Goal: Task Accomplishment & Management: Manage account settings

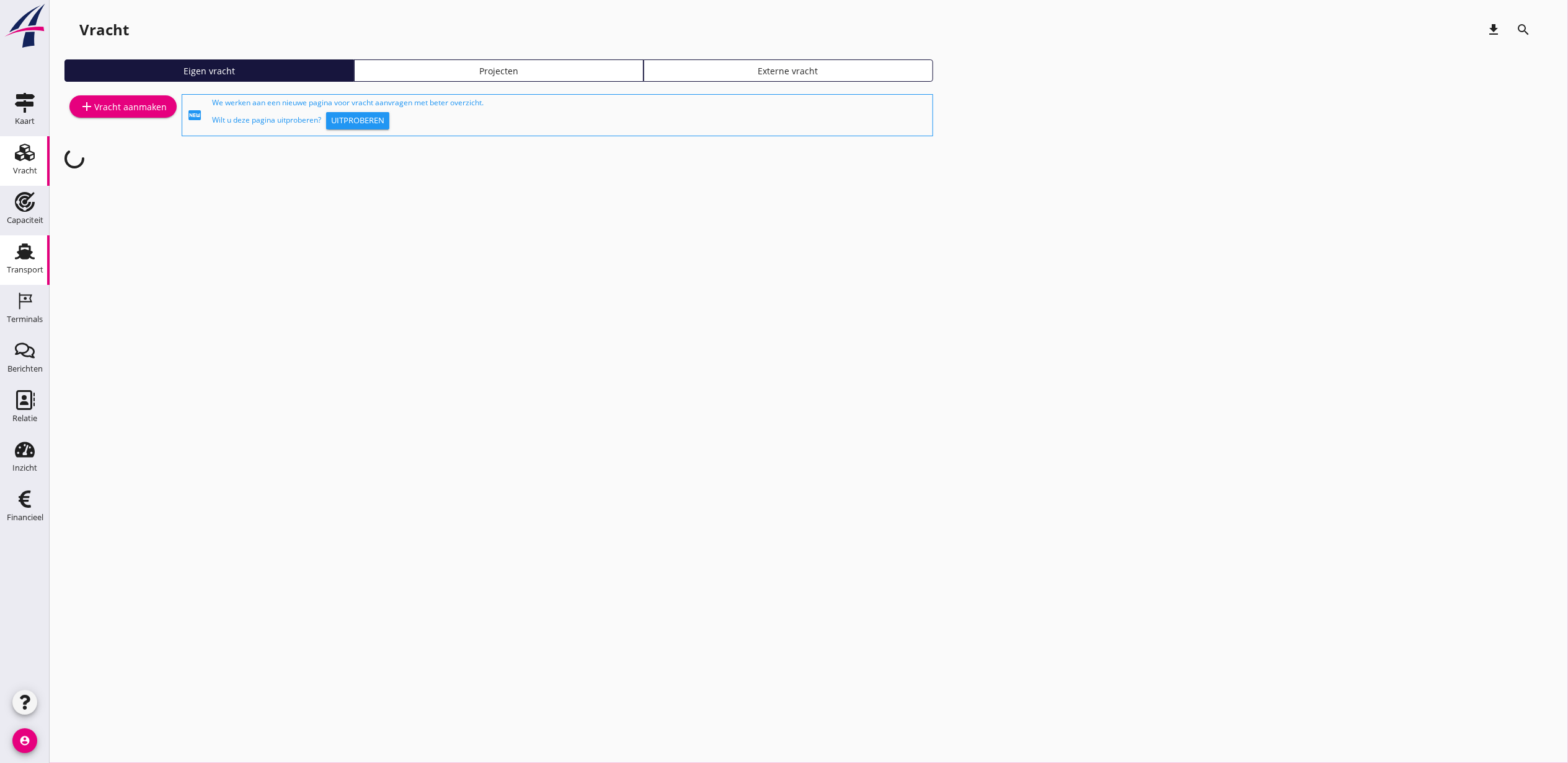
click at [41, 241] on link "Transport Transport" at bounding box center [25, 260] width 50 height 50
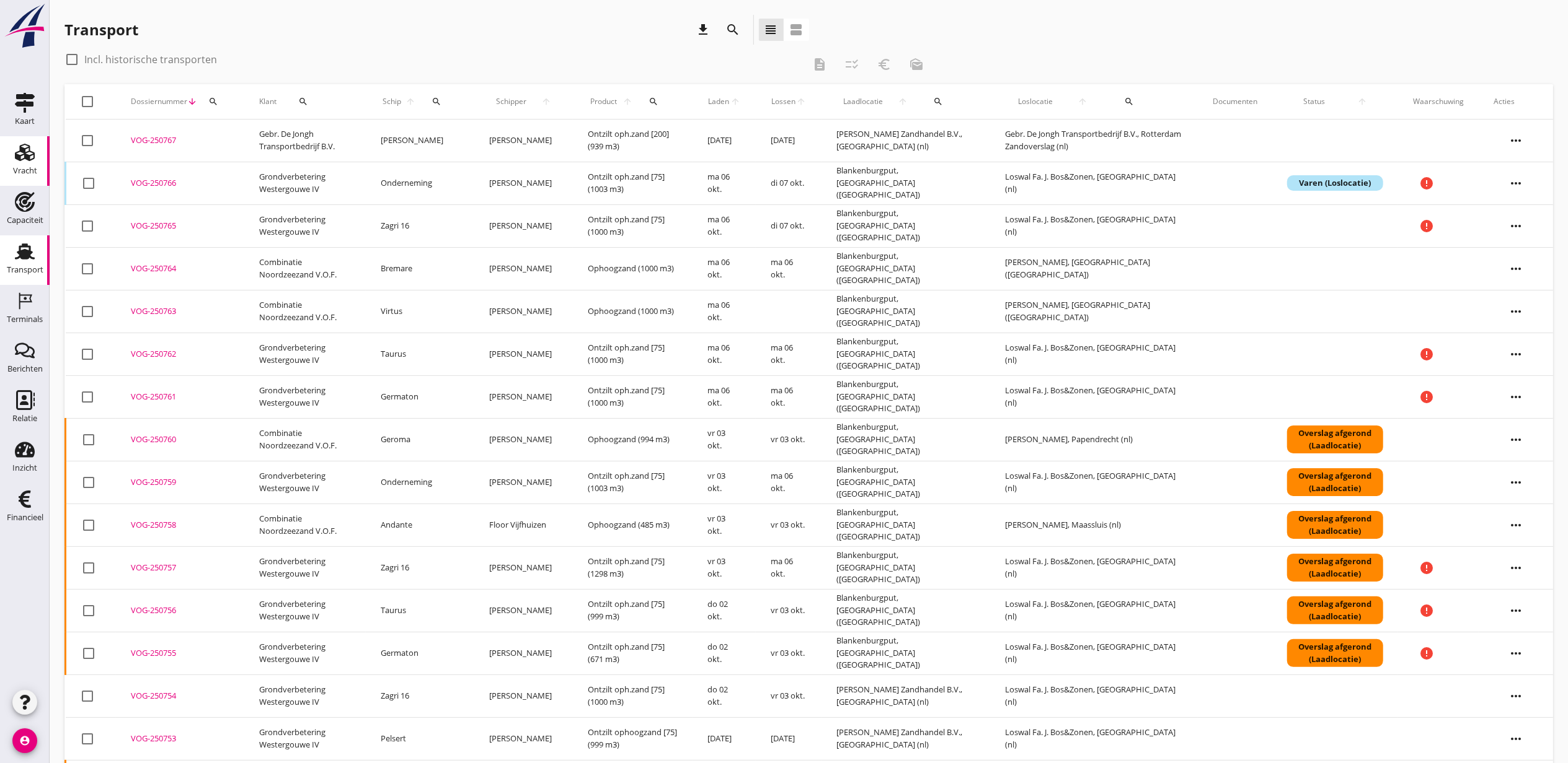
click at [16, 147] on icon "Vracht" at bounding box center [24, 152] width 19 height 19
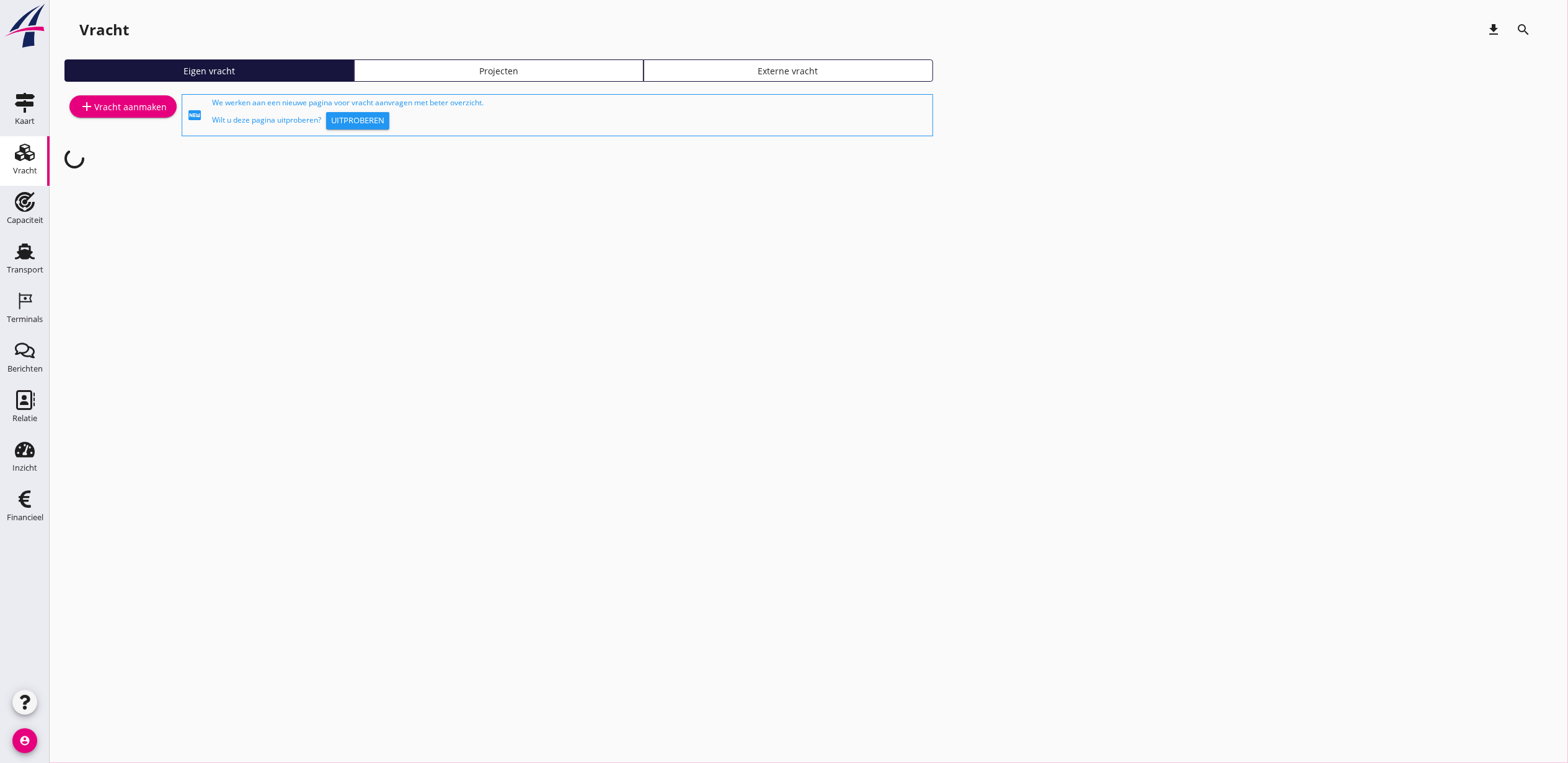
click at [531, 85] on div "Eigen vracht Projecten Externe vracht" at bounding box center [809, 75] width 1489 height 32
click at [531, 79] on link "Projecten" at bounding box center [499, 70] width 290 height 23
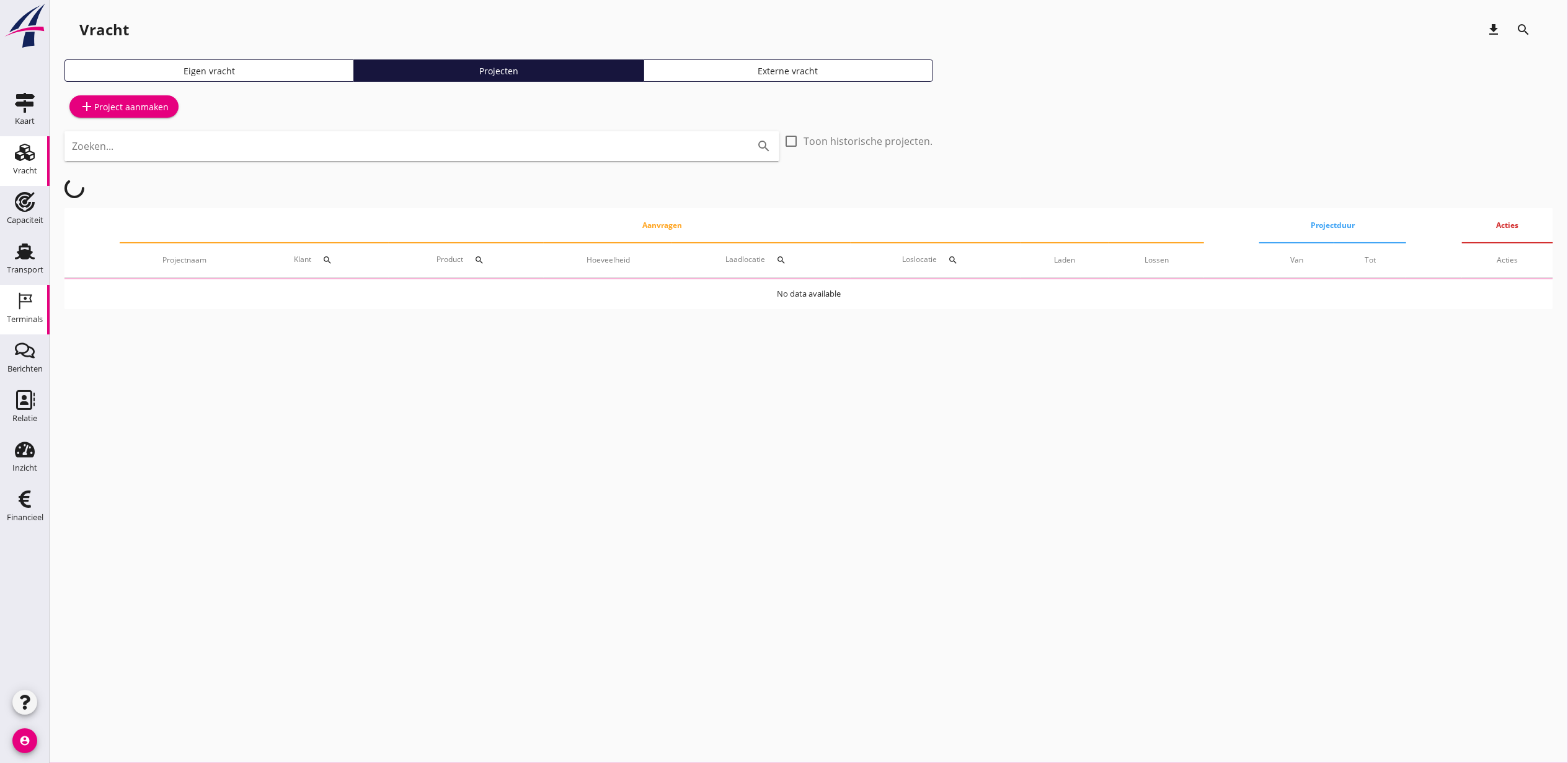
click at [31, 294] on icon "Terminals" at bounding box center [24, 301] width 19 height 19
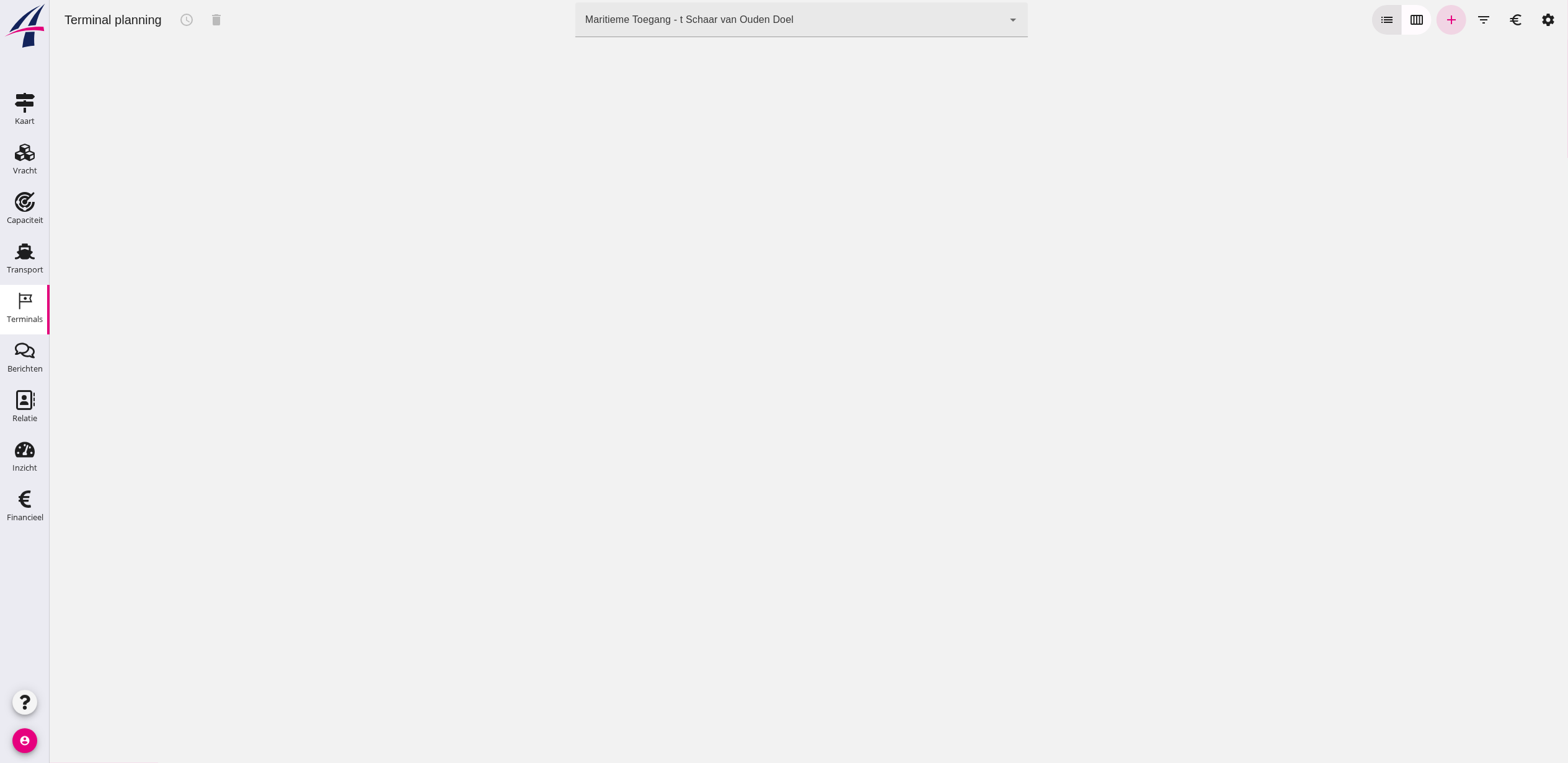
click at [640, 30] on div "Maritieme Toegang - t Schaar van Ouden Doel 453b08e2-5afb-49e8-a076-b9bc6000f457" at bounding box center [788, 19] width 428 height 35
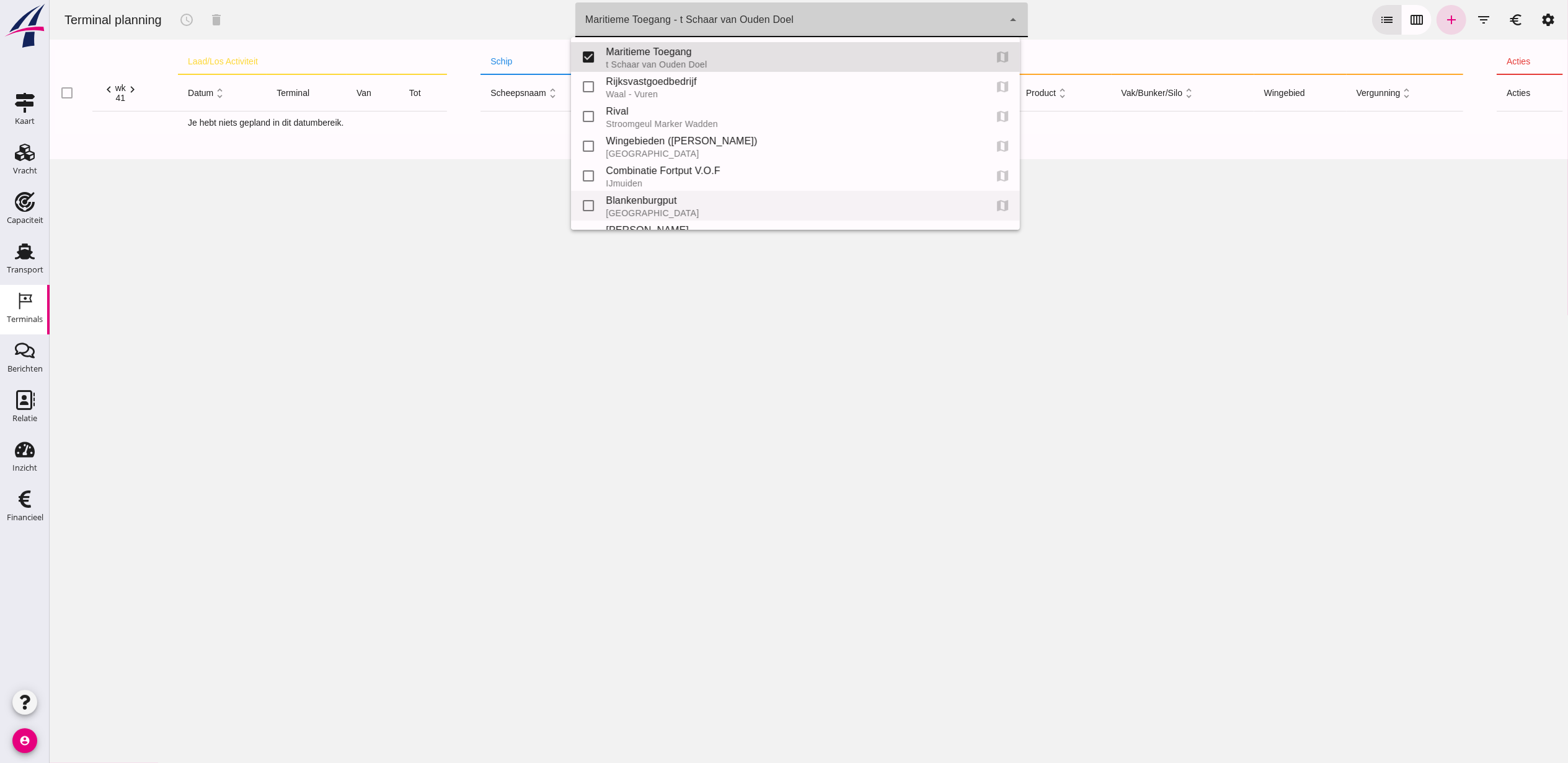
click at [676, 195] on div "Blankenburgput" at bounding box center [790, 200] width 369 height 15
type input "e6c78bfd-e3f1-4bb9-b01e-b37ce3668b52"
checkbox input "false"
checkbox input "true"
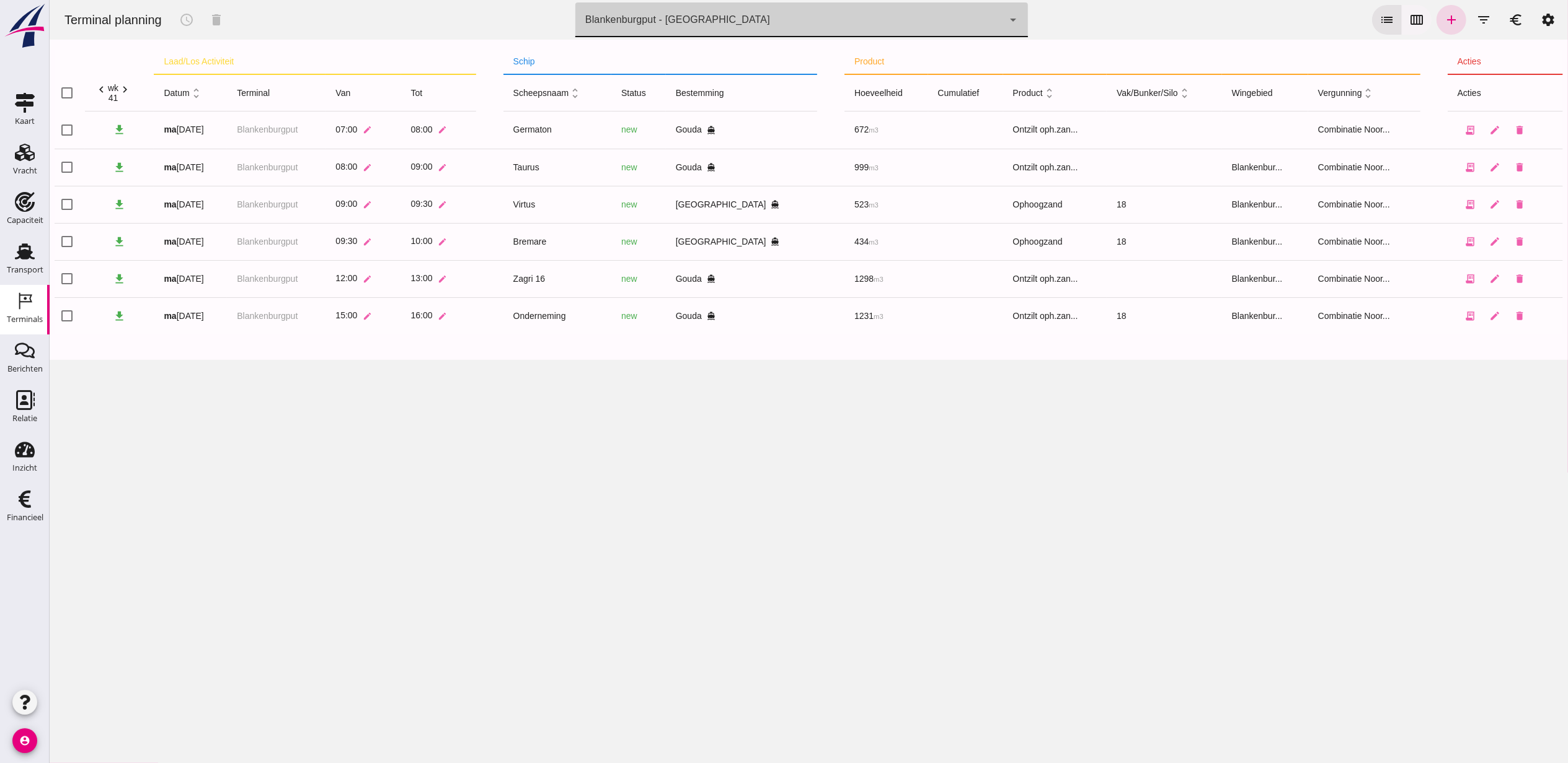
click at [1401, 11] on button "calendar_view_week" at bounding box center [1416, 19] width 30 height 30
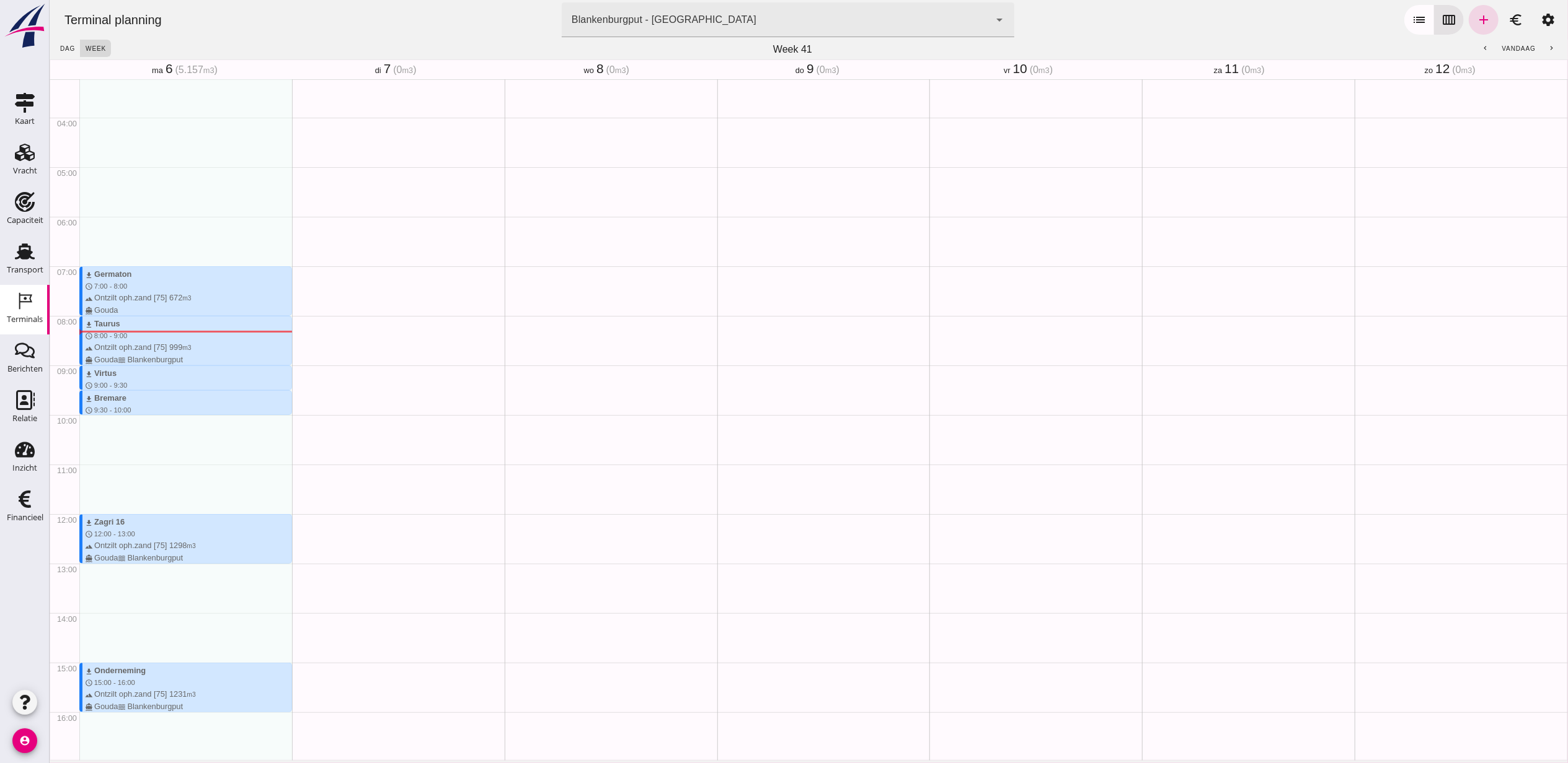
scroll to position [165, 0]
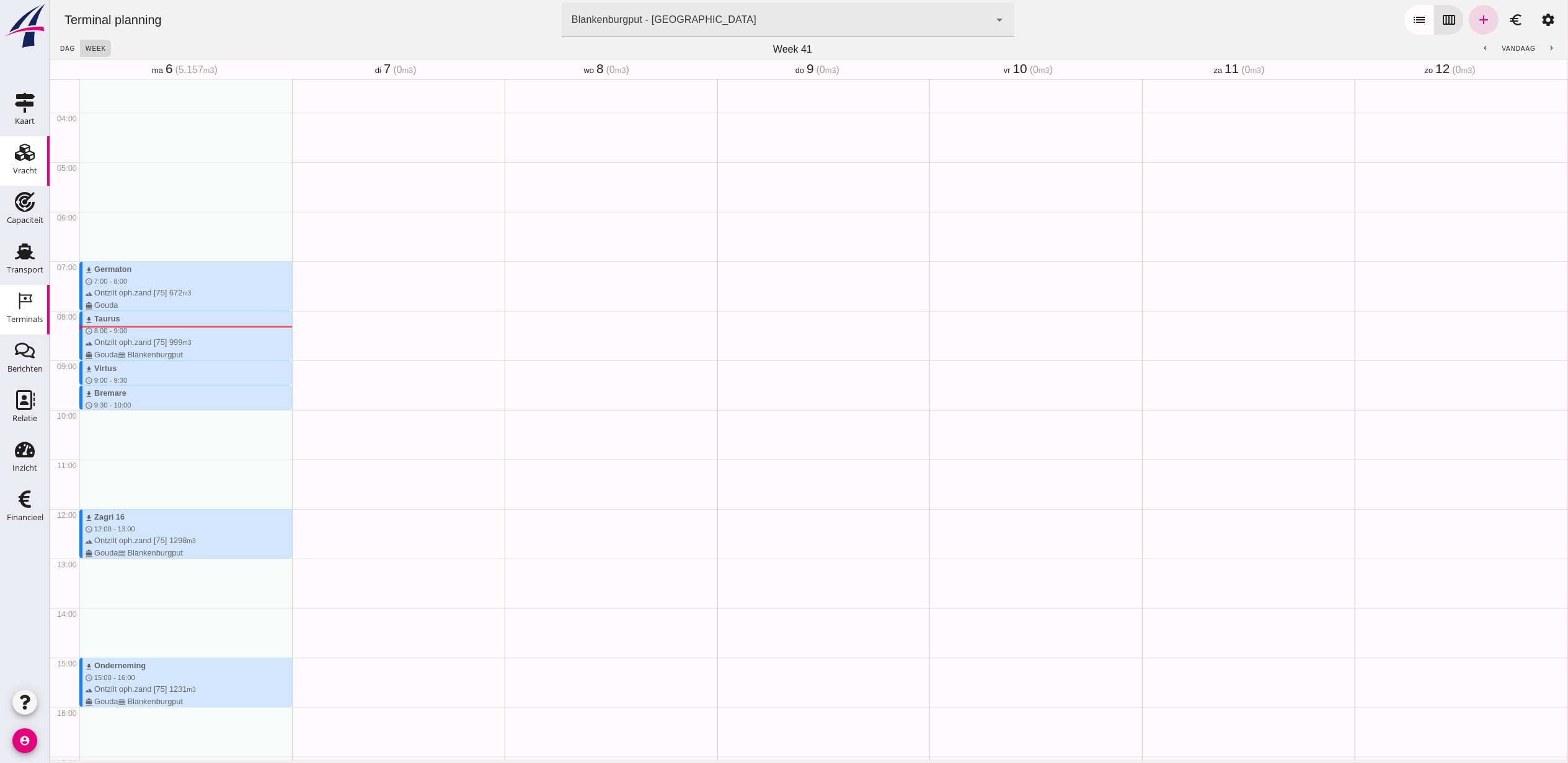
click at [30, 167] on div "Vracht" at bounding box center [25, 171] width 24 height 8
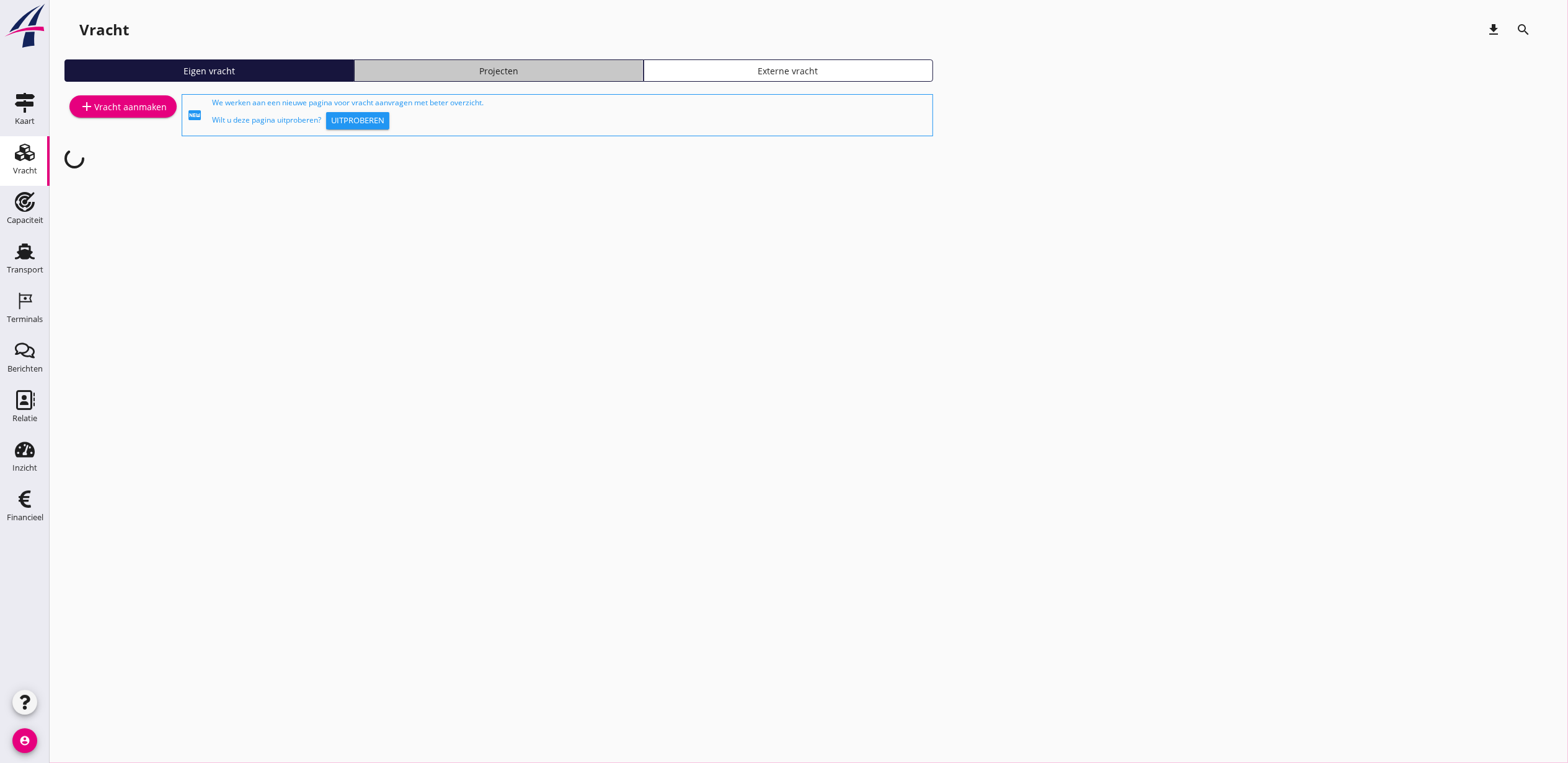
click at [559, 72] on div "Projecten" at bounding box center [499, 71] width 278 height 13
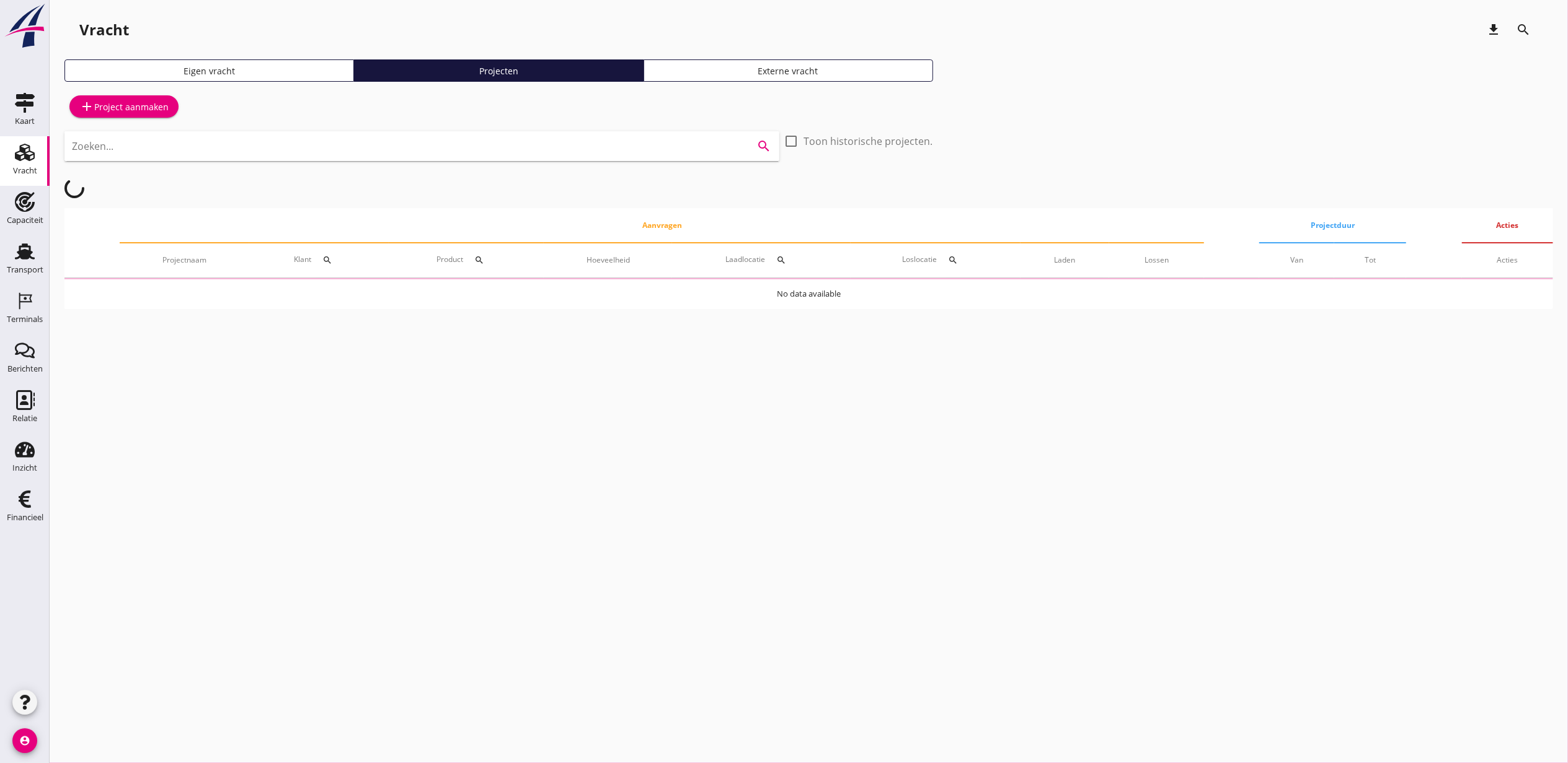
click at [519, 136] on input "Zoeken..." at bounding box center [404, 146] width 665 height 19
click at [509, 144] on input "Zoeken..." at bounding box center [404, 146] width 665 height 19
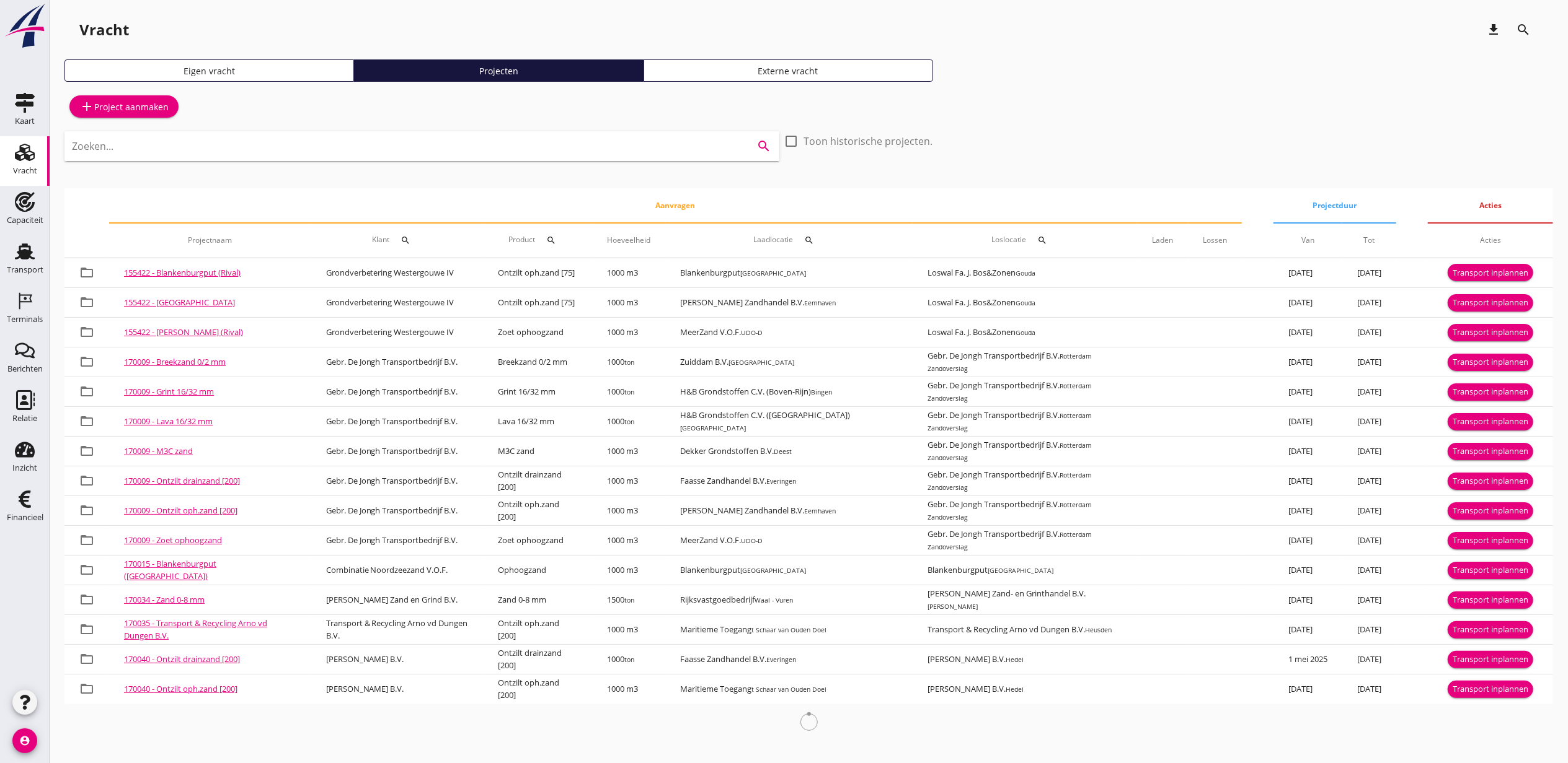
click at [428, 151] on input "Zoeken..." at bounding box center [404, 146] width 665 height 19
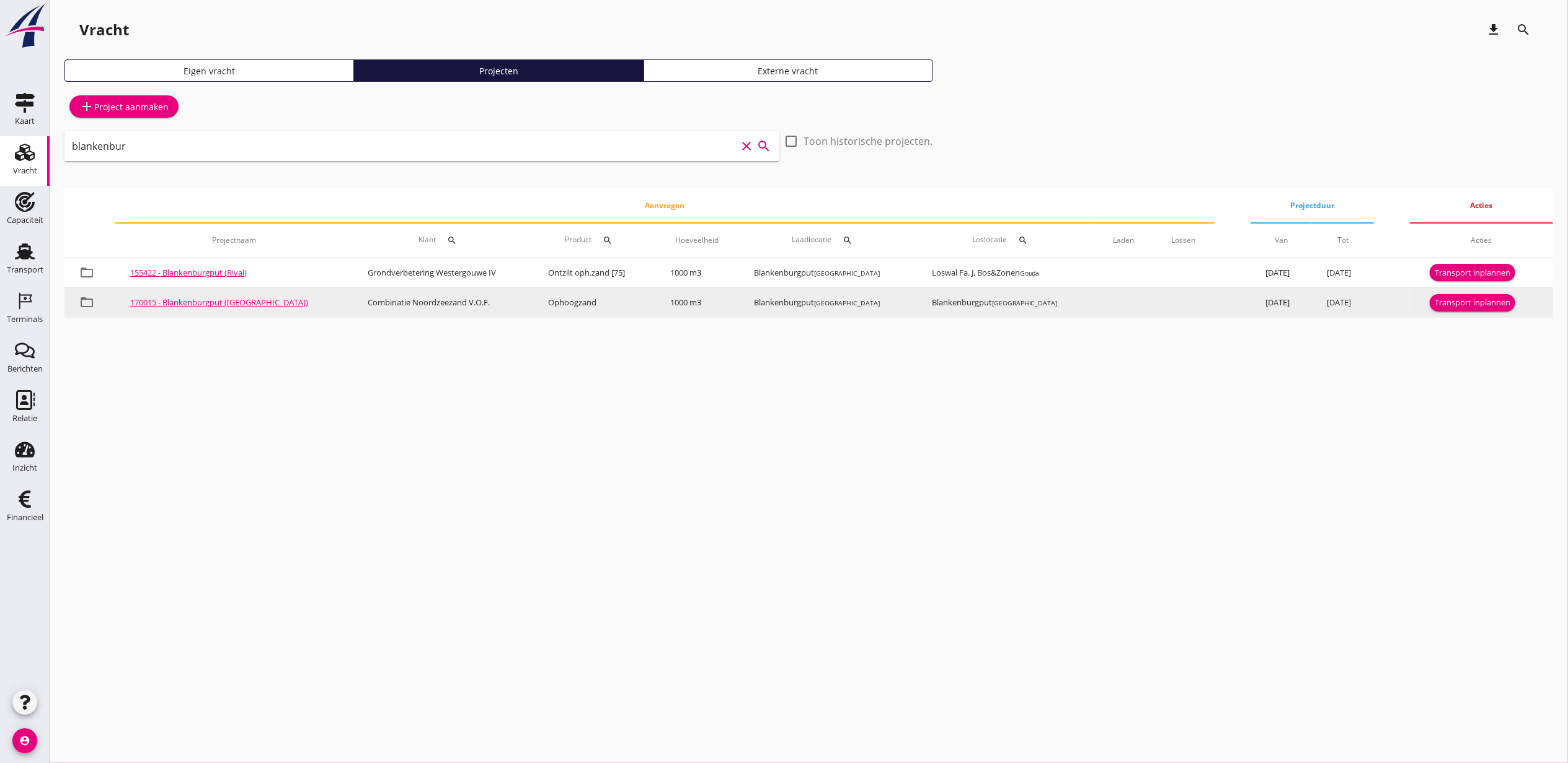
type input "blankenbur"
click at [1458, 301] on div "Transport inplannen" at bounding box center [1471, 303] width 76 height 12
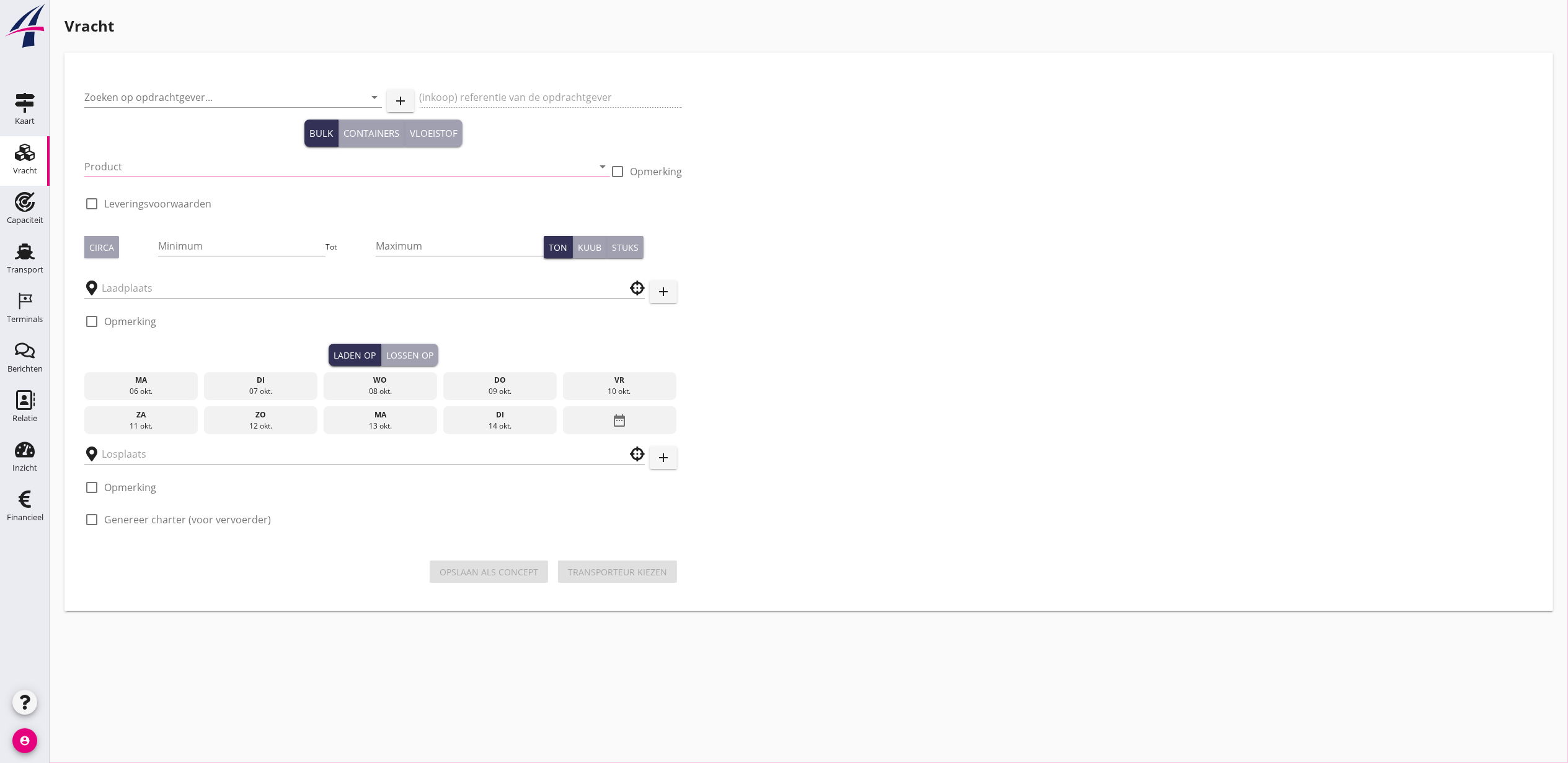
type input "Combinatie Noordzeezand V.O.F."
type input "Ophoogzand (6120)"
type input "1000"
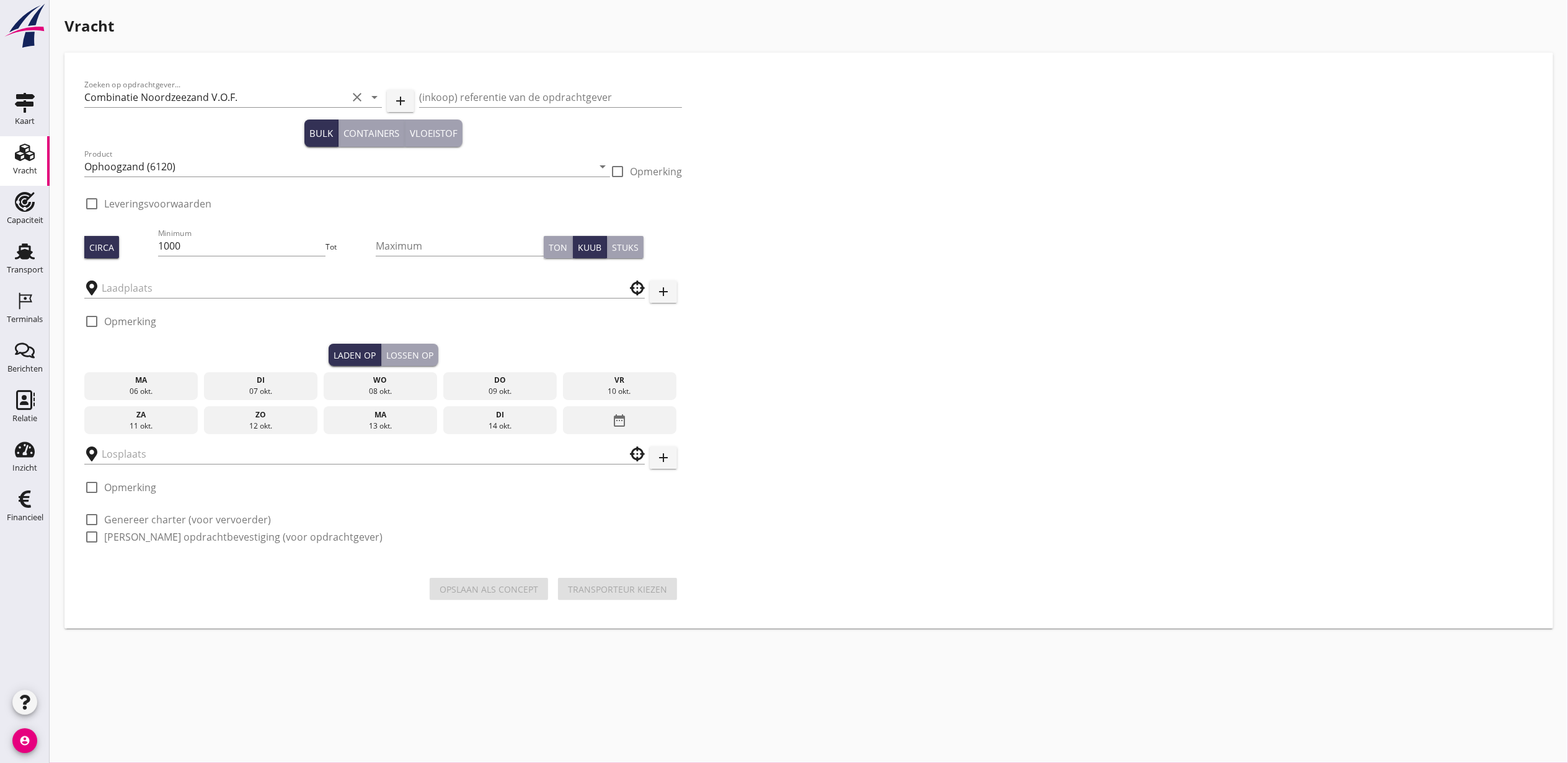
type input "Blankenburgput"
checkbox input "true"
type input "Blankenburgput"
checkbox input "true"
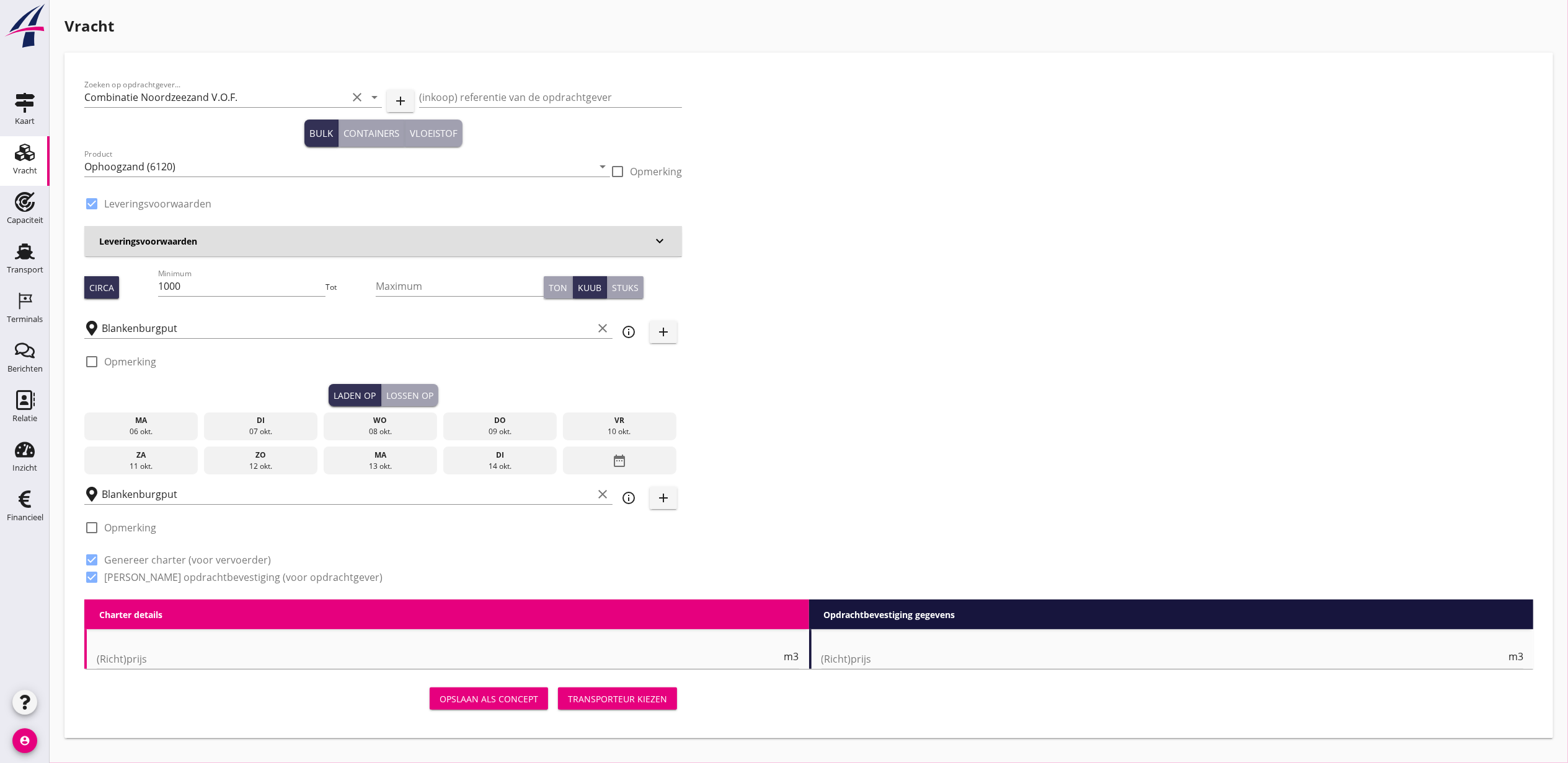
type input "1.15"
radio input "false"
type input "1.15"
radio input "false"
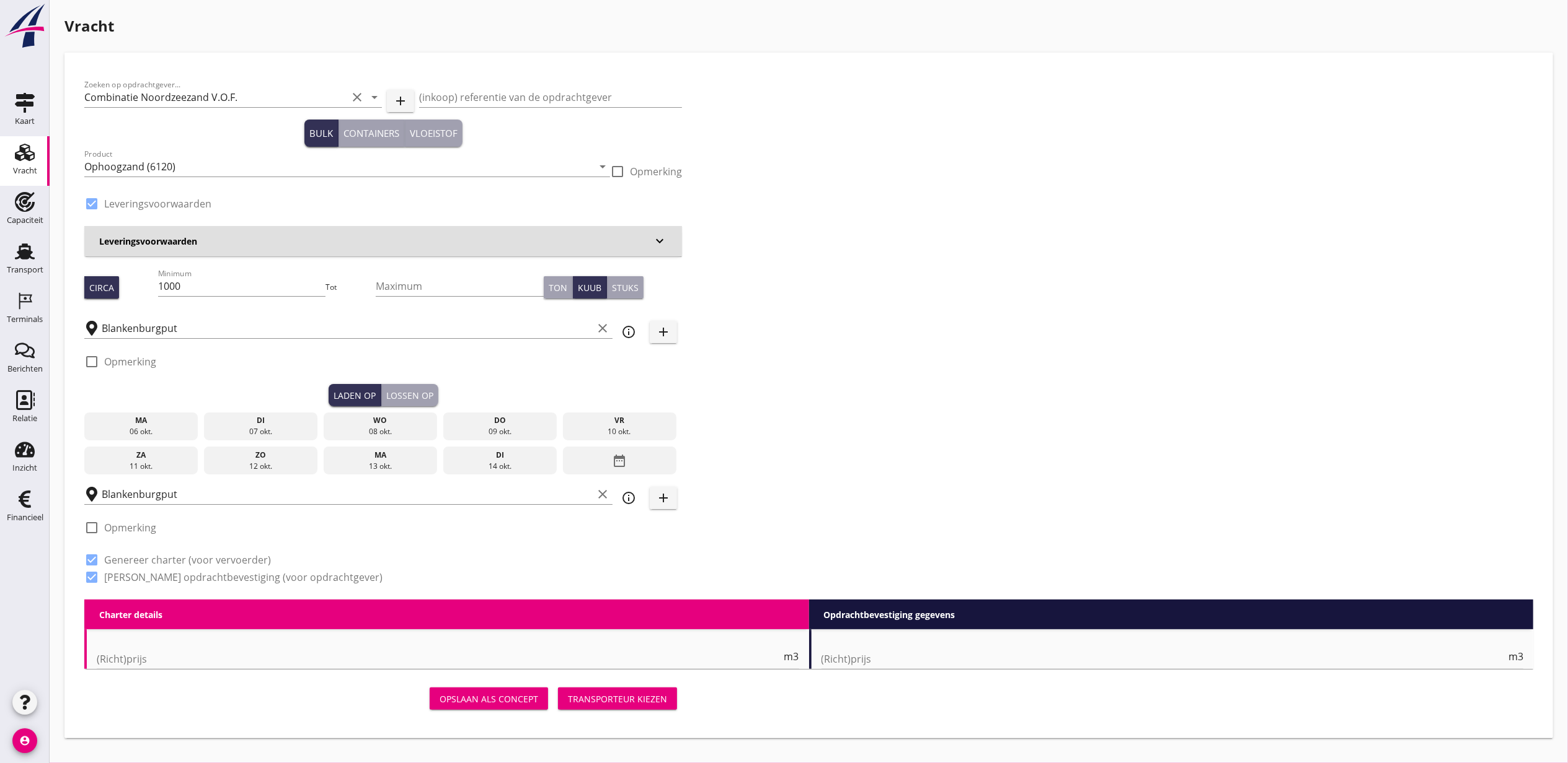
radio input "false"
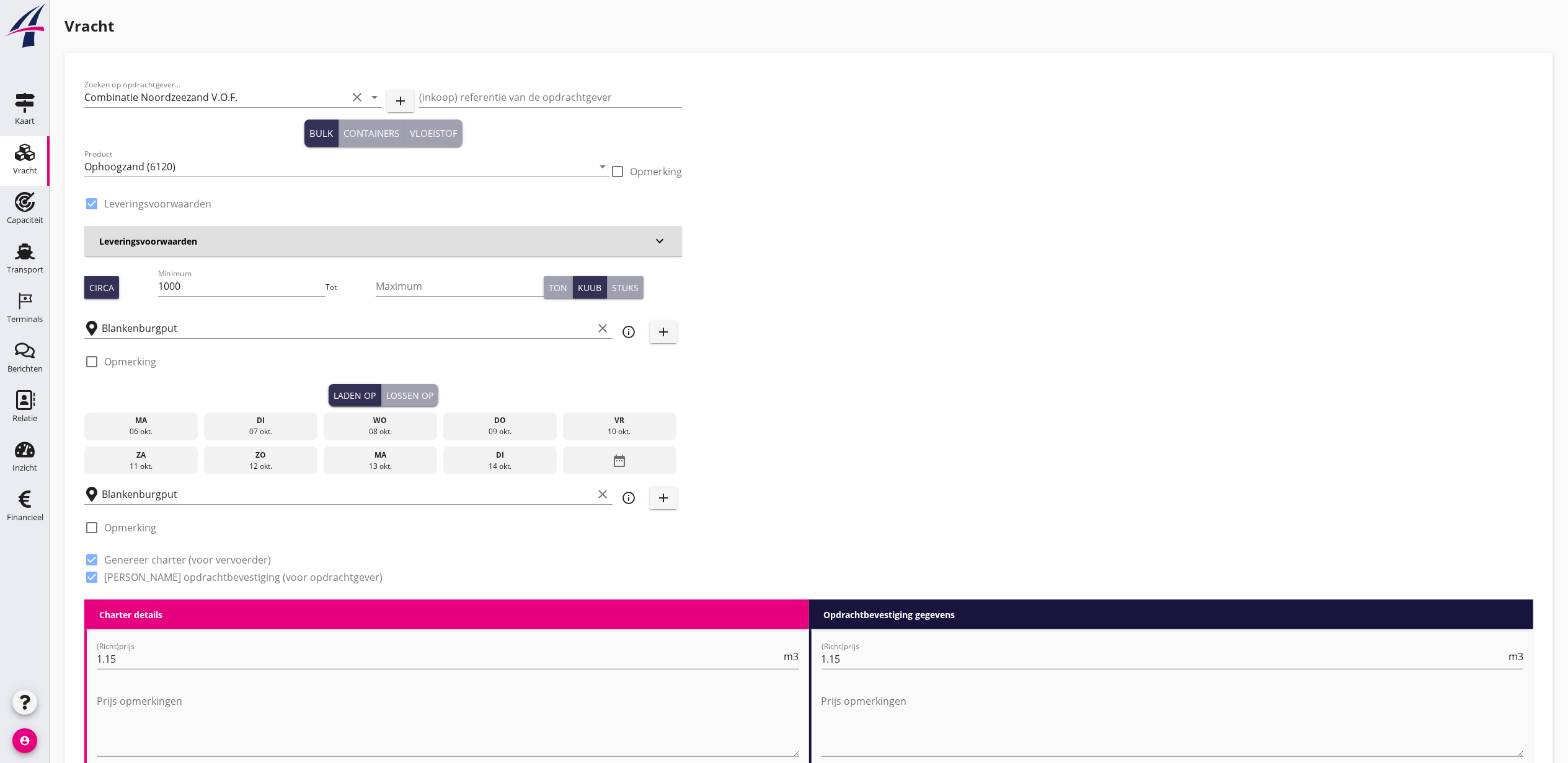
click at [150, 415] on div "ma" at bounding box center [141, 420] width 107 height 11
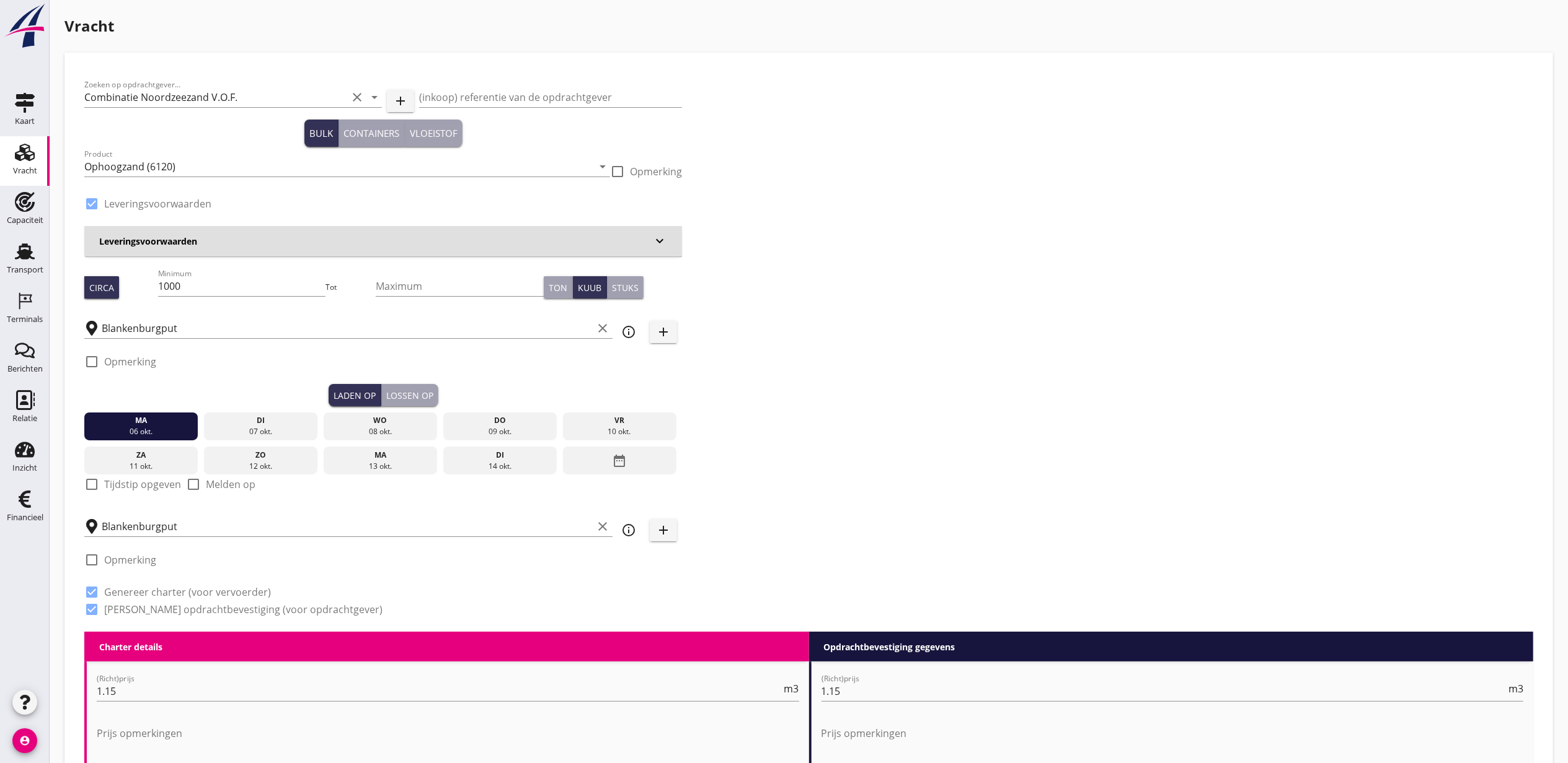
click at [107, 487] on label "Tijdstip opgeven" at bounding box center [143, 484] width 77 height 12
checkbox input "true"
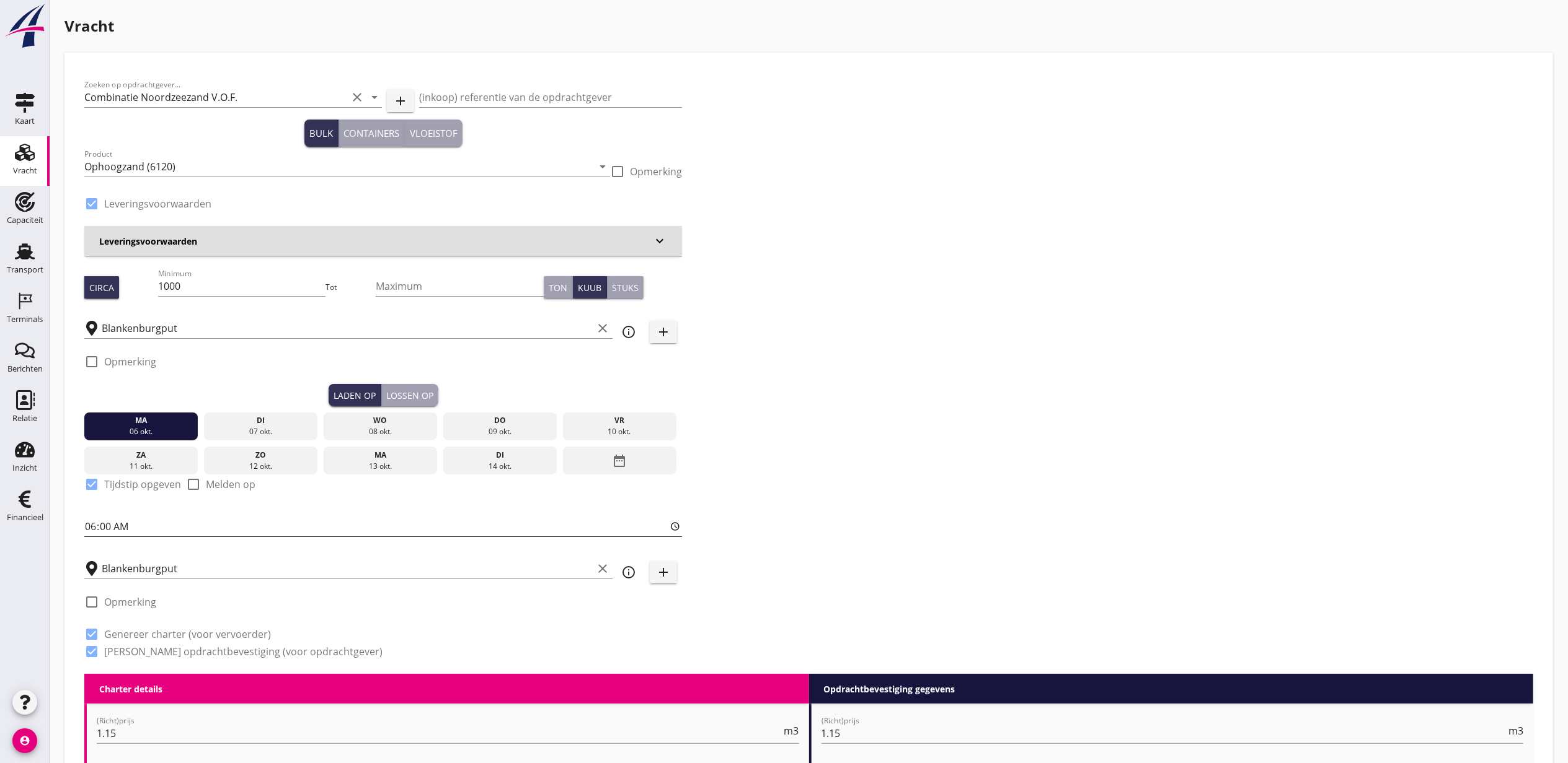
click at [90, 533] on input "06:00" at bounding box center [382, 526] width 597 height 19
type input "10:00"
click at [415, 399] on div "Lossen op" at bounding box center [410, 396] width 47 height 13
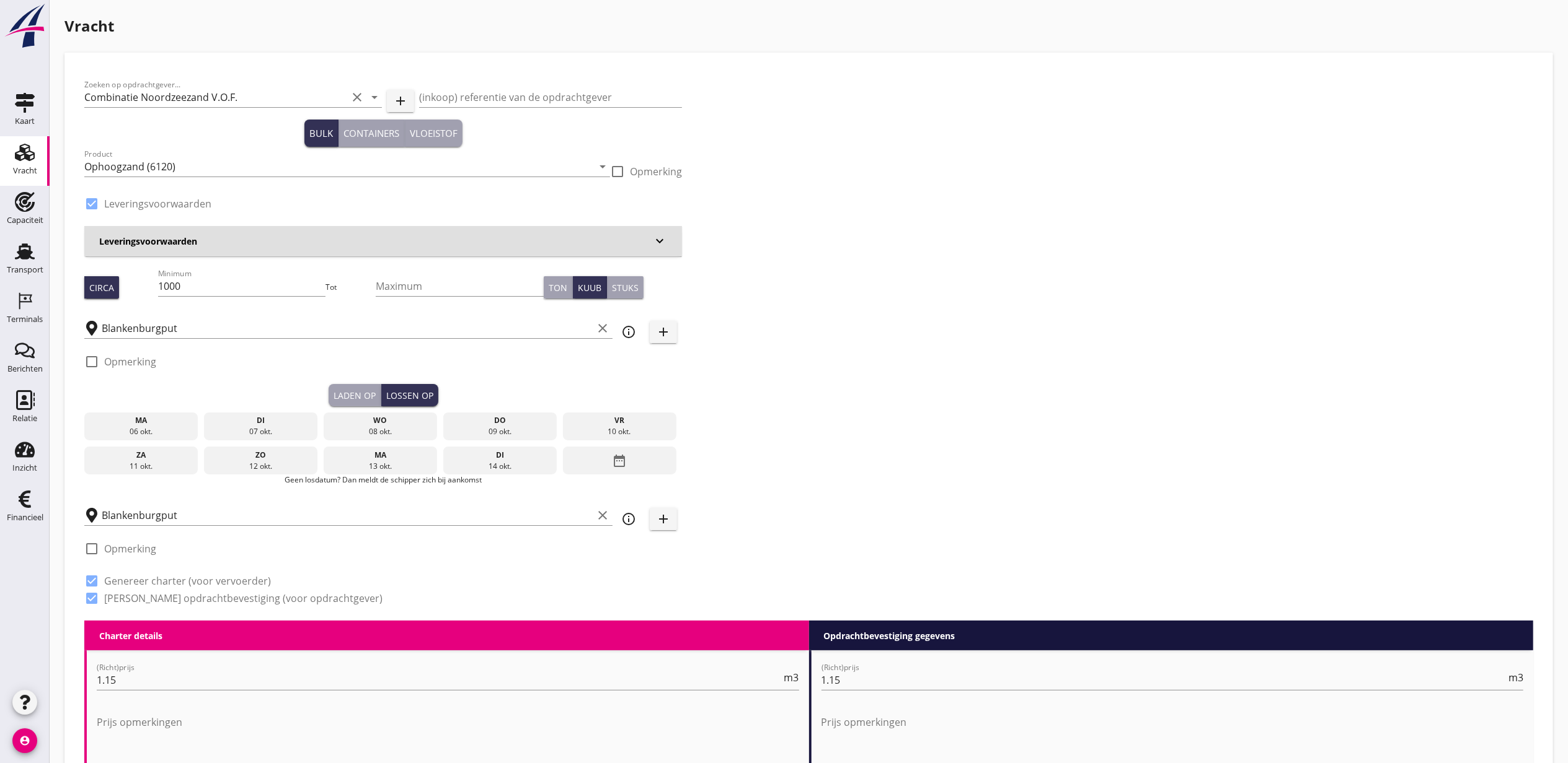
click at [105, 420] on div "ma" at bounding box center [141, 420] width 107 height 11
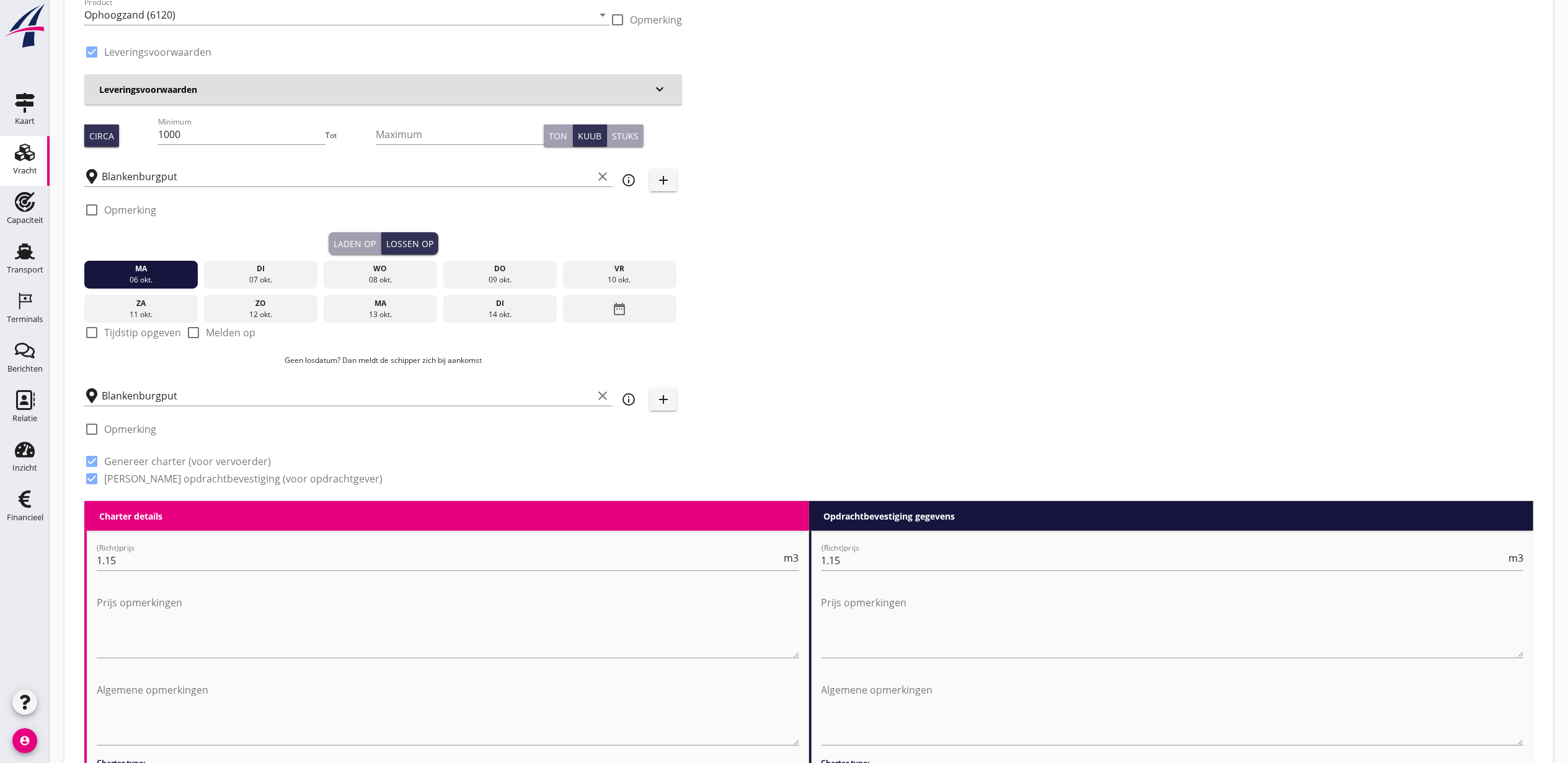
scroll to position [107, 0]
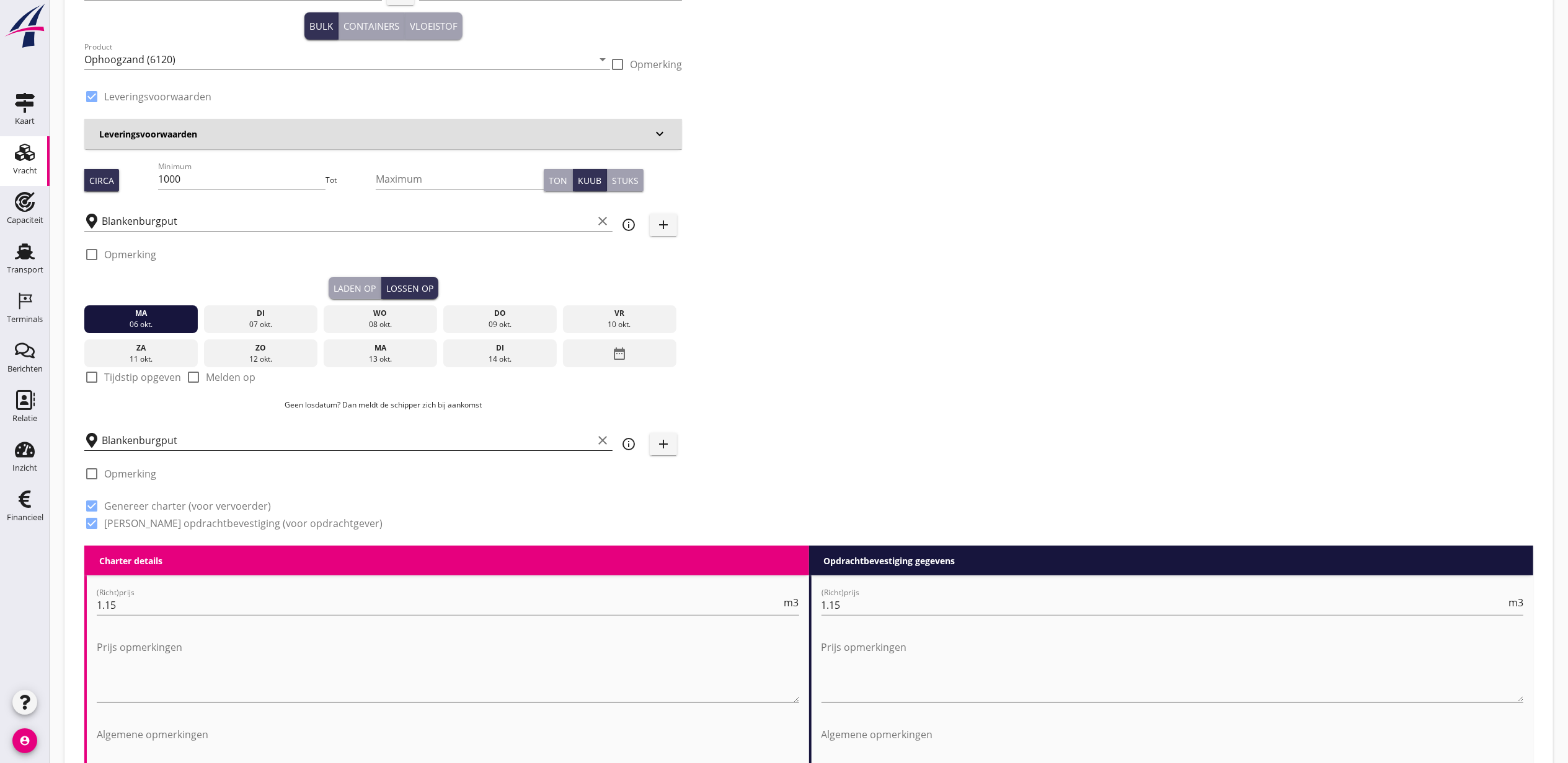
click at [128, 437] on input "Blankenburgput" at bounding box center [347, 440] width 491 height 19
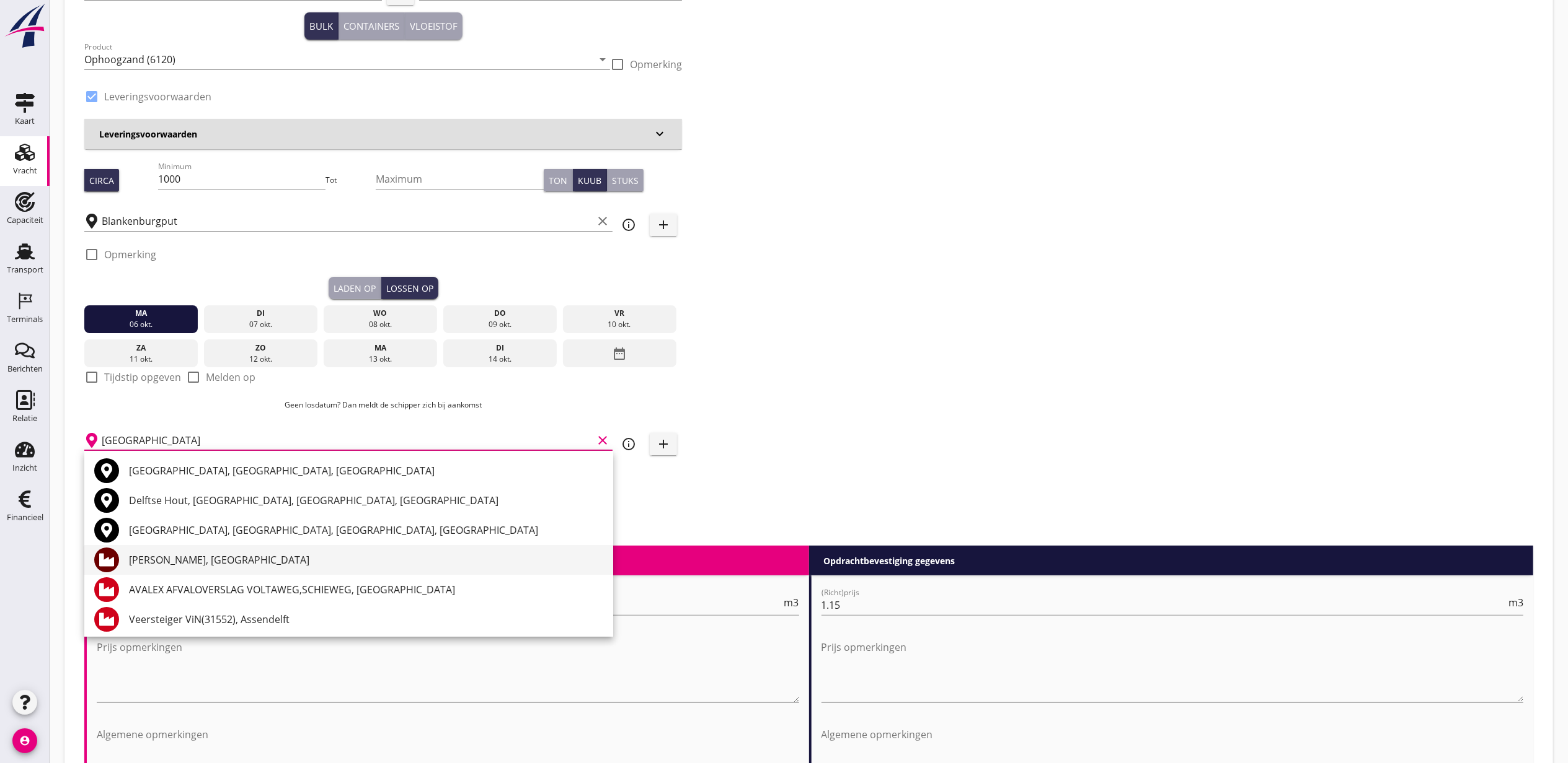
click at [193, 563] on div "[PERSON_NAME], [GEOGRAPHIC_DATA]" at bounding box center [366, 560] width 474 height 15
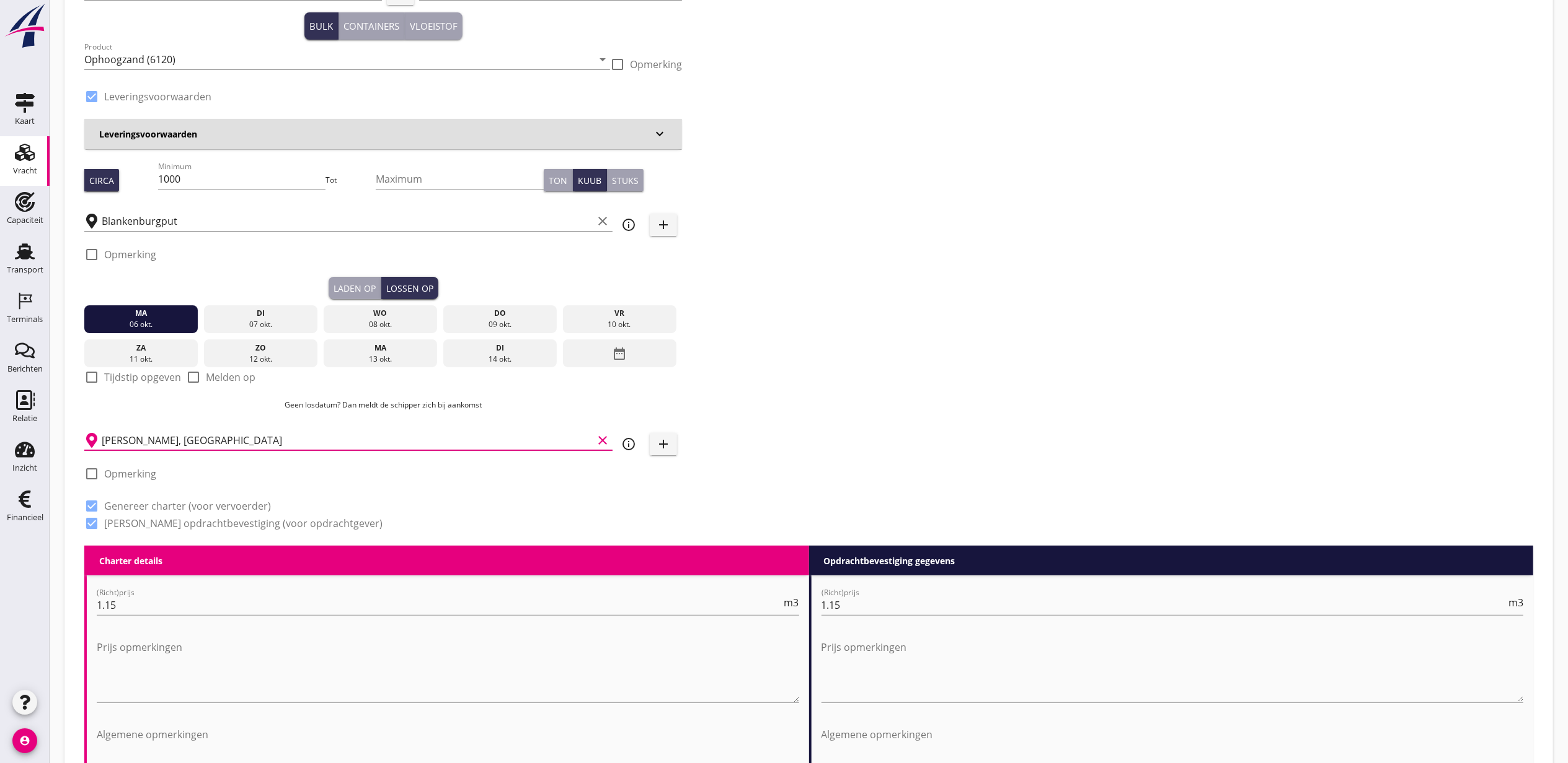
type input "[PERSON_NAME], [GEOGRAPHIC_DATA]"
click at [915, 404] on div "Zoeken op opdrachtgever... Combinatie Noordzeezand V.O.F. clear arrow_drop_down…" at bounding box center [809, 255] width 1459 height 581
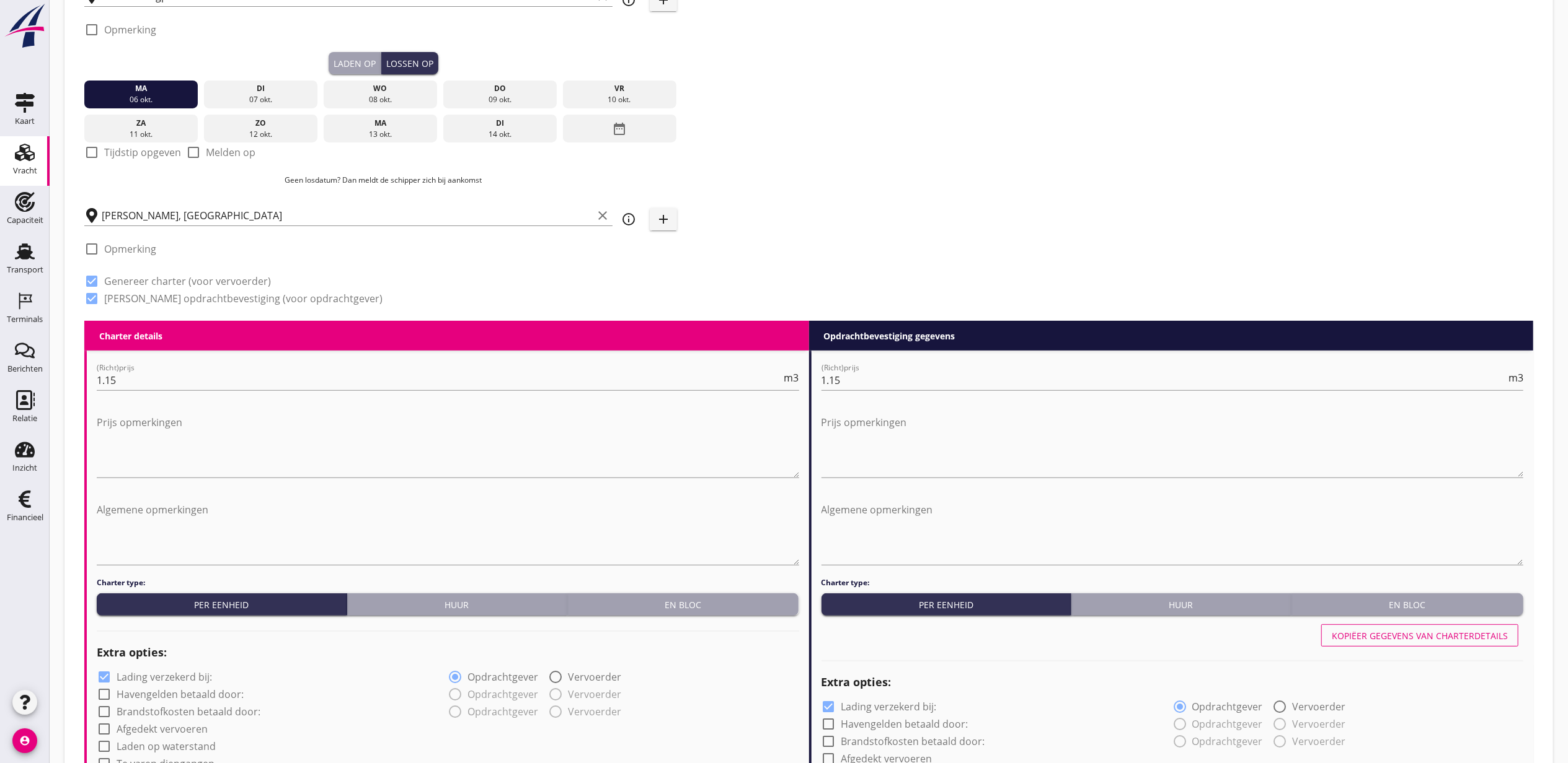
scroll to position [933, 0]
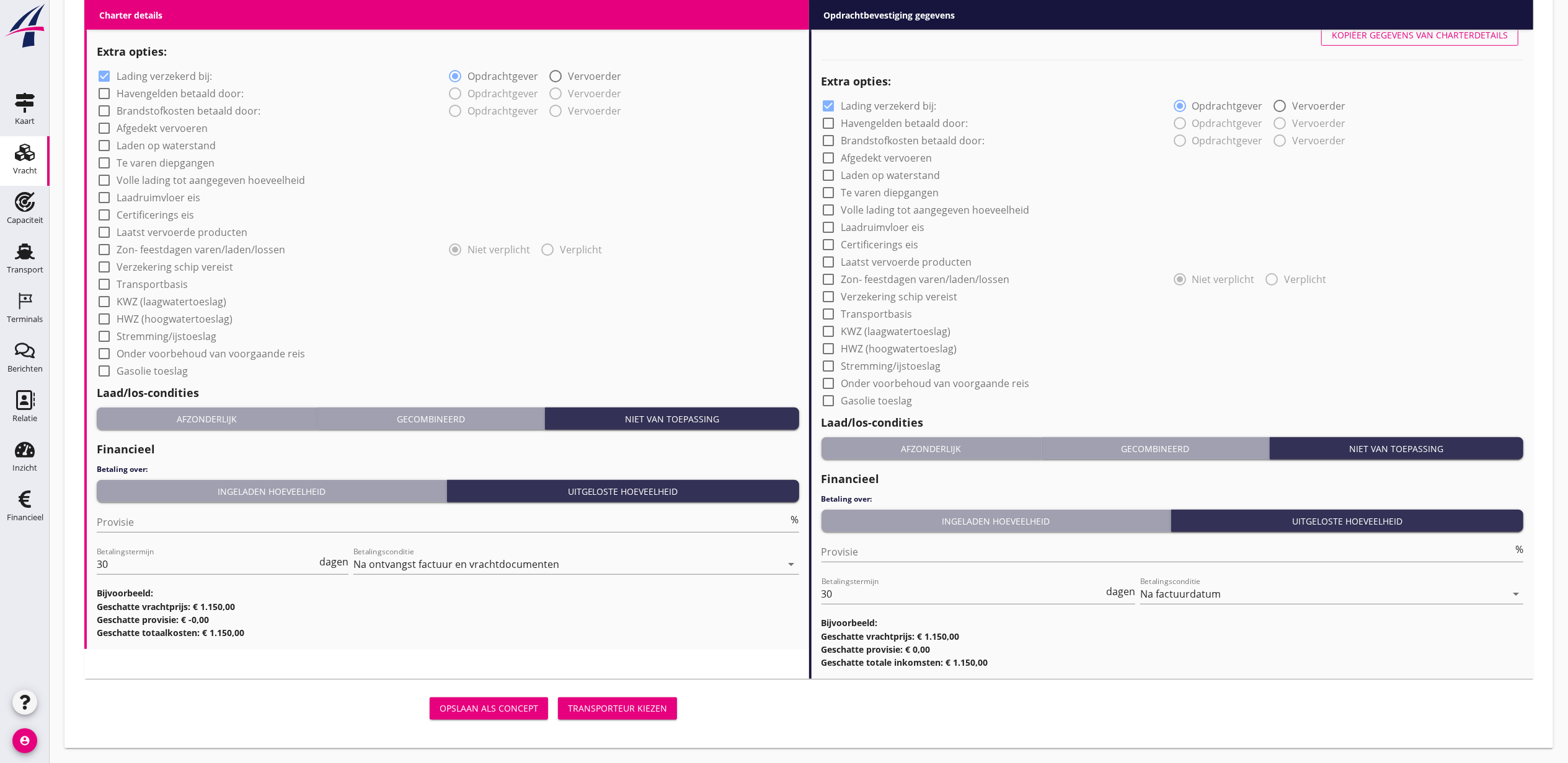
click at [615, 715] on div "Transporteur kiezen" at bounding box center [617, 708] width 99 height 13
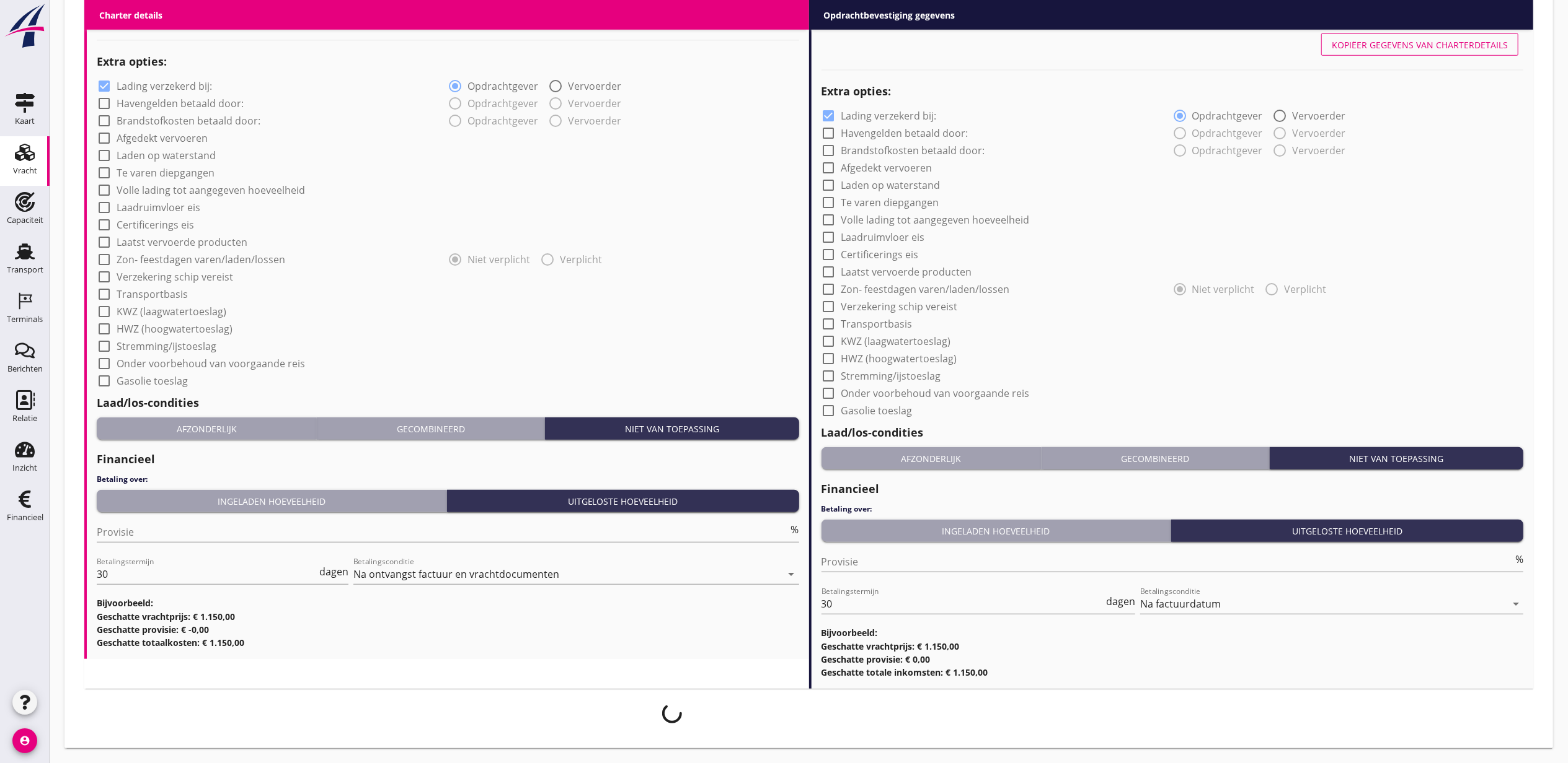
scroll to position [923, 0]
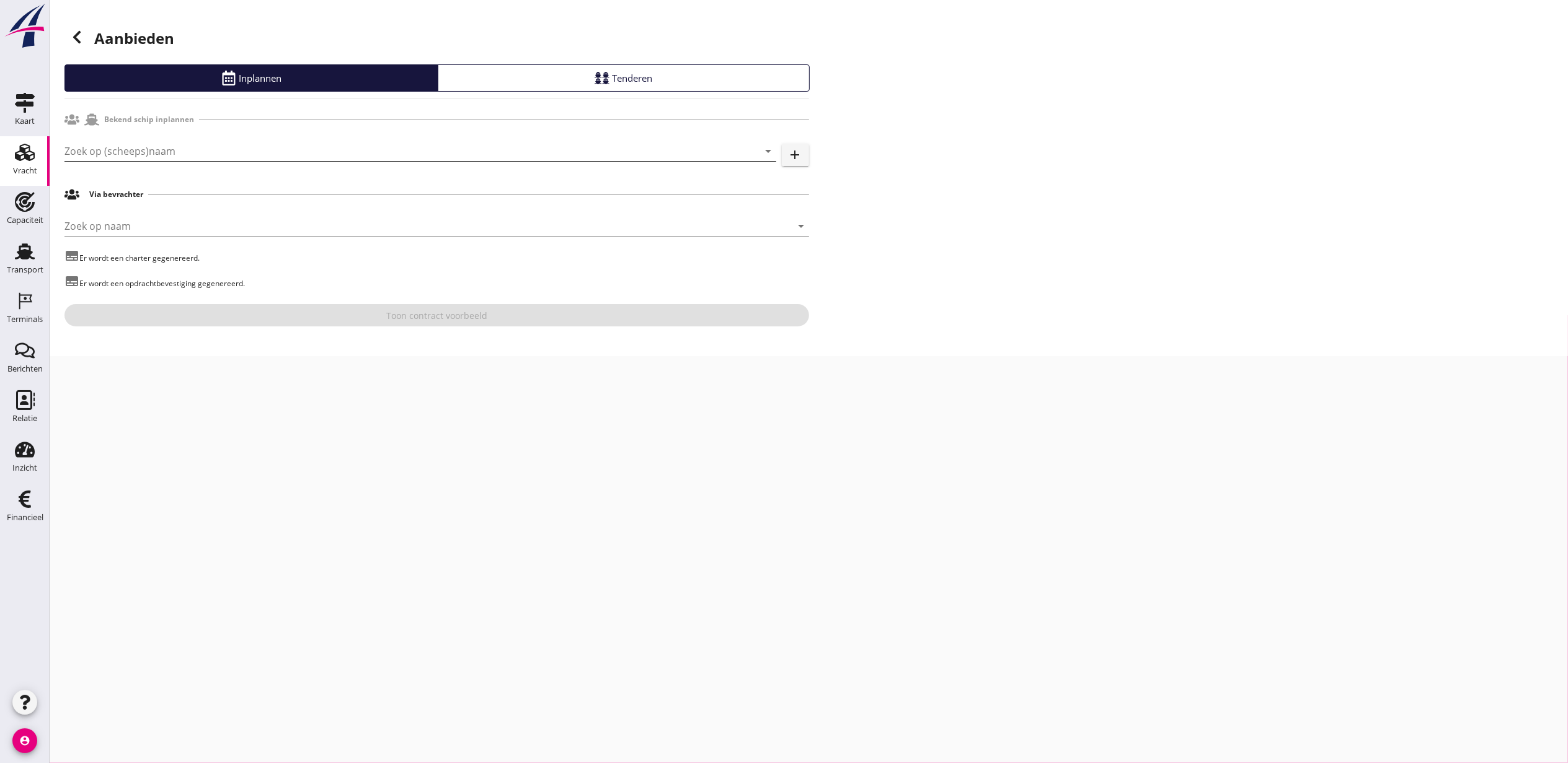
click at [185, 142] on input "Zoek op (scheeps)naam" at bounding box center [403, 150] width 677 height 19
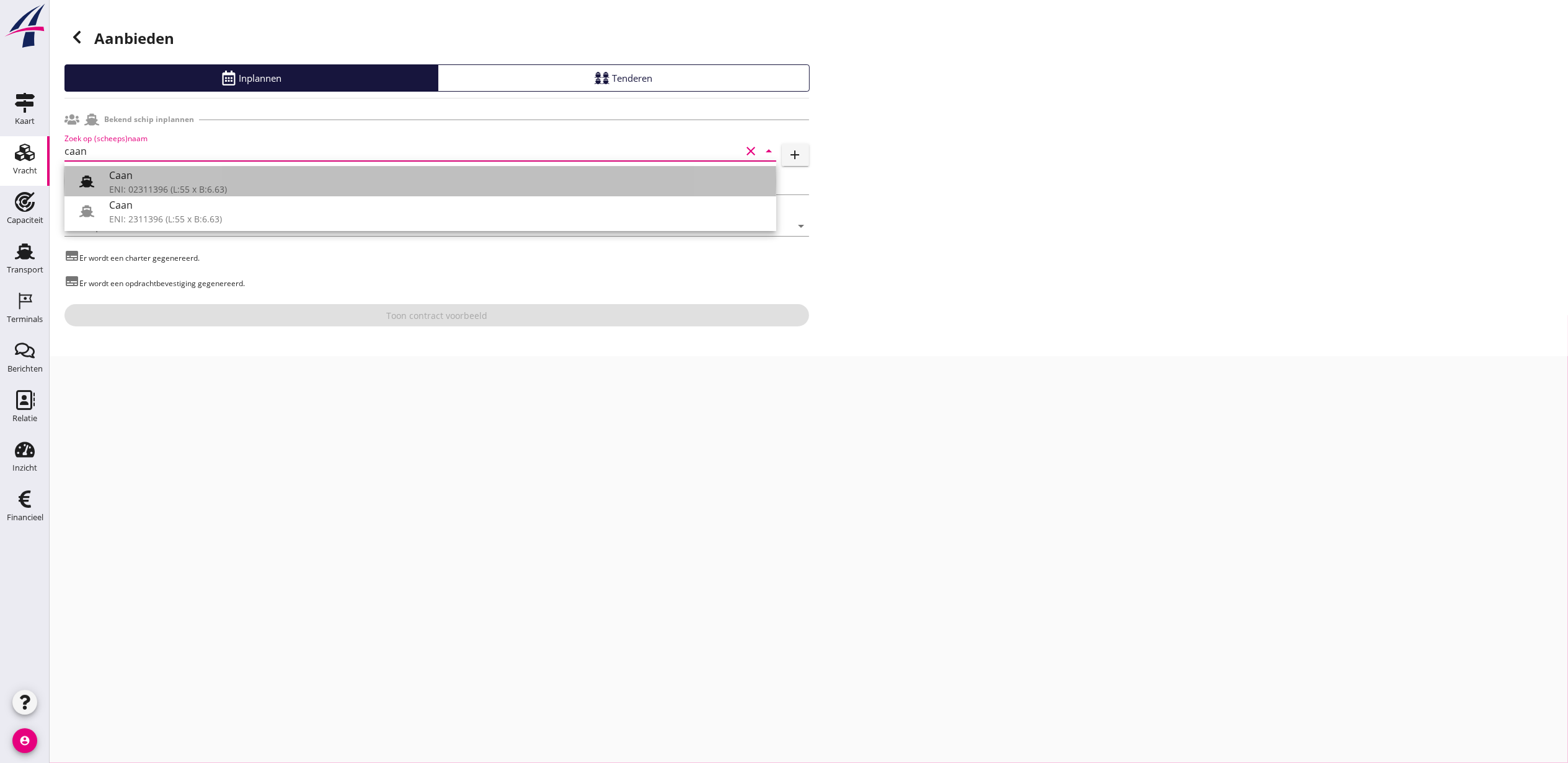
click at [181, 178] on div "Caan" at bounding box center [438, 175] width 657 height 15
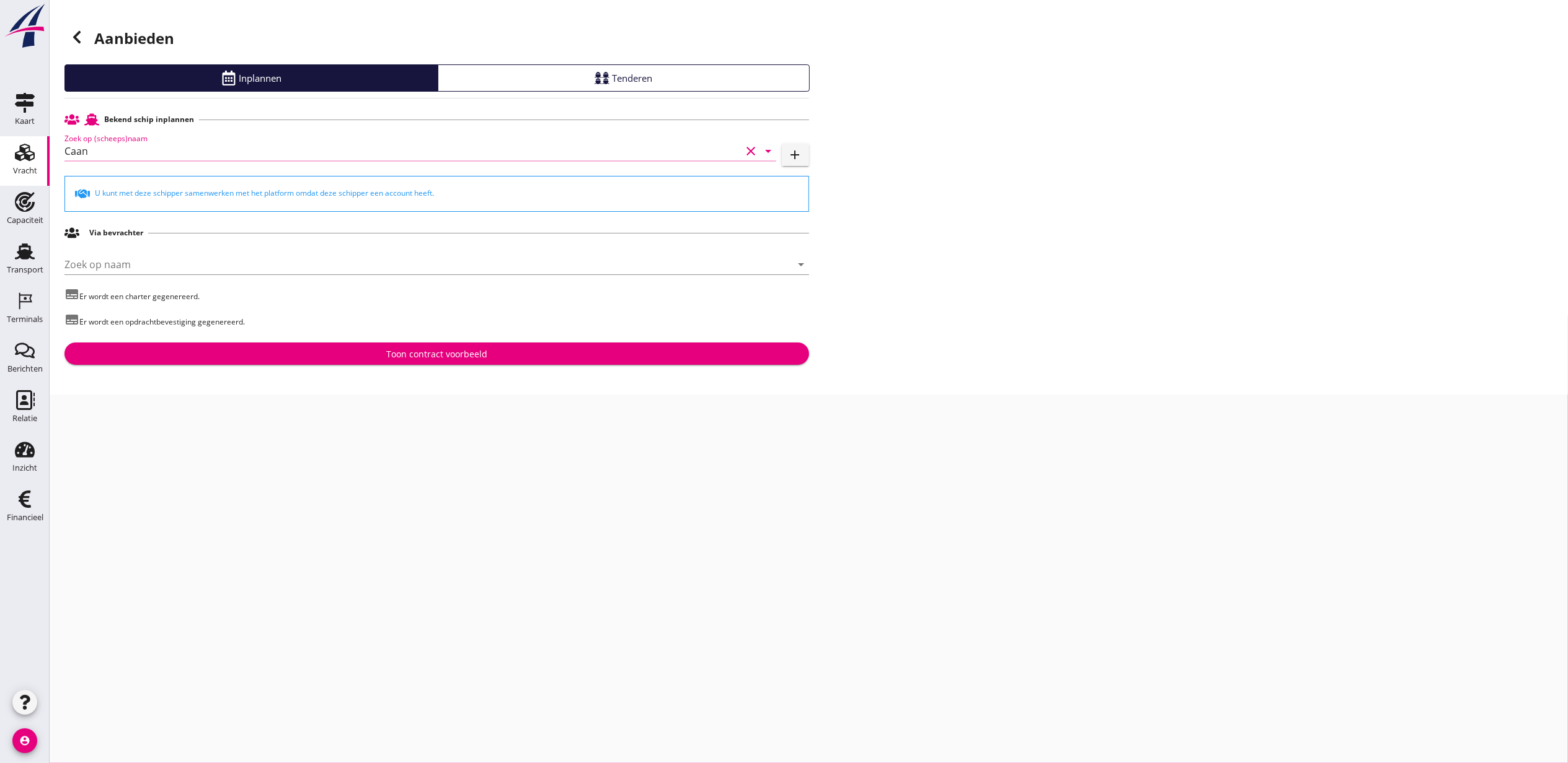
type input "Caan"
click at [421, 343] on button "Toon contract voorbeeld" at bounding box center [437, 353] width 745 height 23
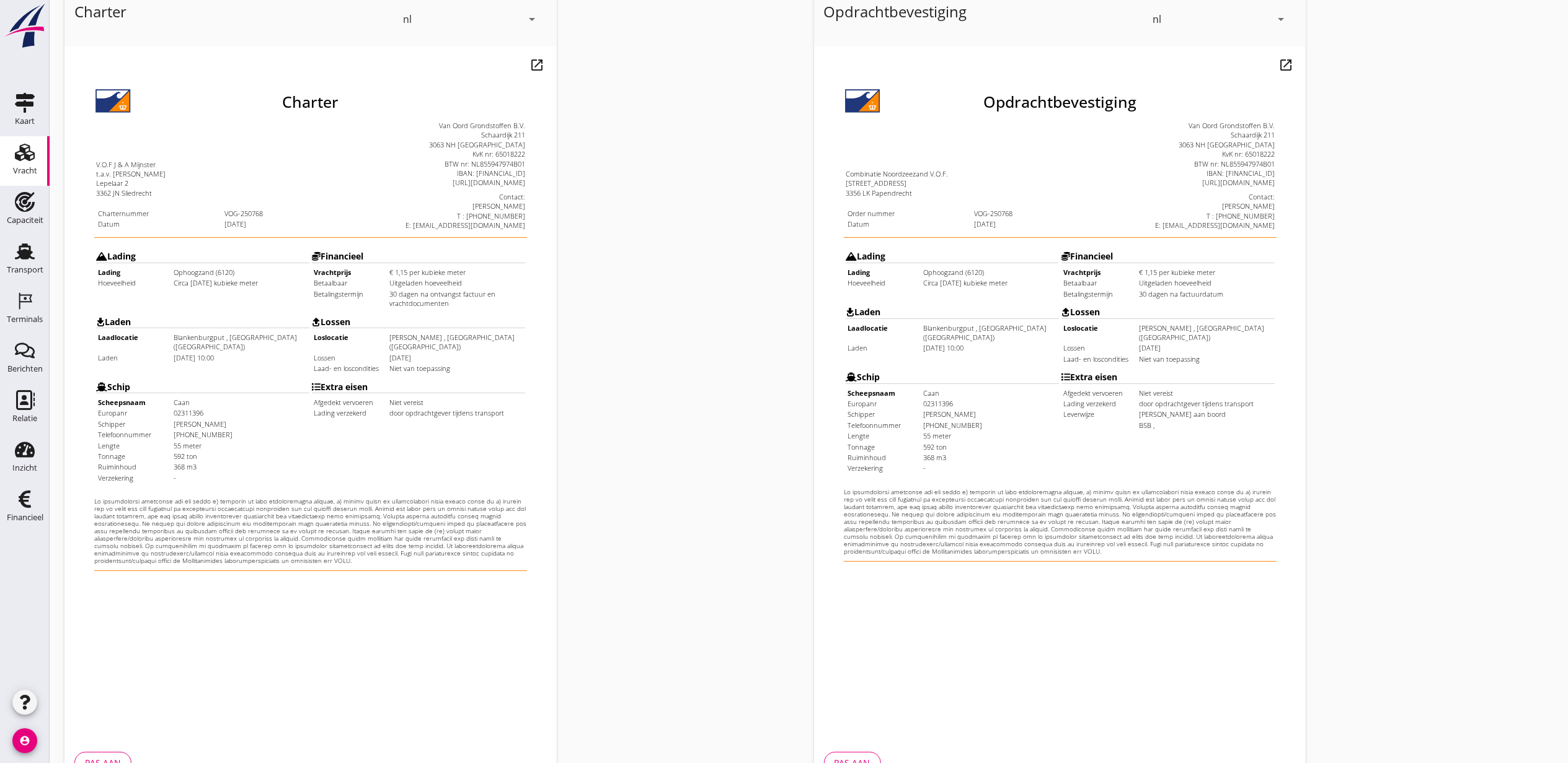
scroll to position [153, 0]
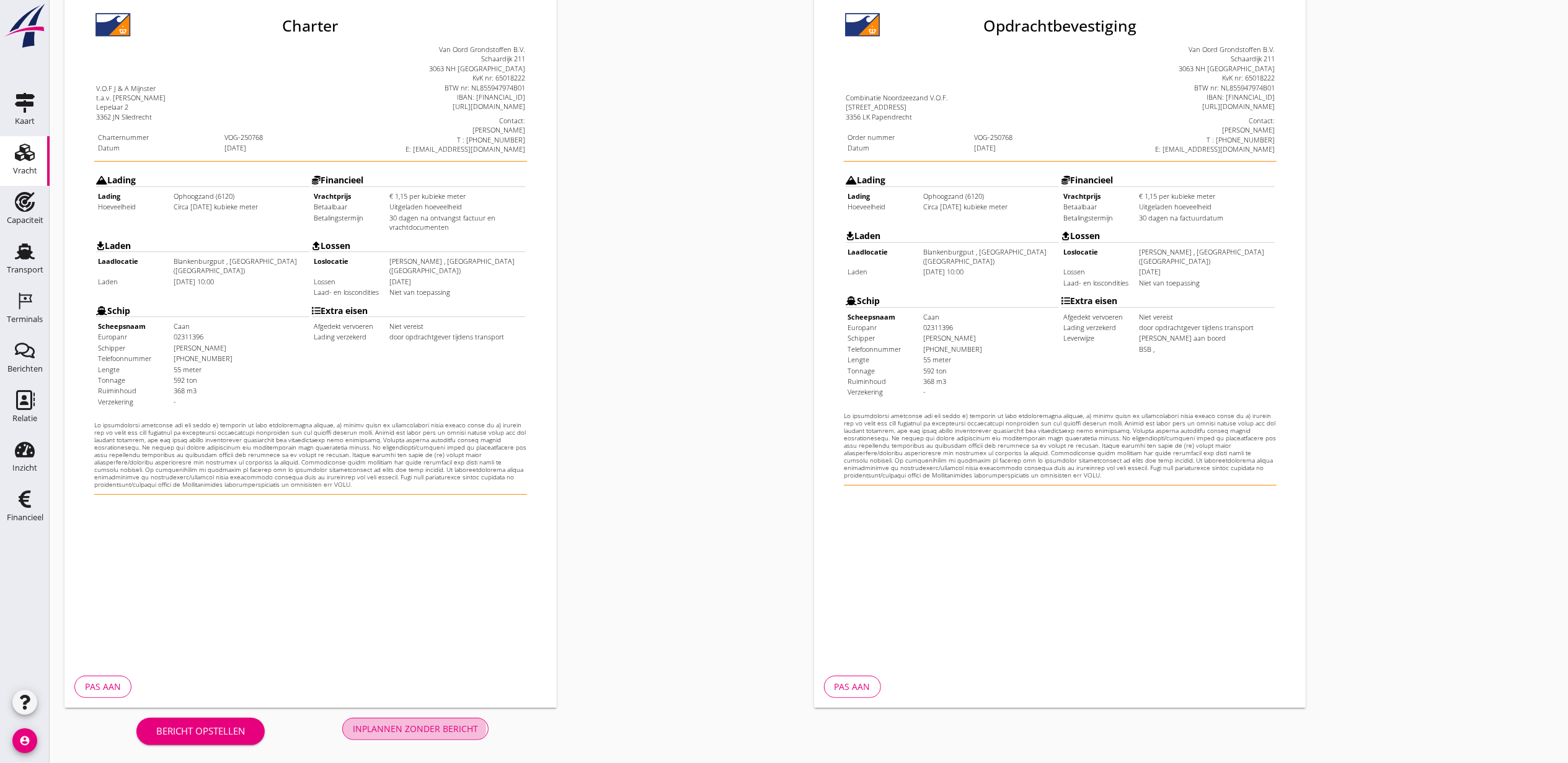
click at [461, 724] on div "Inplannen zonder bericht" at bounding box center [415, 729] width 125 height 13
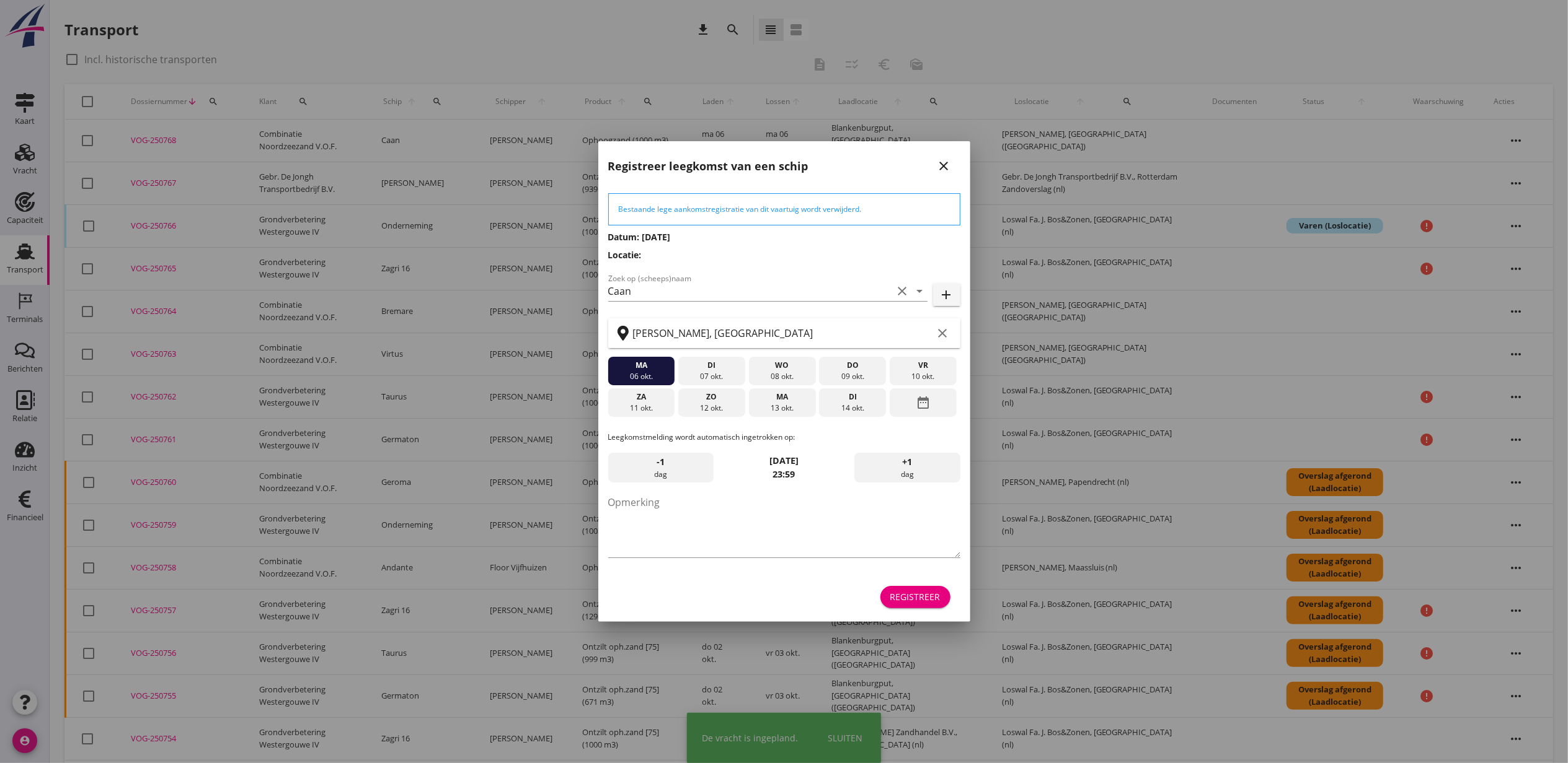
click at [903, 583] on div "Registreer" at bounding box center [784, 597] width 352 height 30
click at [903, 590] on button "Registreer" at bounding box center [915, 597] width 70 height 23
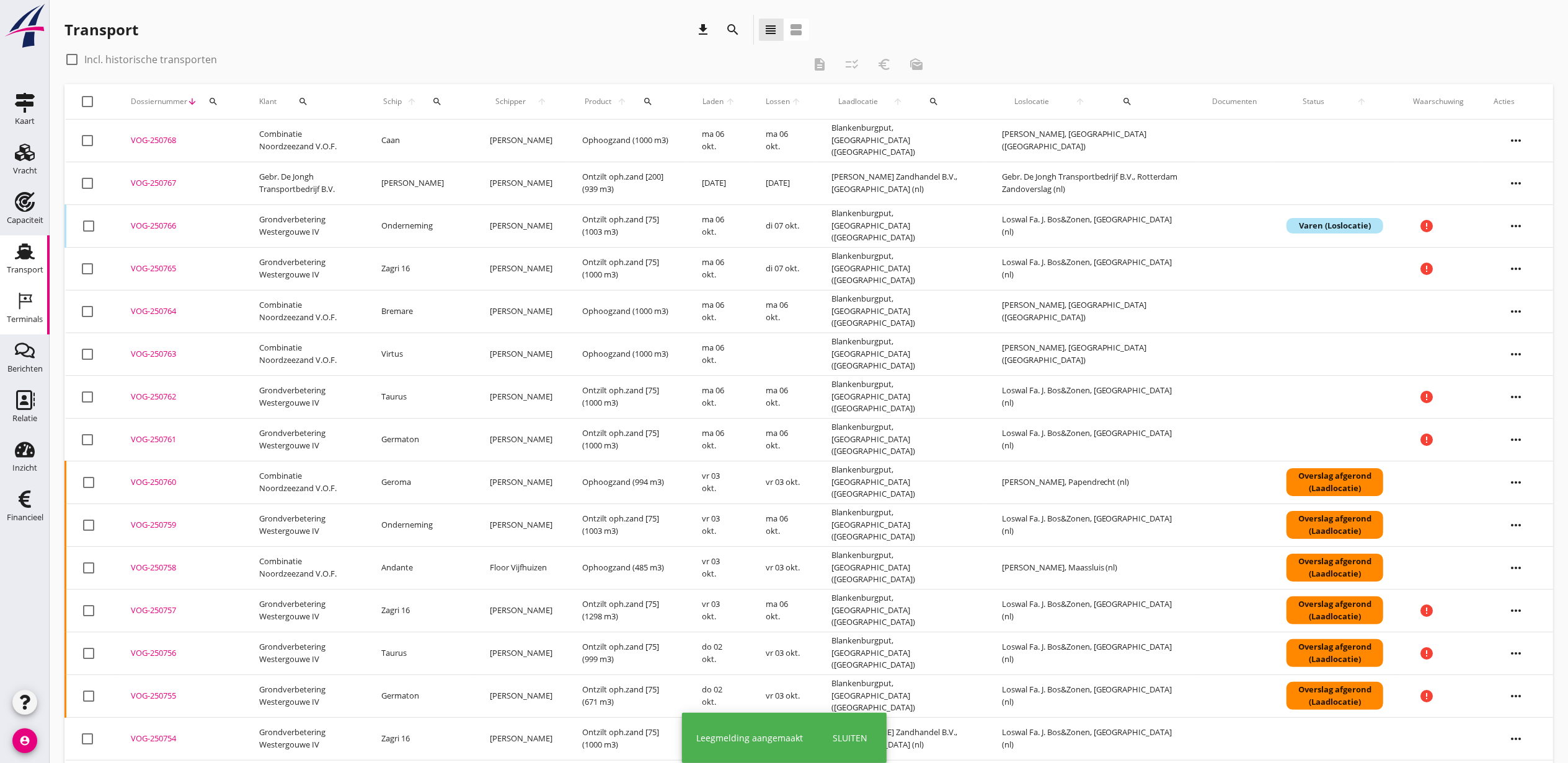
click at [29, 308] on icon "Terminals" at bounding box center [24, 301] width 19 height 19
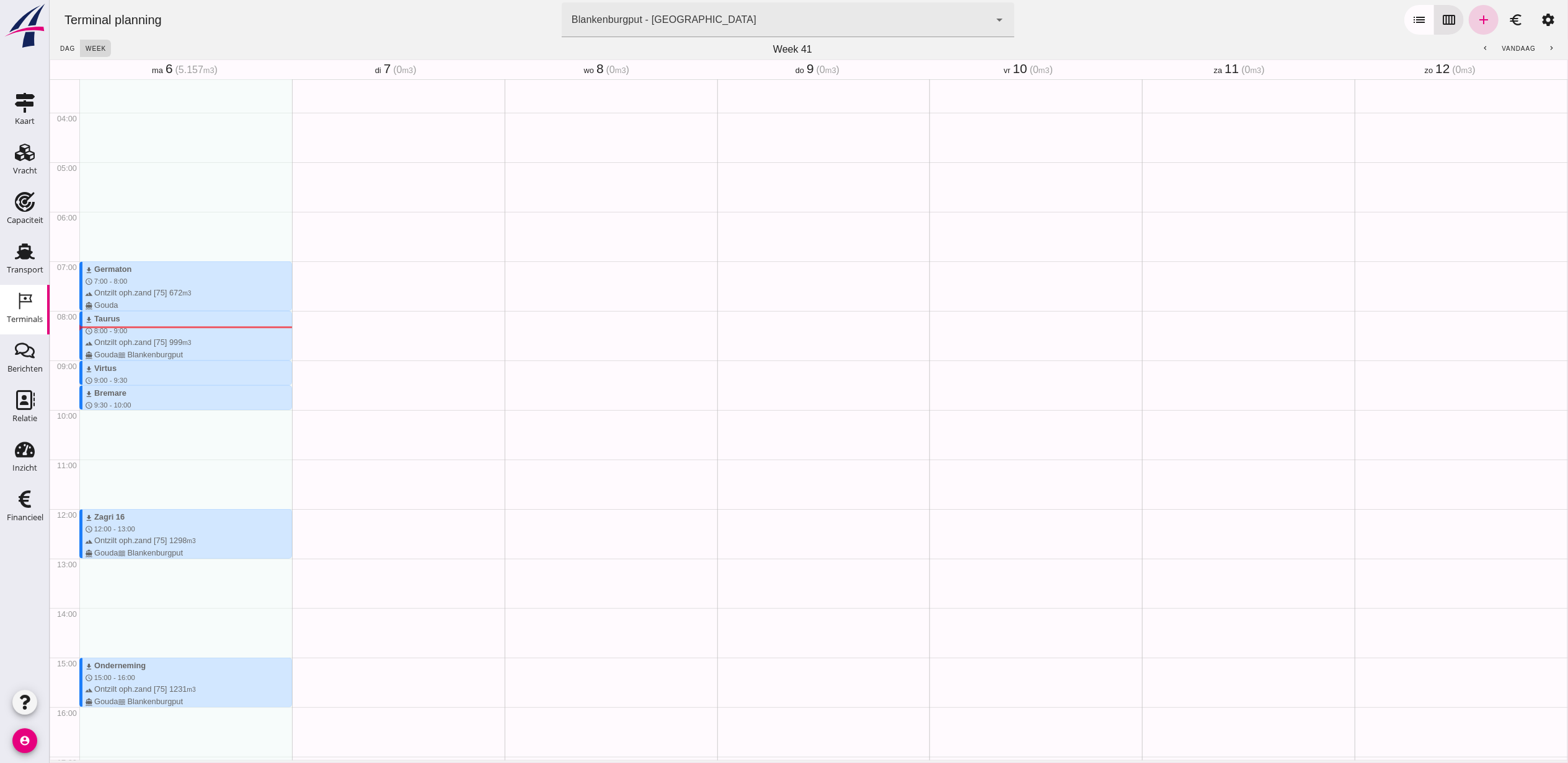
click at [1475, 18] on icon "add" at bounding box center [1482, 19] width 15 height 15
type input "Combinatie Noordzeezand V.O.F."
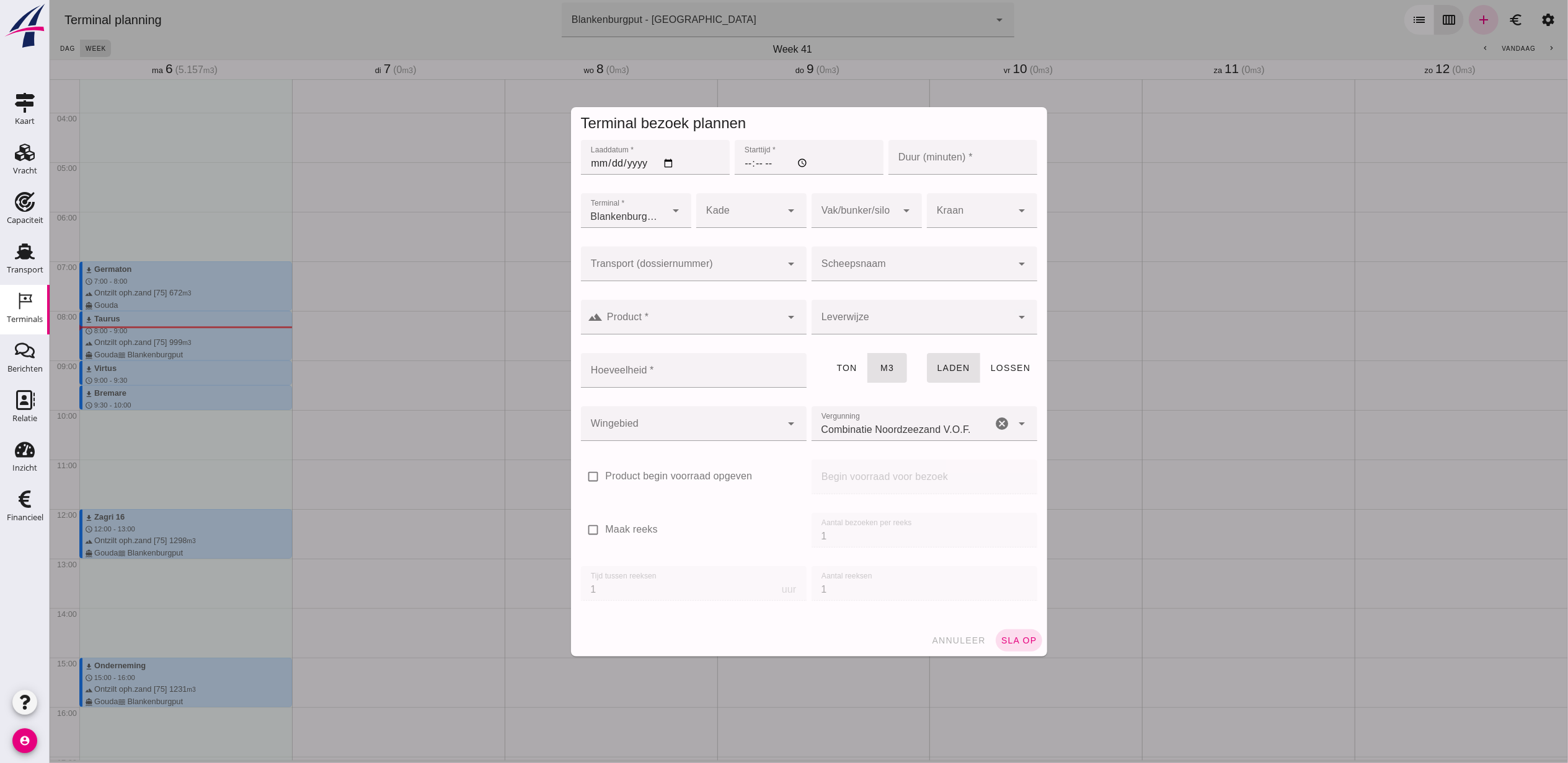
click at [660, 162] on input "Laaddatum *" at bounding box center [654, 157] width 149 height 35
type input "2025-10-06"
click at [742, 162] on input "Starttijd *" at bounding box center [808, 157] width 149 height 35
type input "10:00"
type input "30"
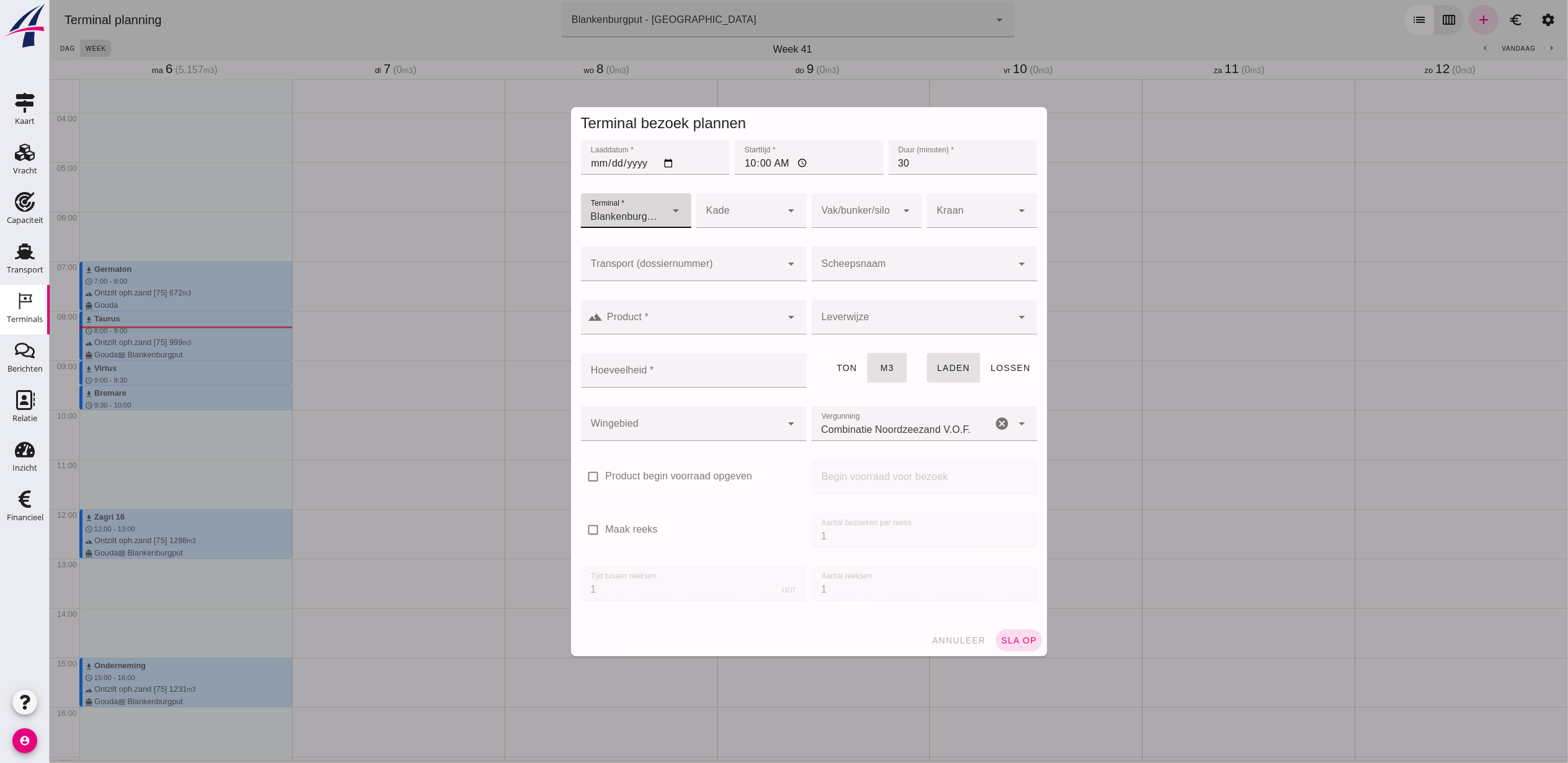
click at [678, 261] on div at bounding box center [681, 264] width 201 height 35
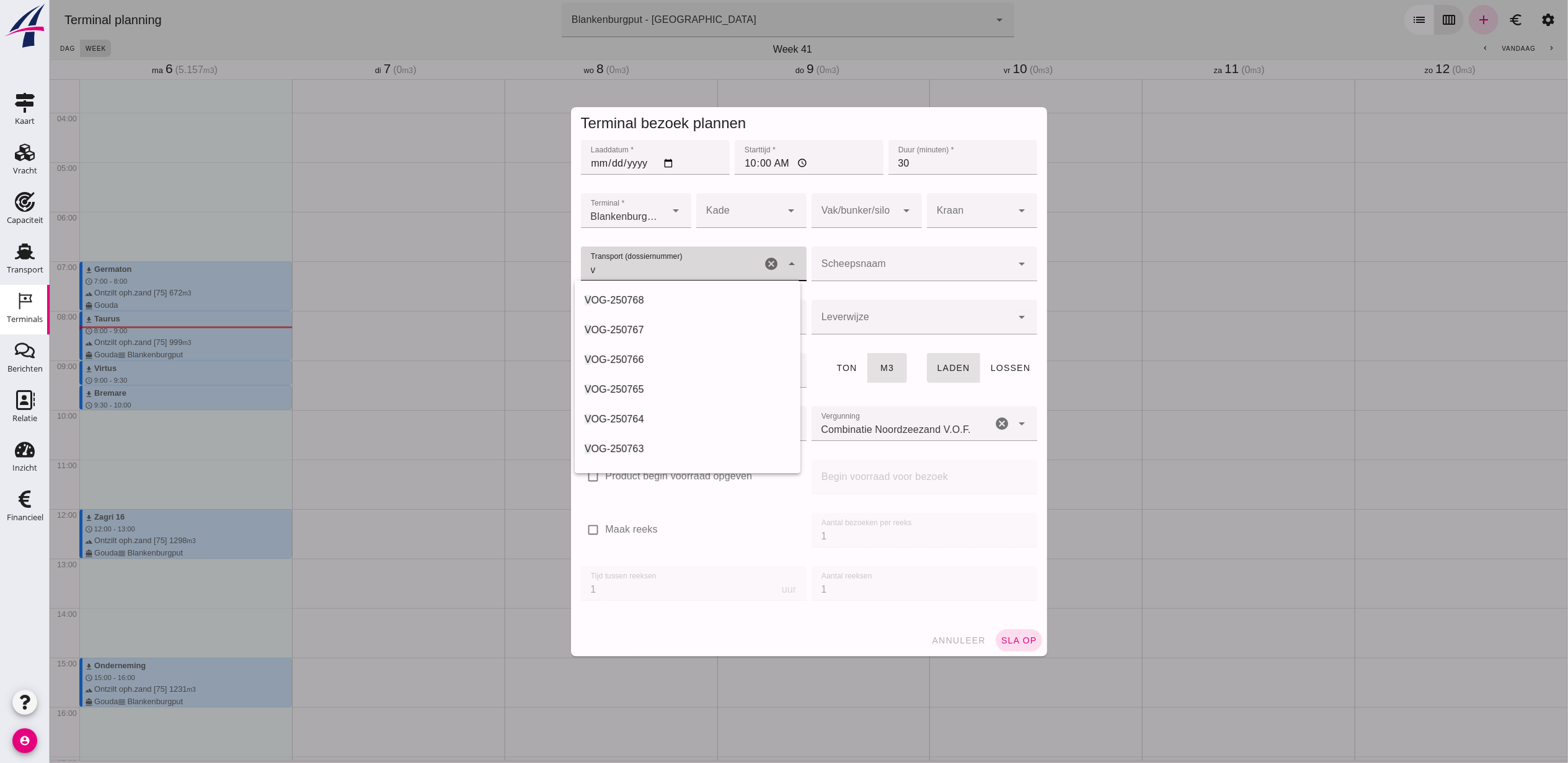
click at [692, 286] on div "V OG-250768" at bounding box center [687, 301] width 226 height 30
type input "VOG-250768"
type input "franco_on_board"
type input "368"
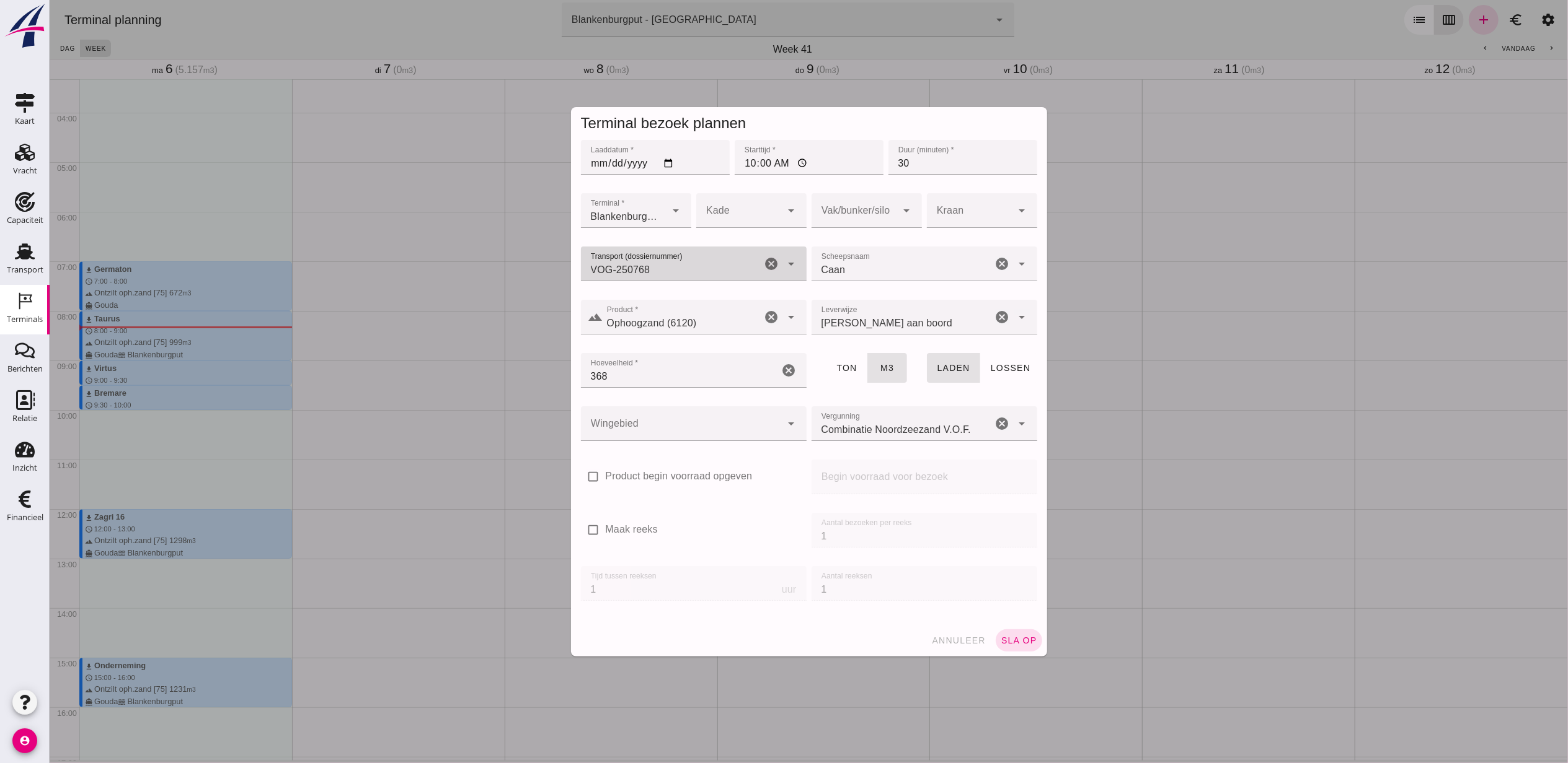
type input "VOG-250768"
click at [875, 203] on div at bounding box center [854, 210] width 86 height 35
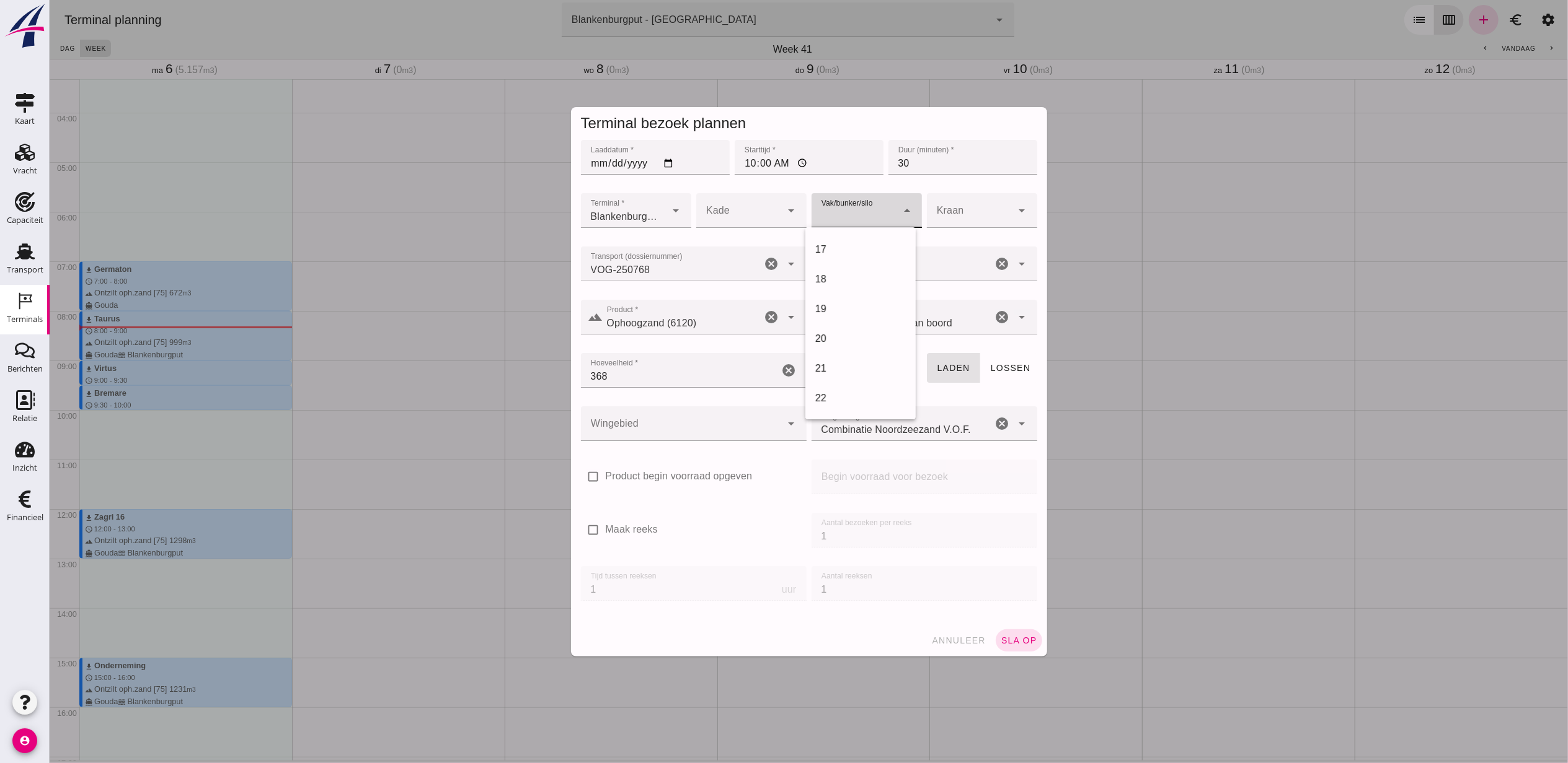
scroll to position [496, 0]
click at [838, 259] on div "18" at bounding box center [860, 257] width 90 height 15
type input "366"
click at [702, 405] on div "Wingebied Wingebied cancel arrow_drop_down" at bounding box center [693, 431] width 231 height 53
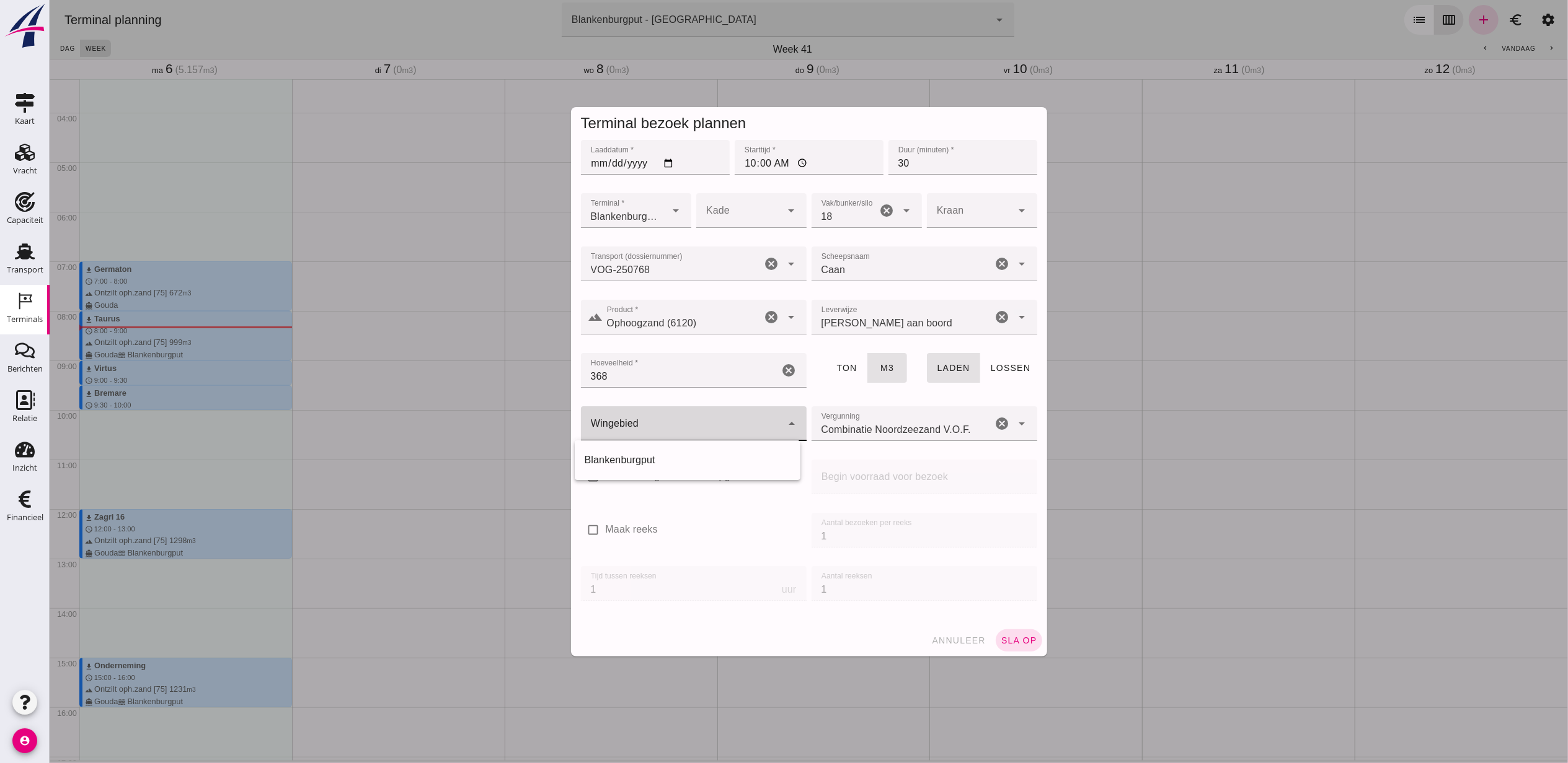
click at [702, 410] on div at bounding box center [681, 424] width 201 height 35
click at [685, 447] on div "Blankenburgput" at bounding box center [687, 460] width 226 height 30
type input "333"
click at [773, 454] on div at bounding box center [693, 450] width 206 height 9
click at [1019, 643] on span "sla op" at bounding box center [1018, 640] width 37 height 10
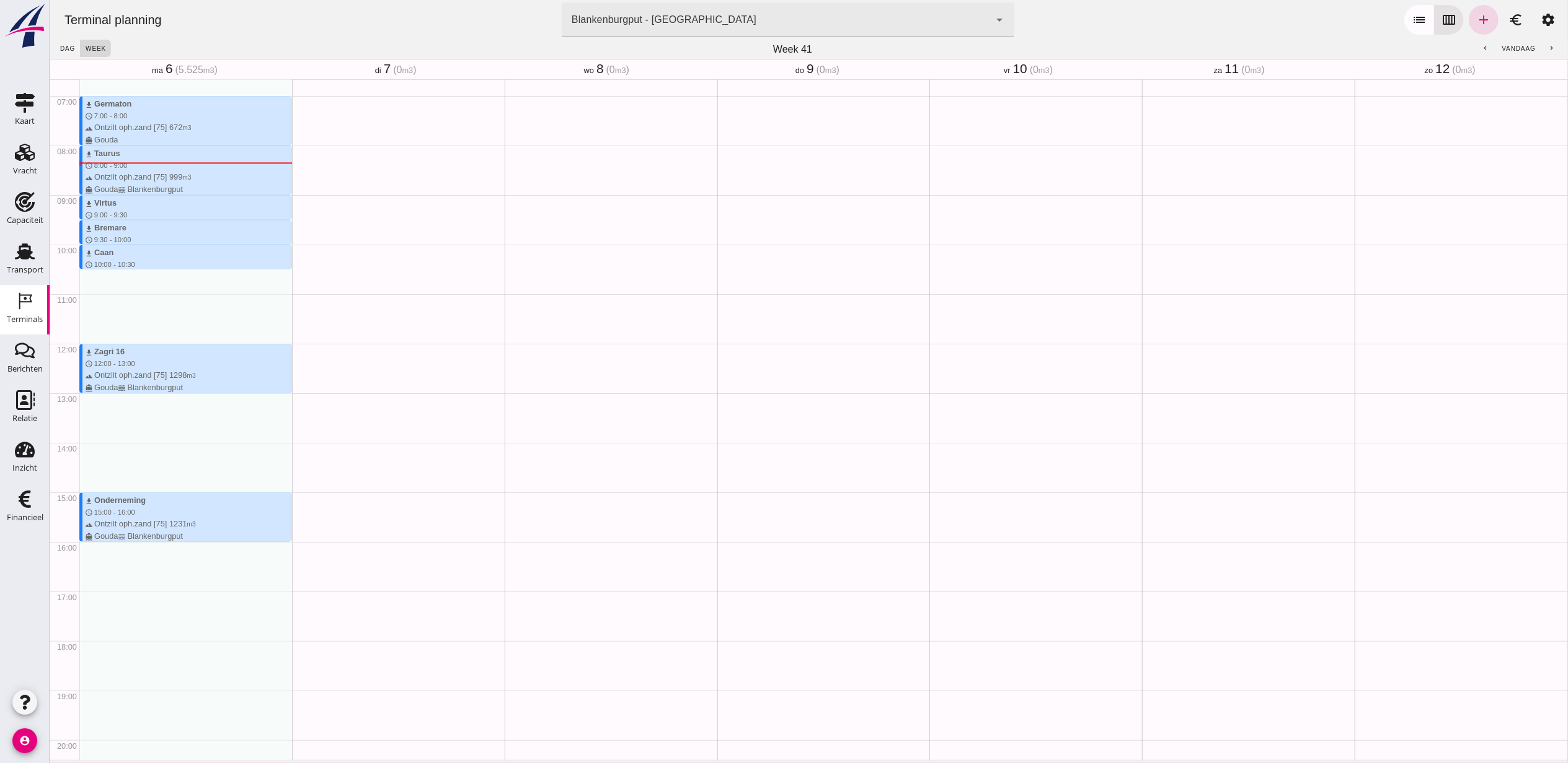
scroll to position [248, 0]
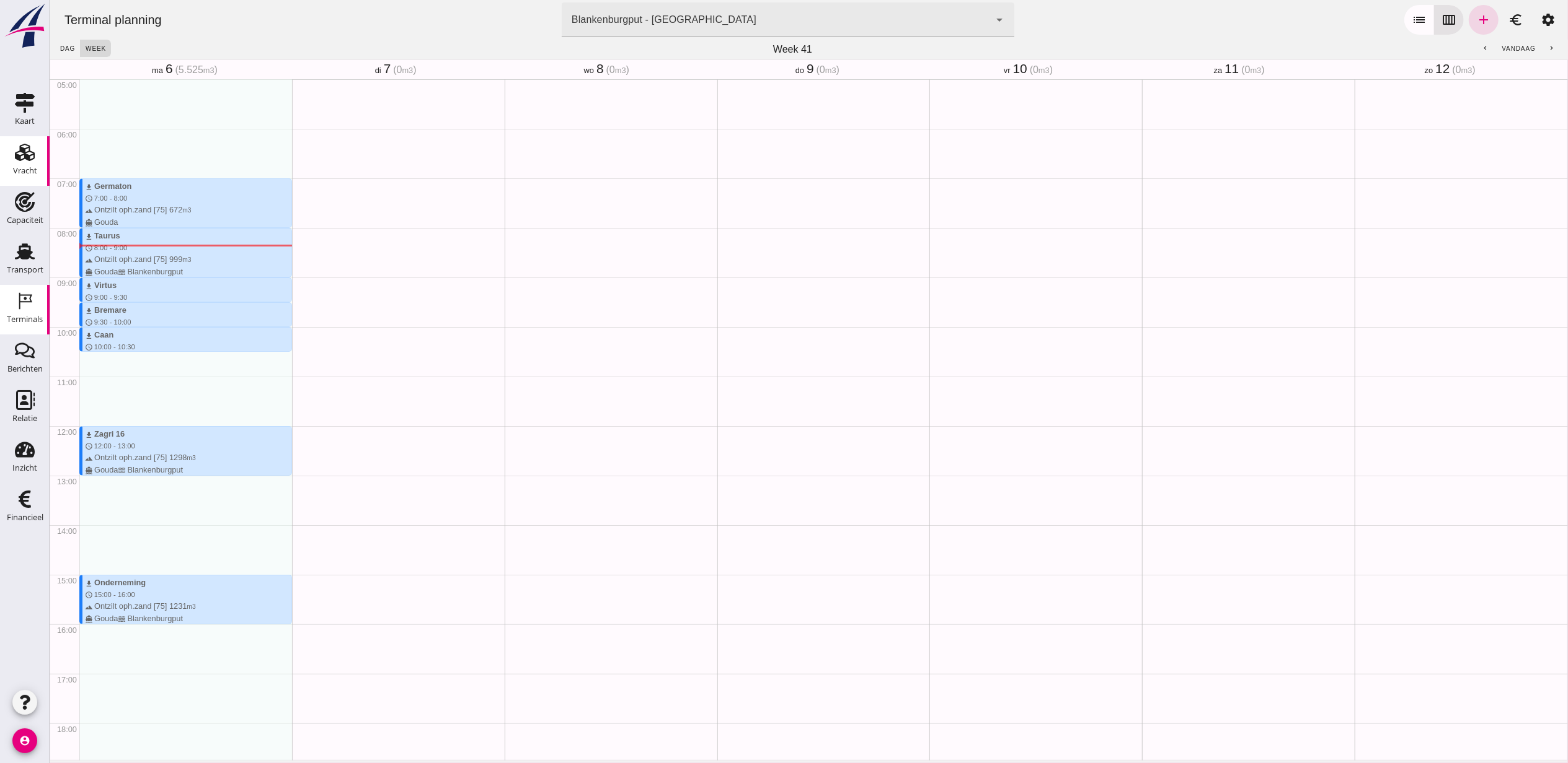
click at [36, 142] on div "Vracht" at bounding box center [25, 152] width 30 height 19
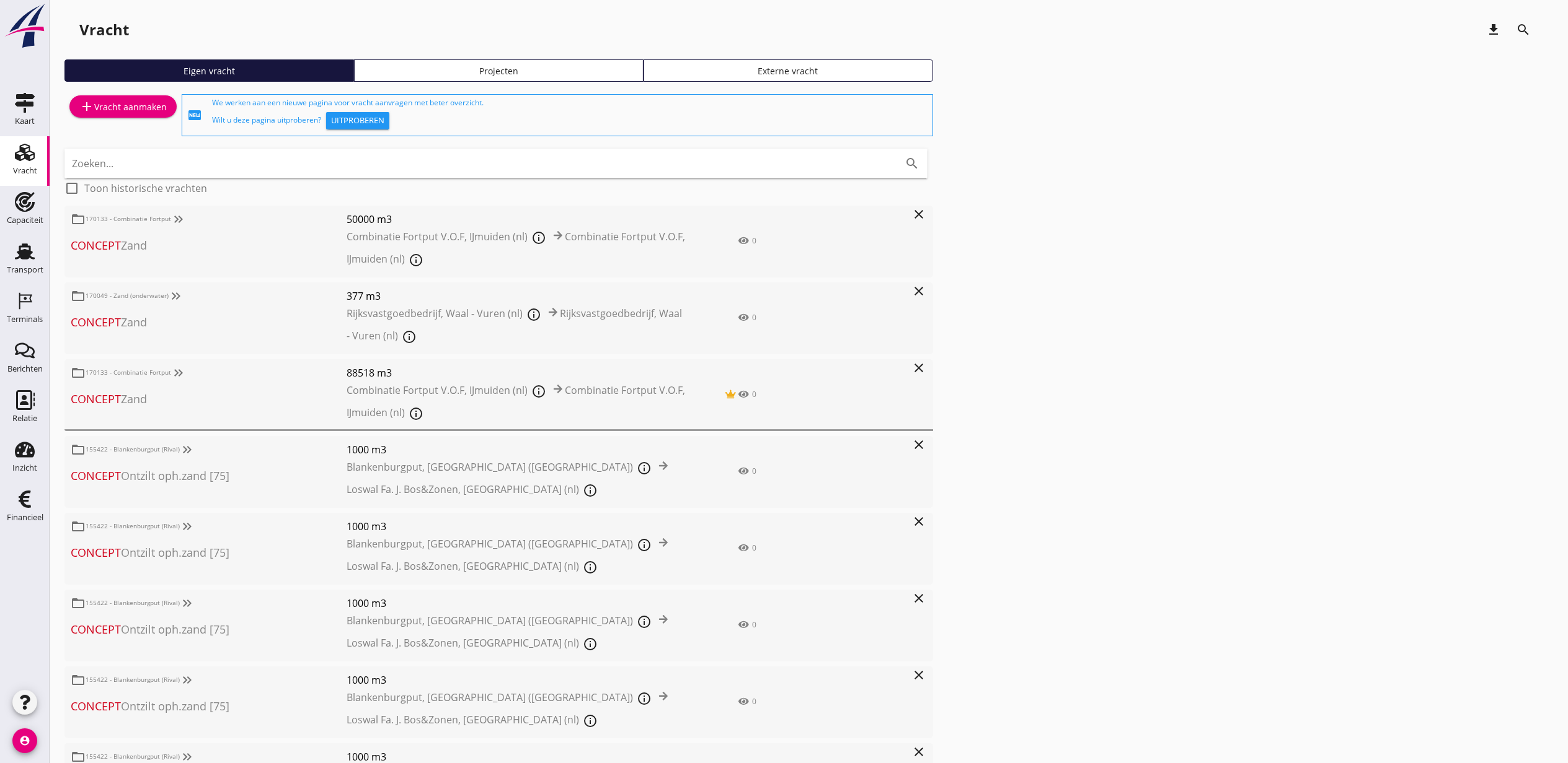
click at [32, 159] on icon "Vracht" at bounding box center [24, 152] width 19 height 19
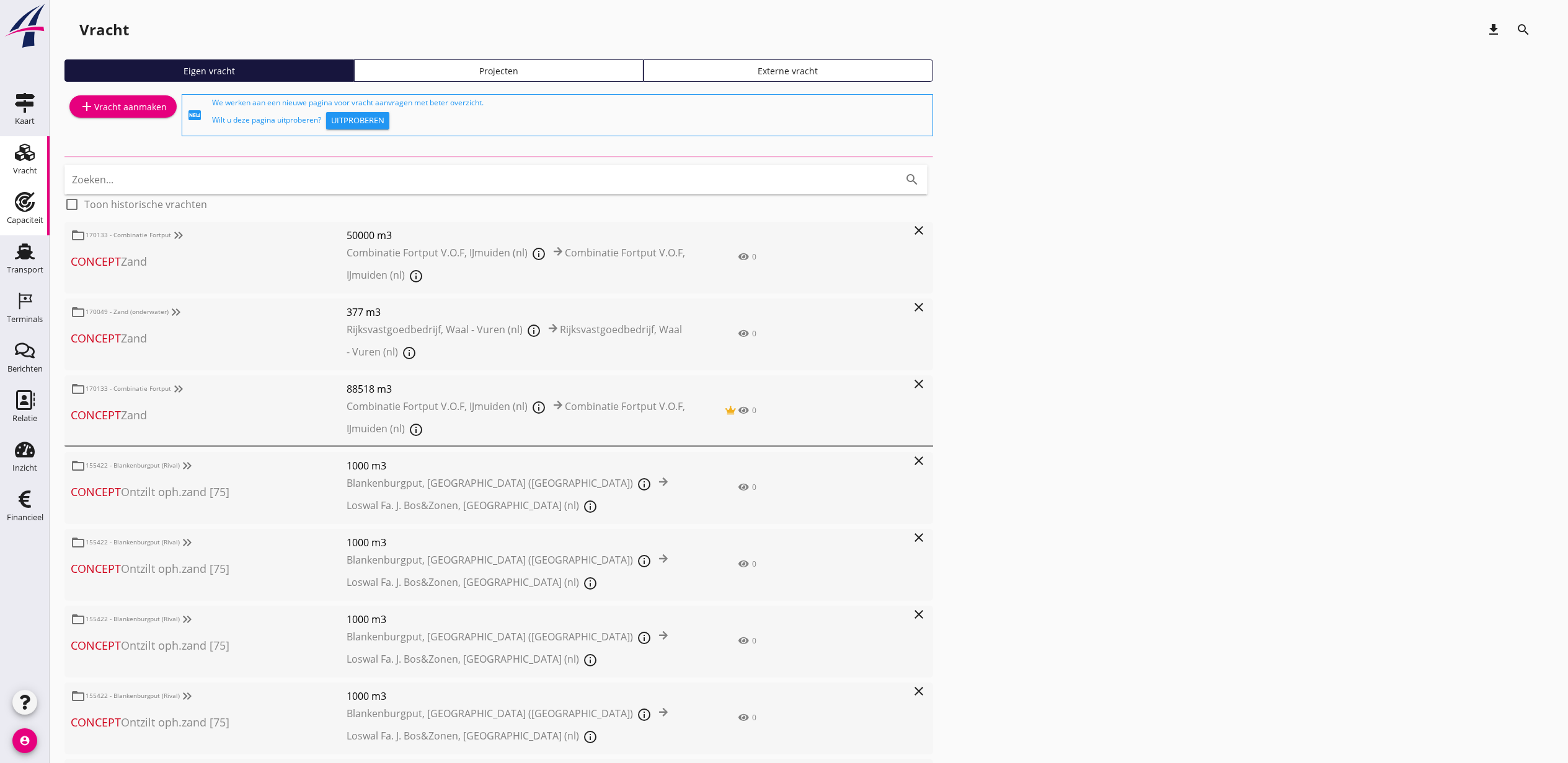
click at [28, 243] on icon "Transport" at bounding box center [24, 251] width 19 height 19
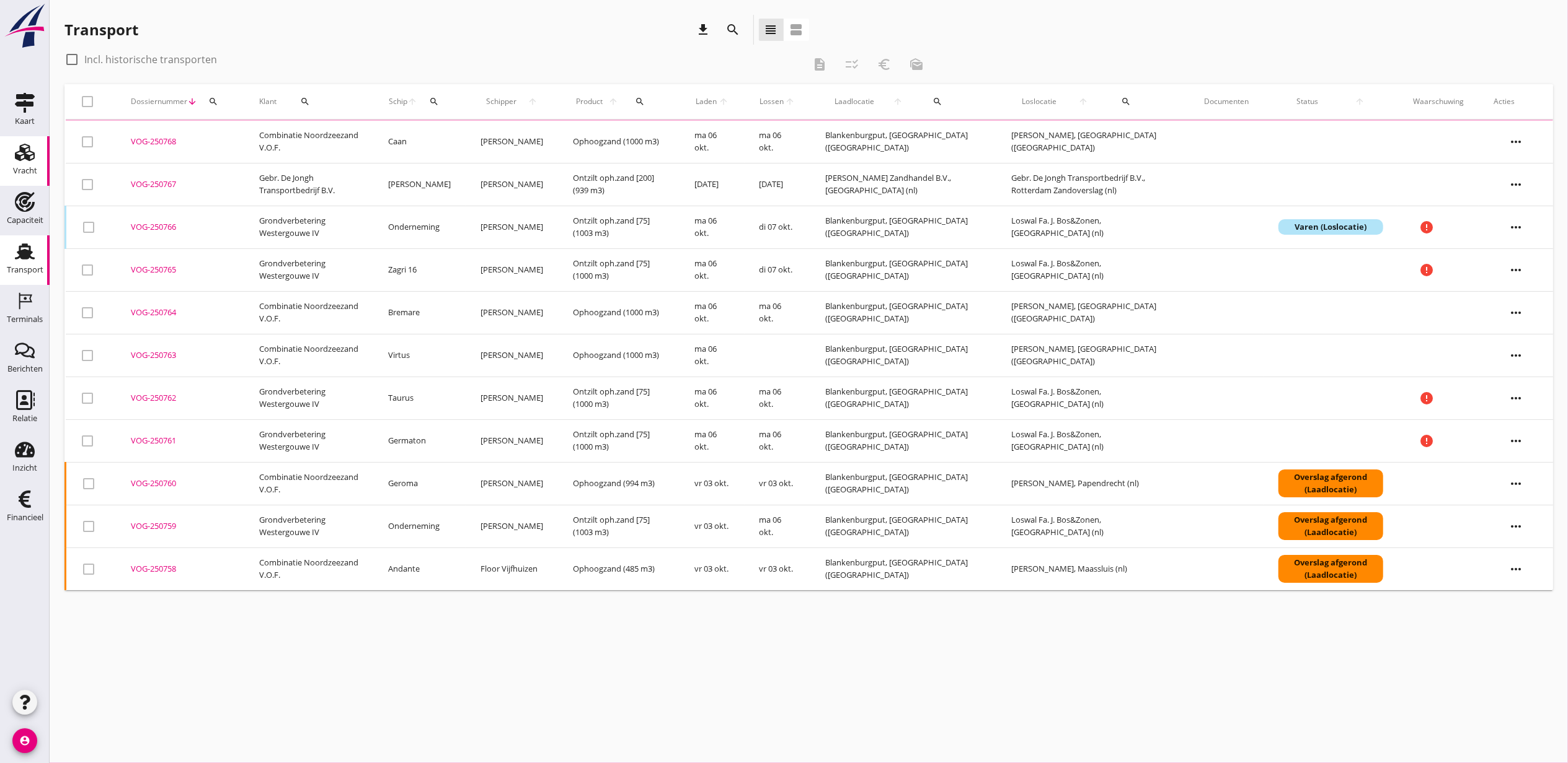
click at [26, 159] on use at bounding box center [24, 153] width 19 height 17
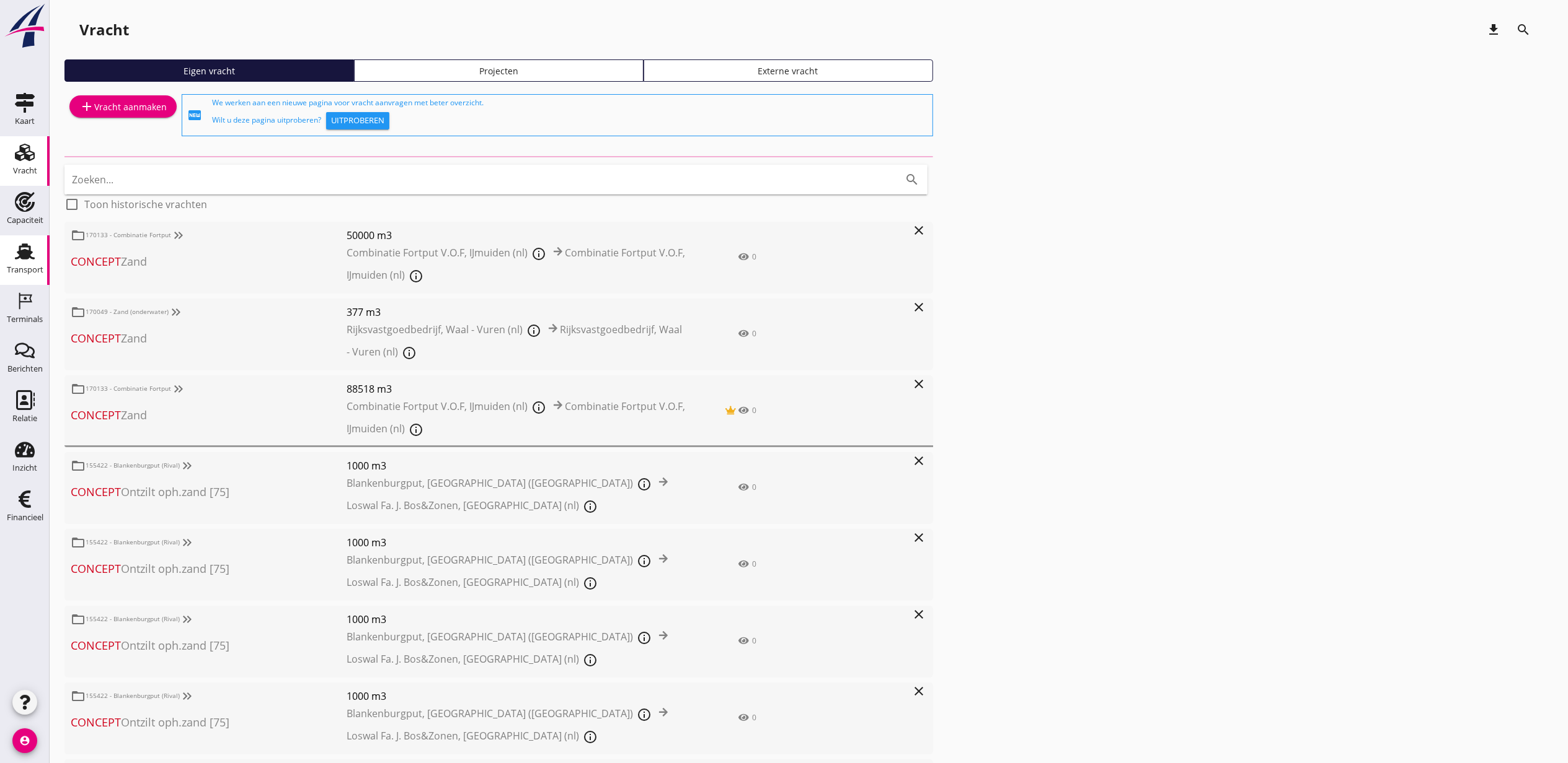
click at [3, 262] on link "Transport Transport" at bounding box center [25, 260] width 50 height 50
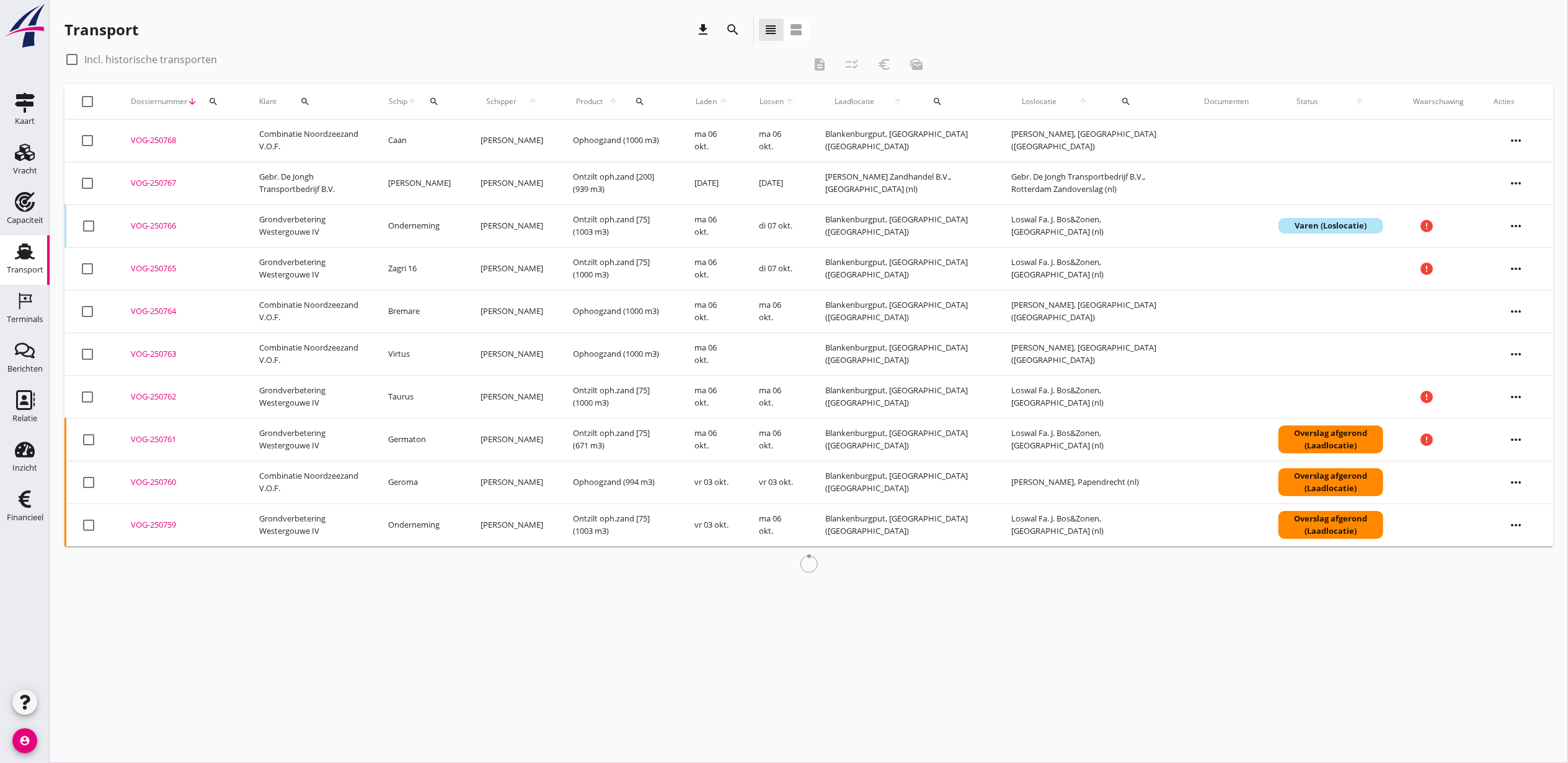
click at [439, 100] on icon "search" at bounding box center [434, 101] width 10 height 10
click at [551, 150] on div "Zoek op (scheeps)naam arrow_drop_down" at bounding box center [516, 143] width 164 height 32
click at [551, 145] on input "Zoek op (scheeps)naam" at bounding box center [499, 137] width 129 height 19
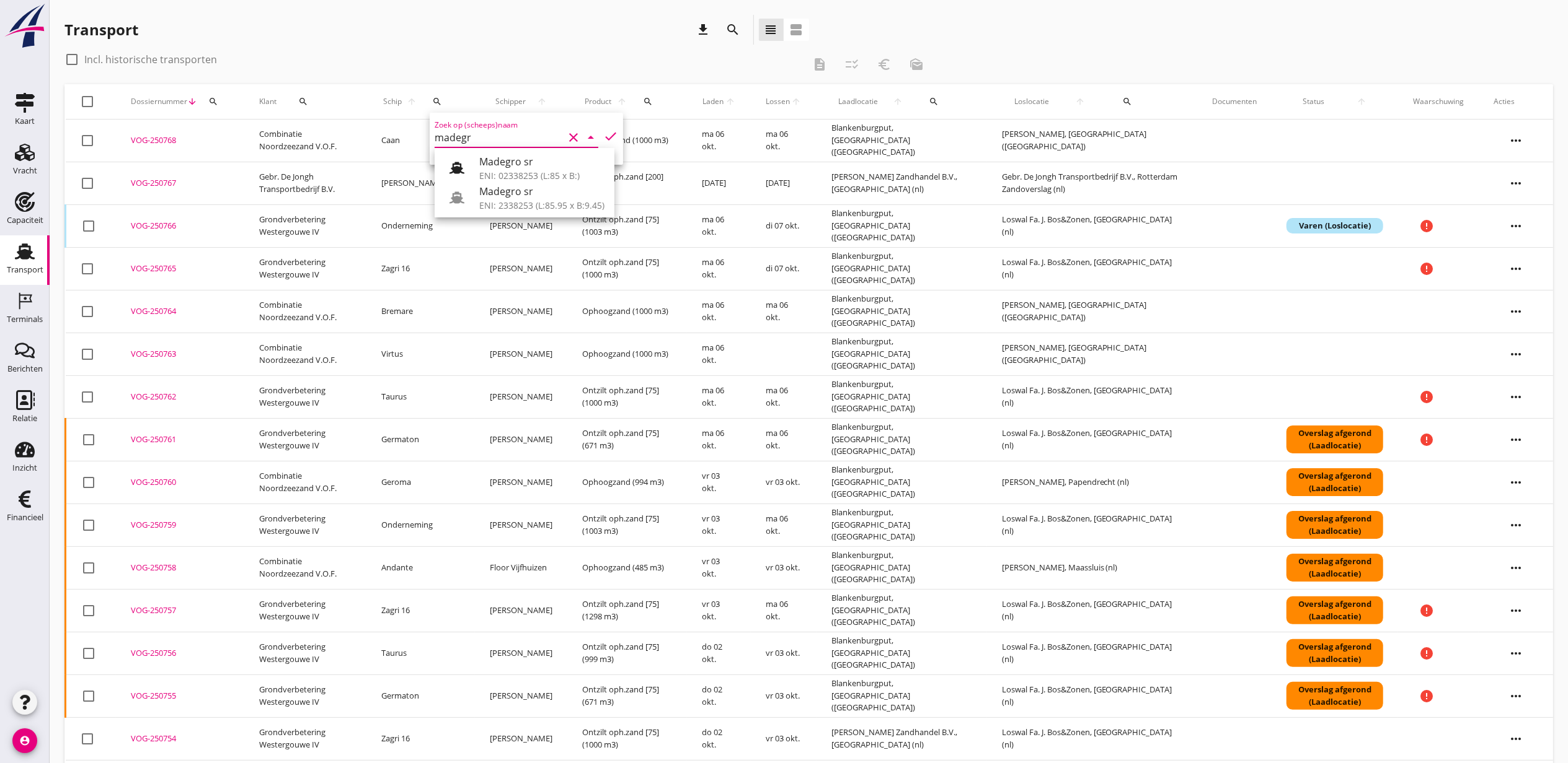
click at [561, 160] on div "Madegro sr" at bounding box center [541, 161] width 125 height 15
click at [603, 137] on icon "check" at bounding box center [610, 136] width 15 height 15
type input "Madegro sr"
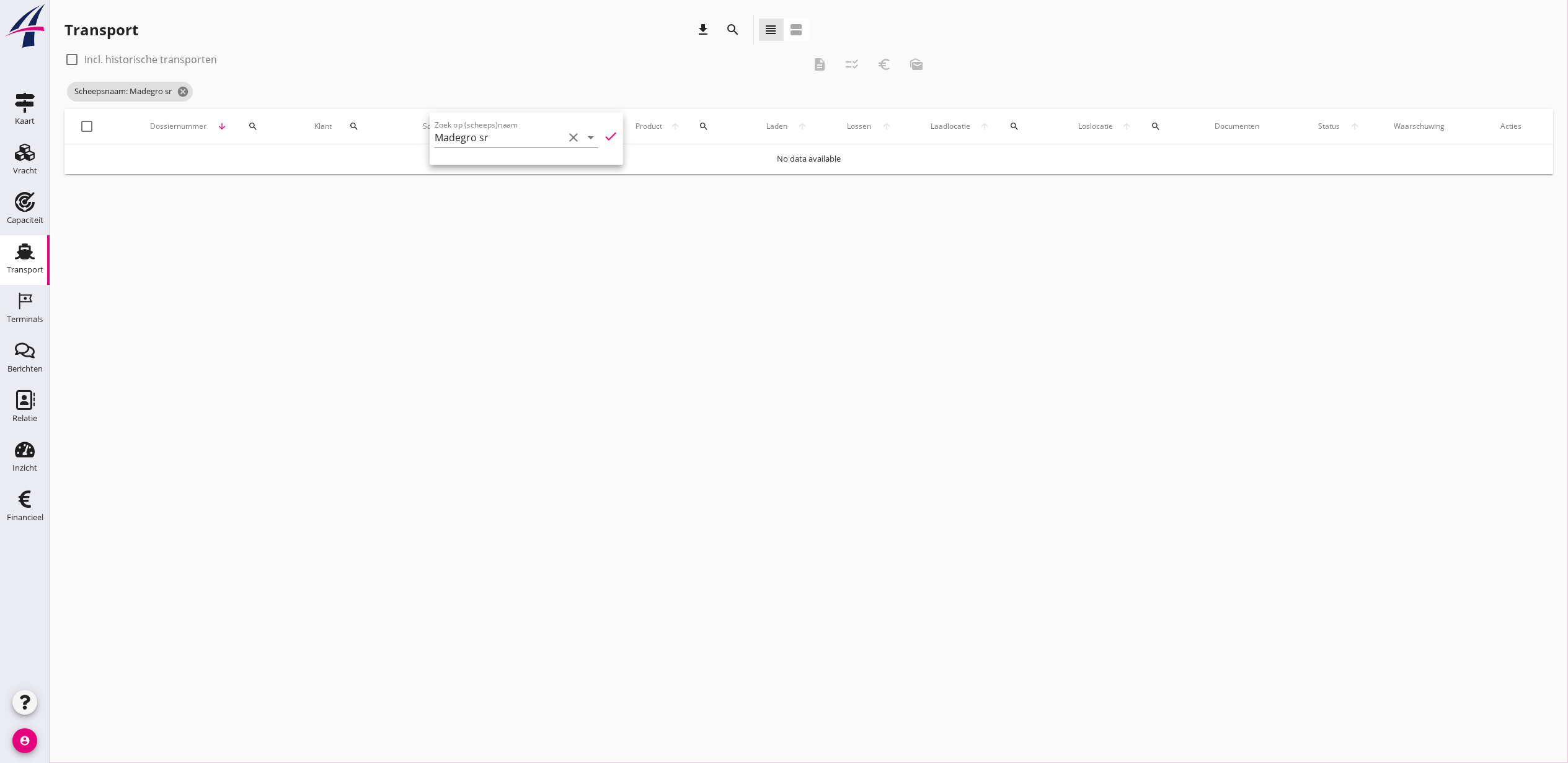
click at [112, 58] on label "Incl. historische transporten" at bounding box center [150, 59] width 132 height 12
checkbox input "true"
click at [478, 129] on icon "search" at bounding box center [482, 126] width 10 height 10
click at [497, 163] on input "Madegro sr" at bounding box center [537, 162] width 129 height 19
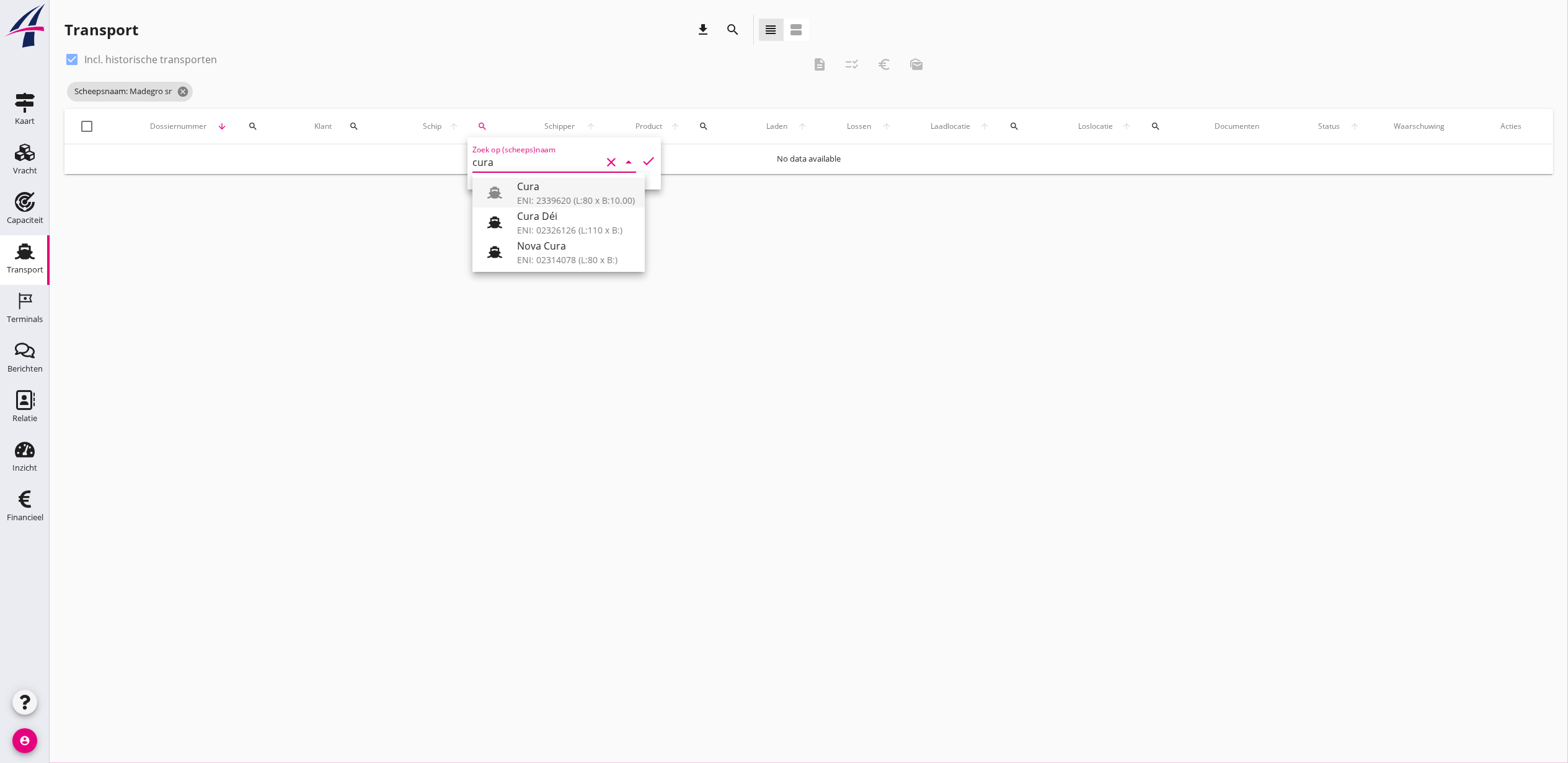
click at [584, 194] on div "ENI: 2339620 (L:80 x B:10.00)" at bounding box center [576, 200] width 118 height 13
click at [641, 159] on icon "check" at bounding box center [648, 160] width 15 height 15
type input "Cura"
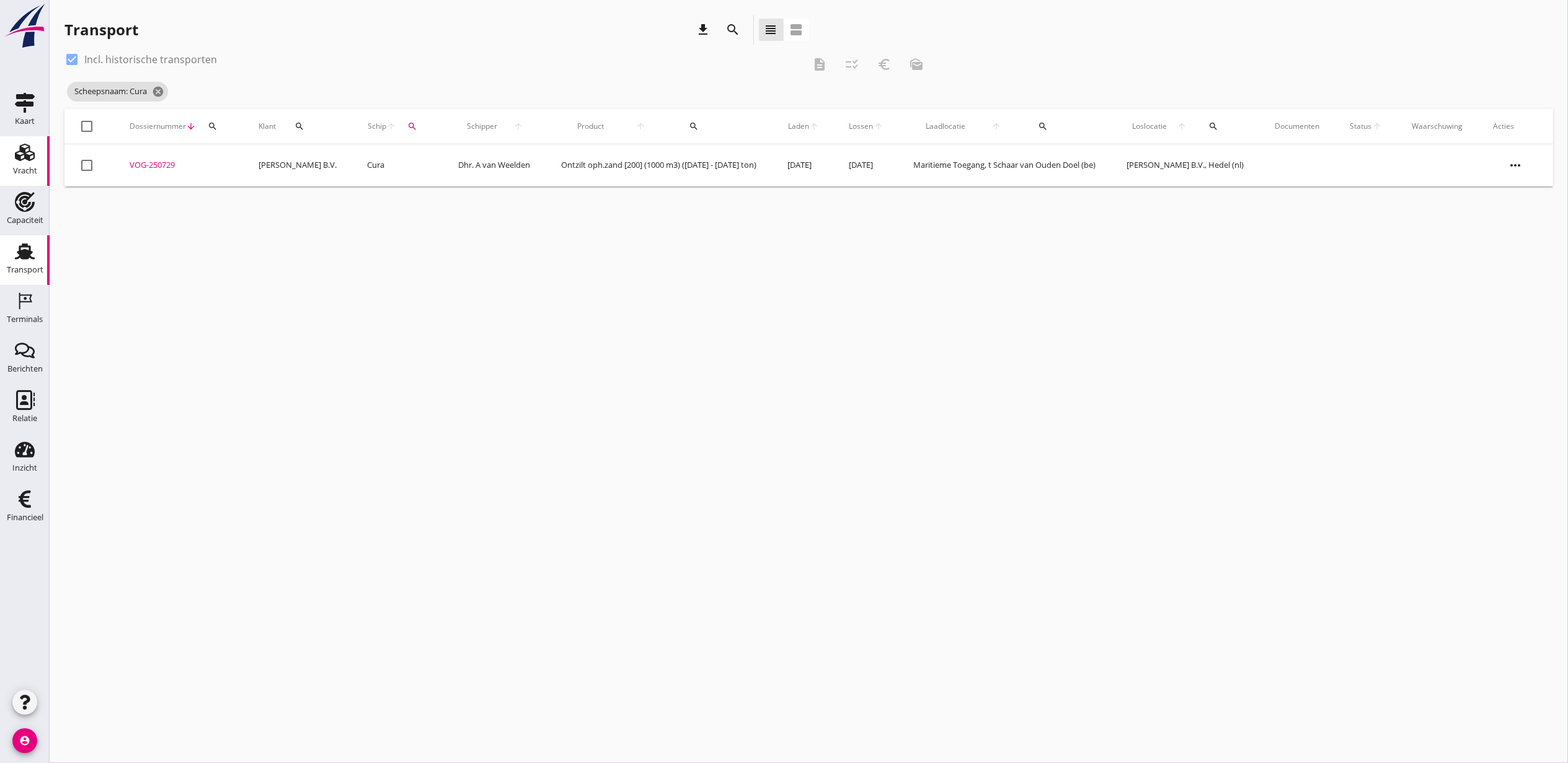
click at [31, 145] on icon "Vracht" at bounding box center [24, 152] width 19 height 19
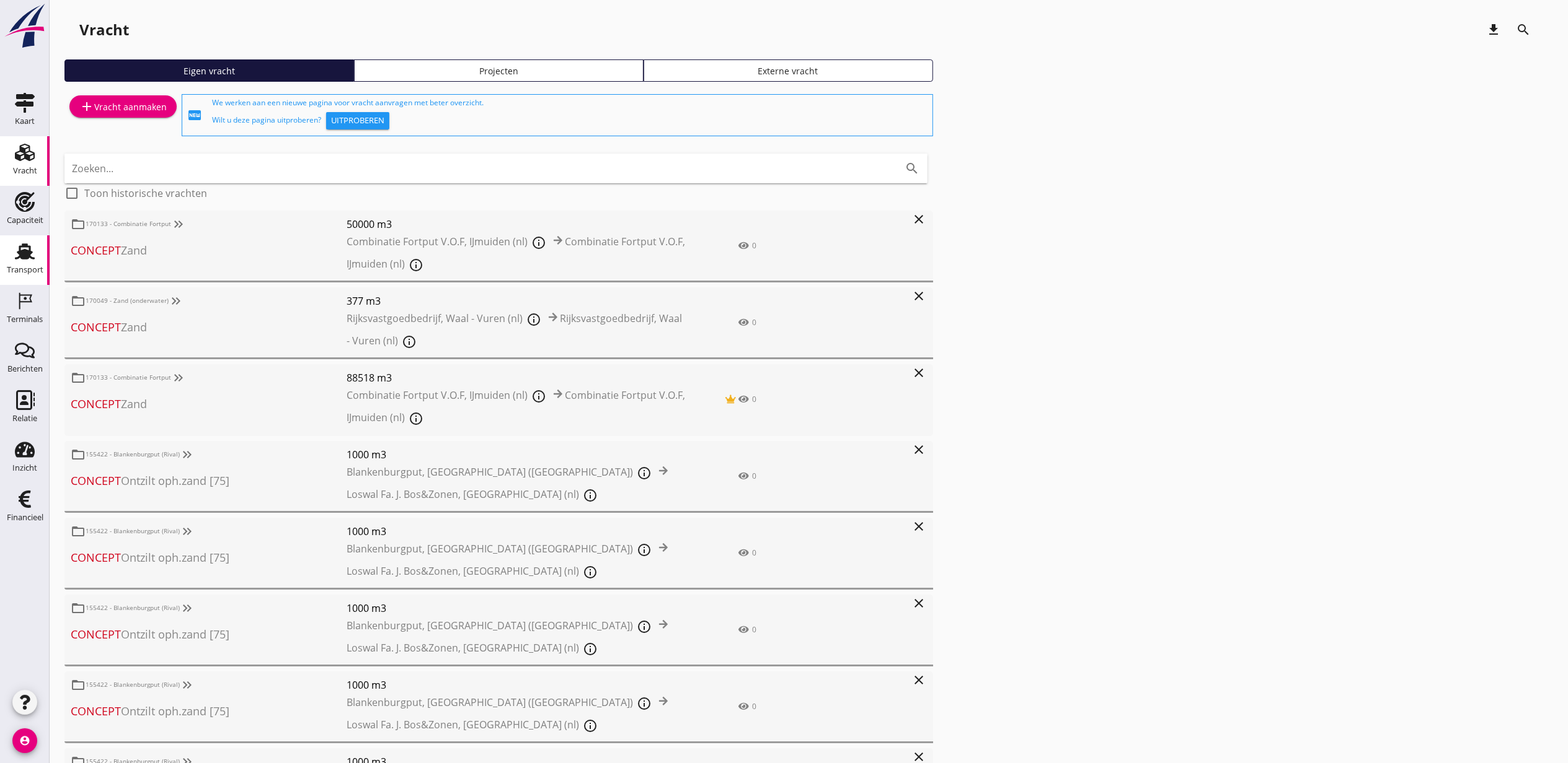
click at [19, 241] on icon "Transport" at bounding box center [24, 251] width 19 height 19
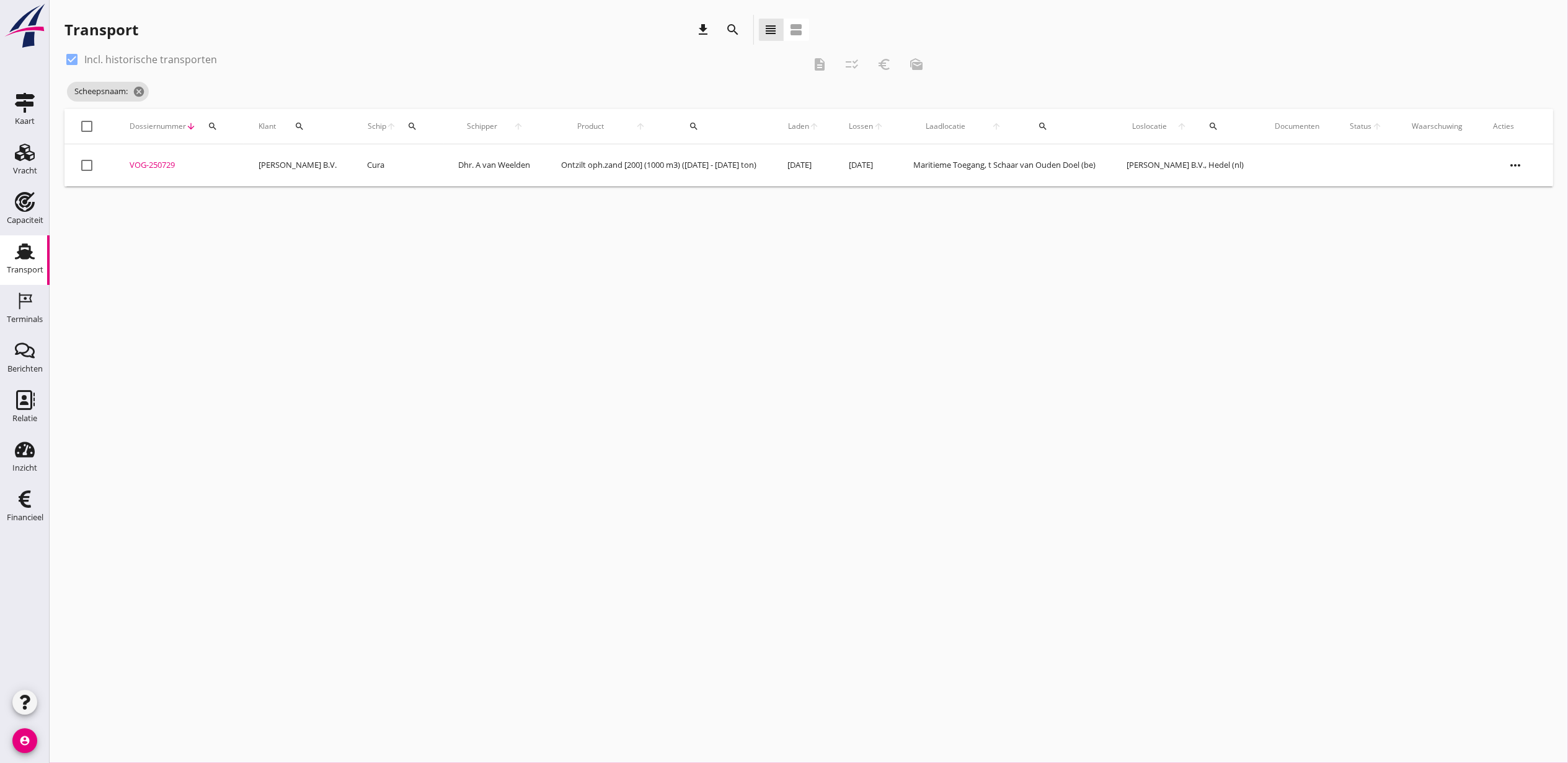
click at [407, 126] on icon "search" at bounding box center [412, 126] width 10 height 10
click at [531, 161] on div at bounding box center [540, 162] width 17 height 15
click at [489, 195] on div "ENI: 02204033 (L:85 x B:)" at bounding box center [509, 200] width 125 height 13
click at [571, 157] on icon "check" at bounding box center [578, 160] width 15 height 15
type input "[PERSON_NAME]"
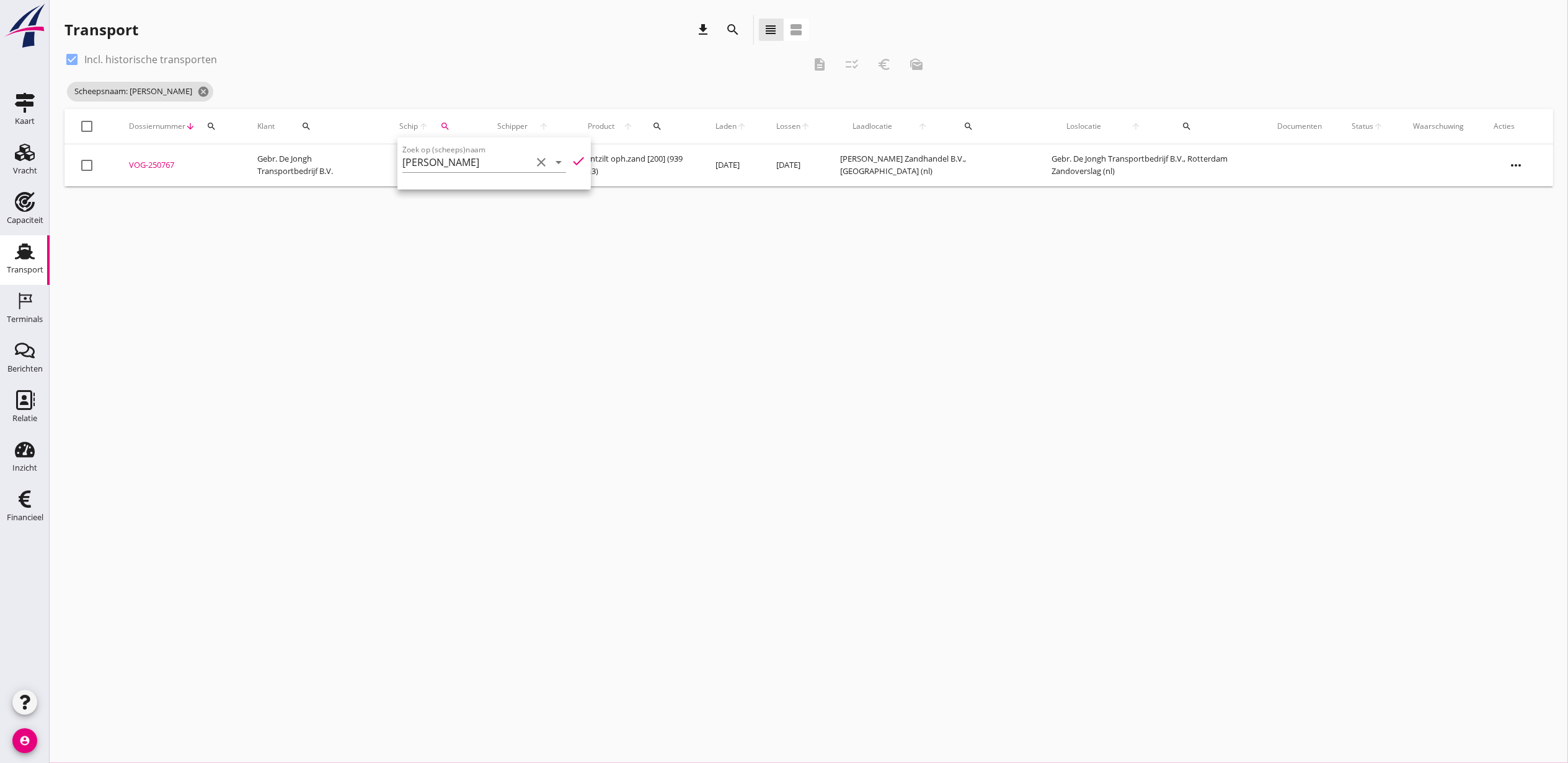
click at [382, 62] on div "check_box Incl. historische transporten" at bounding box center [434, 59] width 739 height 19
click at [168, 163] on div "VOG-250767" at bounding box center [178, 166] width 99 height 12
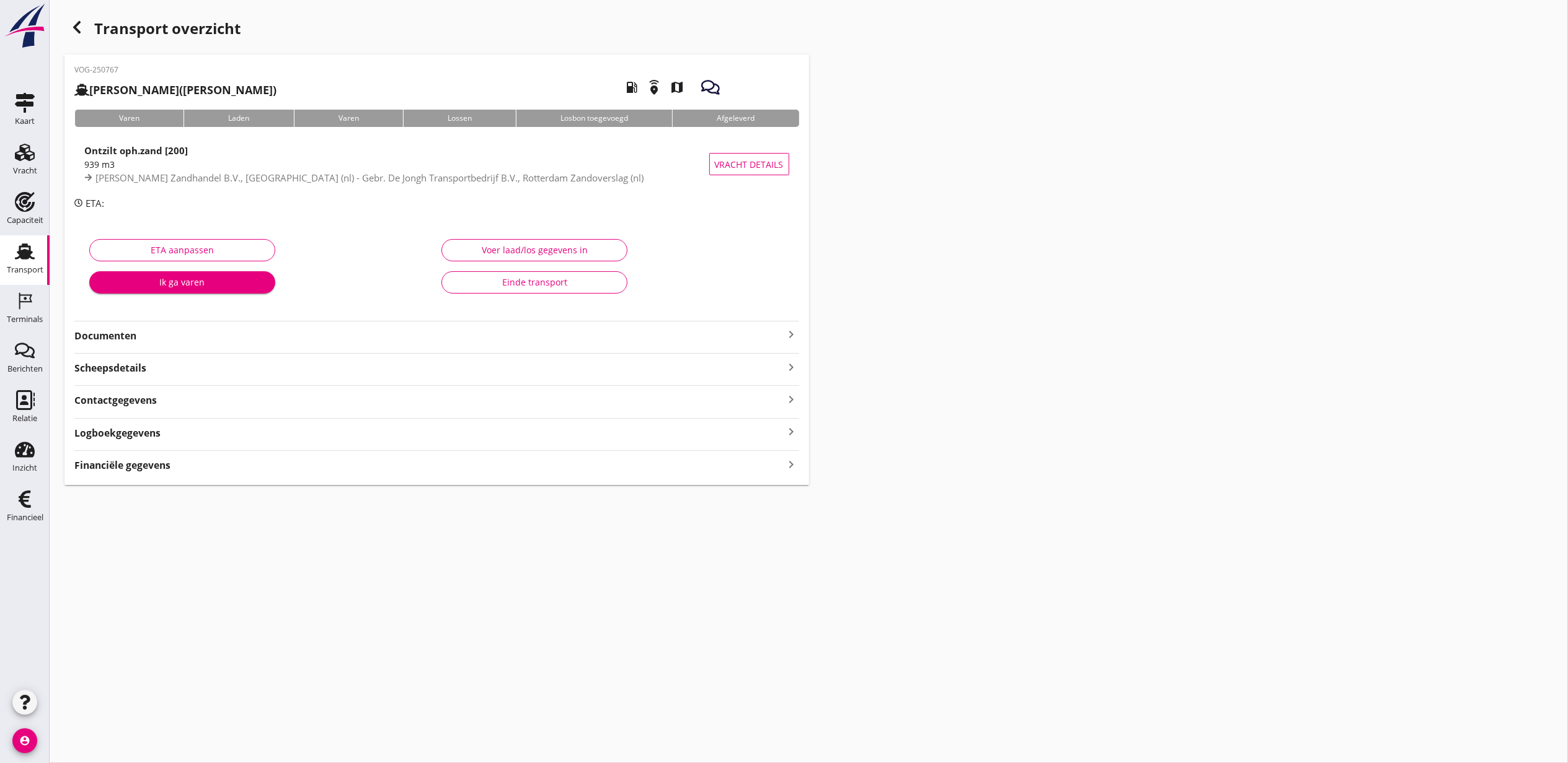
click at [544, 475] on div "VOG-250767 Piet Hein (Jeffrey de Wit) local_gas_station emergency_share map Var…" at bounding box center [437, 269] width 745 height 431
click at [546, 464] on div "Financiële gegevens keyboard_arrow_right" at bounding box center [436, 464] width 724 height 16
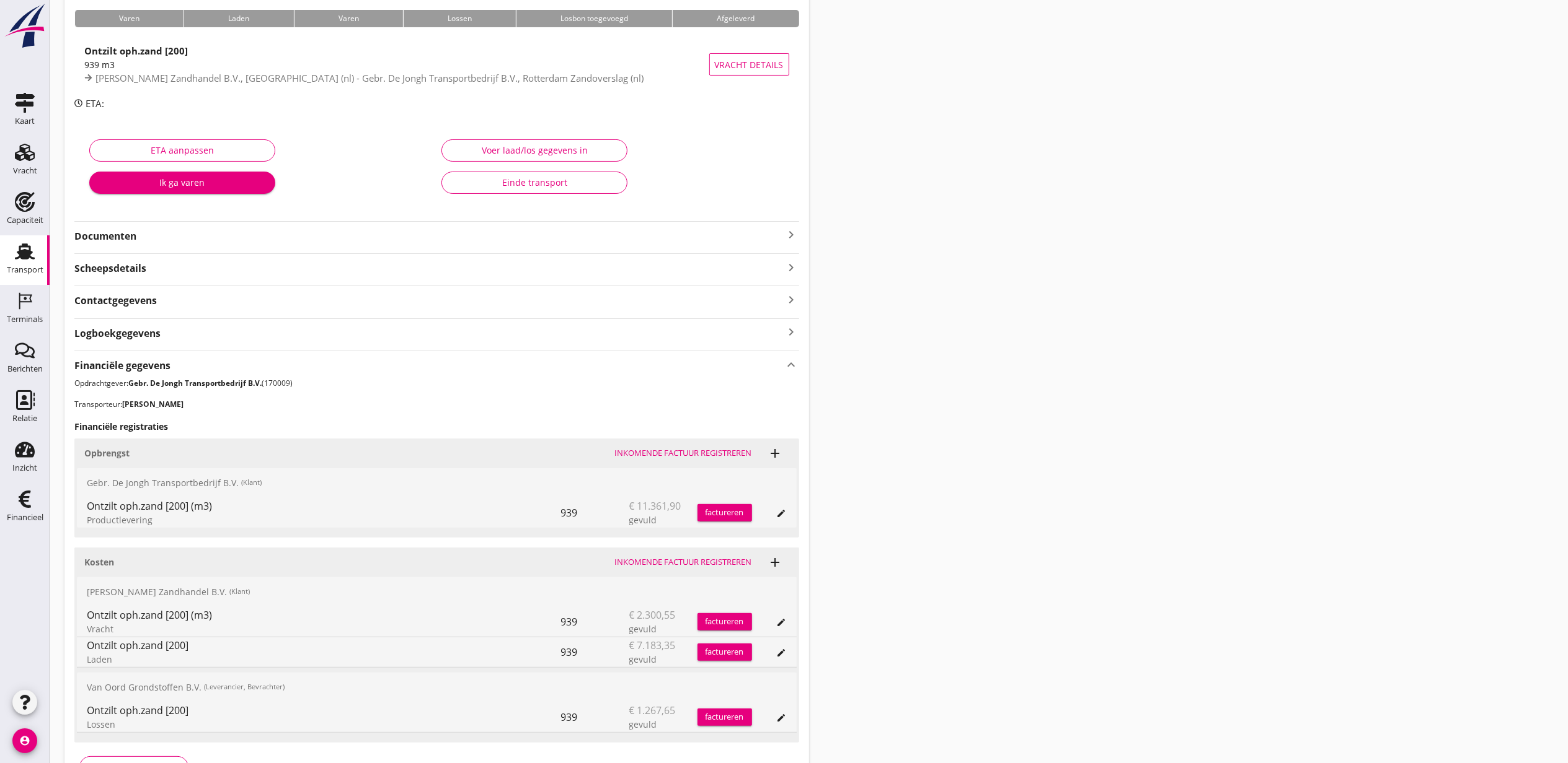
scroll to position [184, 0]
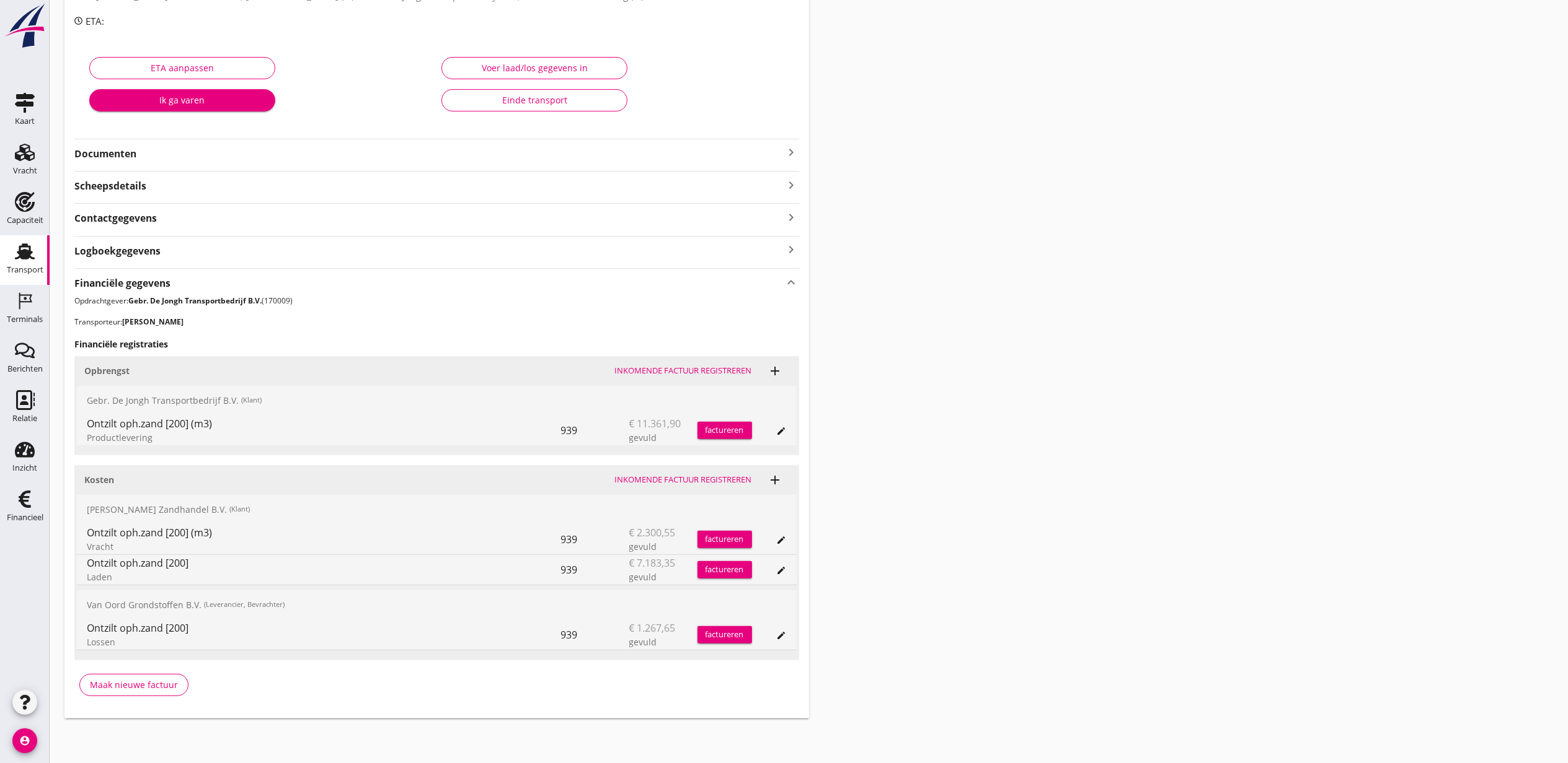
click at [385, 291] on div "Financiële gegevens keyboard_arrow_up Opdrachtgever: Gebr. De Jongh Transportbe…" at bounding box center [436, 487] width 724 height 438
click at [385, 286] on div "Financiële gegevens keyboard_arrow_up" at bounding box center [436, 282] width 724 height 16
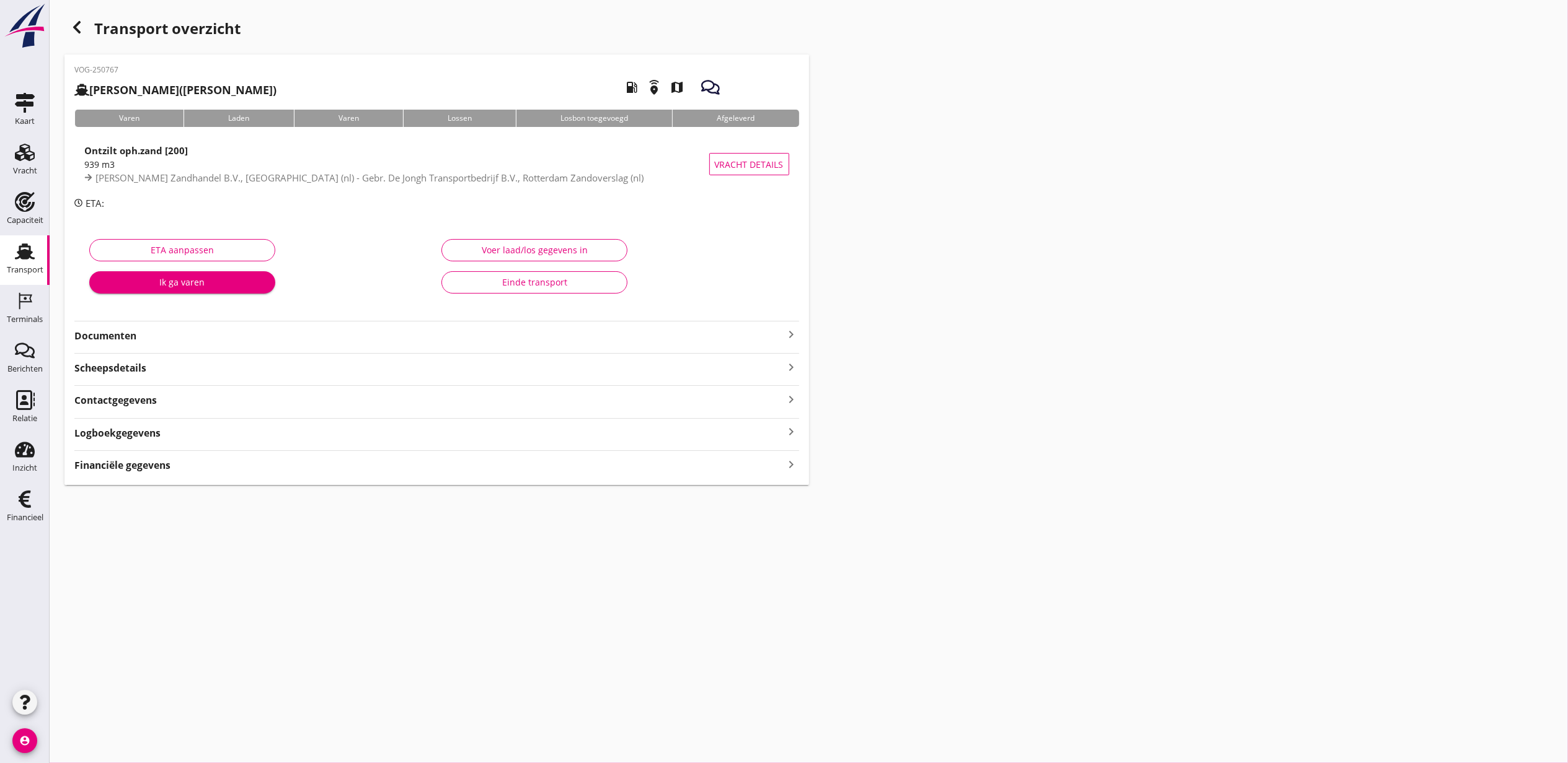
drag, startPoint x: 57, startPoint y: 28, endPoint x: 74, endPoint y: 30, distance: 17.1
click at [58, 28] on div "Transport overzicht VOG-250767 Piet Hein (Jeffrey de Wit) local_gas_station eme…" at bounding box center [809, 250] width 1518 height 500
click at [77, 29] on use "button" at bounding box center [77, 27] width 8 height 12
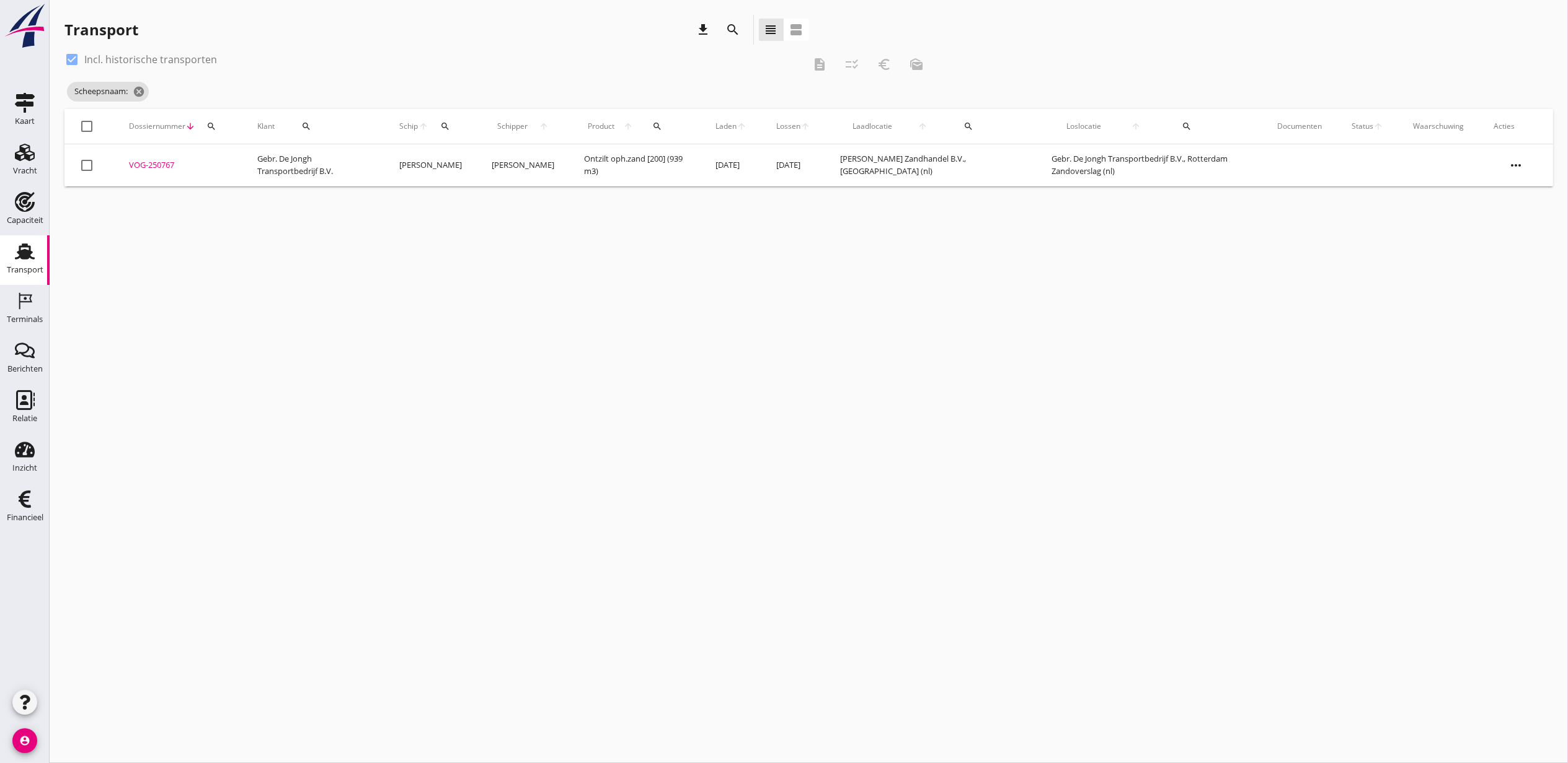
click at [1513, 171] on icon "more_horiz" at bounding box center [1515, 165] width 35 height 35
click at [1524, 322] on div "Vracht kopieeren" at bounding box center [1508, 321] width 89 height 15
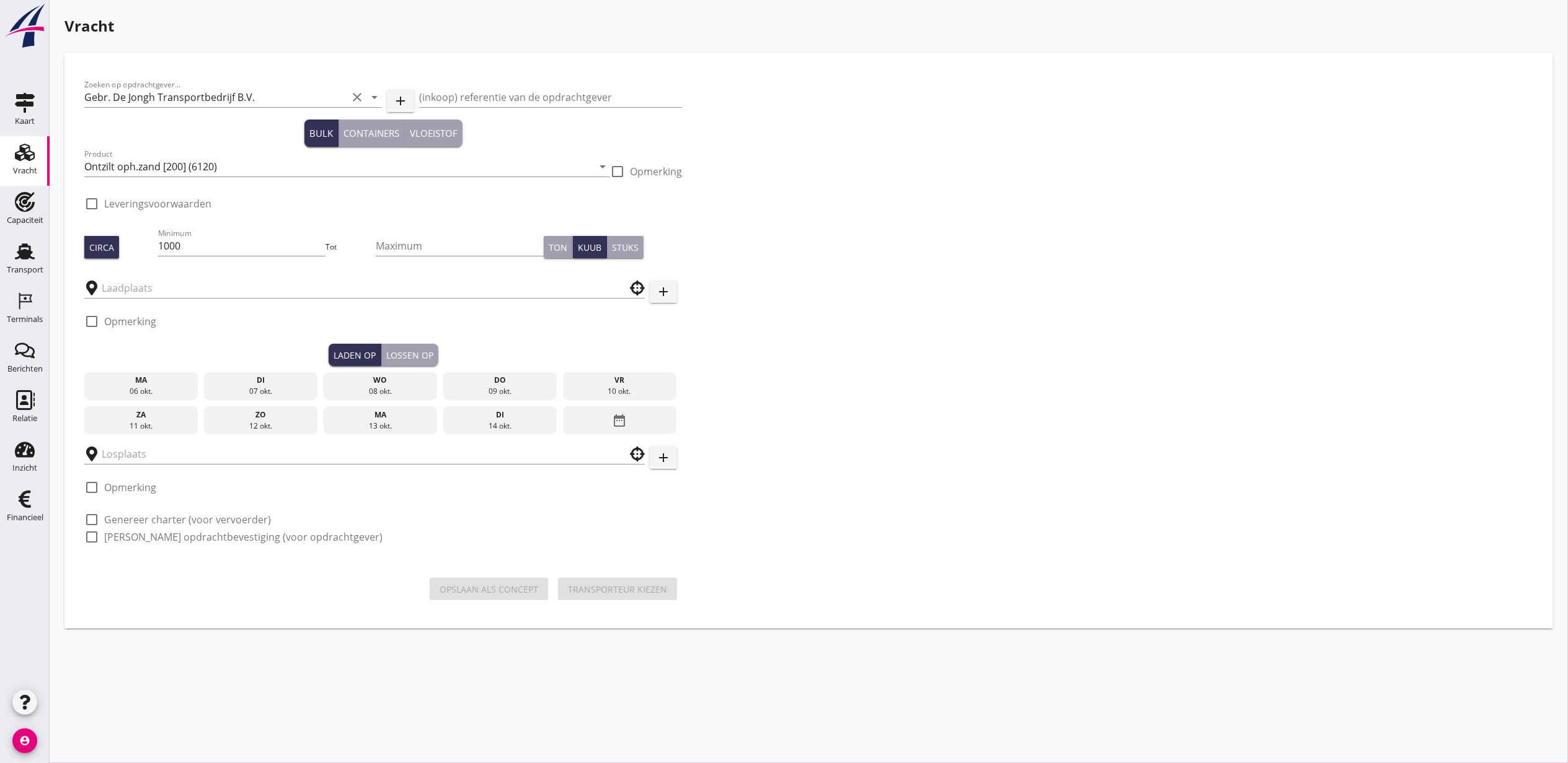
checkbox input "true"
type input "M.J. de Groot Zandhandel B.V."
type input "Gebr. De Jongh Transportbedrijf B.V."
checkbox input "true"
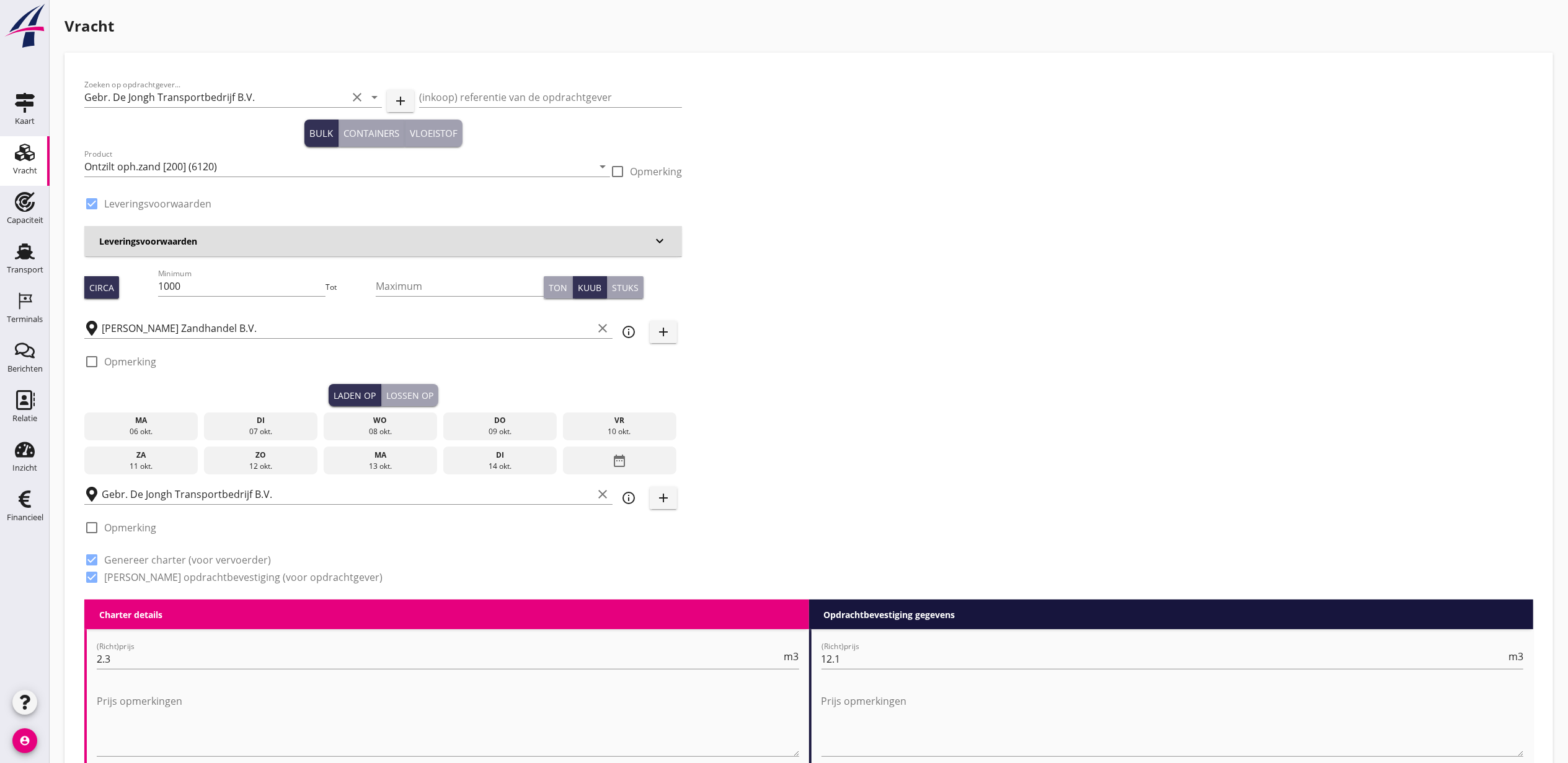
click at [668, 493] on icon "add" at bounding box center [663, 498] width 15 height 15
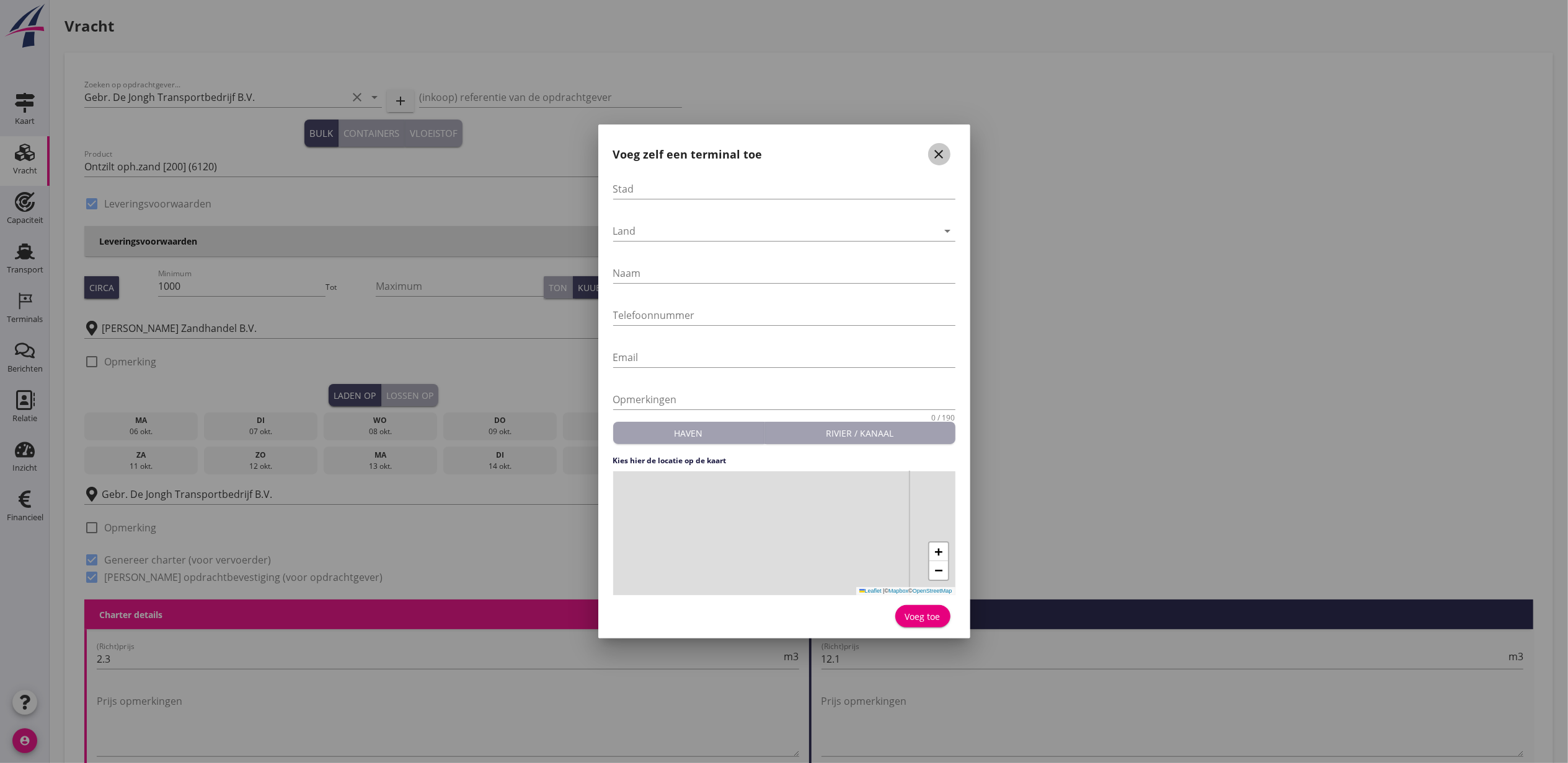
click at [949, 149] on button "close" at bounding box center [939, 154] width 23 height 23
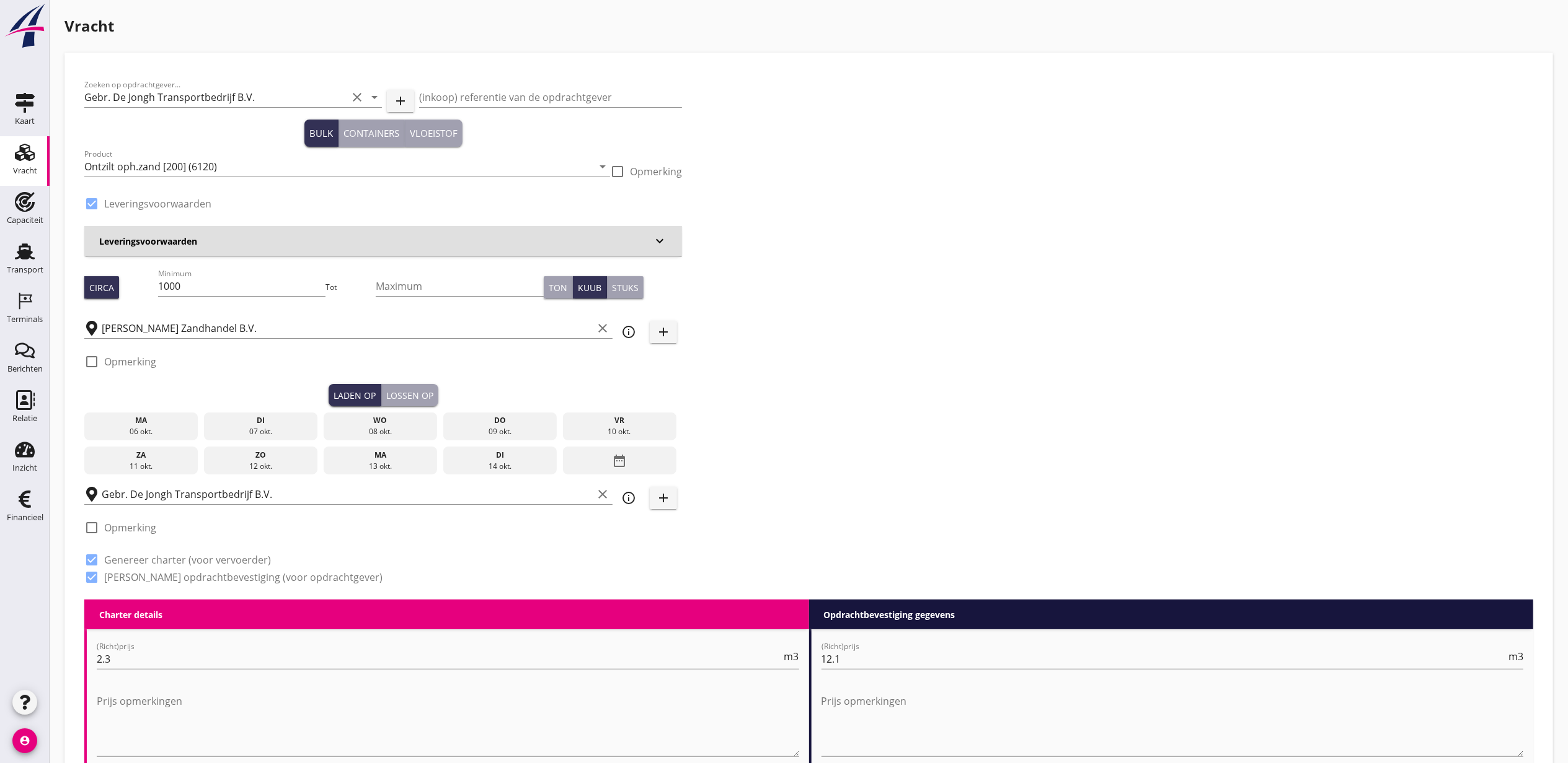
click at [633, 461] on div "date_range" at bounding box center [620, 461] width 114 height 29
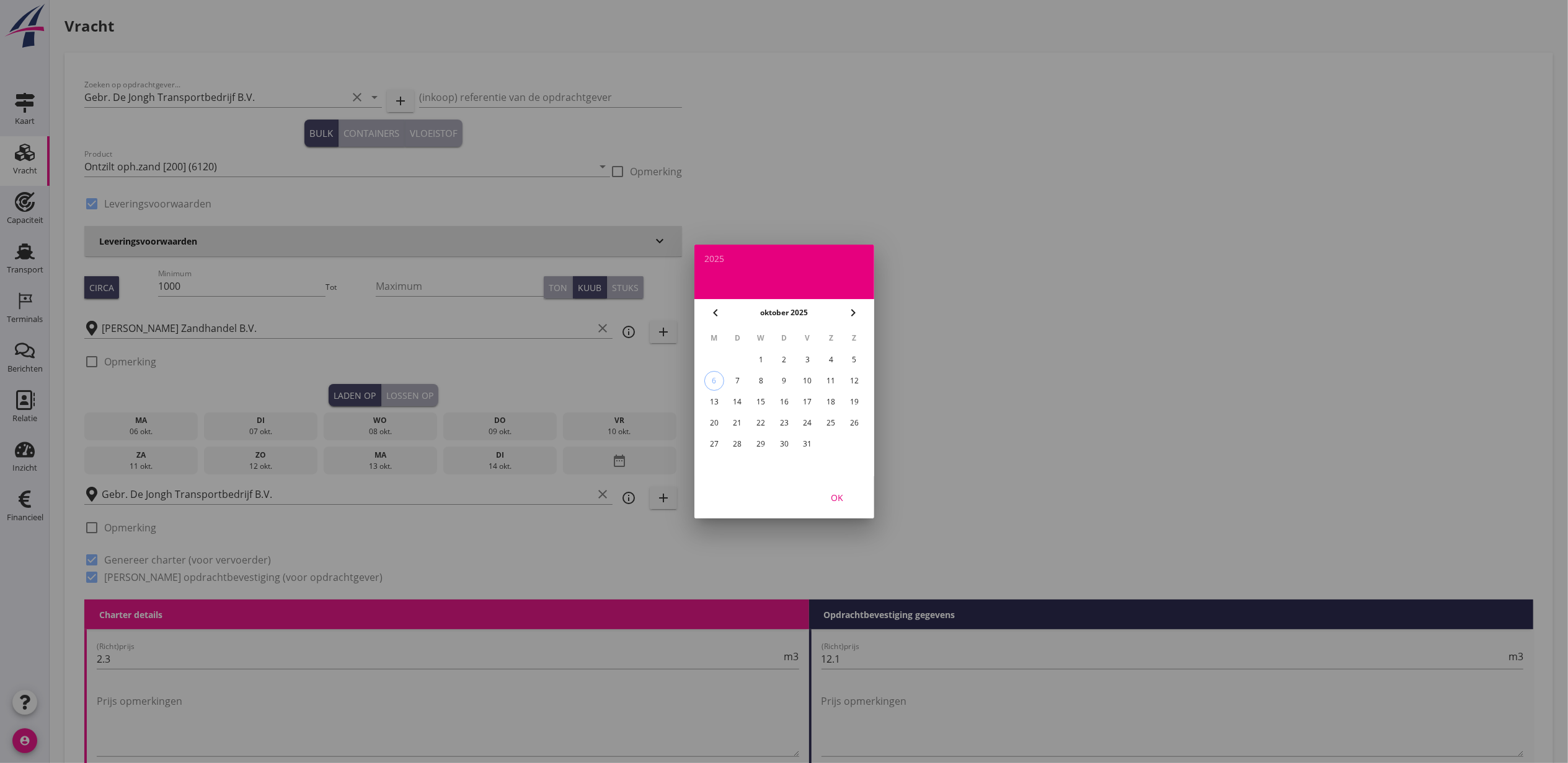
click at [811, 355] on div "3" at bounding box center [806, 360] width 19 height 19
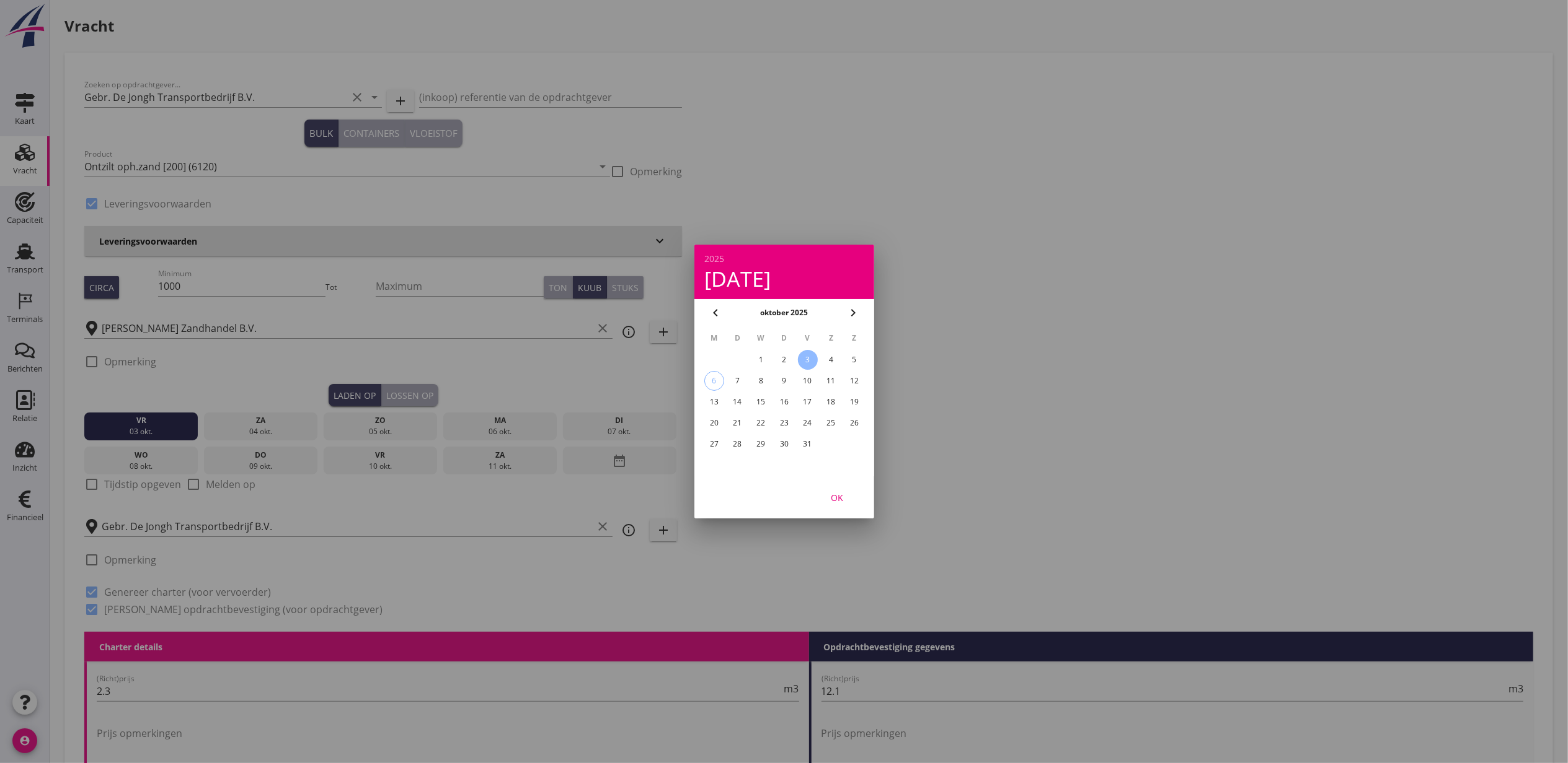
click at [845, 491] on div "OK" at bounding box center [837, 498] width 35 height 13
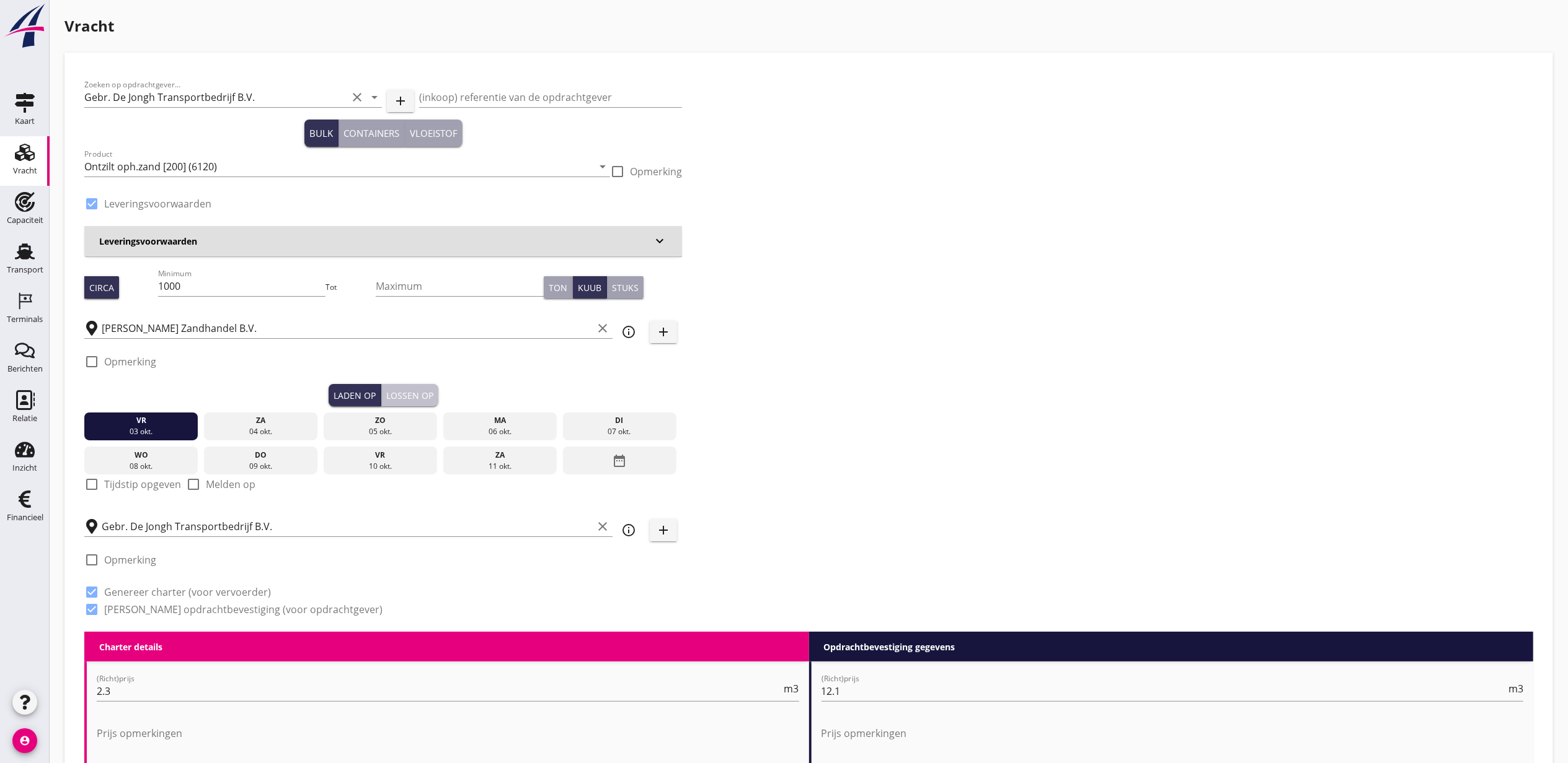
drag, startPoint x: 417, startPoint y: 397, endPoint x: 281, endPoint y: 403, distance: 136.1
click at [415, 397] on div "Lossen op" at bounding box center [410, 396] width 47 height 13
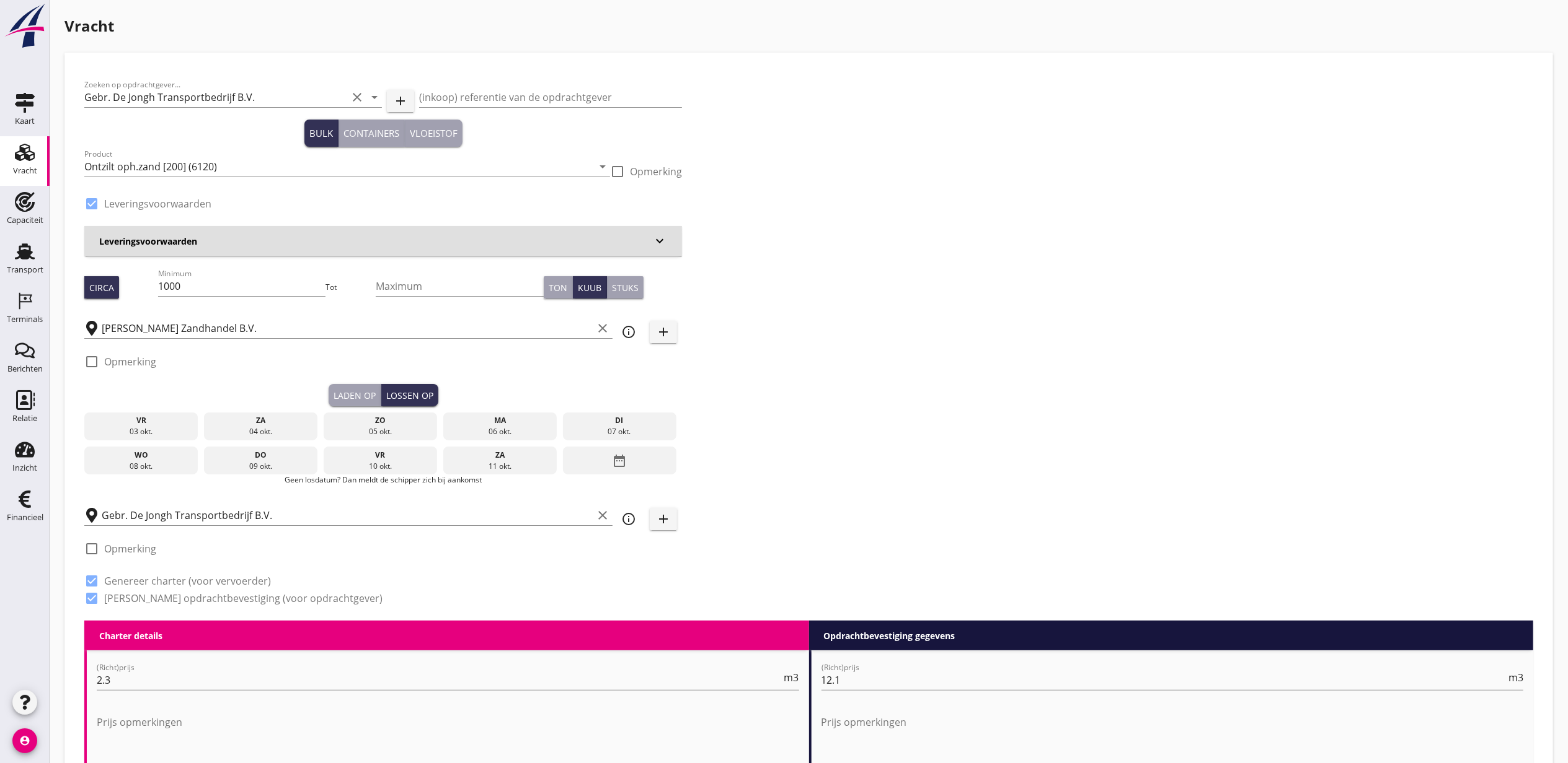
click at [135, 420] on div "vr" at bounding box center [141, 420] width 107 height 11
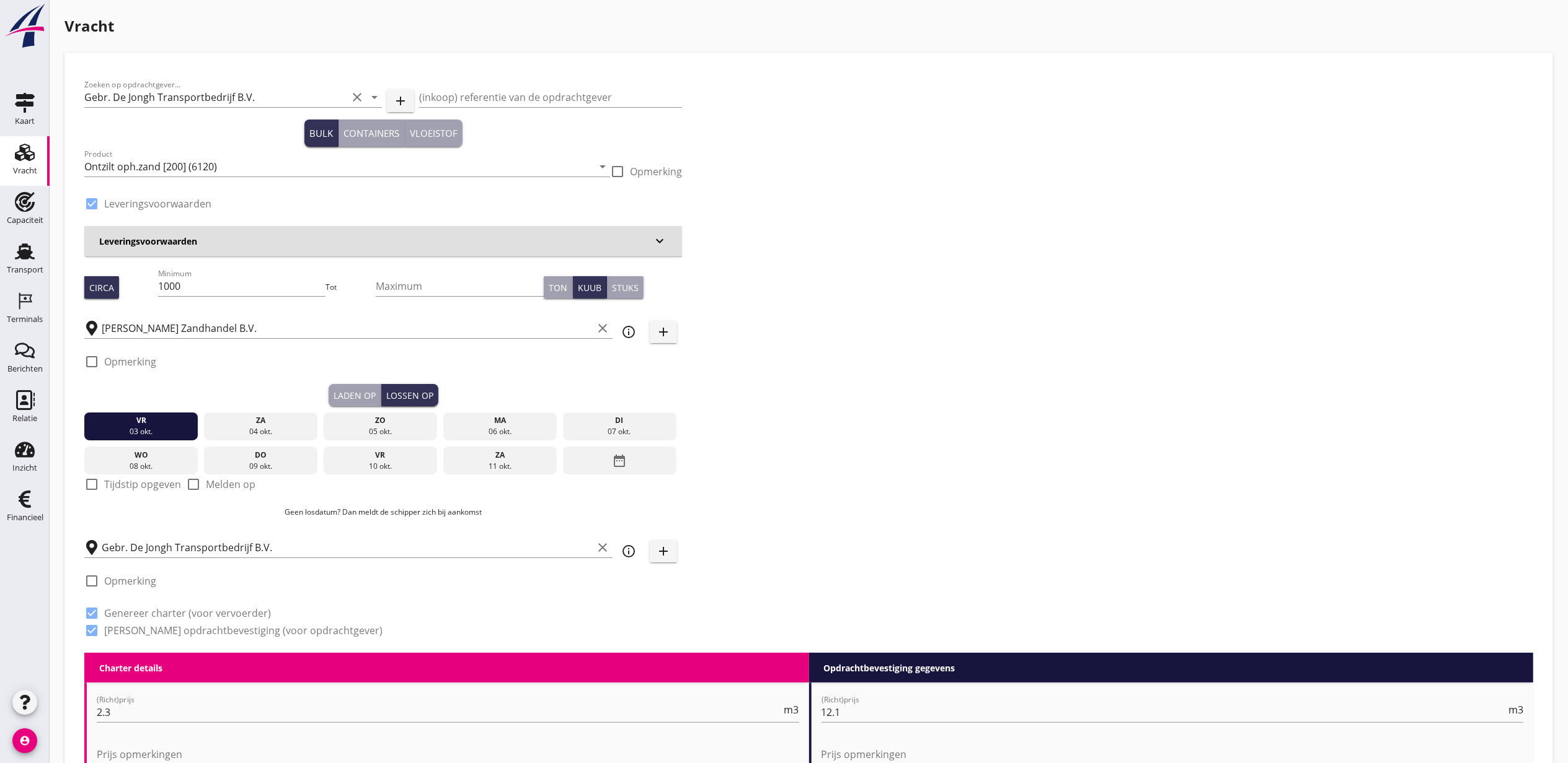
click at [145, 490] on label "Tijdstip opgeven" at bounding box center [143, 484] width 77 height 12
checkbox input "true"
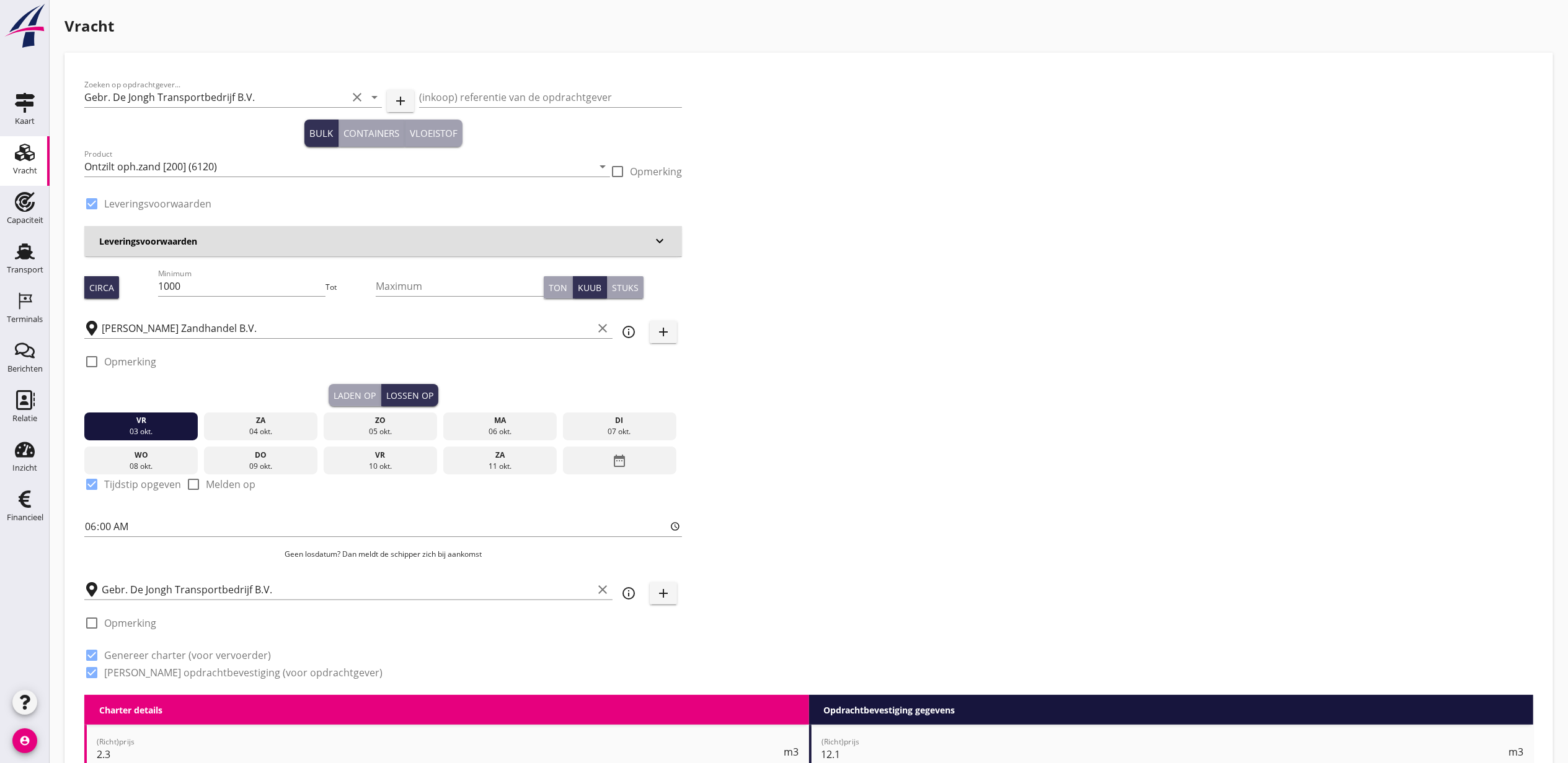
click at [83, 526] on div "Zoeken op opdrachtgever... Gebr. De Jongh Transportbedrijf B.V. clear arrow_dro…" at bounding box center [383, 384] width 608 height 623
click at [85, 526] on input "06:00" at bounding box center [382, 526] width 597 height 19
type input "06:30"
click at [897, 329] on div "Zoeken op opdrachtgever... Gebr. De Jongh Transportbedrijf B.V. clear arrow_dro…" at bounding box center [809, 384] width 1459 height 623
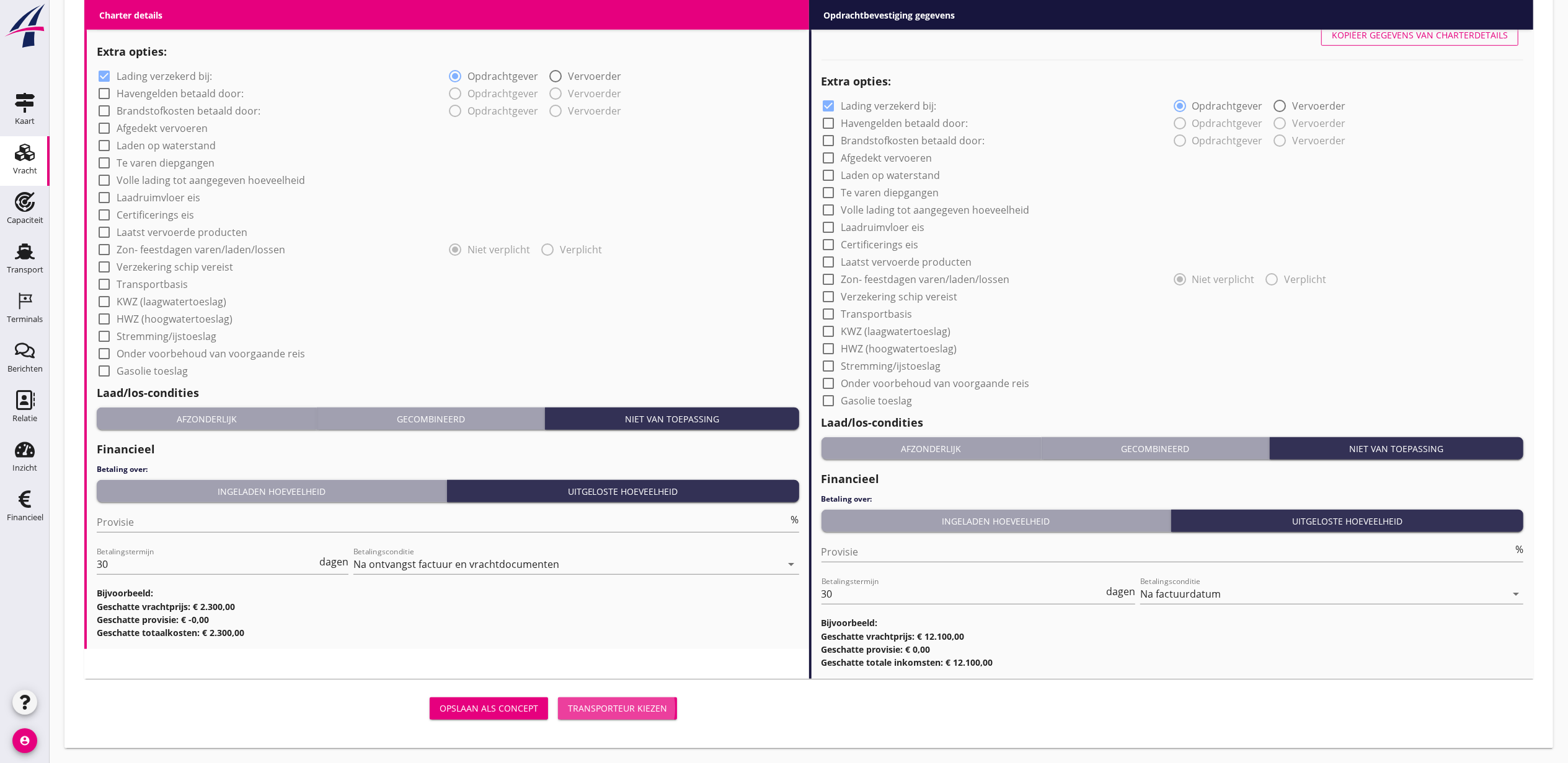
click at [618, 719] on button "Transporteur kiezen" at bounding box center [617, 708] width 119 height 23
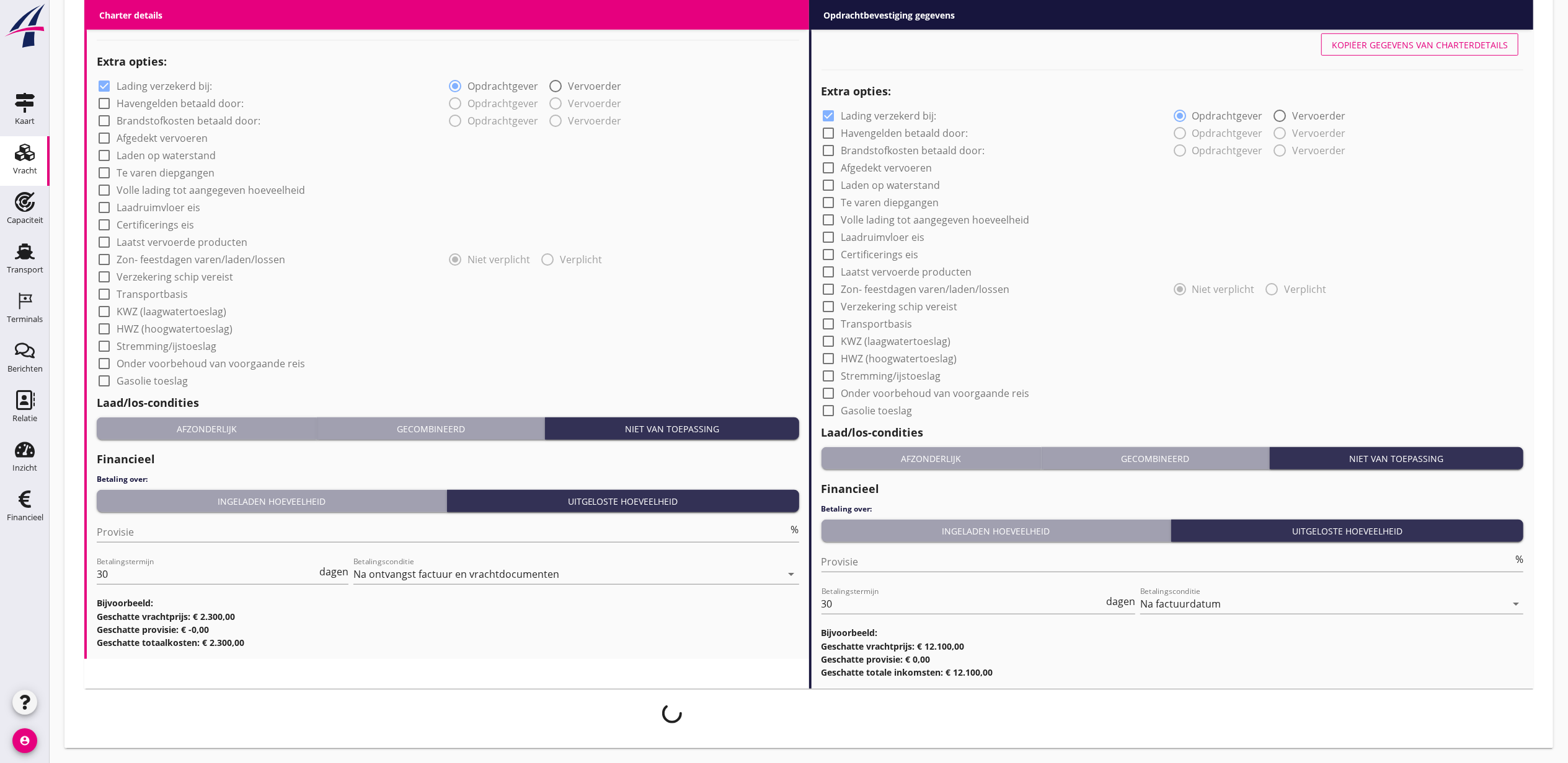
scroll to position [965, 0]
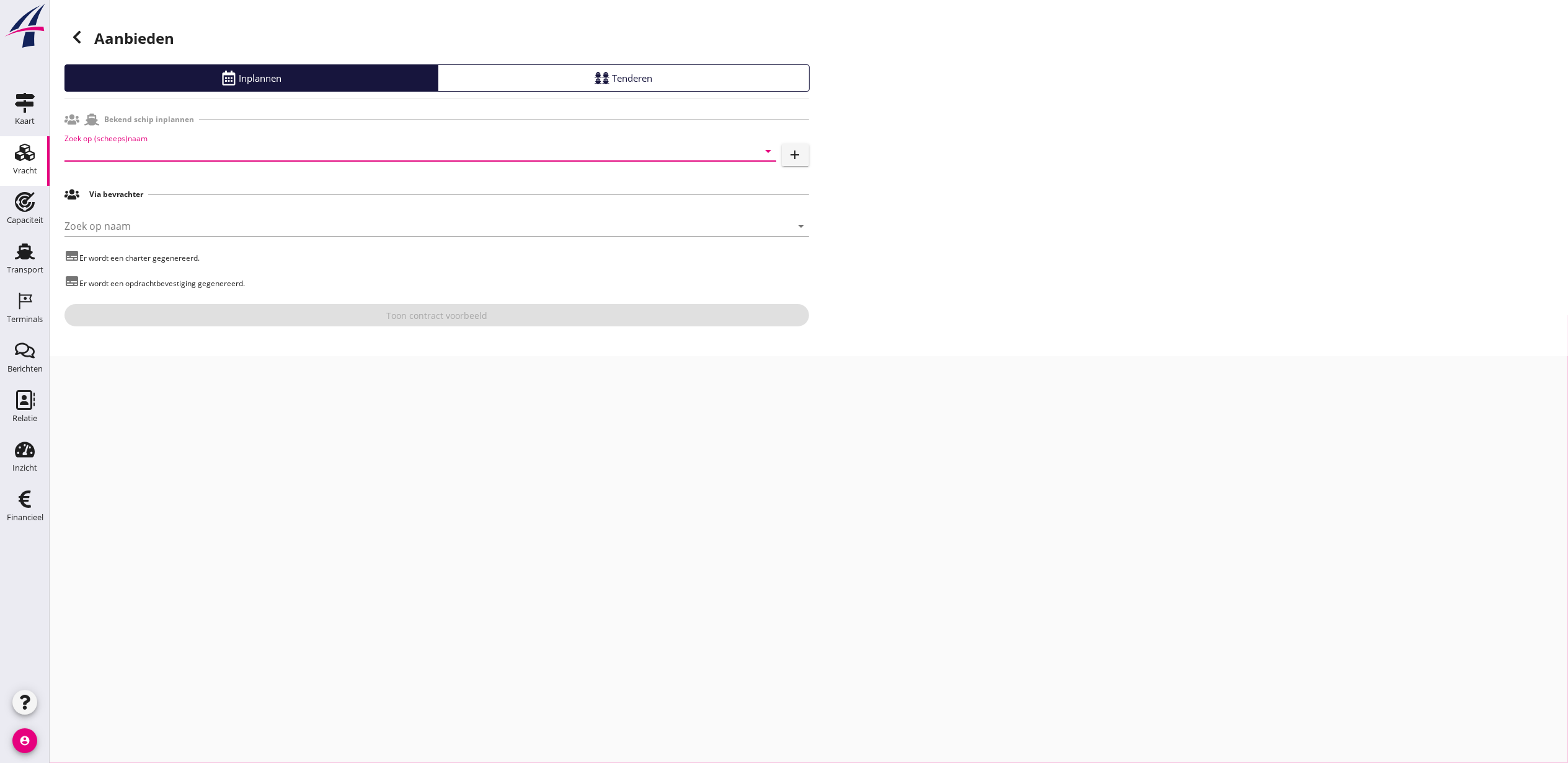
click at [246, 154] on input "Zoek op (scheeps)naam" at bounding box center [403, 150] width 677 height 19
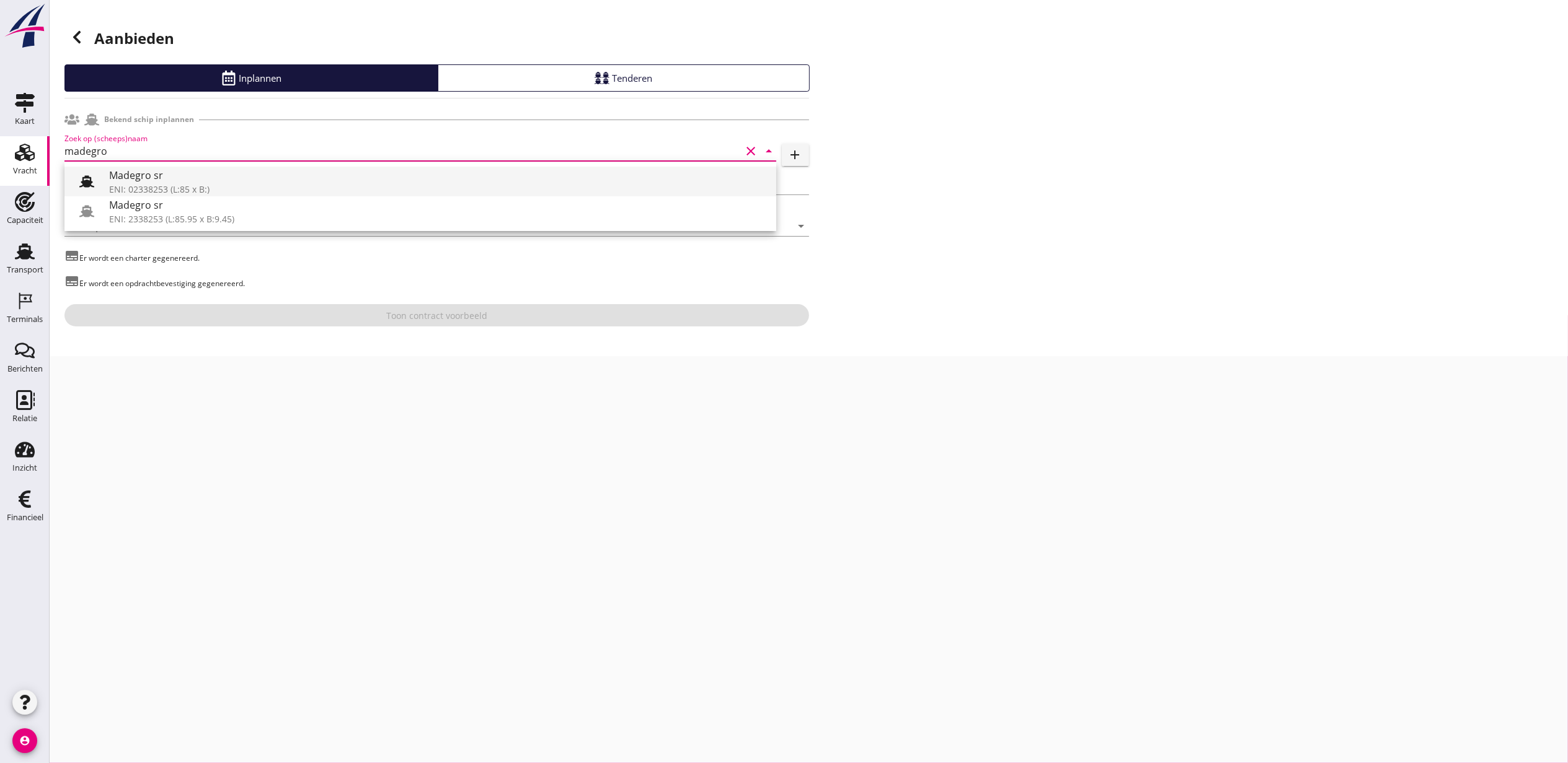
click at [263, 171] on div "Madegro sr" at bounding box center [438, 175] width 657 height 15
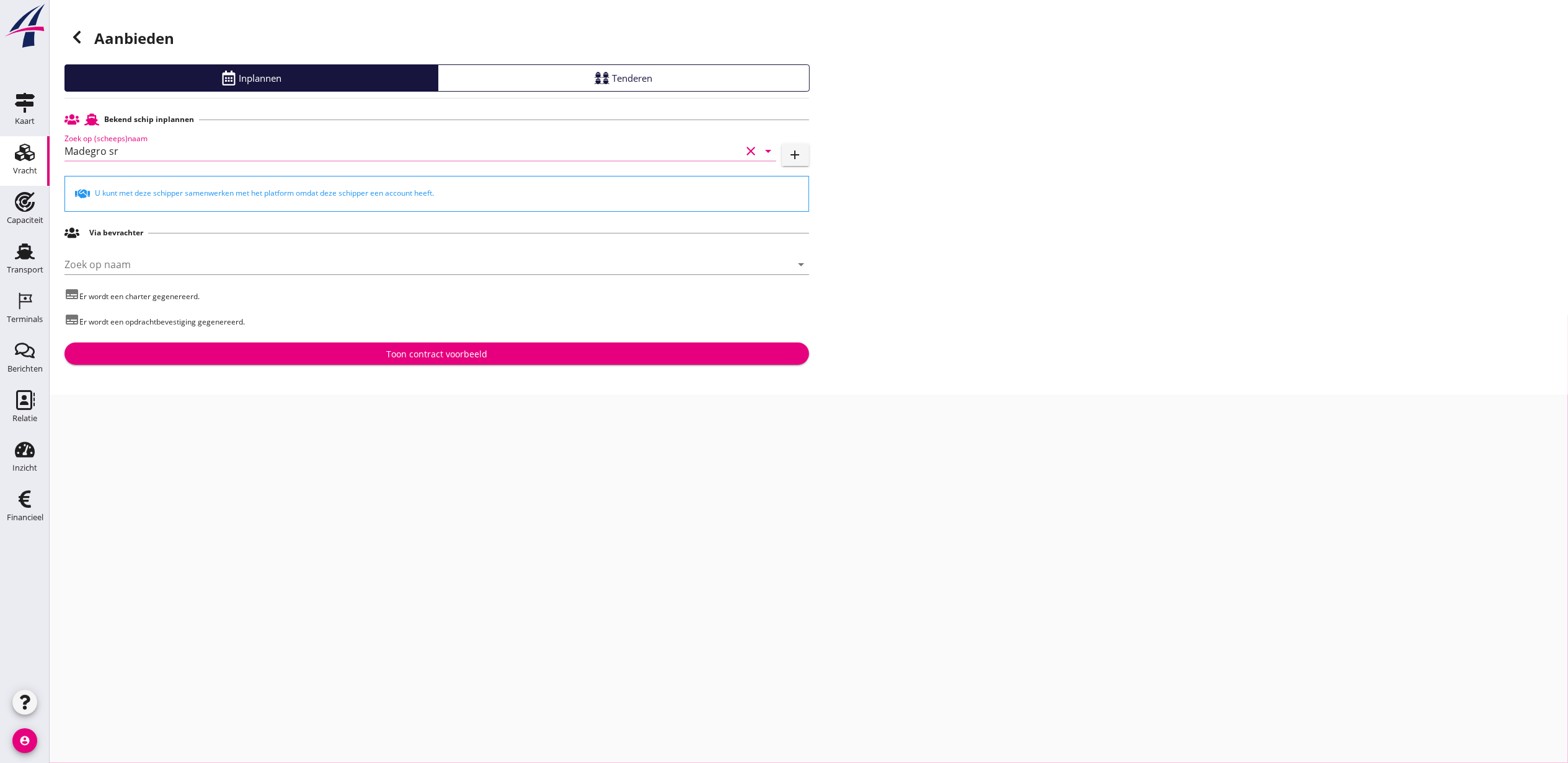
type input "Madegro sr"
click at [429, 352] on div "Toon contract voorbeeld" at bounding box center [437, 353] width 101 height 13
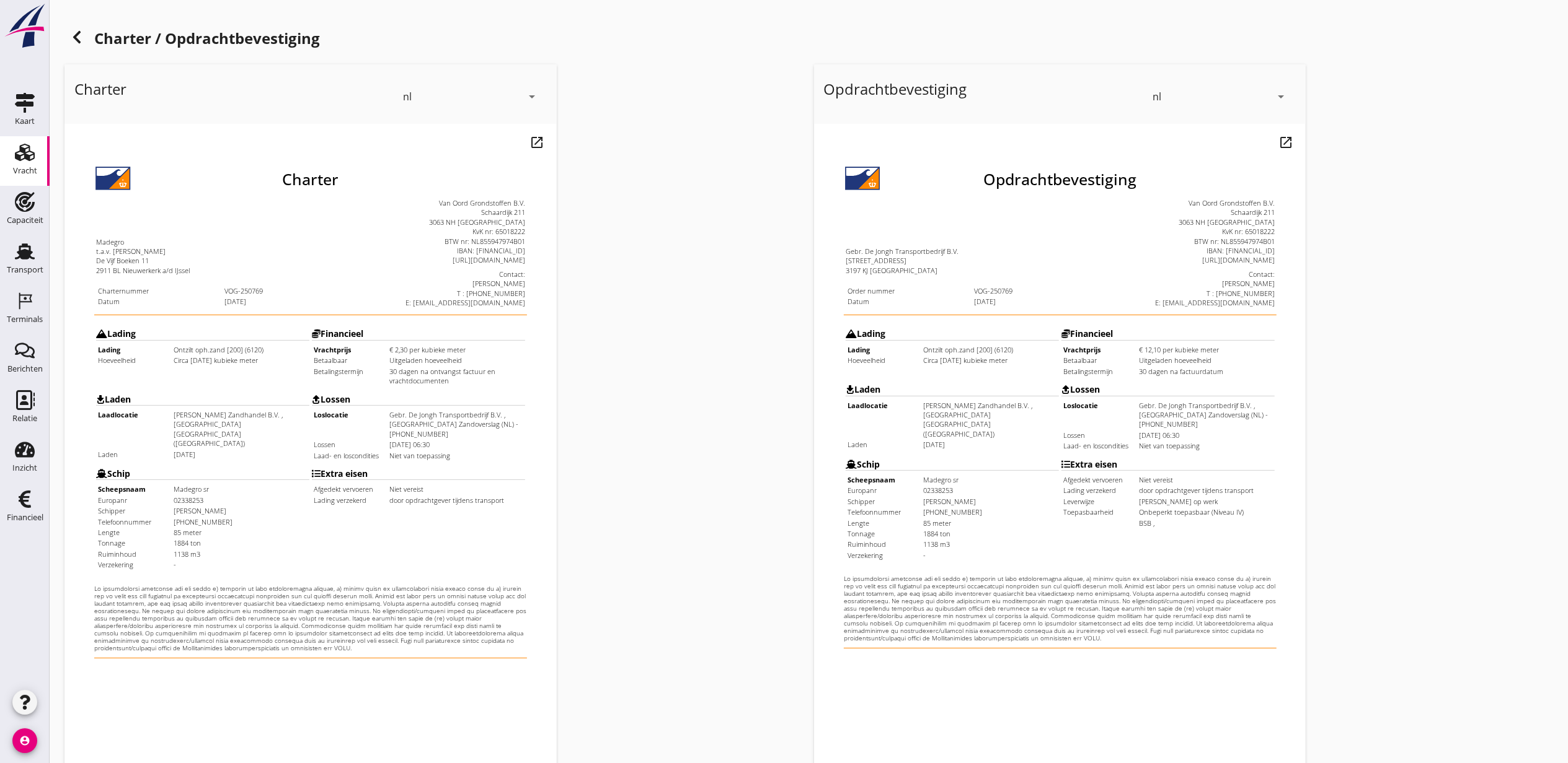
scroll to position [153, 0]
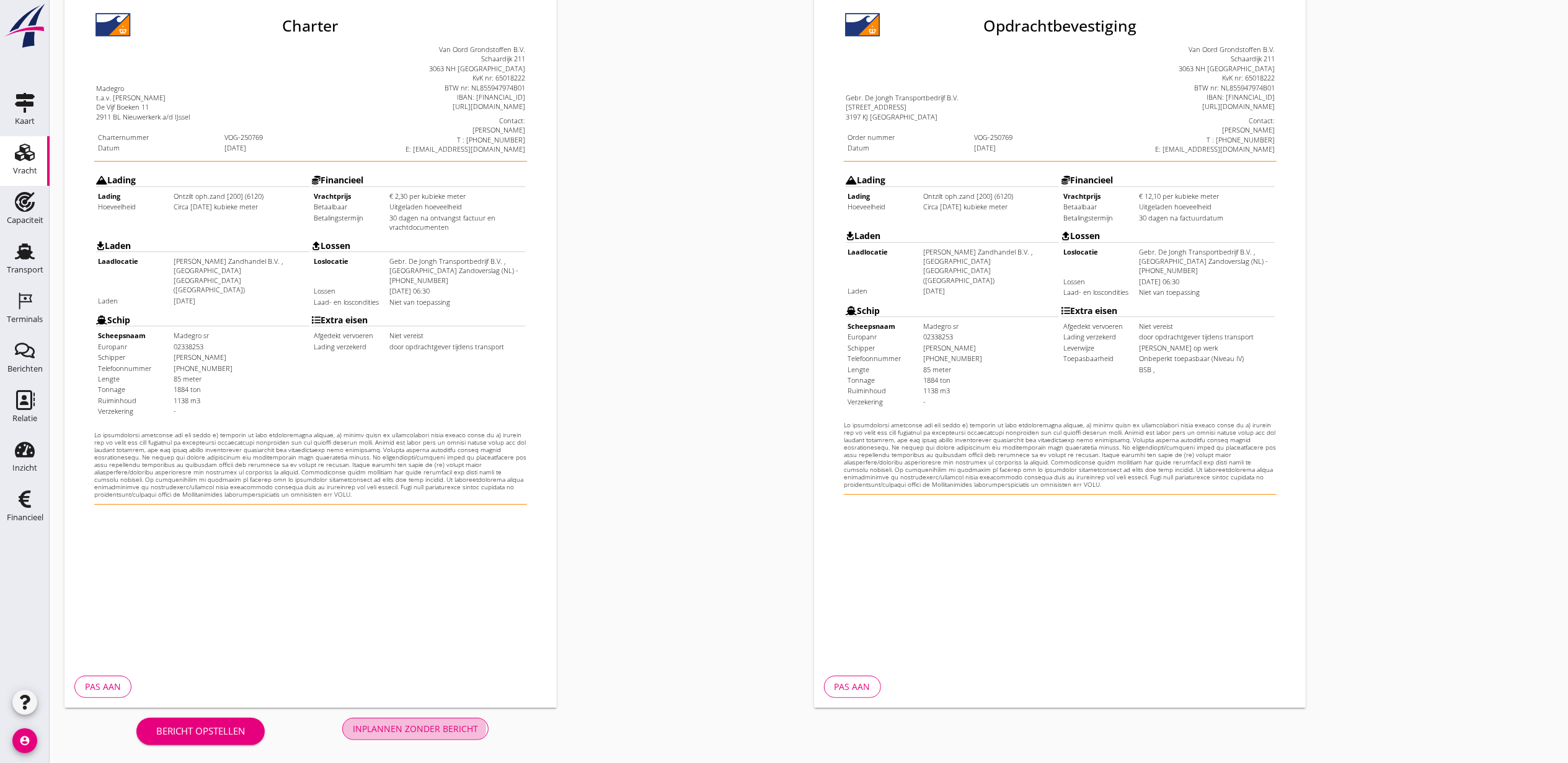
click at [454, 718] on button "Inplannen zonder bericht" at bounding box center [415, 729] width 146 height 23
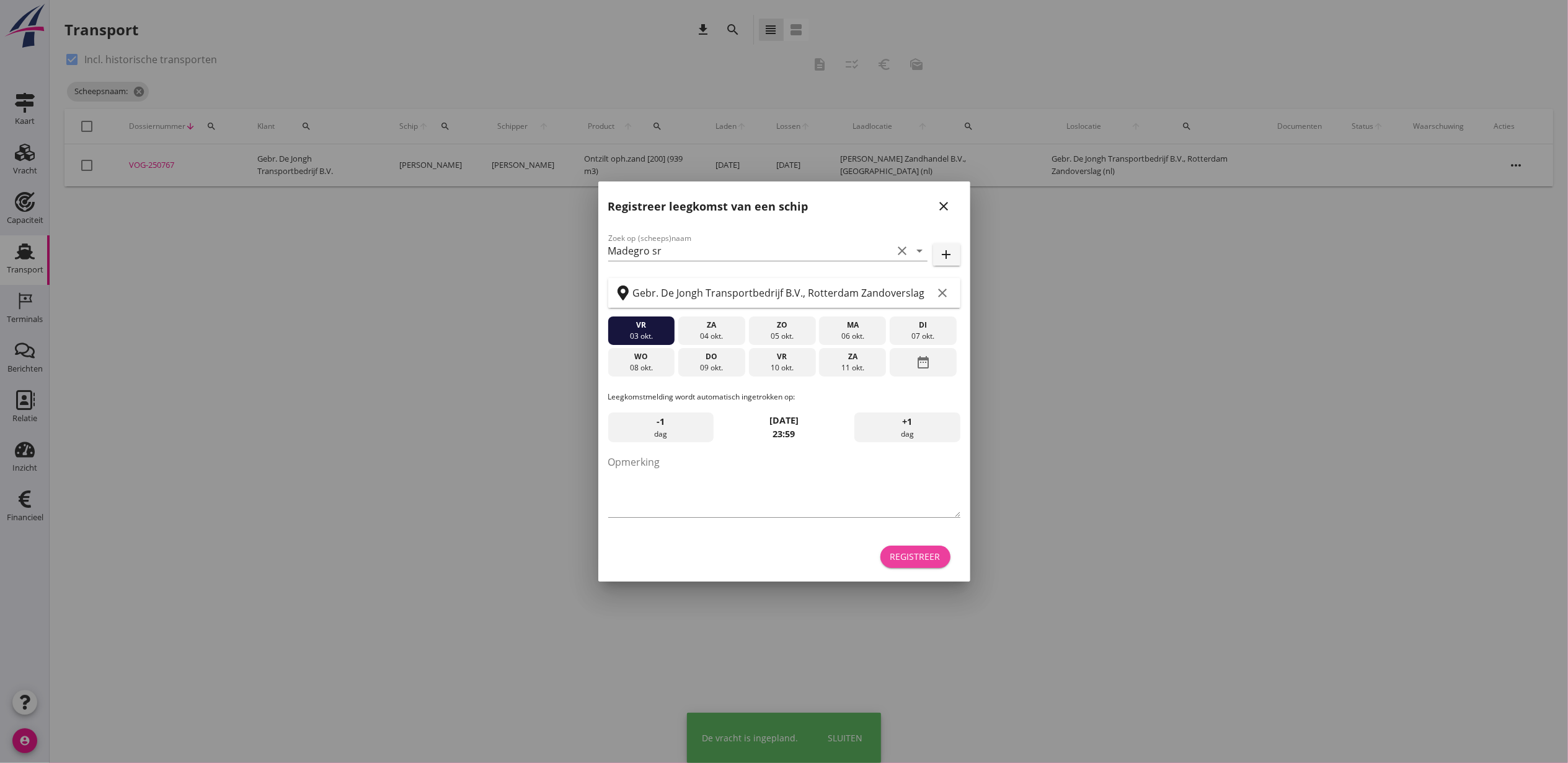
click at [949, 557] on button "Registreer" at bounding box center [915, 557] width 70 height 23
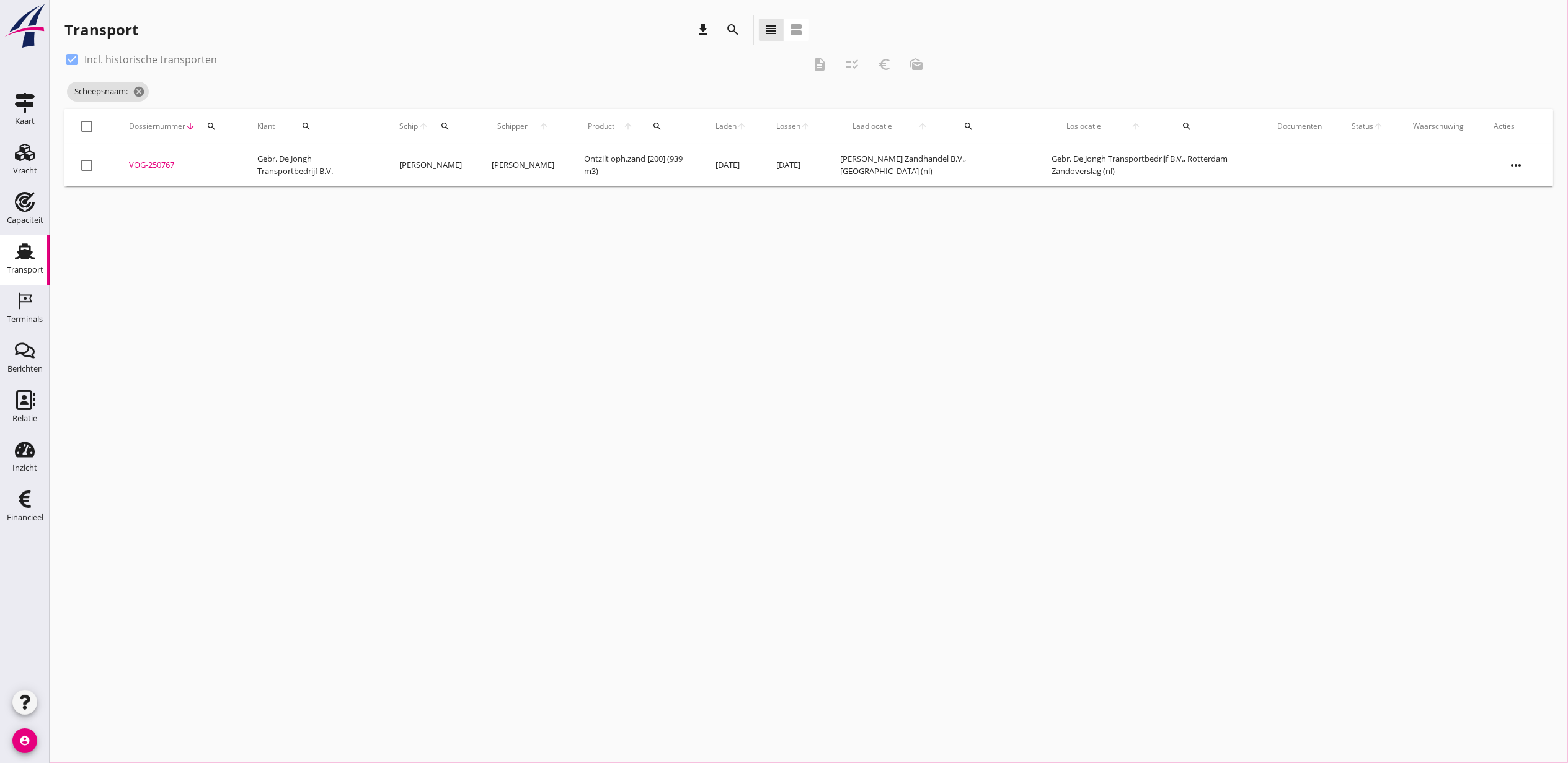
click at [139, 164] on div "VOG-250767" at bounding box center [178, 166] width 99 height 12
click at [33, 156] on icon "Vracht" at bounding box center [24, 152] width 19 height 19
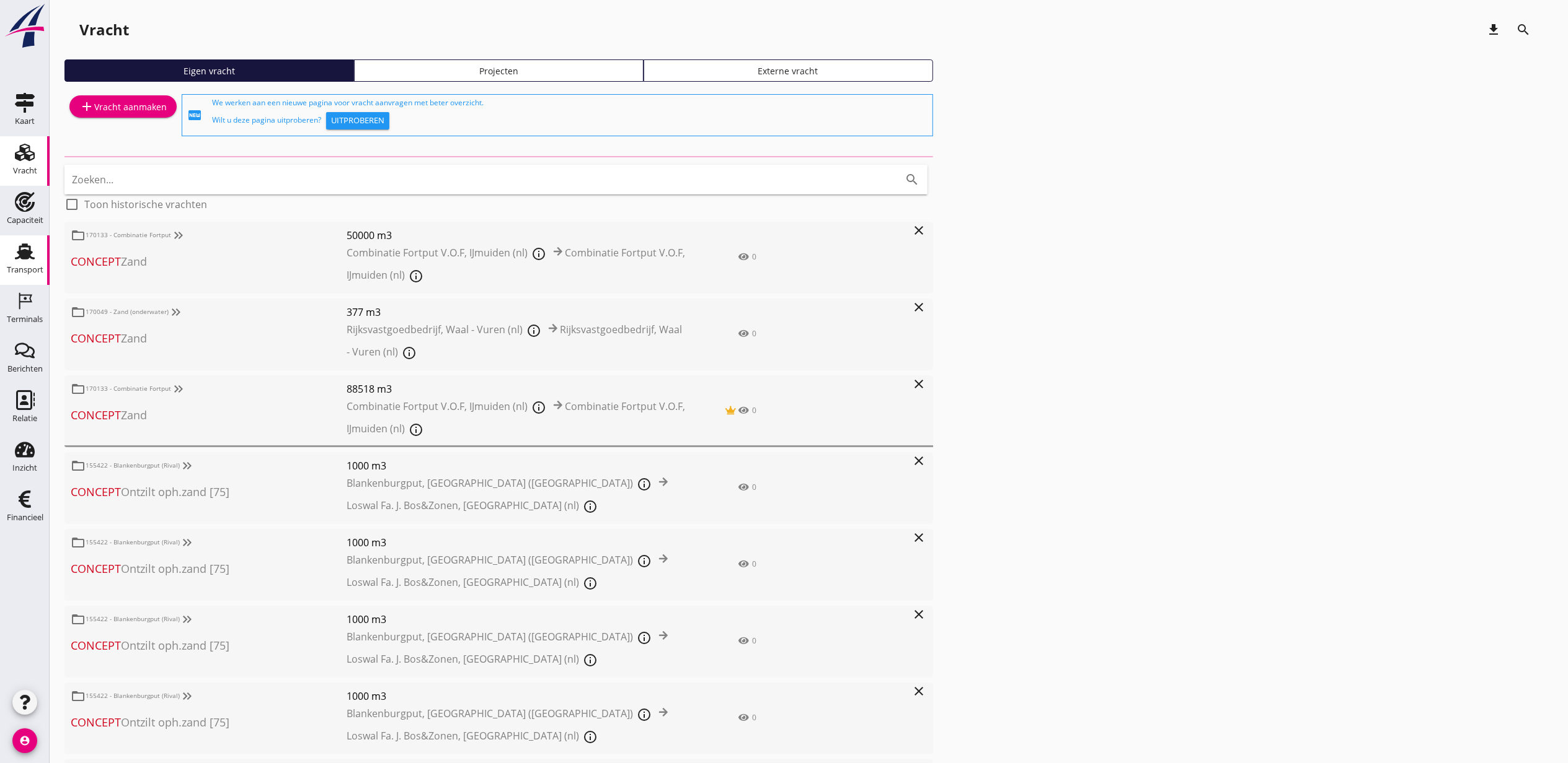
click at [33, 258] on use at bounding box center [24, 251] width 19 height 16
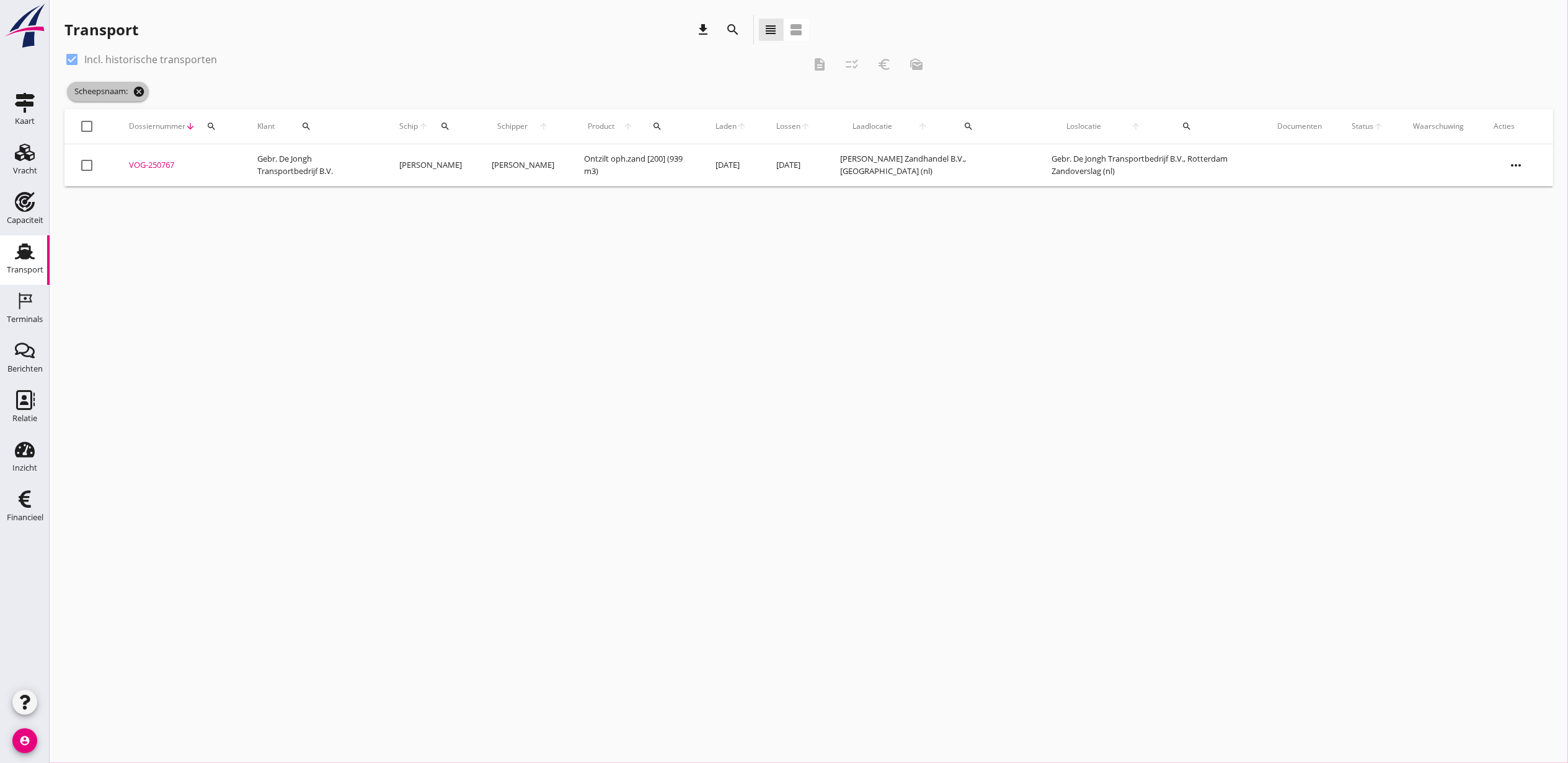
click at [140, 94] on icon "cancel" at bounding box center [139, 92] width 12 height 12
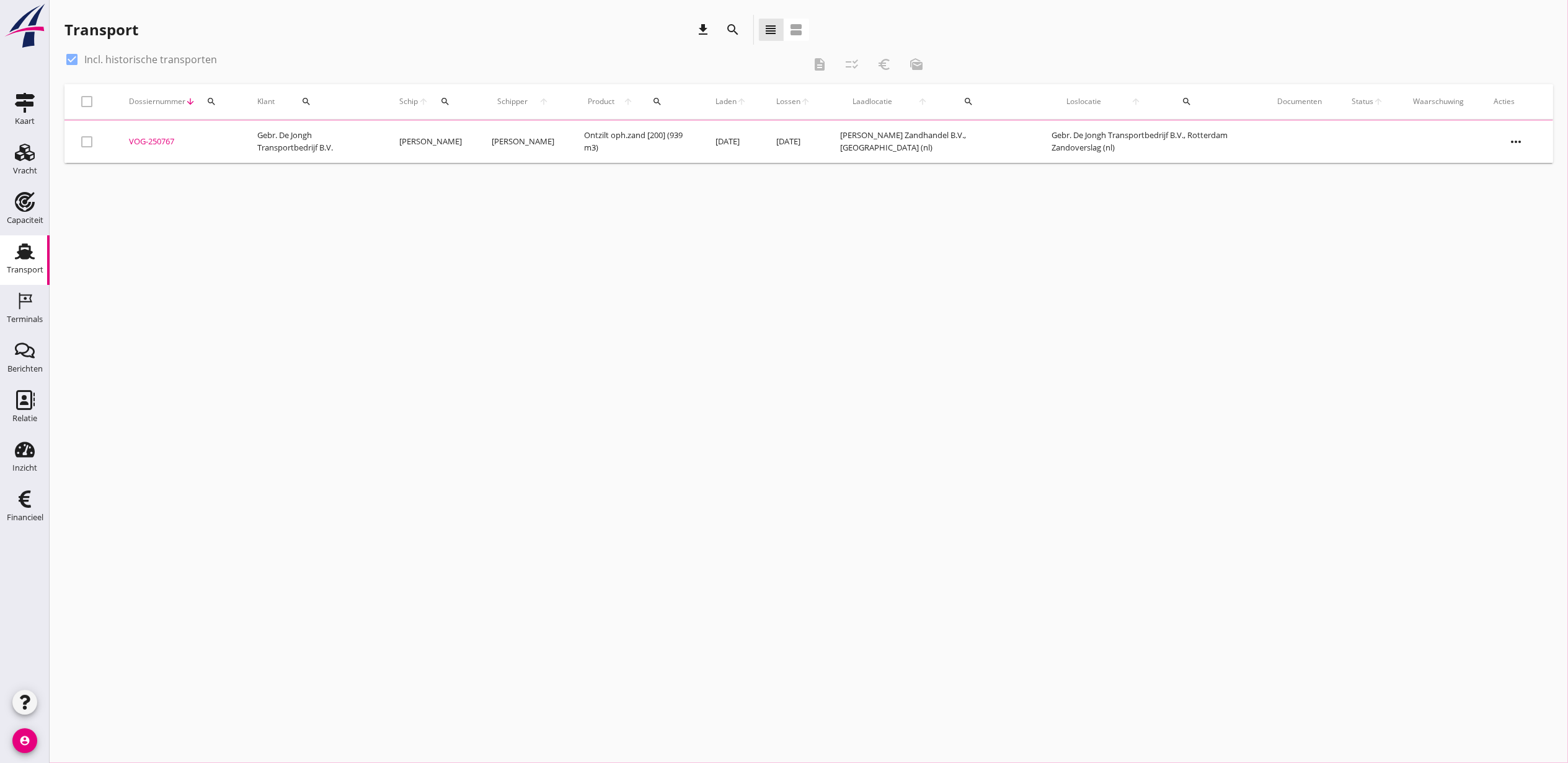
click at [129, 62] on label "Incl. historische transporten" at bounding box center [150, 59] width 132 height 12
checkbox input "false"
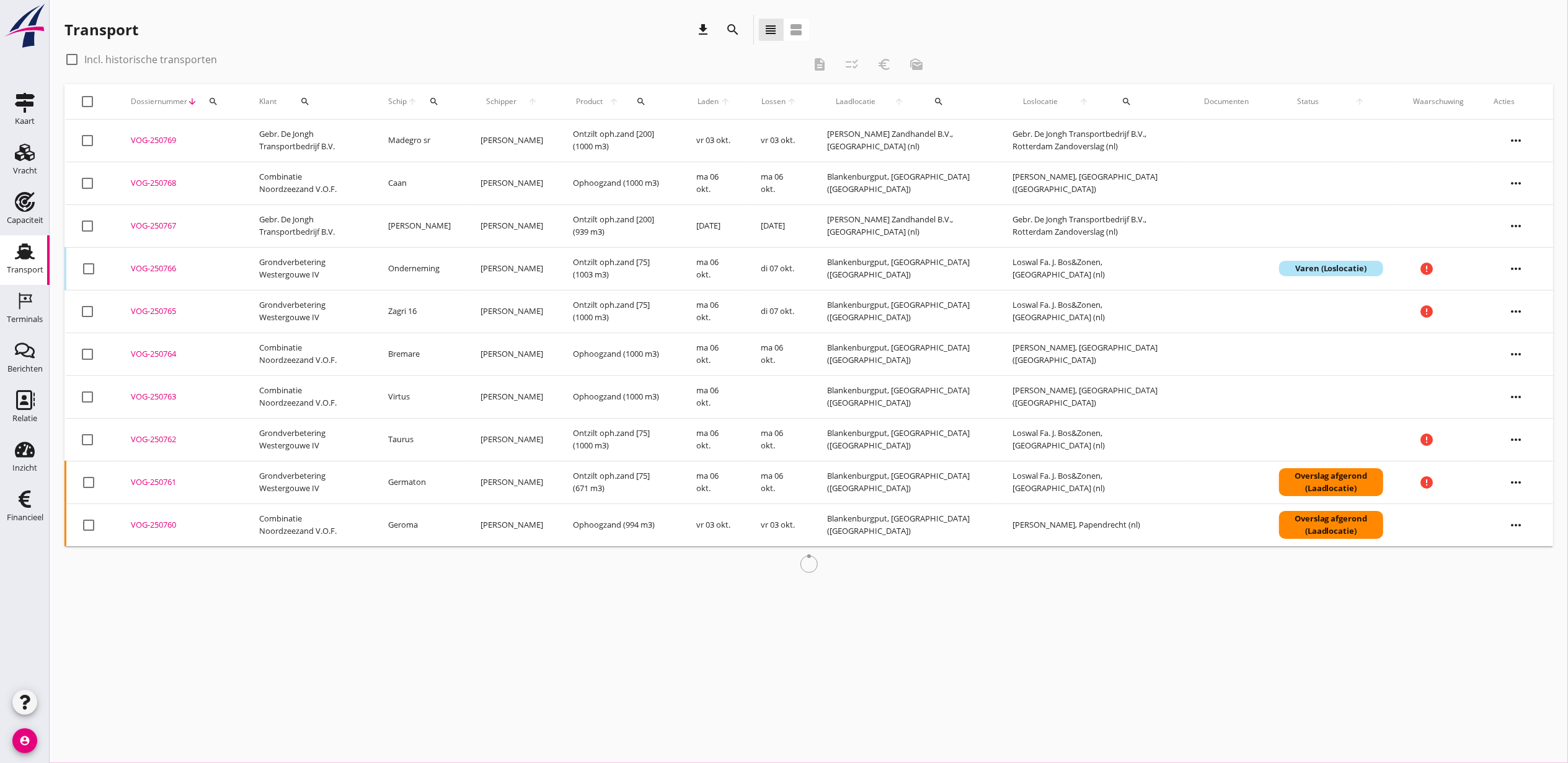
click at [166, 136] on div "VOG-250769" at bounding box center [180, 141] width 99 height 12
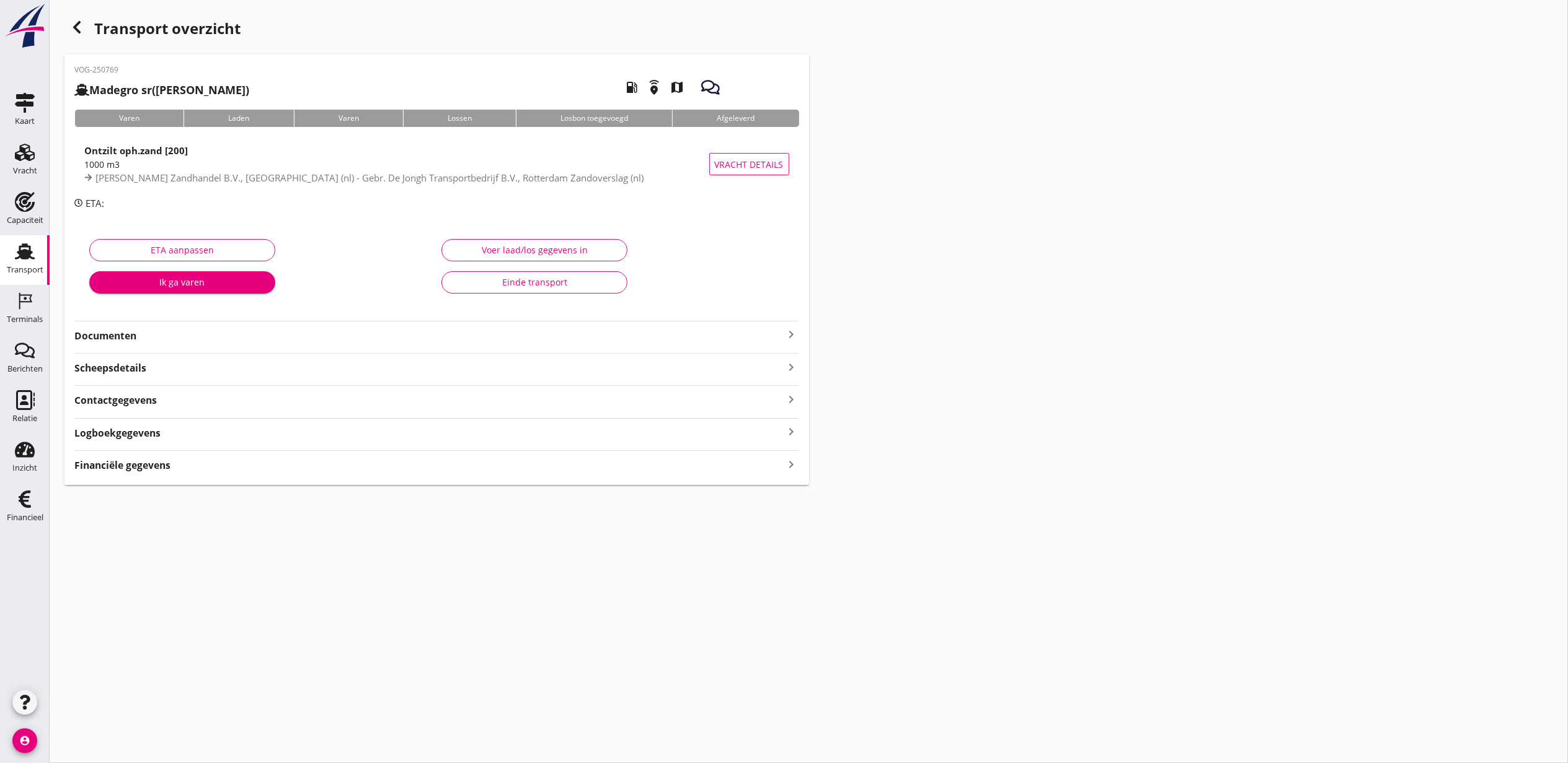
click at [562, 253] on div "Voer laad/los gegevens in" at bounding box center [534, 250] width 165 height 13
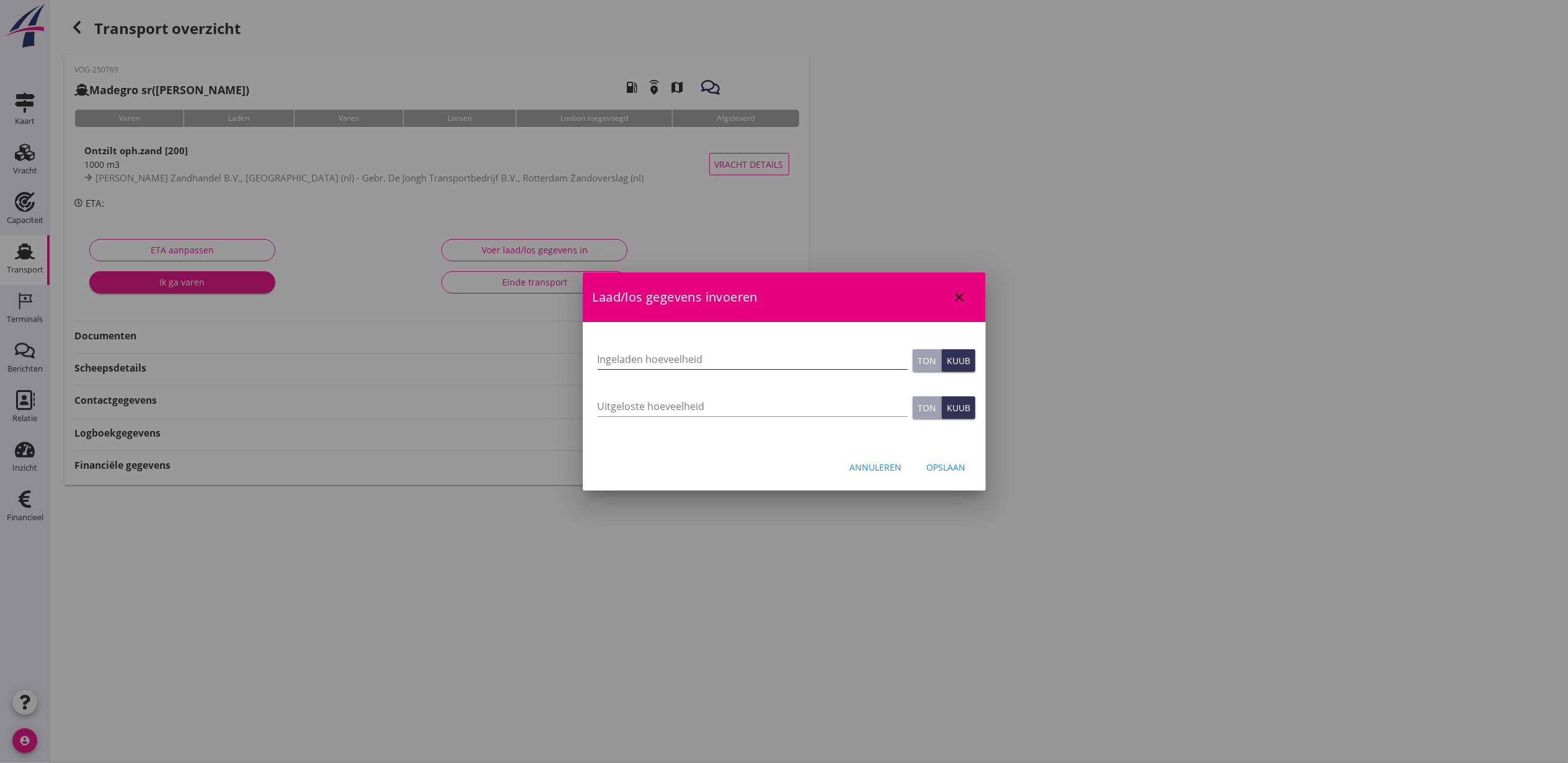
click at [722, 367] on input "Ingeladen hoeveelheid" at bounding box center [752, 359] width 310 height 19
type input "1057"
type button "ton"
type button "cubic"
type input "1057"
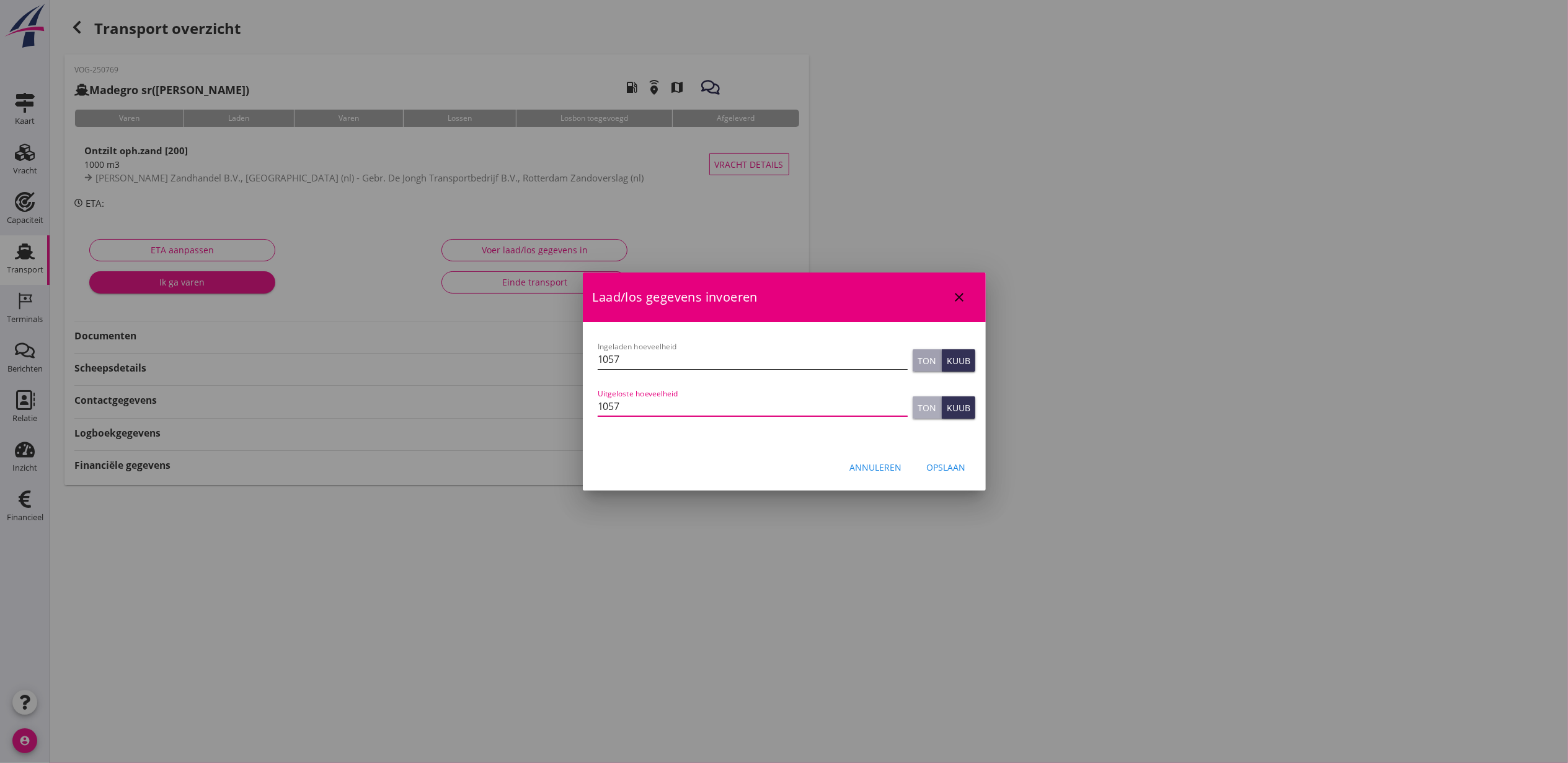
type button "ton"
click at [931, 476] on button "Opslaan" at bounding box center [946, 467] width 59 height 23
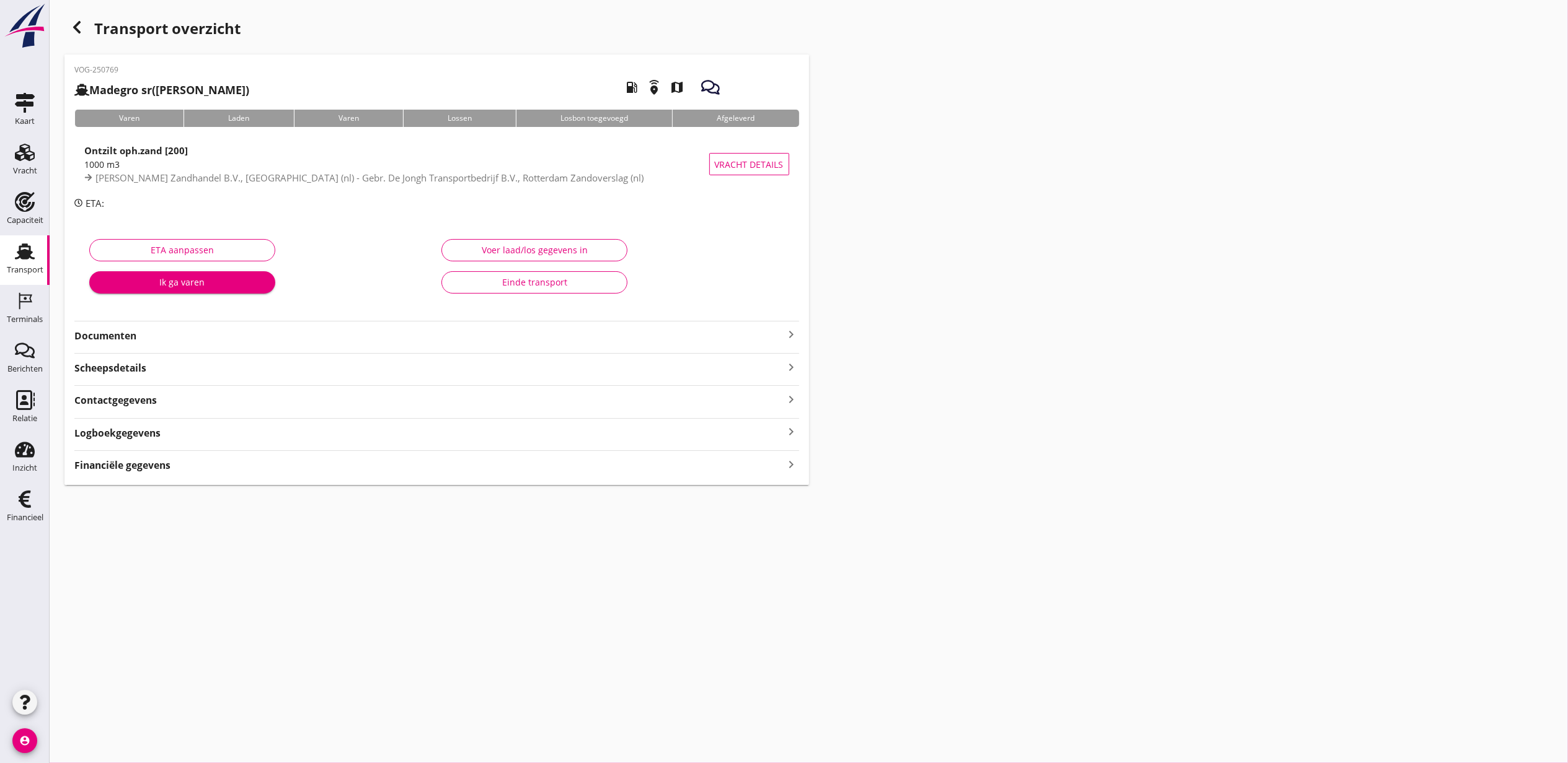
click at [593, 467] on div "VOG-250769 Madegro sr (Gerbrand de Groot) local_gas_station emergency_share map…" at bounding box center [437, 269] width 745 height 431
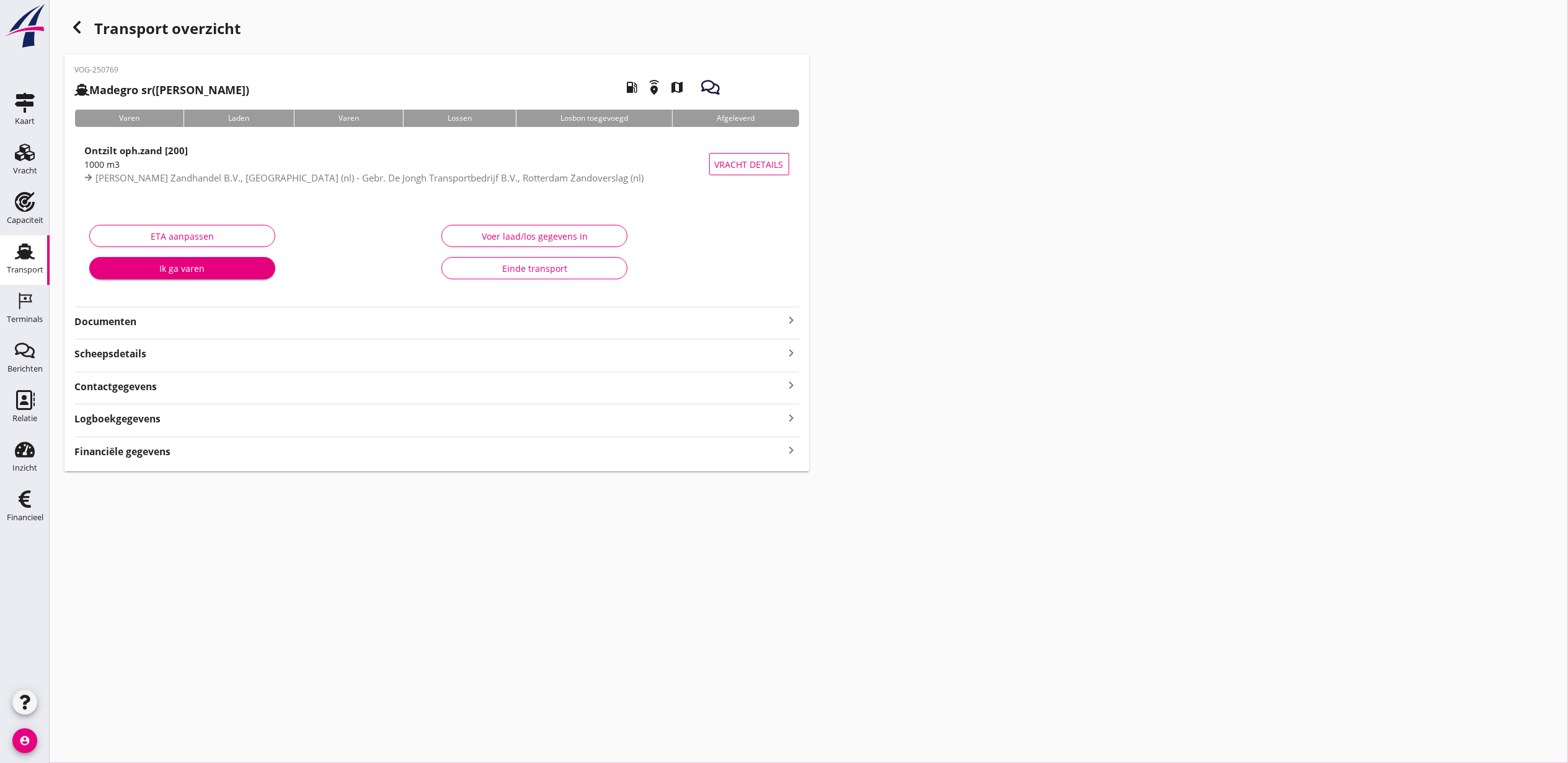
click at [601, 450] on div "Financiële gegevens keyboard_arrow_right" at bounding box center [436, 450] width 724 height 16
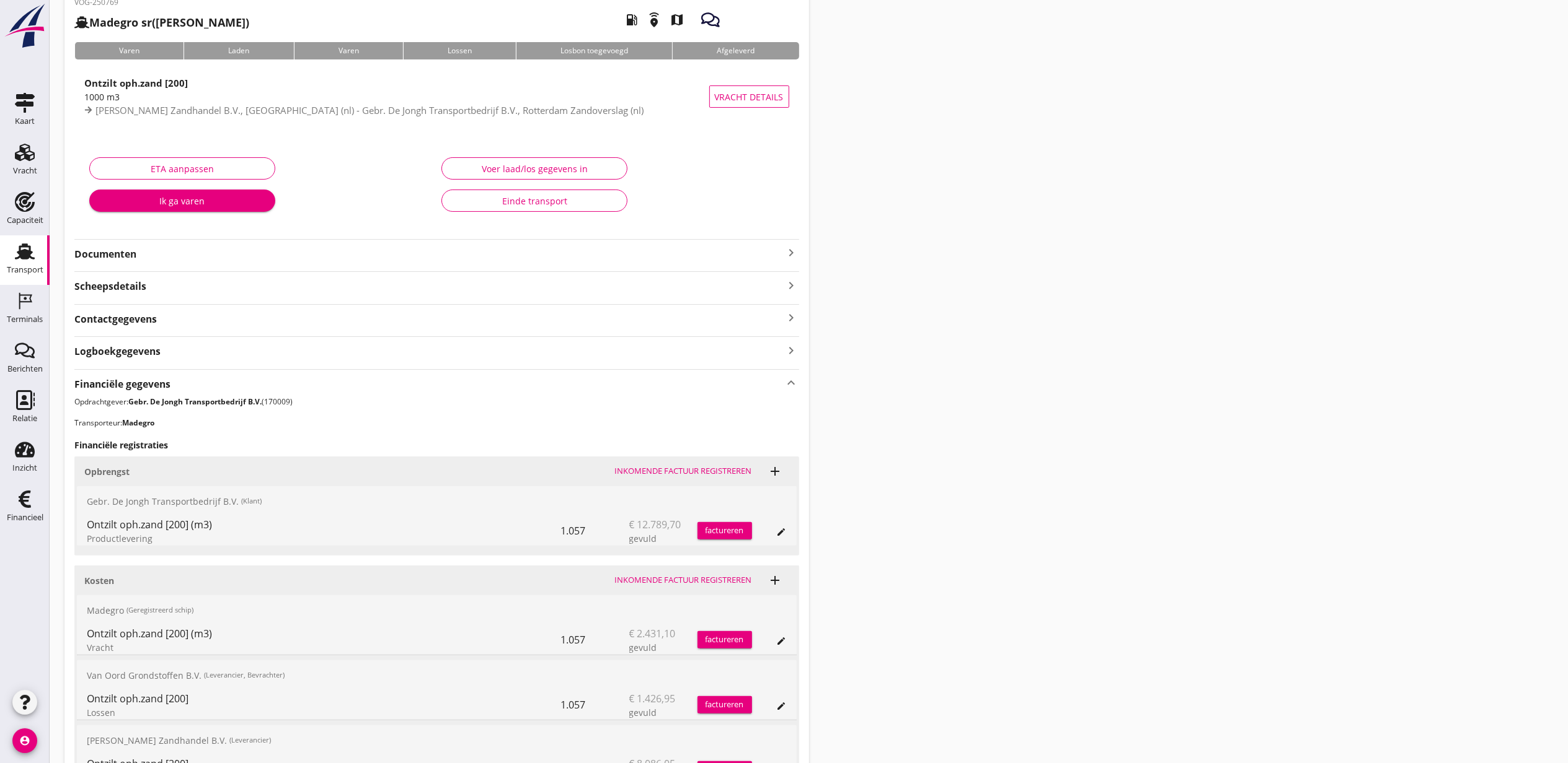
scroll to position [204, 0]
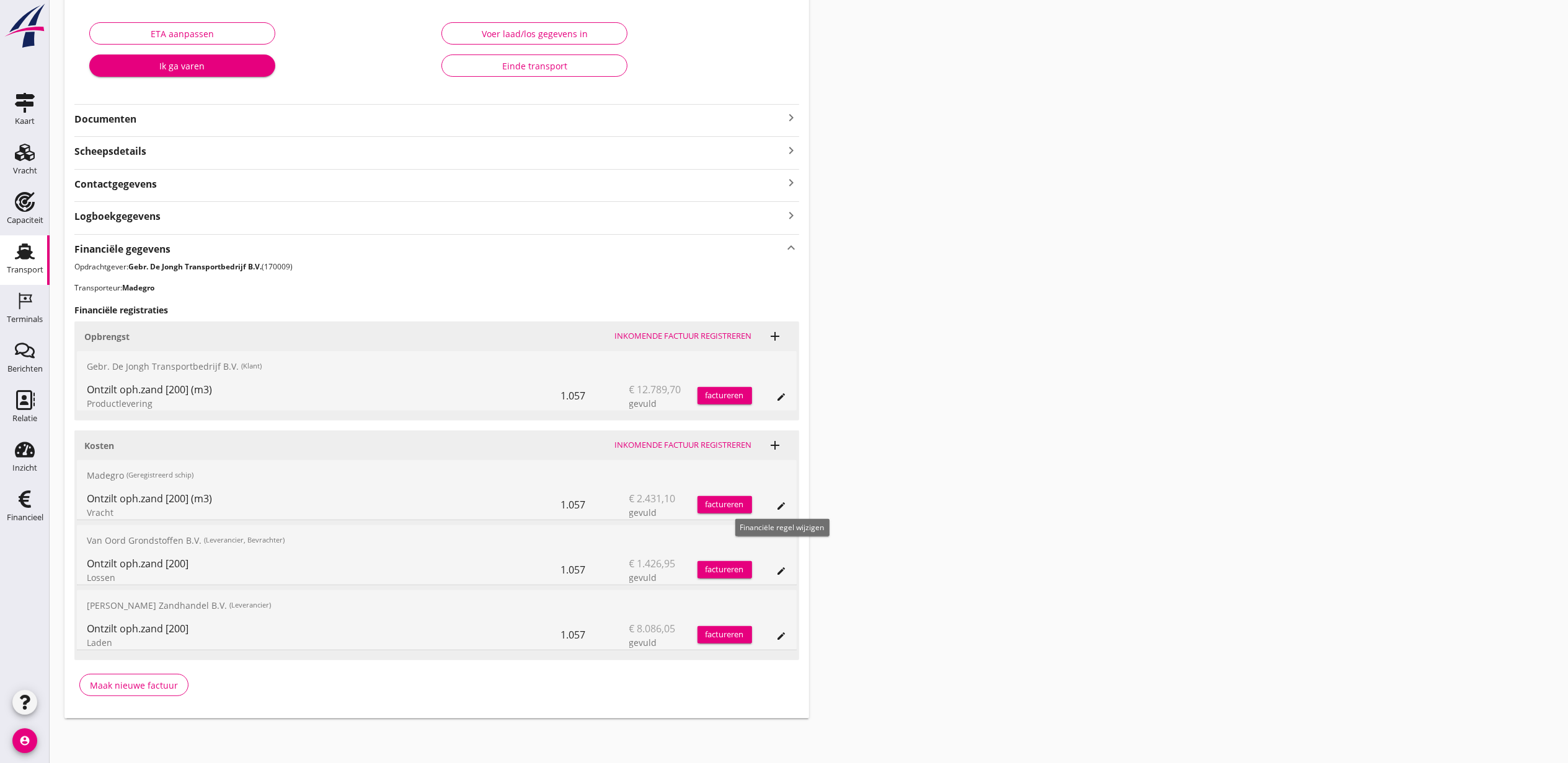
click at [782, 504] on icon "edit" at bounding box center [781, 506] width 10 height 10
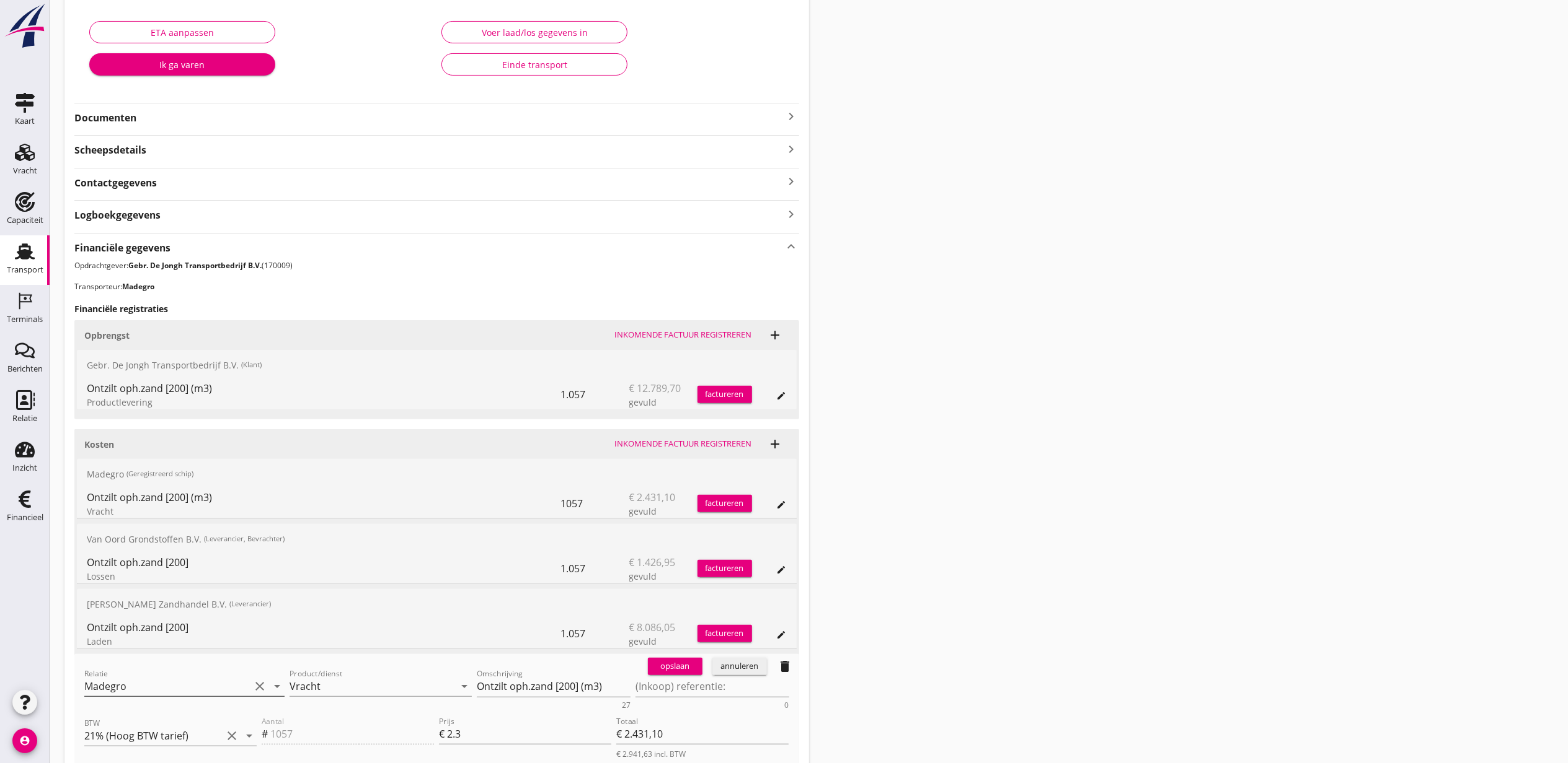
click at [161, 680] on input "Madegro" at bounding box center [167, 686] width 165 height 19
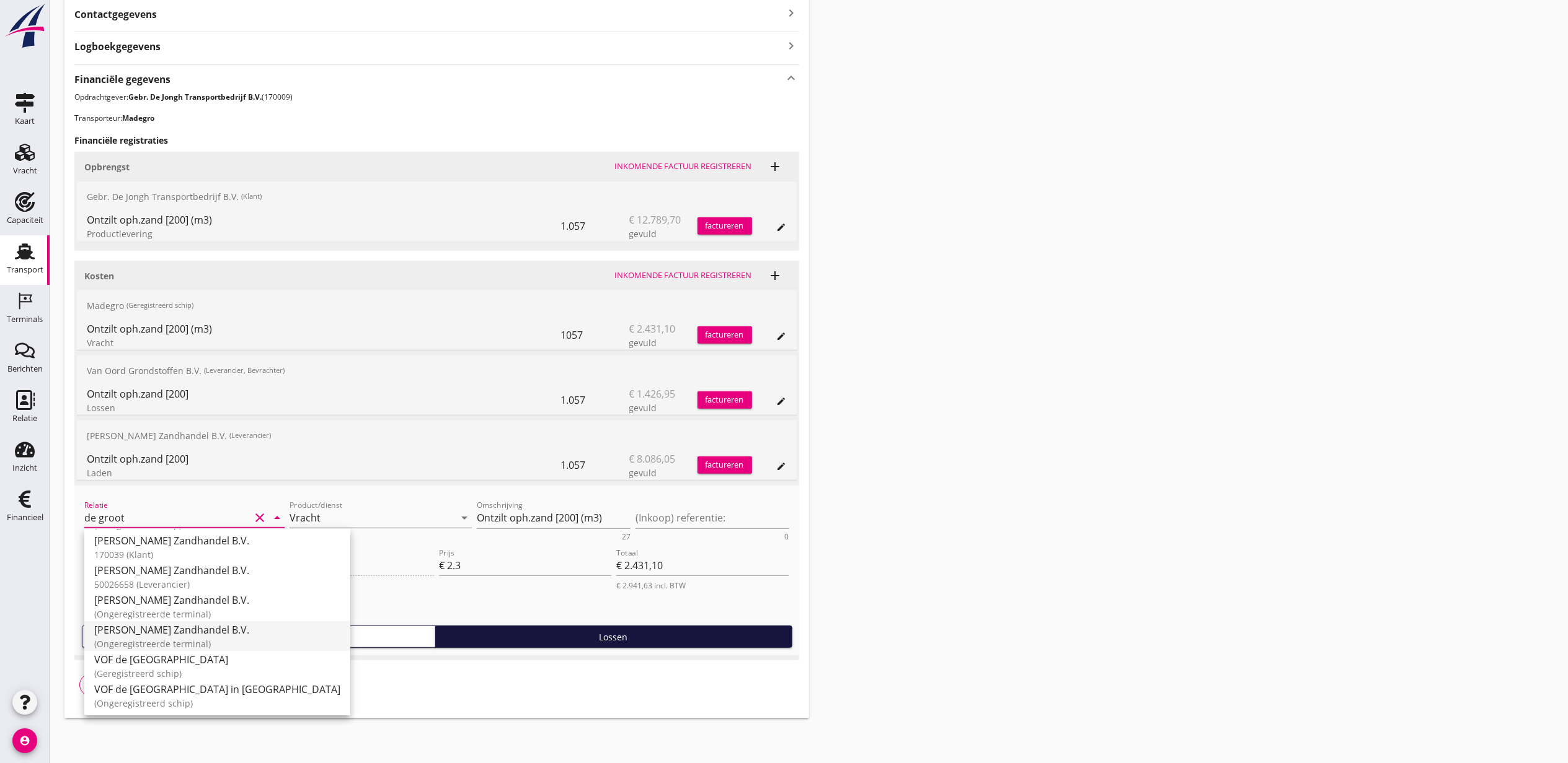
scroll to position [38, 0]
click at [214, 628] on div "M.J. de Groot Zandhandel B.V." at bounding box center [217, 624] width 246 height 15
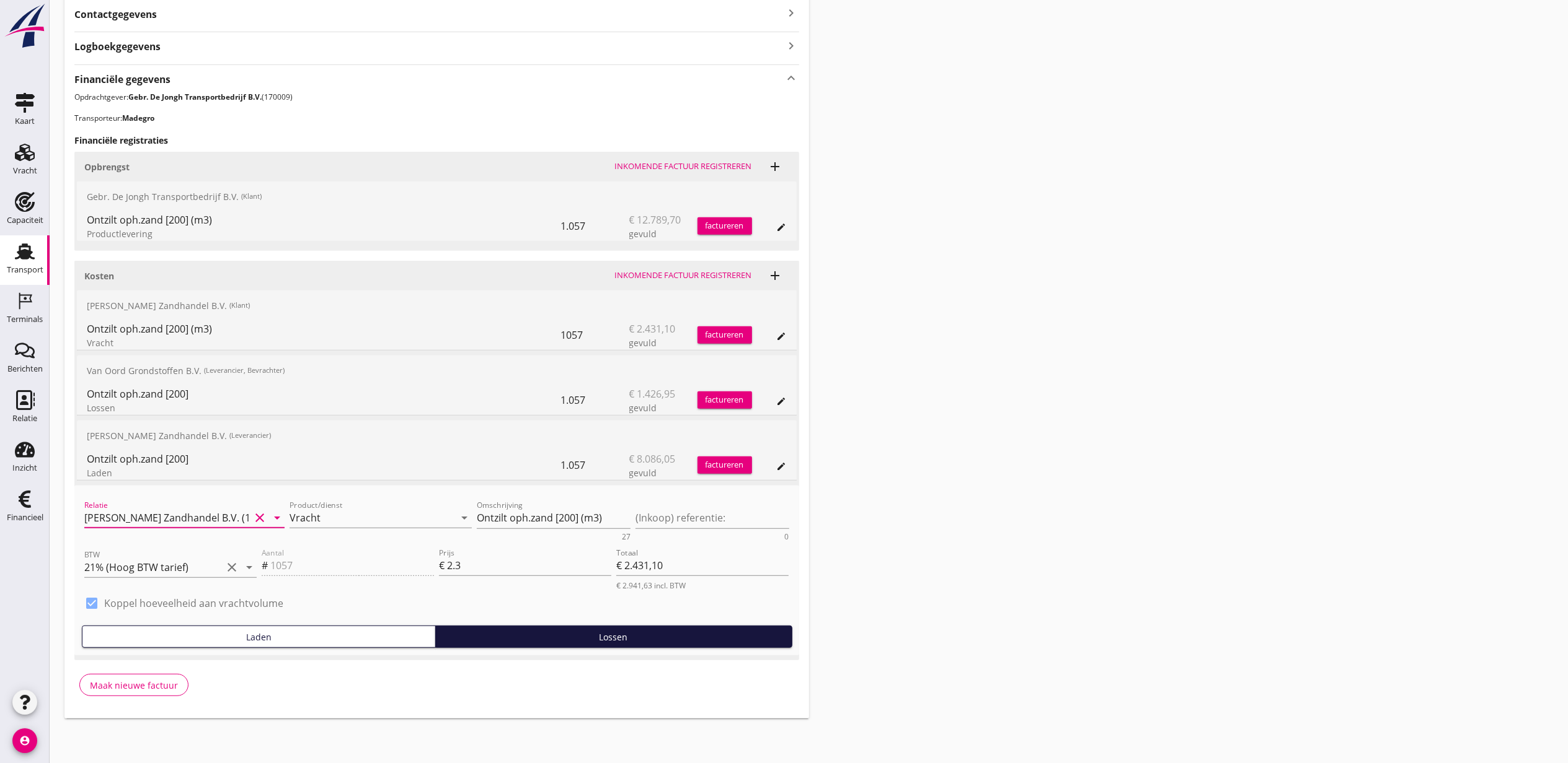
type input "M.J. de Groot Zandhandel B.V. (170039)"
click at [661, 481] on div "Kosten Inkomende factuur registreren add M.J. de Groot Zandhandel B.V. (Klant) …" at bounding box center [436, 460] width 724 height 399
click at [673, 490] on button "opslaan" at bounding box center [675, 498] width 55 height 17
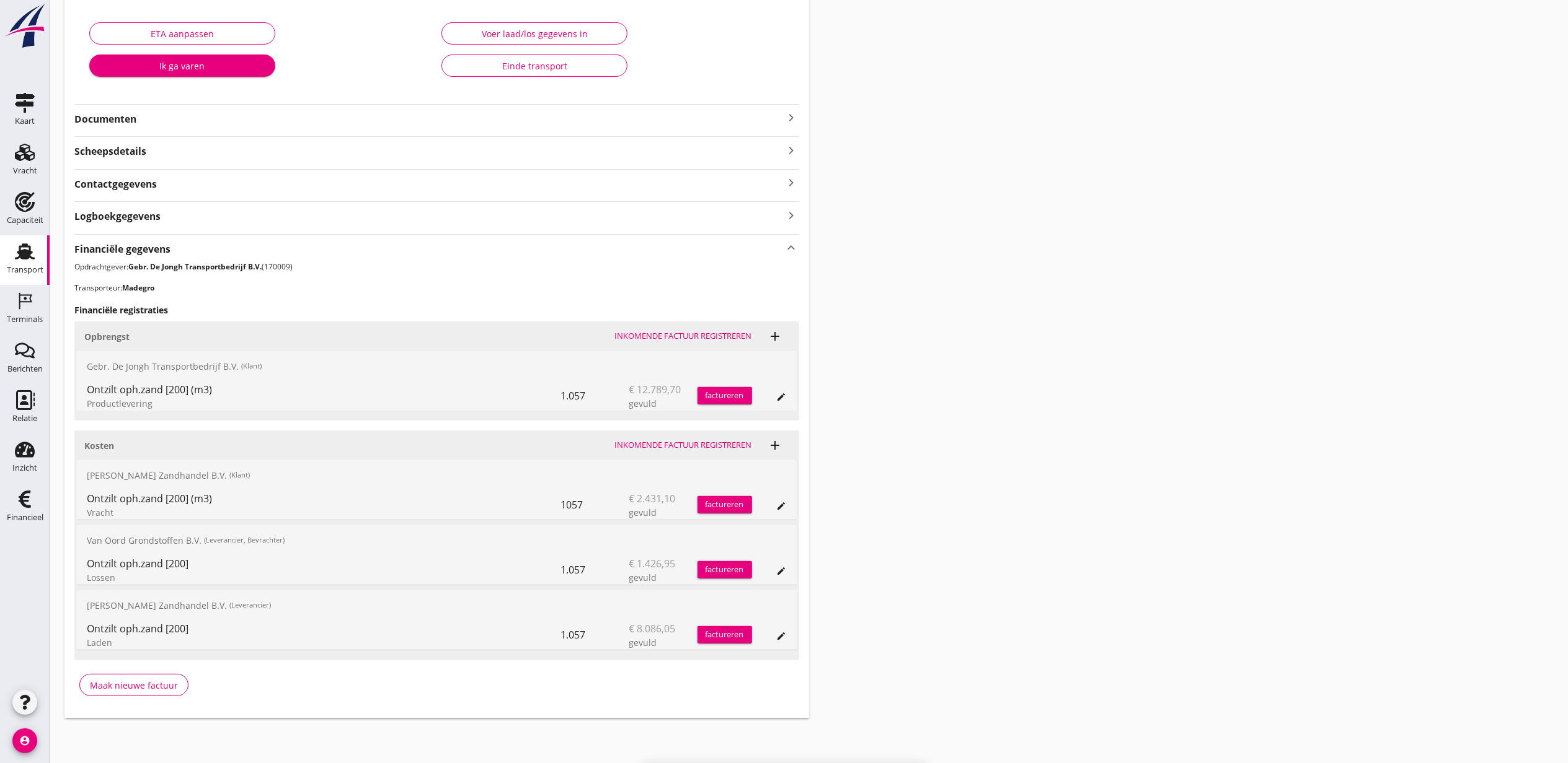
scroll to position [204, 0]
click at [786, 638] on icon "edit" at bounding box center [781, 636] width 10 height 10
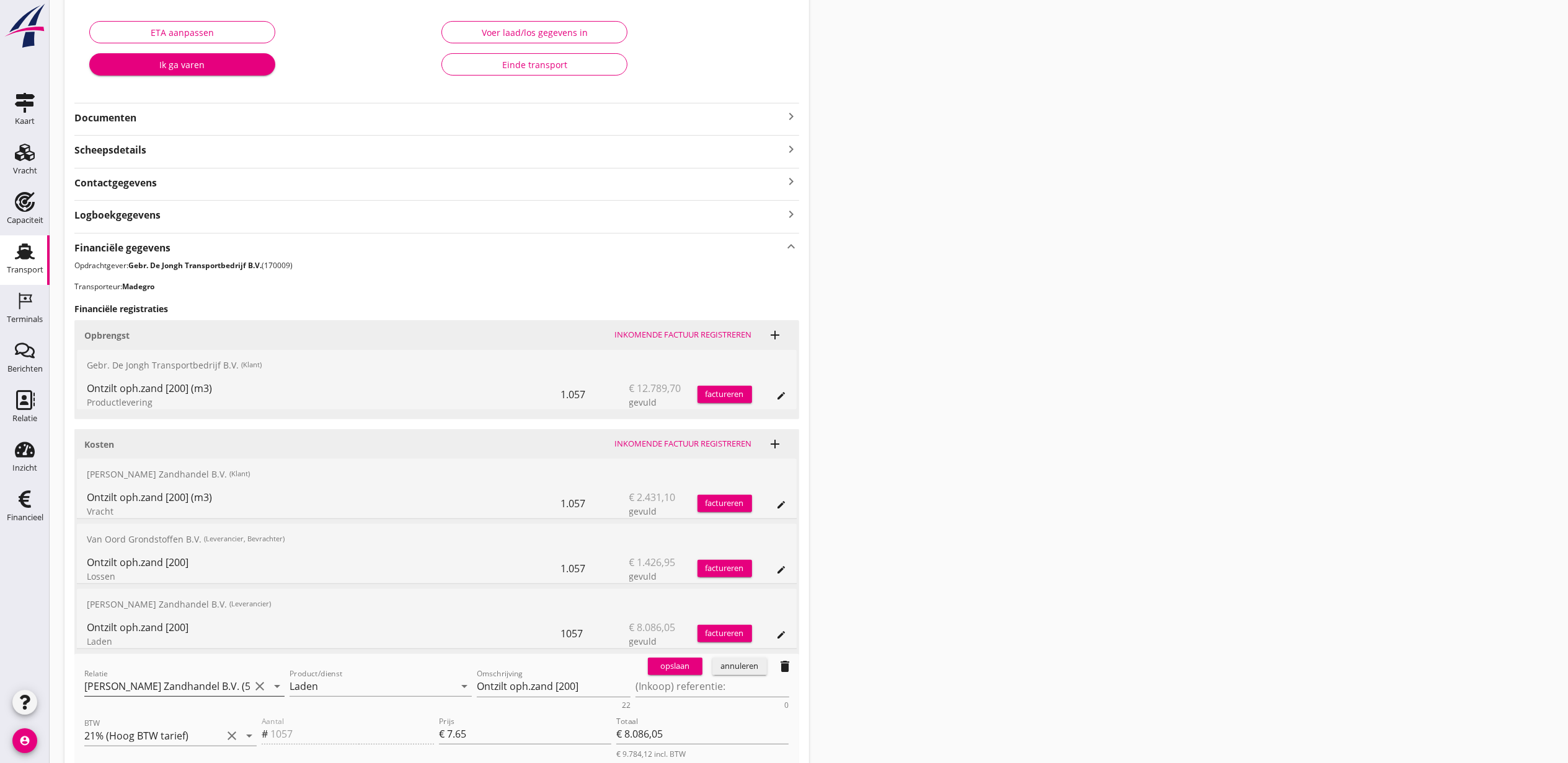
click at [220, 691] on input "M.J. de Groot Zandhandel B.V. (50026658)" at bounding box center [167, 686] width 165 height 19
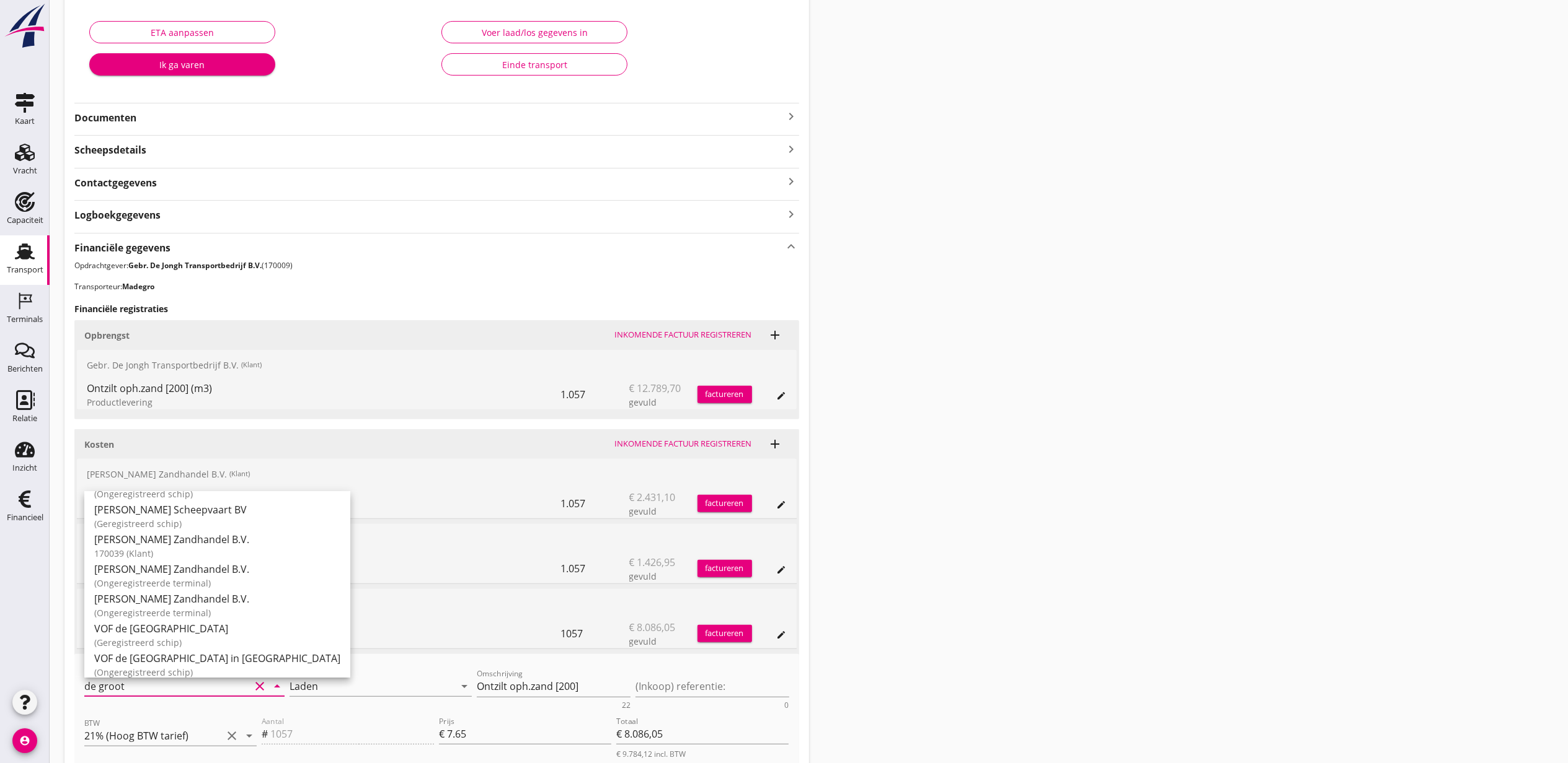
scroll to position [121, 0]
click at [204, 539] on div "M.J. de Groot Zandhandel B.V." at bounding box center [217, 533] width 246 height 15
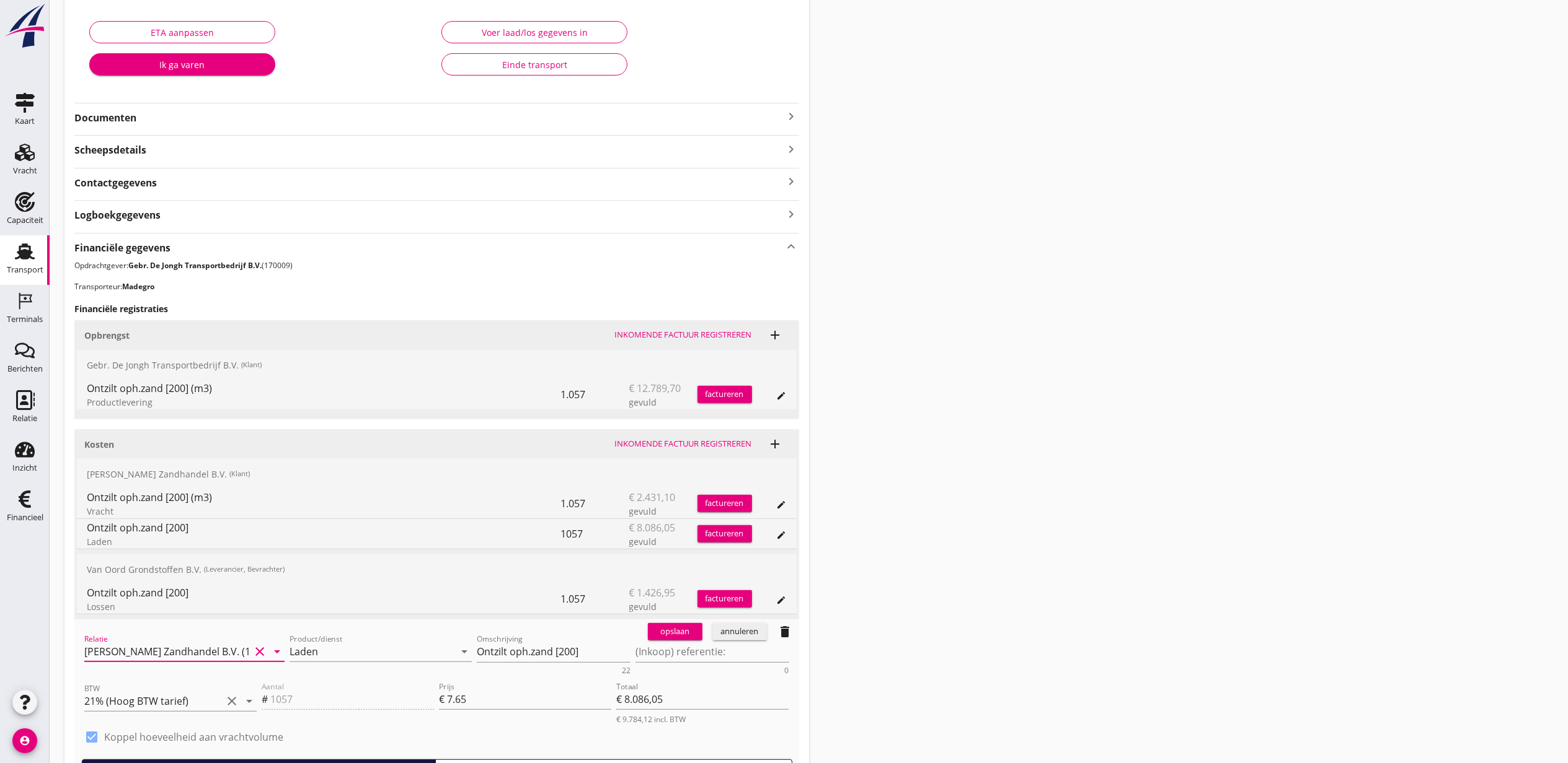
type input "M.J. de Groot Zandhandel B.V. (170039)"
click at [685, 633] on div "opslaan" at bounding box center [675, 632] width 44 height 12
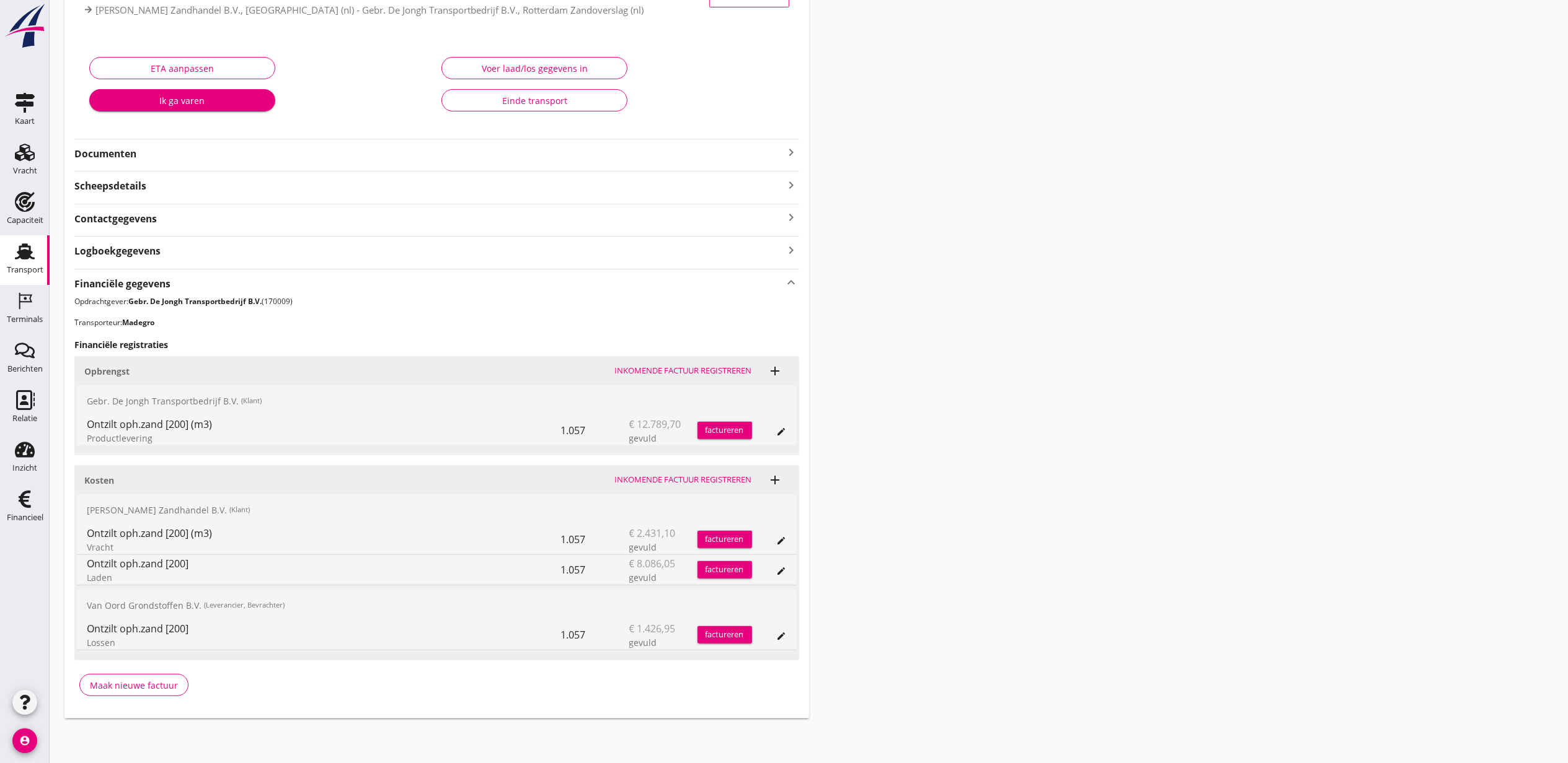
click at [784, 642] on button "edit" at bounding box center [781, 636] width 17 height 17
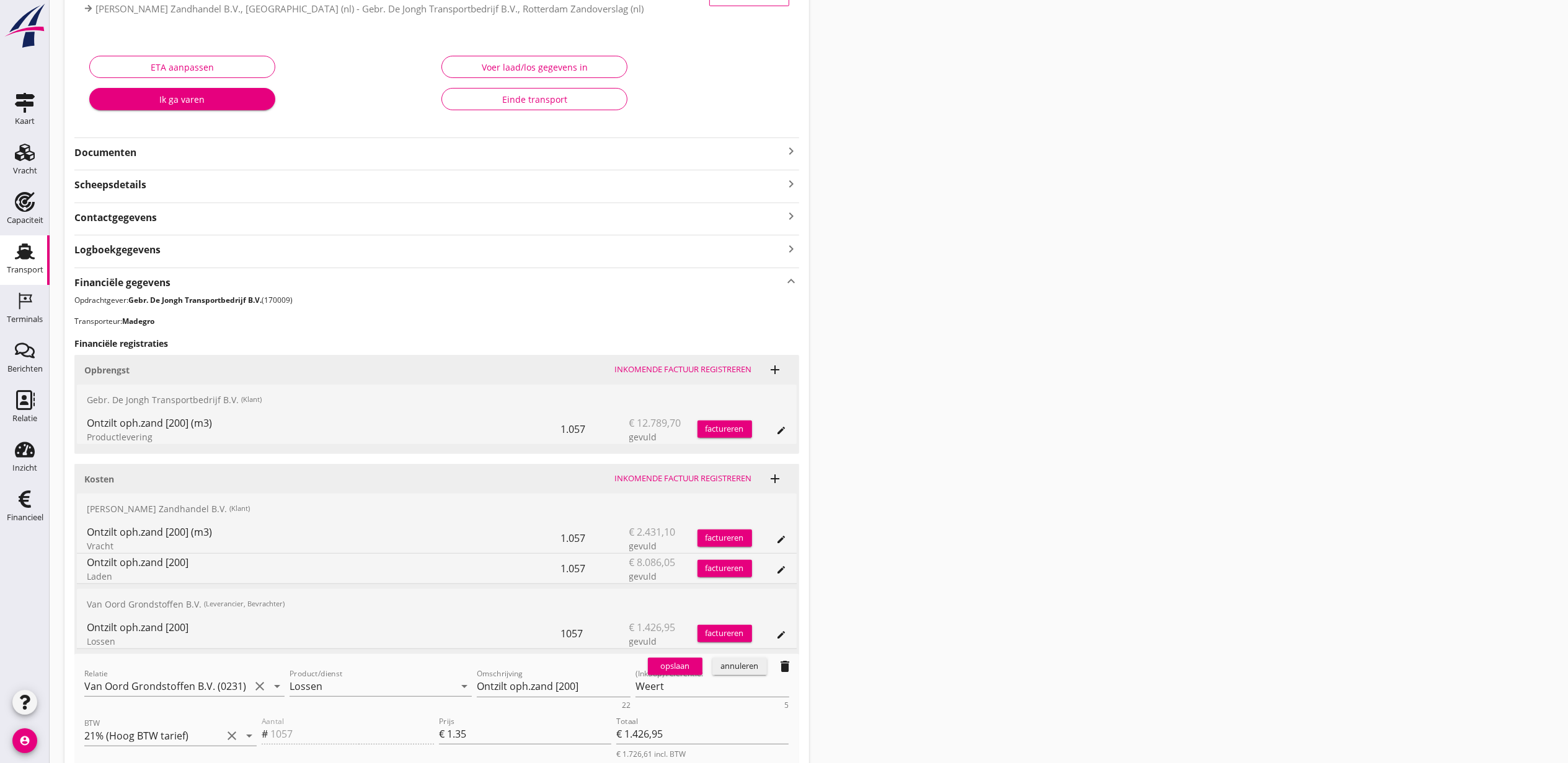
click at [745, 672] on div "annuleren" at bounding box center [739, 666] width 44 height 12
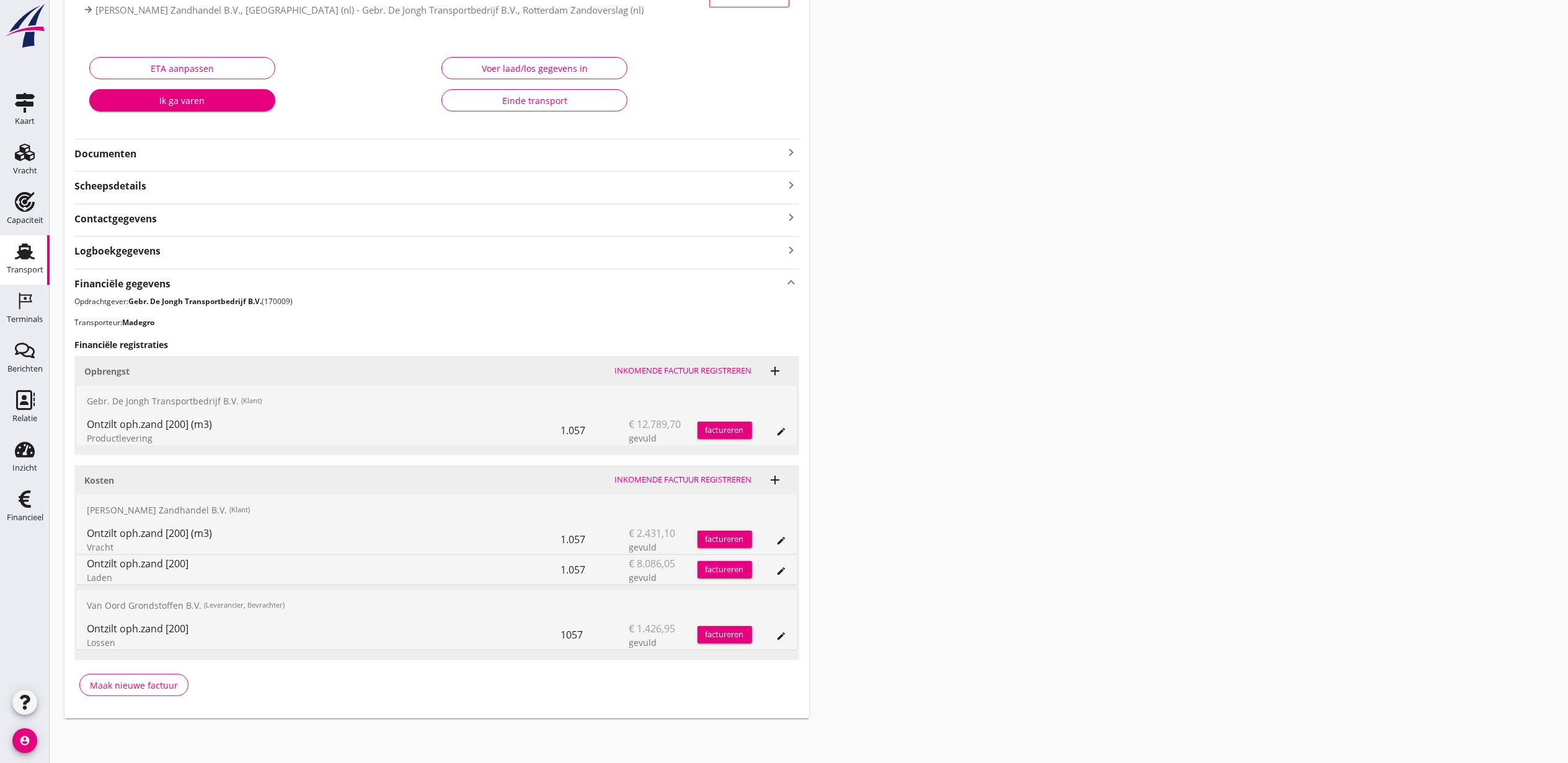
click at [968, 523] on div "Transport overzicht VOG-250769 Madegro sr (Gerbrand de Groot) local_gas_station…" at bounding box center [809, 283] width 1518 height 902
click at [794, 436] on div "Ontzilt oph.zand [200] (m3) Productlevering 1.057 € 12.789,70 gevuld factureren…" at bounding box center [437, 431] width 720 height 30
click at [788, 432] on div "edit" at bounding box center [781, 431] width 17 height 10
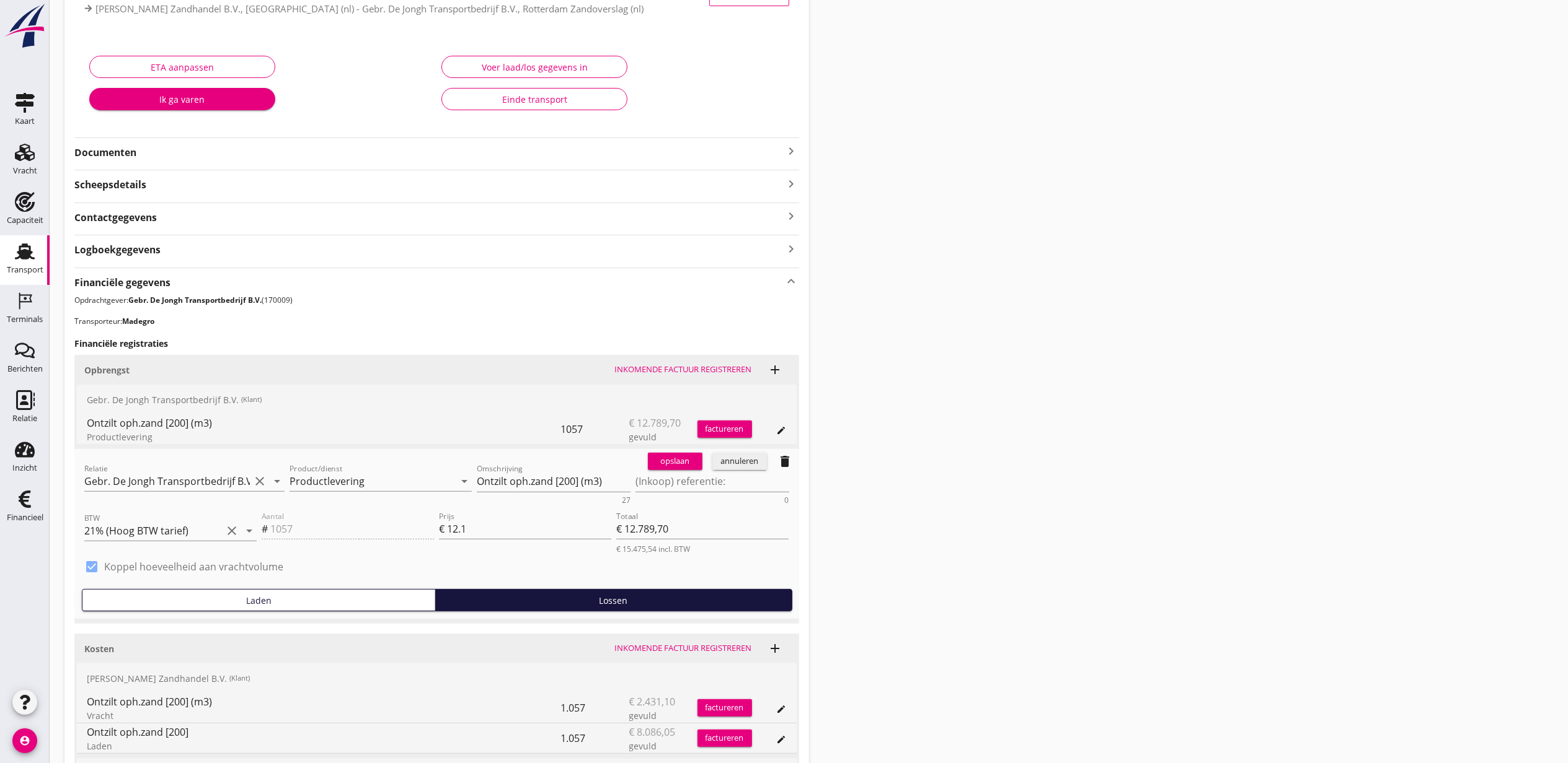
click at [756, 472] on div "opslaan annuleren delete" at bounding box center [721, 462] width 157 height 25
click at [756, 470] on button "annuleren" at bounding box center [739, 462] width 55 height 17
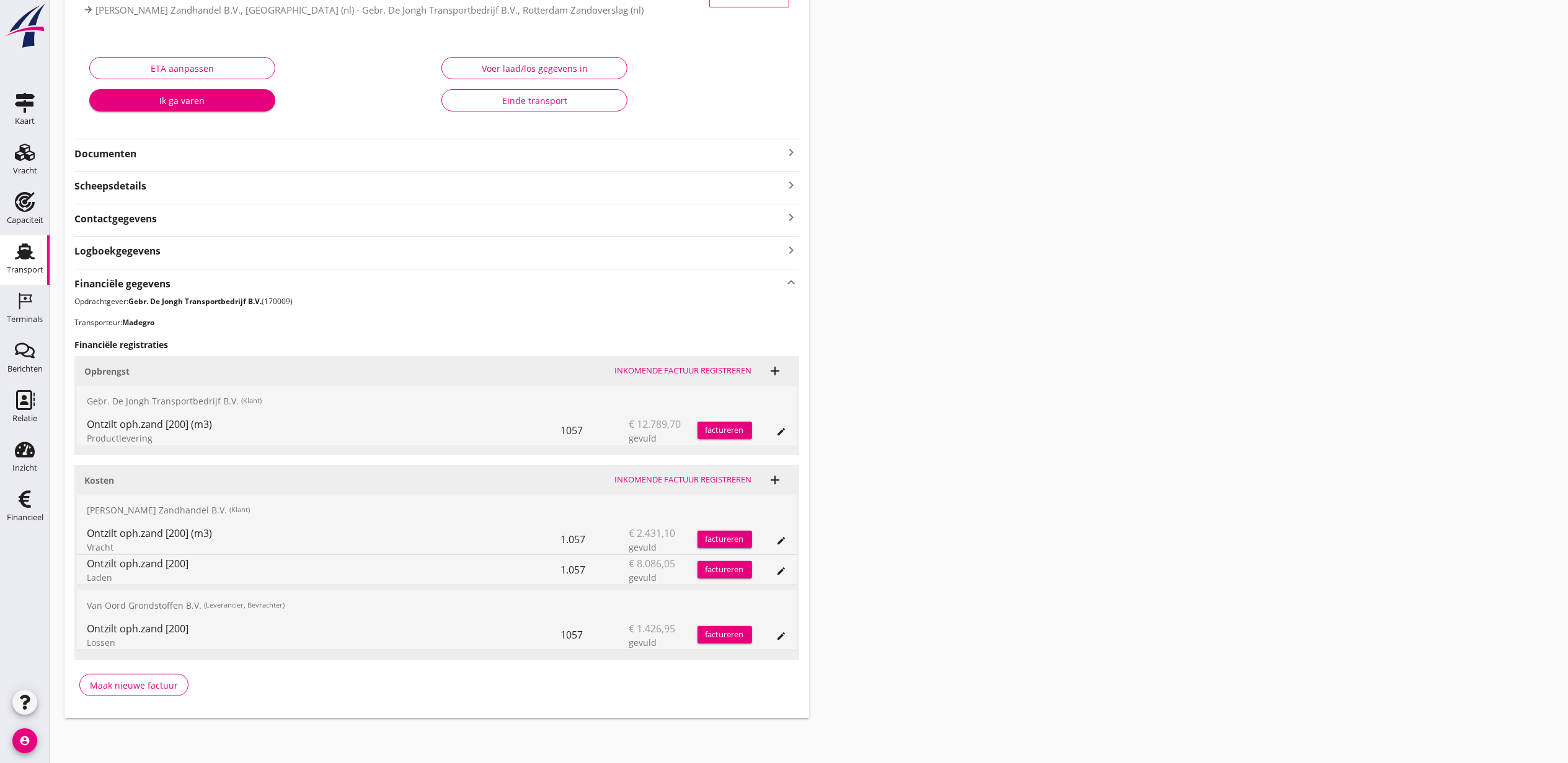
click at [782, 536] on icon "edit" at bounding box center [781, 540] width 10 height 10
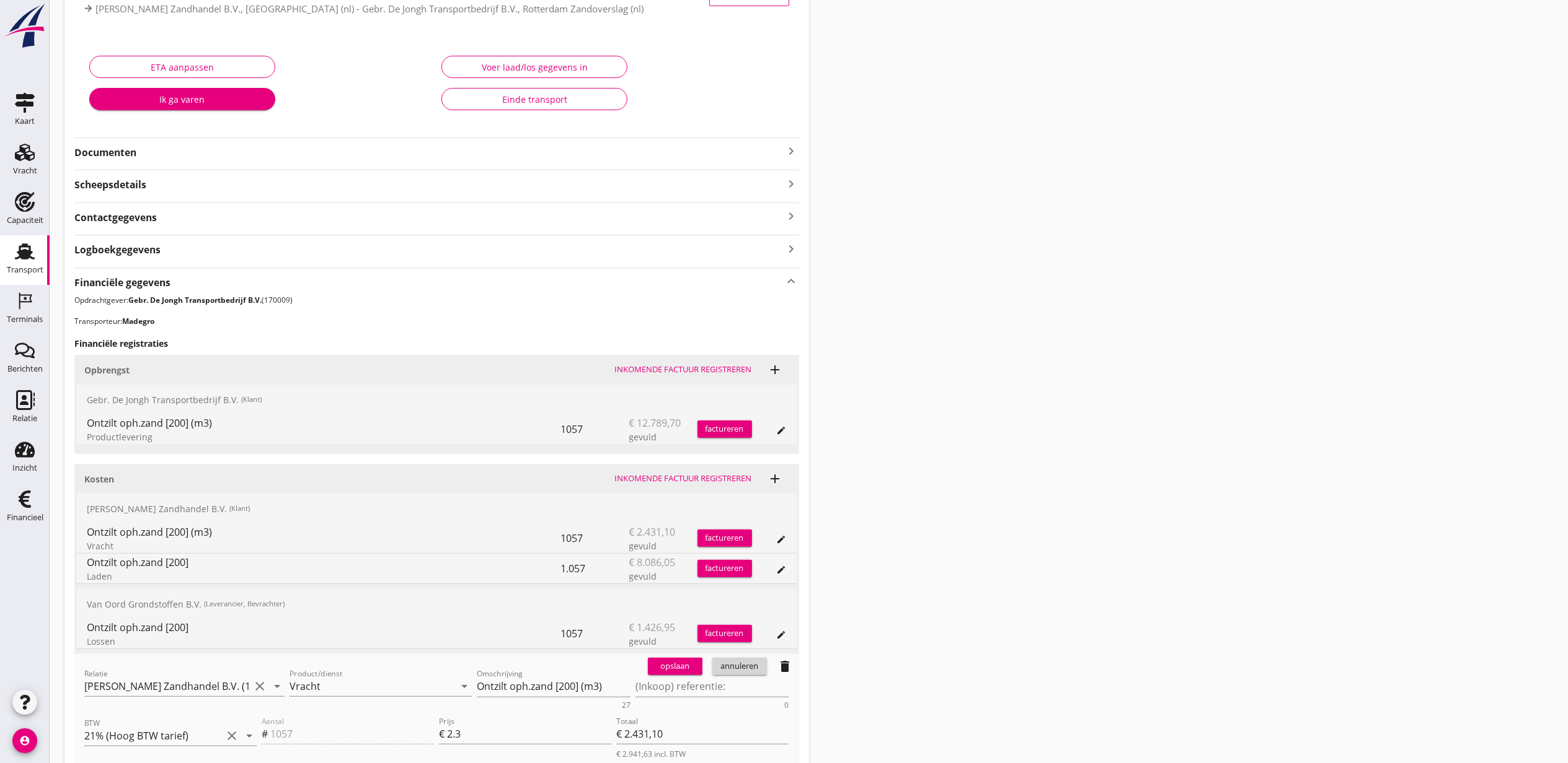
drag, startPoint x: 749, startPoint y: 670, endPoint x: 744, endPoint y: 587, distance: 83.2
click at [749, 670] on div "annuleren" at bounding box center [739, 666] width 44 height 12
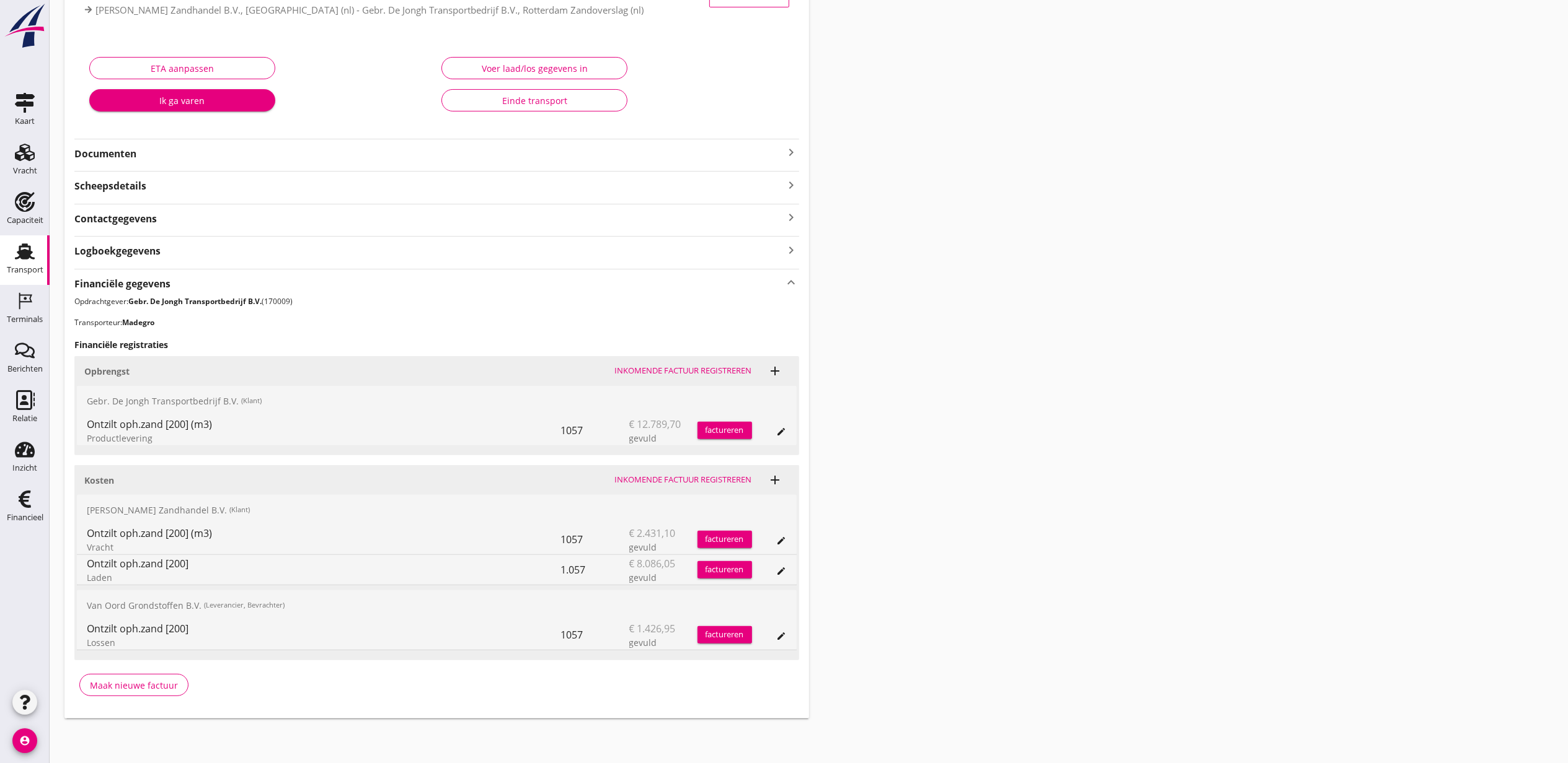
click at [788, 548] on div "Ontzilt oph.zand [200] (m3) Vracht 1057 € 2.431,10 gevuld factureren edit" at bounding box center [437, 540] width 720 height 30
click at [784, 544] on icon "edit" at bounding box center [781, 540] width 10 height 10
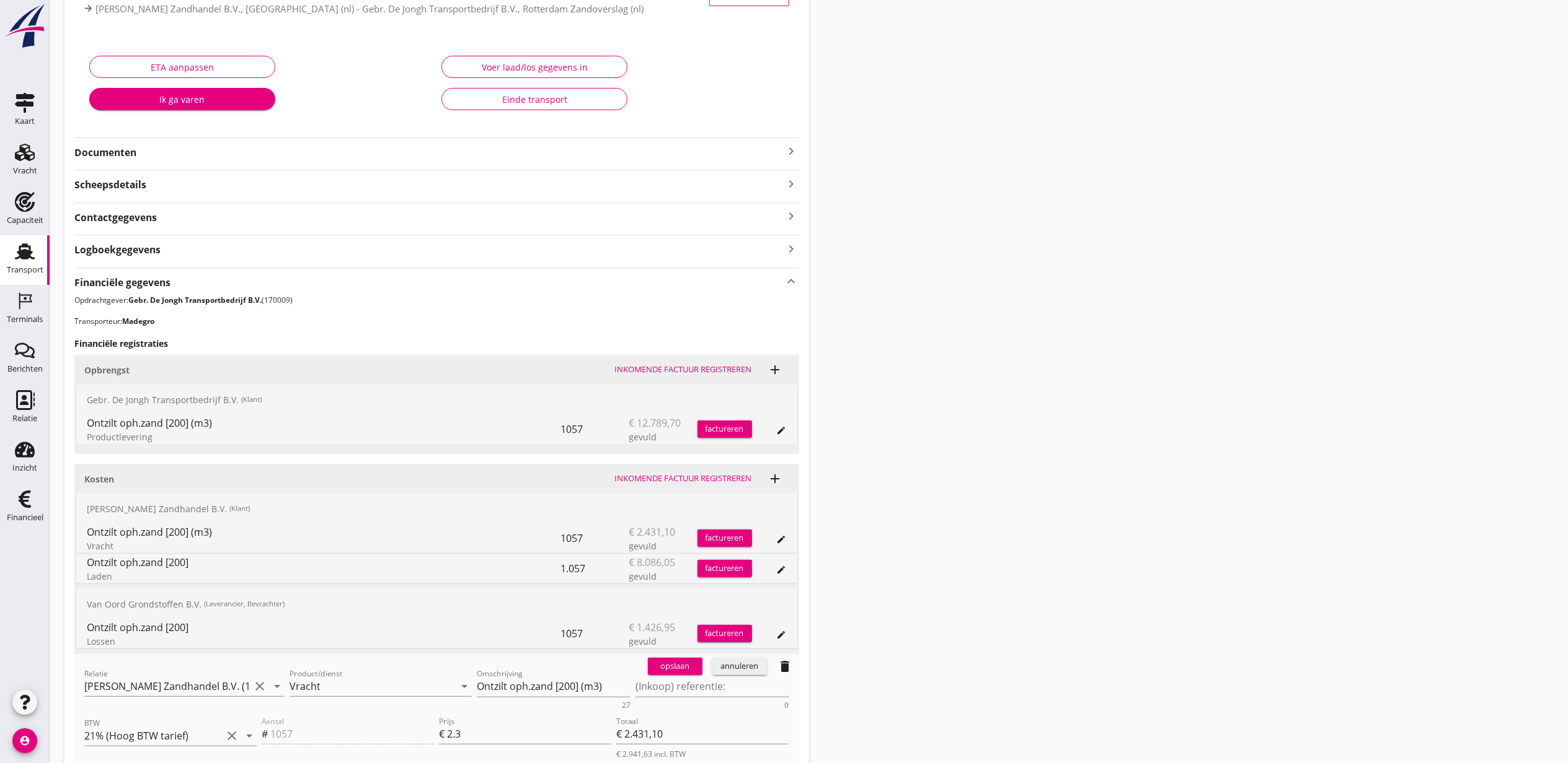
click at [745, 672] on div "annuleren" at bounding box center [739, 666] width 44 height 12
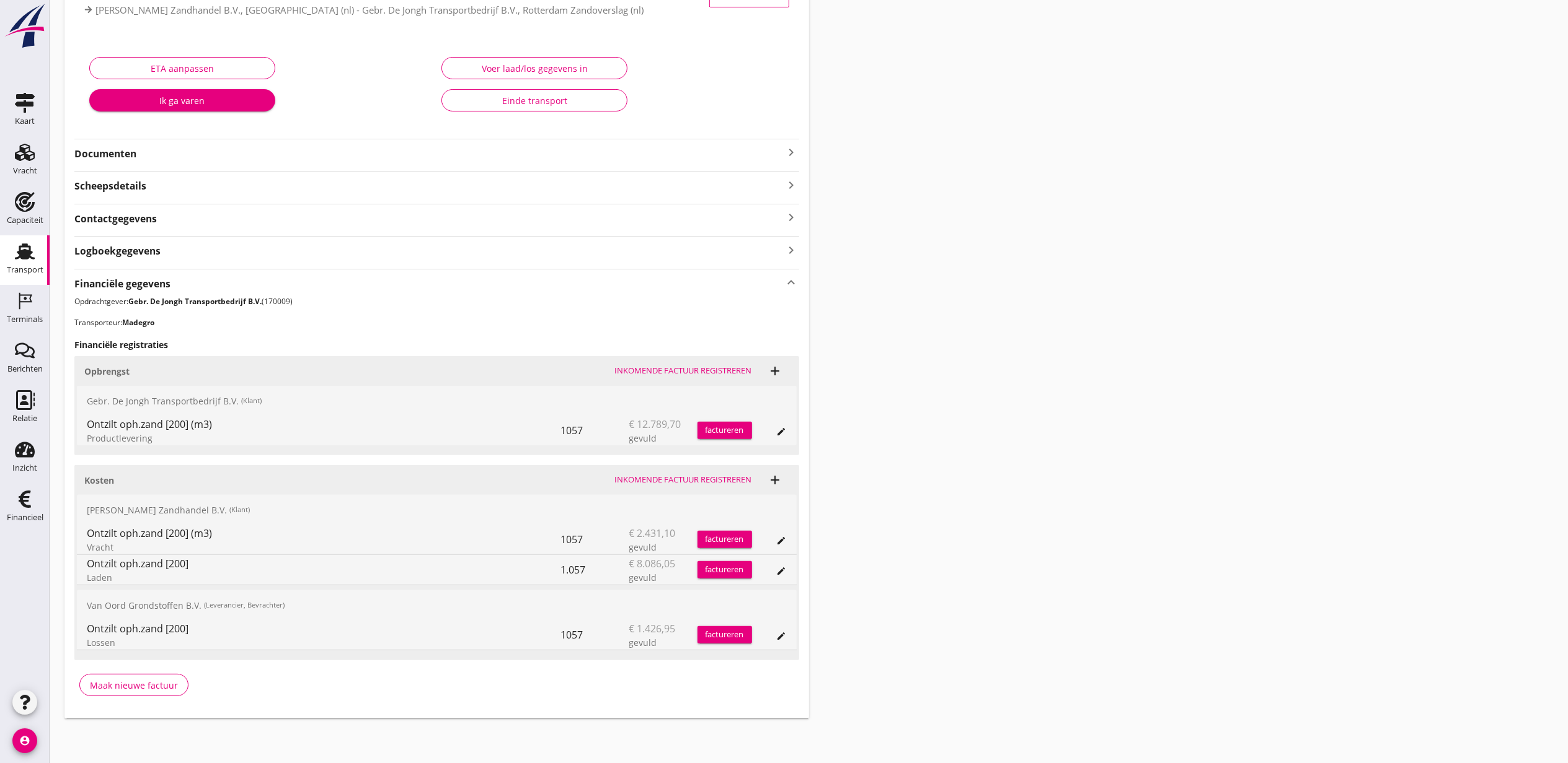
click at [779, 587] on div "Kosten Inkomende factuur registreren add M.J. de Groot Zandhandel B.V. (Klant) …" at bounding box center [436, 563] width 724 height 195
click at [779, 580] on div "edit" at bounding box center [769, 570] width 35 height 30
click at [775, 539] on div "edit" at bounding box center [781, 540] width 17 height 10
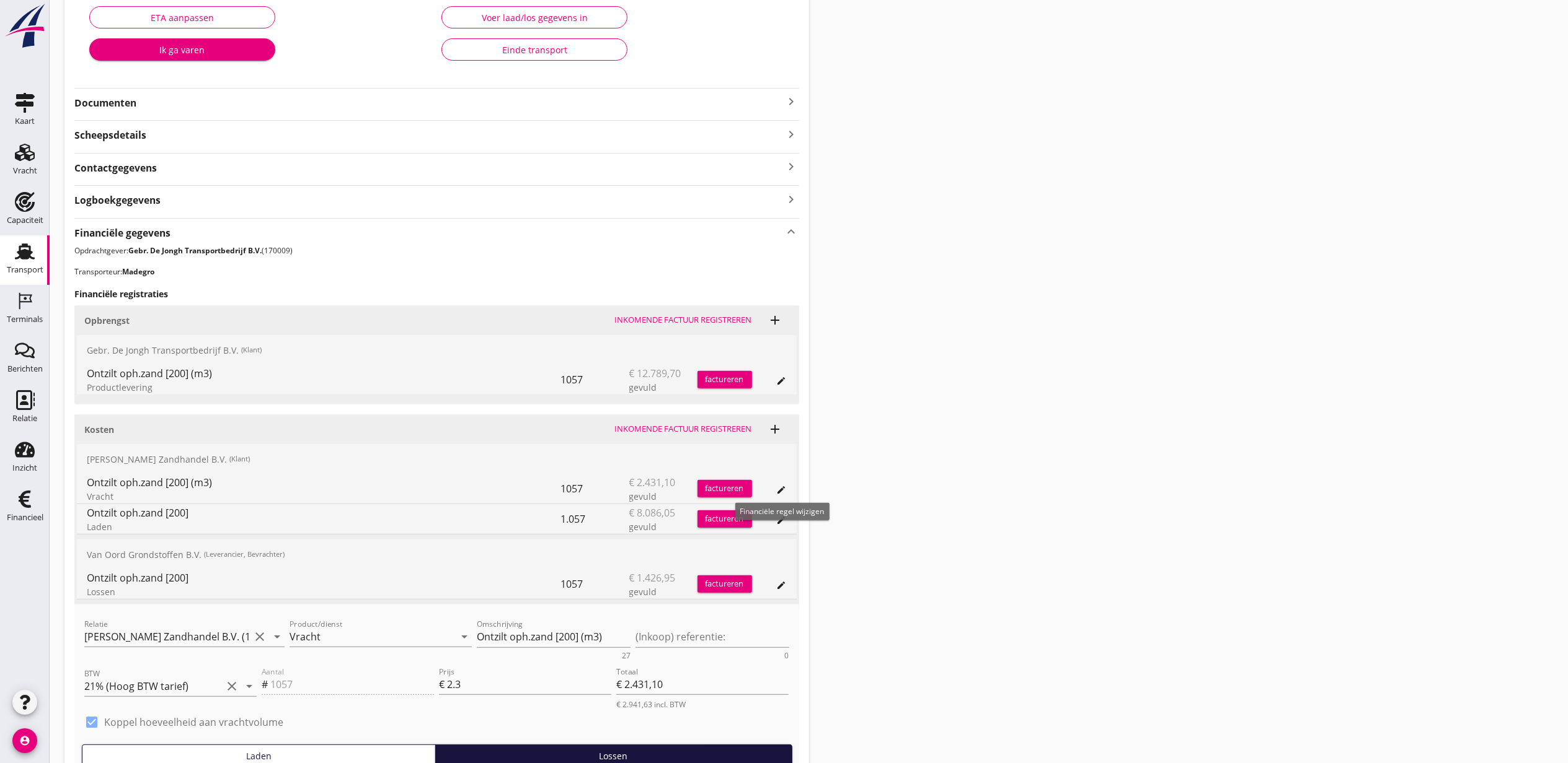
scroll to position [335, 0]
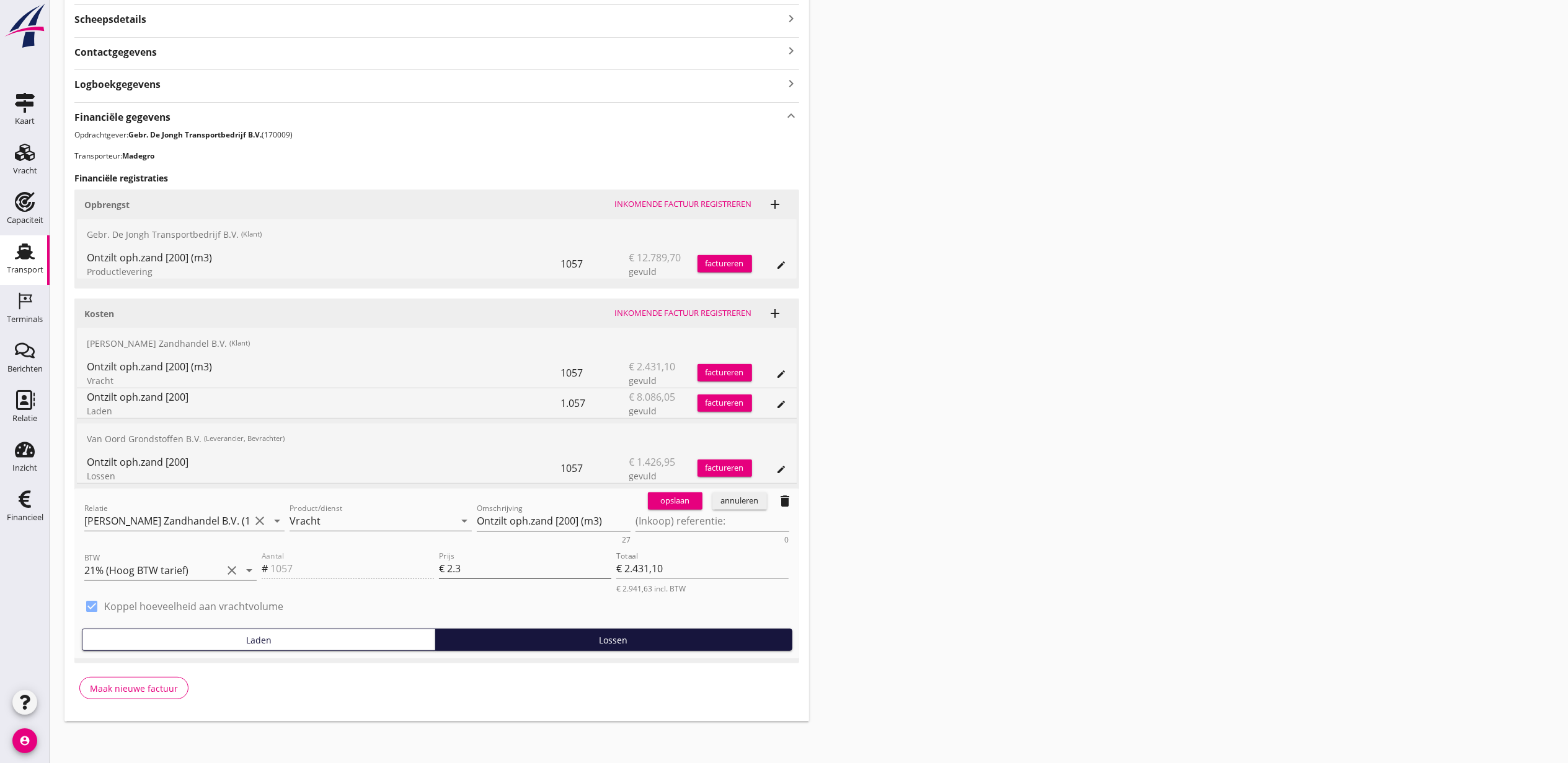
click at [509, 564] on input "2.3" at bounding box center [529, 568] width 164 height 19
type input "2"
type input "€ 2.114,00"
type input "2.4"
type input "€ 2.536,80"
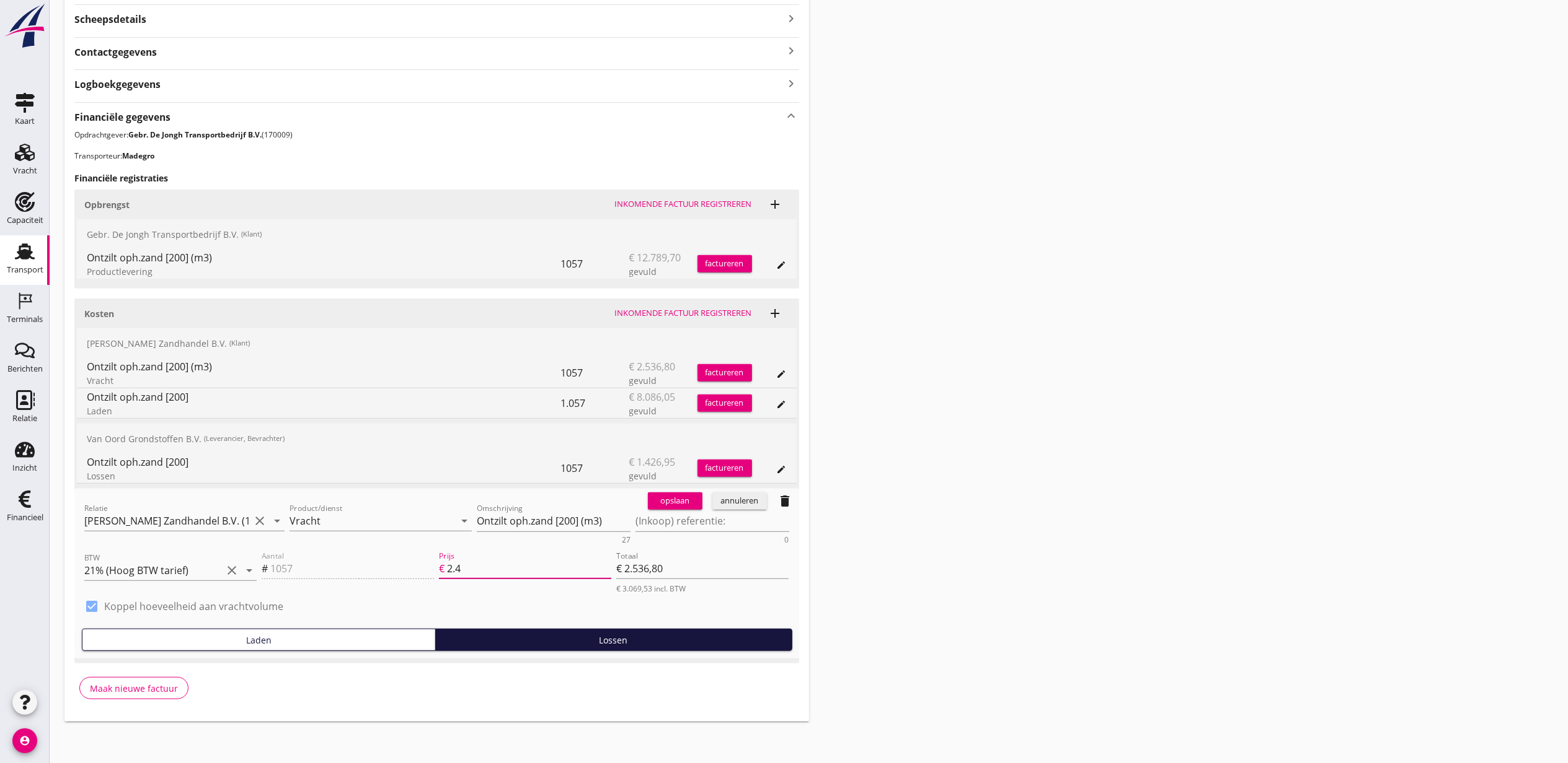
type input "2.45"
type input "€ 2.589,65"
type input "2.45"
click at [682, 505] on div "opslaan" at bounding box center [675, 501] width 44 height 12
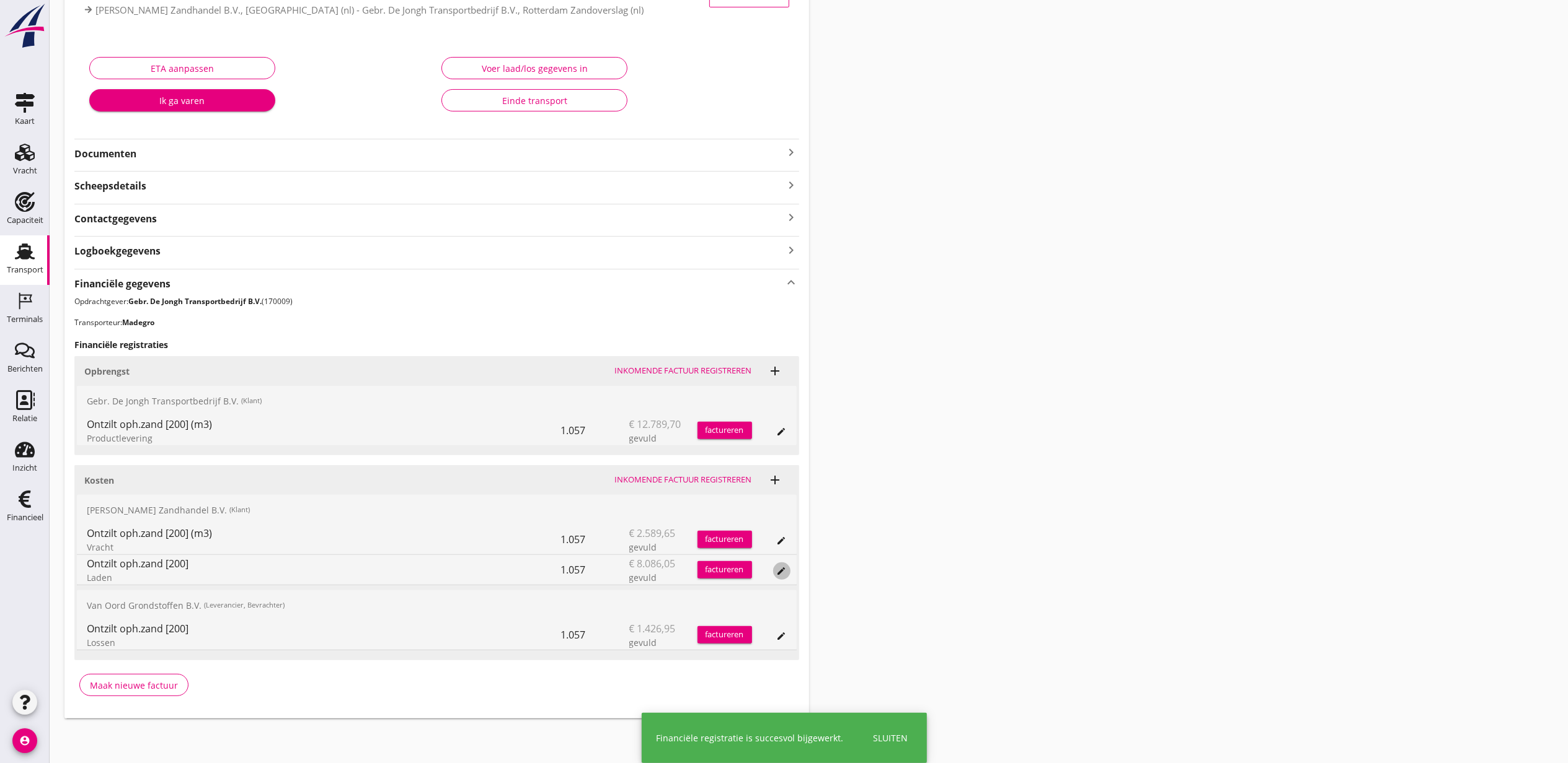
click at [782, 575] on icon "edit" at bounding box center [781, 571] width 10 height 10
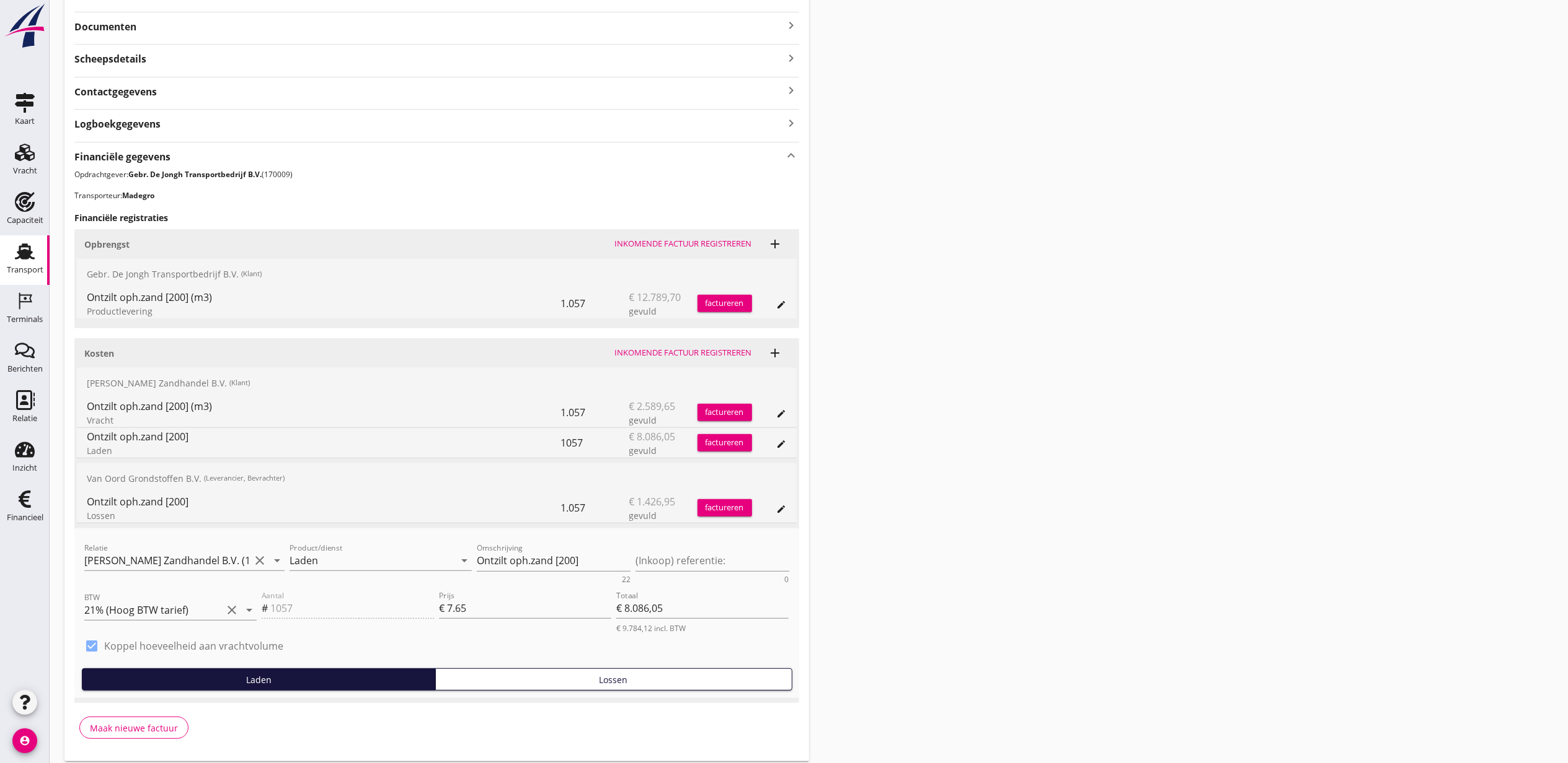
scroll to position [335, 0]
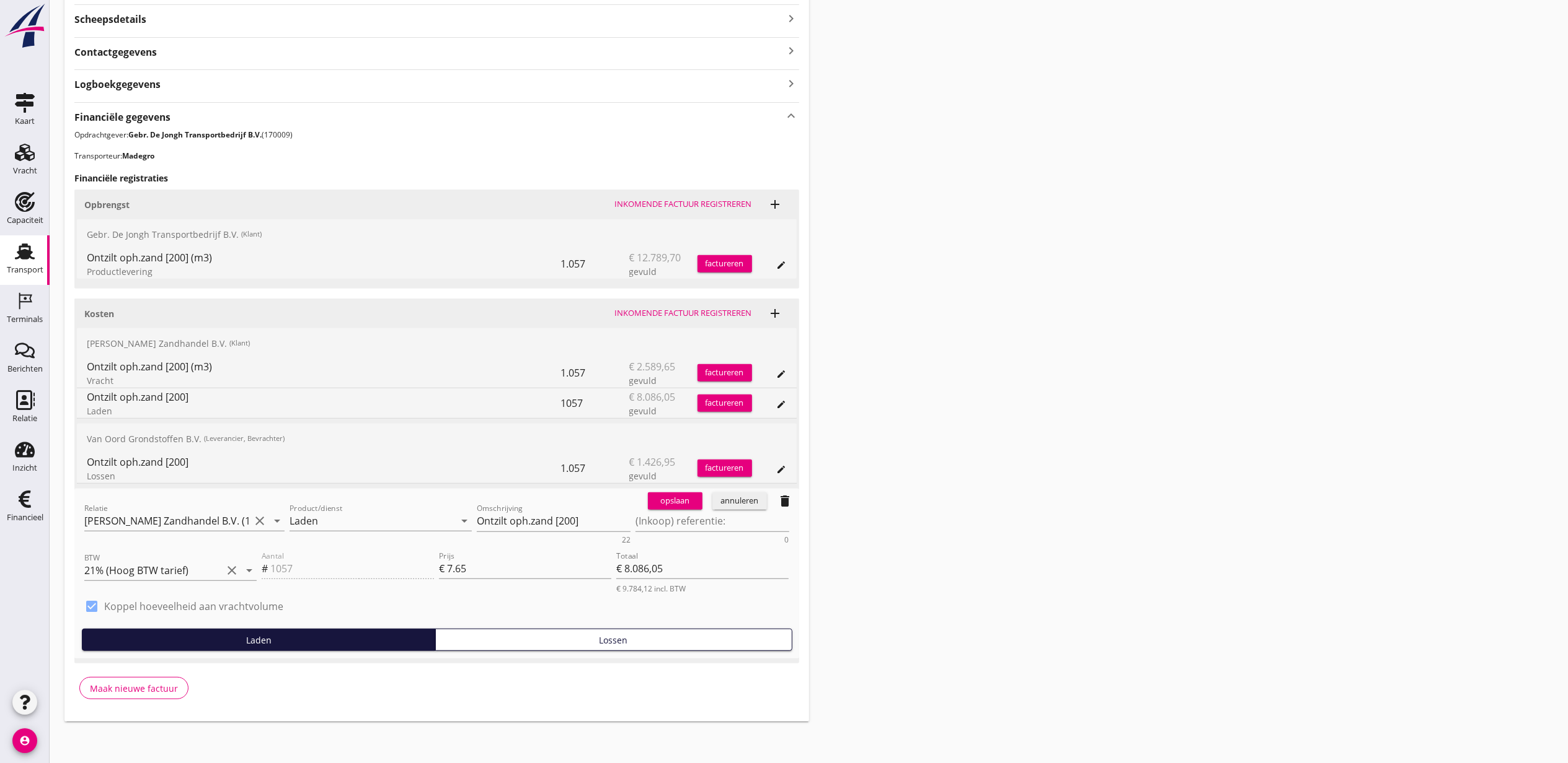
click at [748, 508] on div "annuleren" at bounding box center [739, 501] width 44 height 12
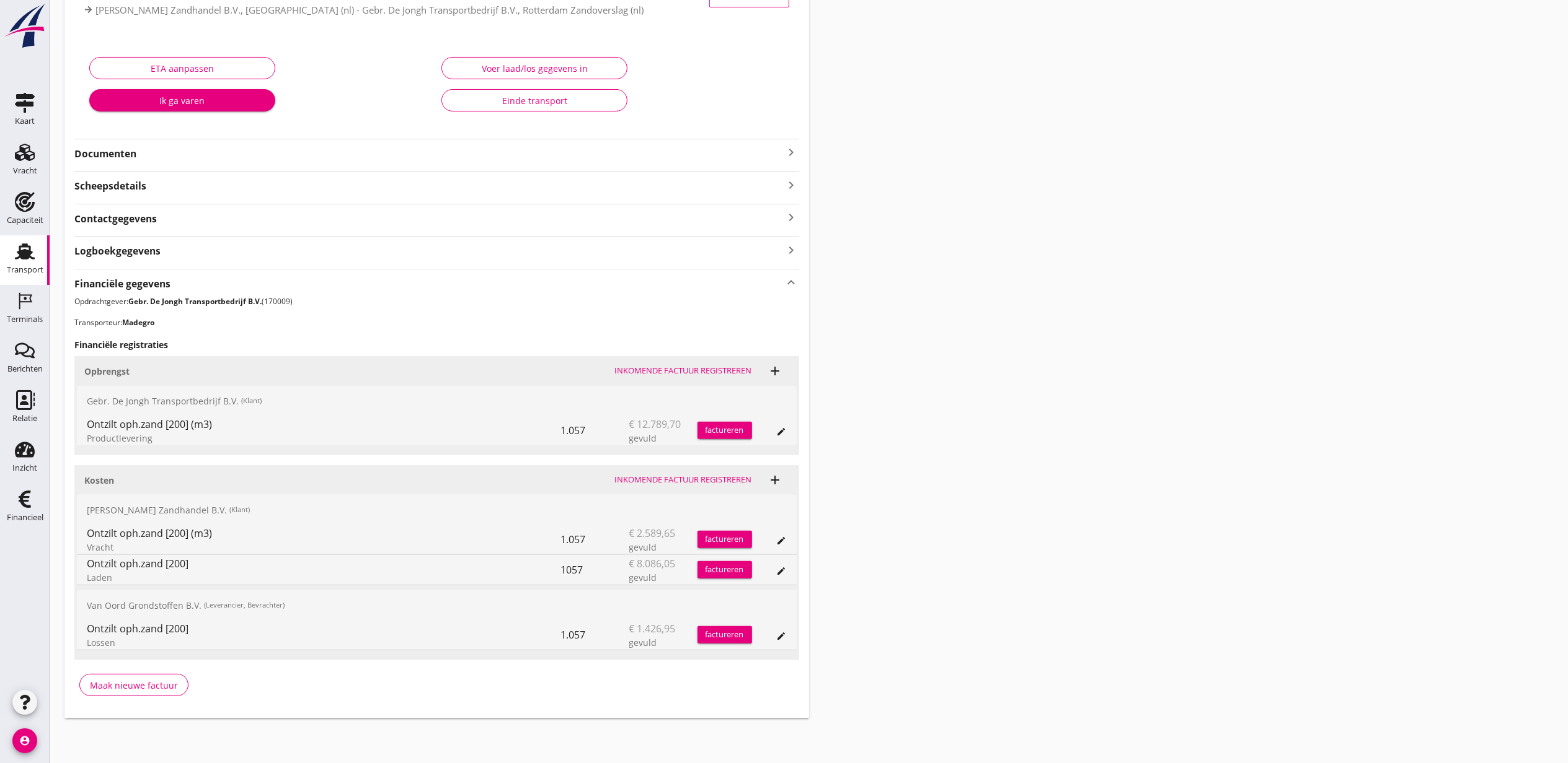
scroll to position [169, 0]
click at [779, 638] on icon "edit" at bounding box center [781, 636] width 10 height 10
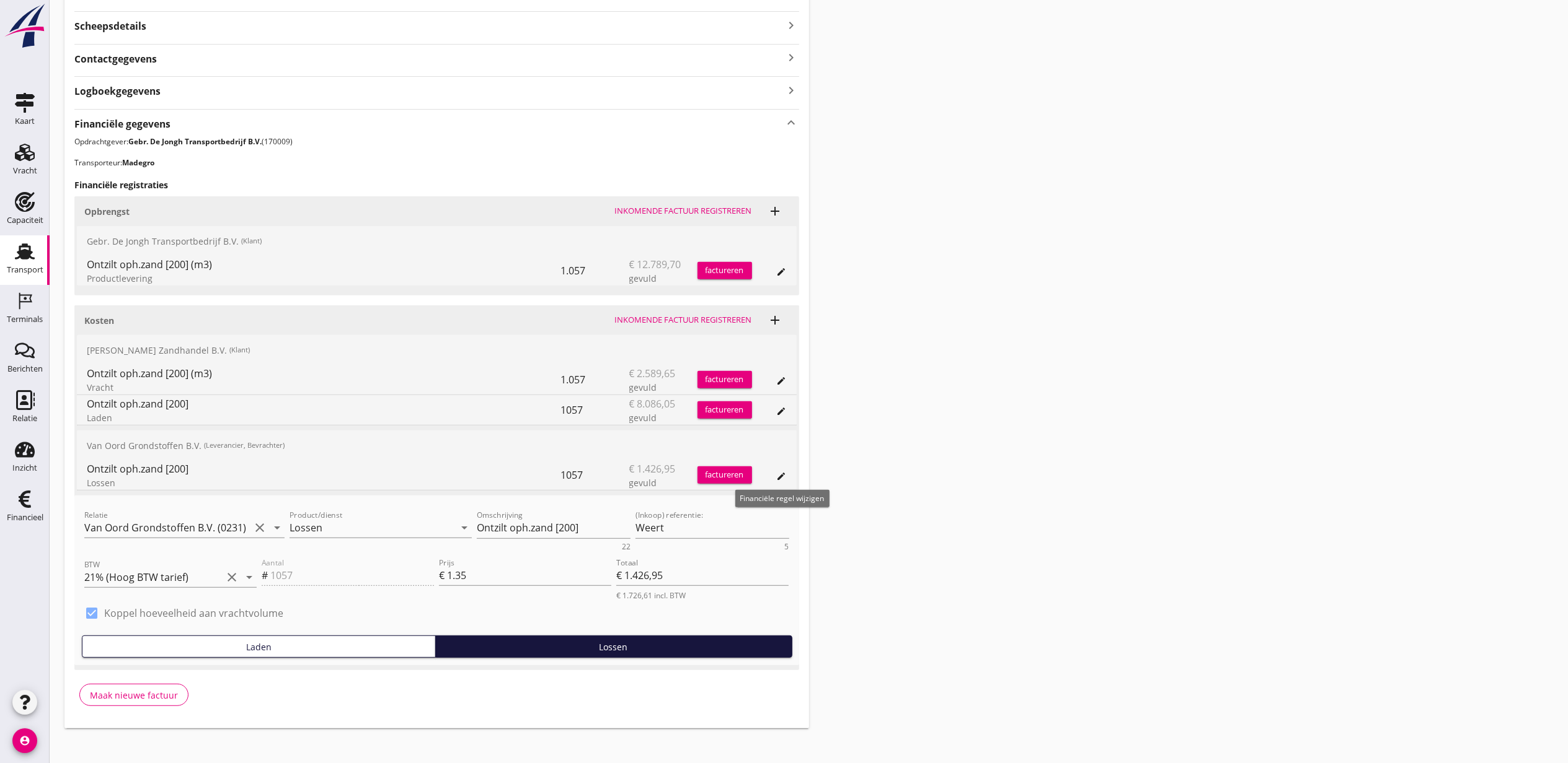
scroll to position [335, 0]
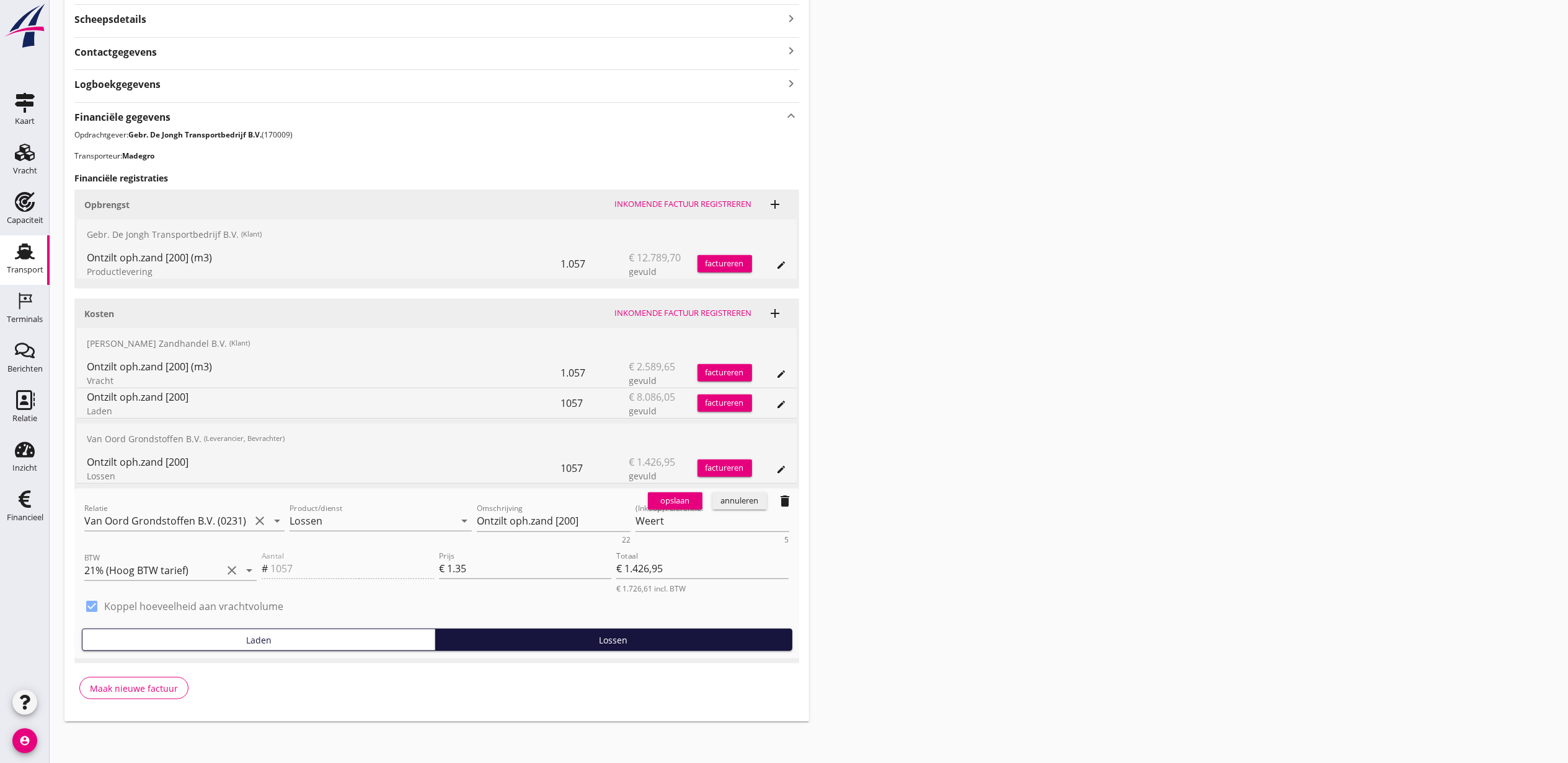
click at [747, 513] on div "opslaan annuleren delete" at bounding box center [721, 501] width 157 height 25
click at [747, 509] on button "annuleren" at bounding box center [739, 501] width 55 height 17
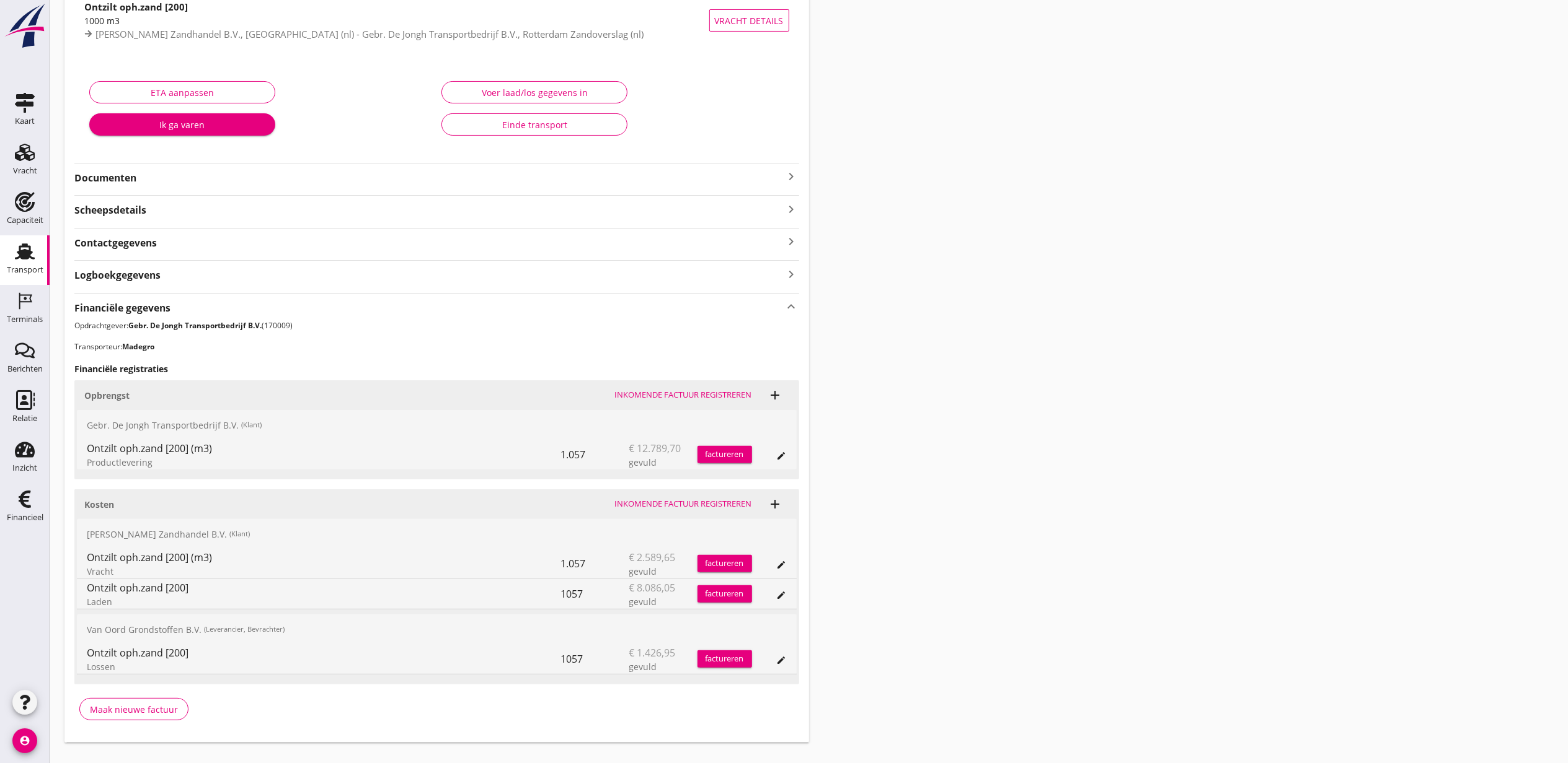
scroll to position [0, 0]
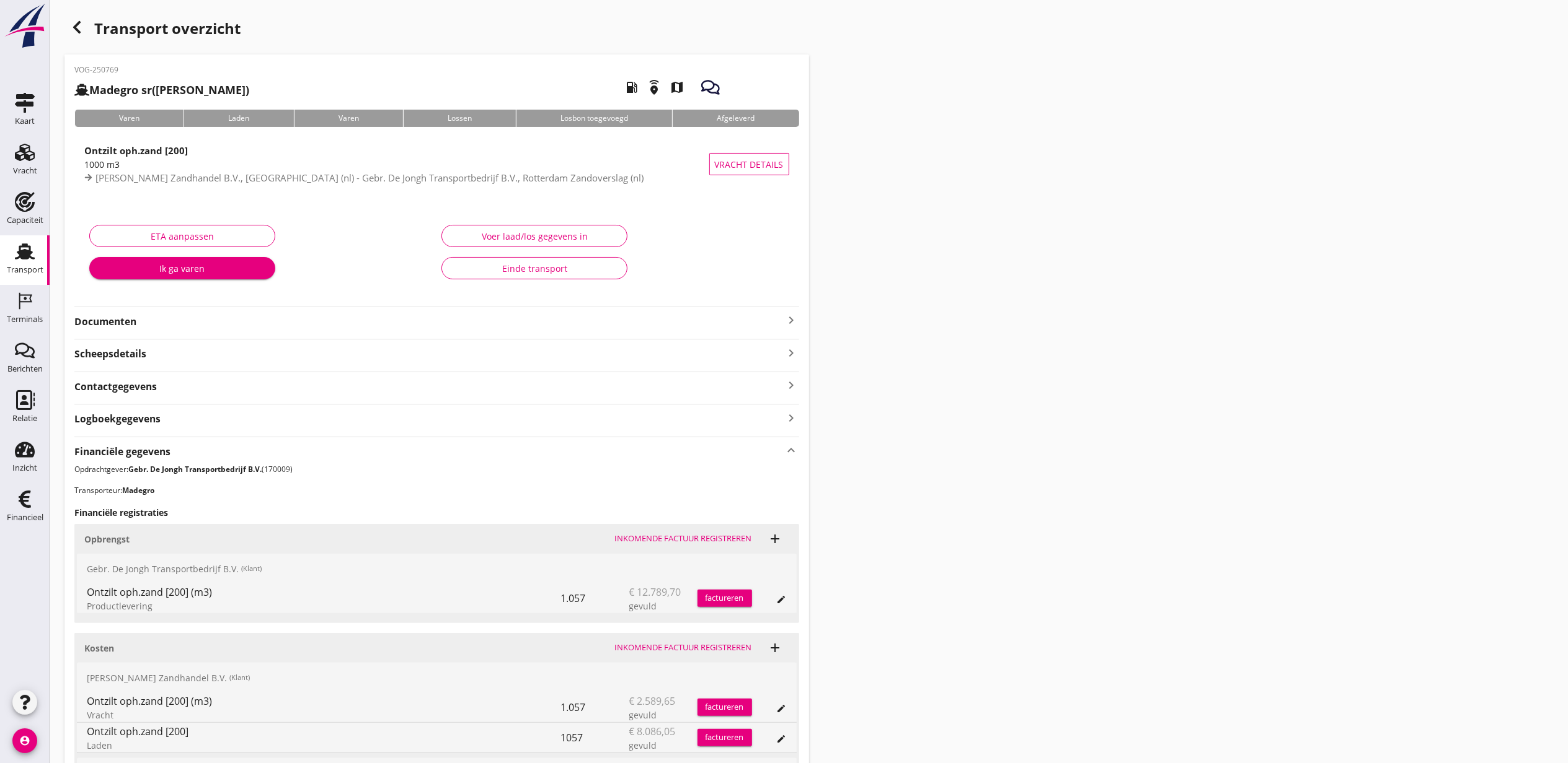
click at [69, 14] on div "Transport overzicht VOG-250769 Madegro sr (Gerbrand de Groot) local_gas_station…" at bounding box center [809, 451] width 1518 height 902
click at [78, 23] on use "button" at bounding box center [77, 27] width 8 height 12
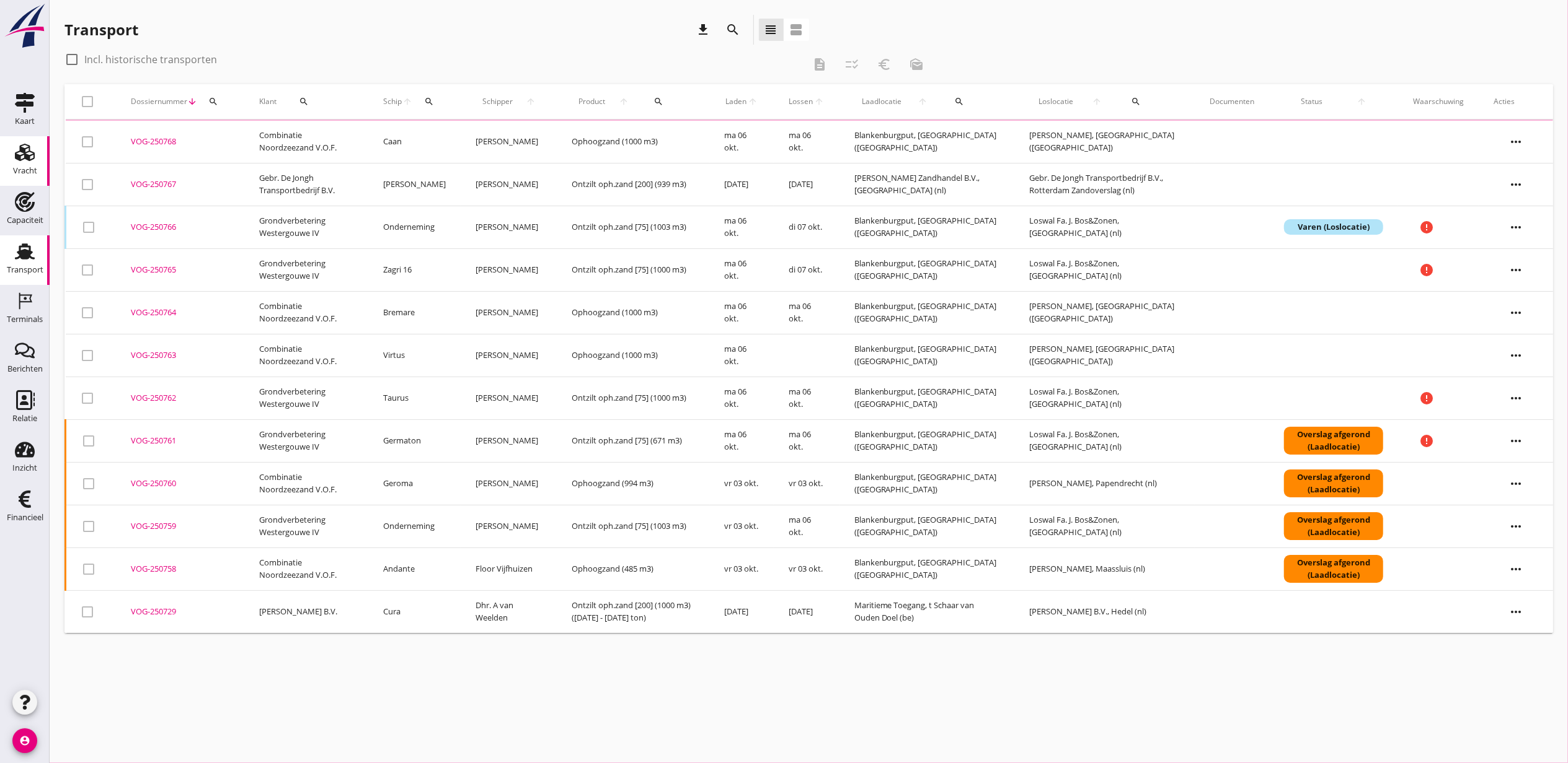
click at [26, 171] on div "Vracht" at bounding box center [25, 171] width 24 height 8
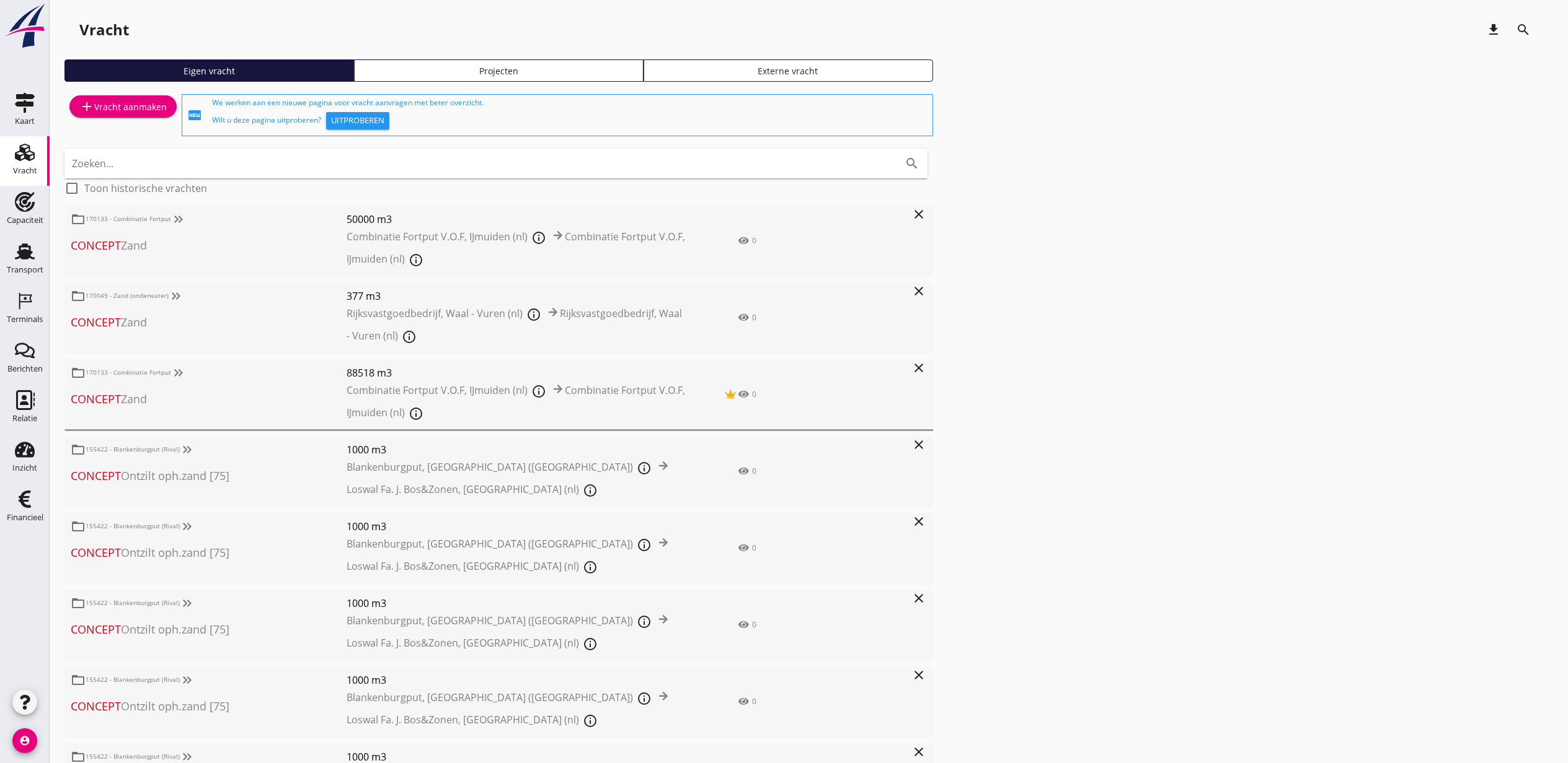
click at [30, 160] on use at bounding box center [24, 153] width 19 height 17
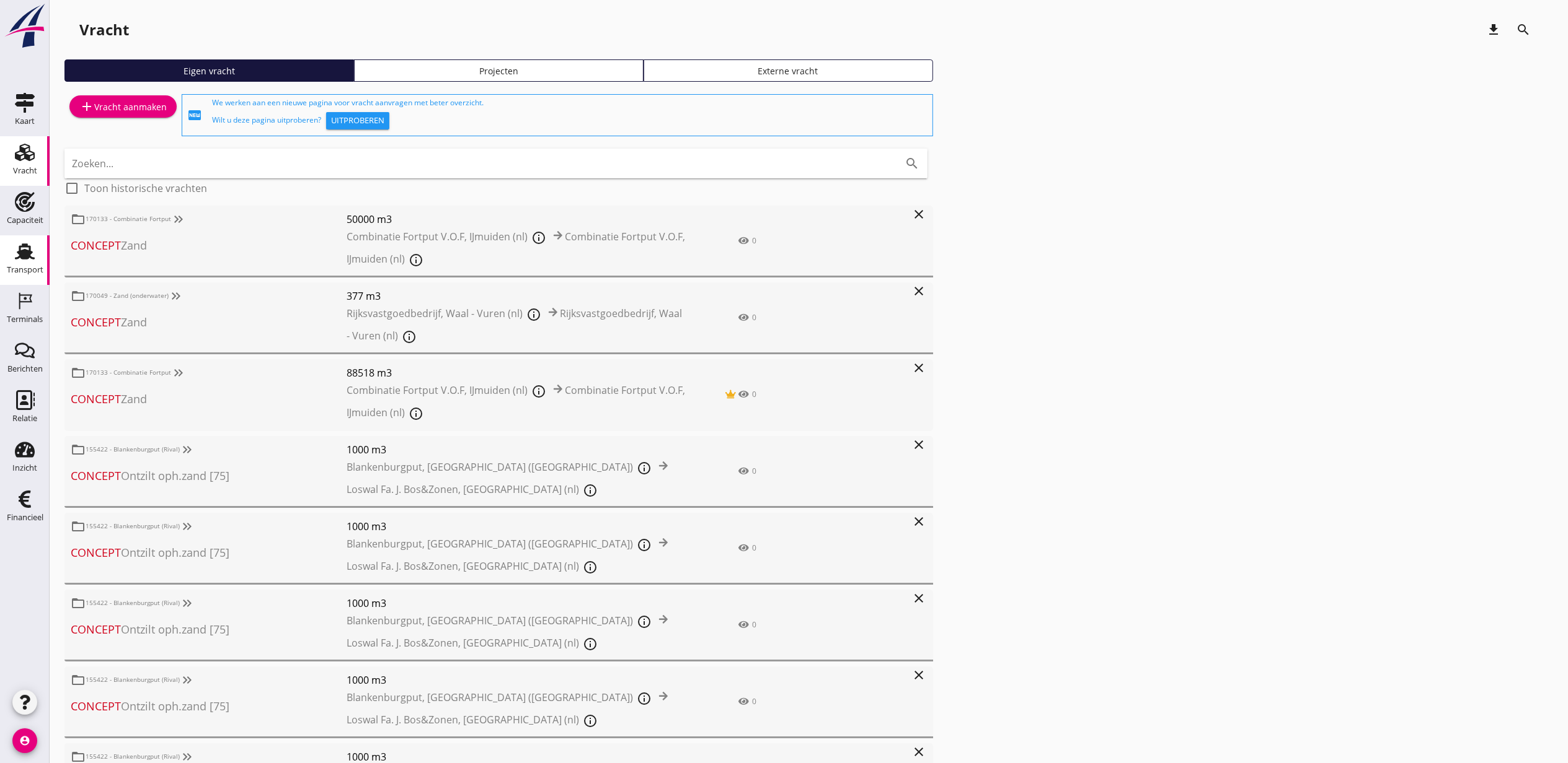
click at [26, 251] on use at bounding box center [24, 251] width 19 height 16
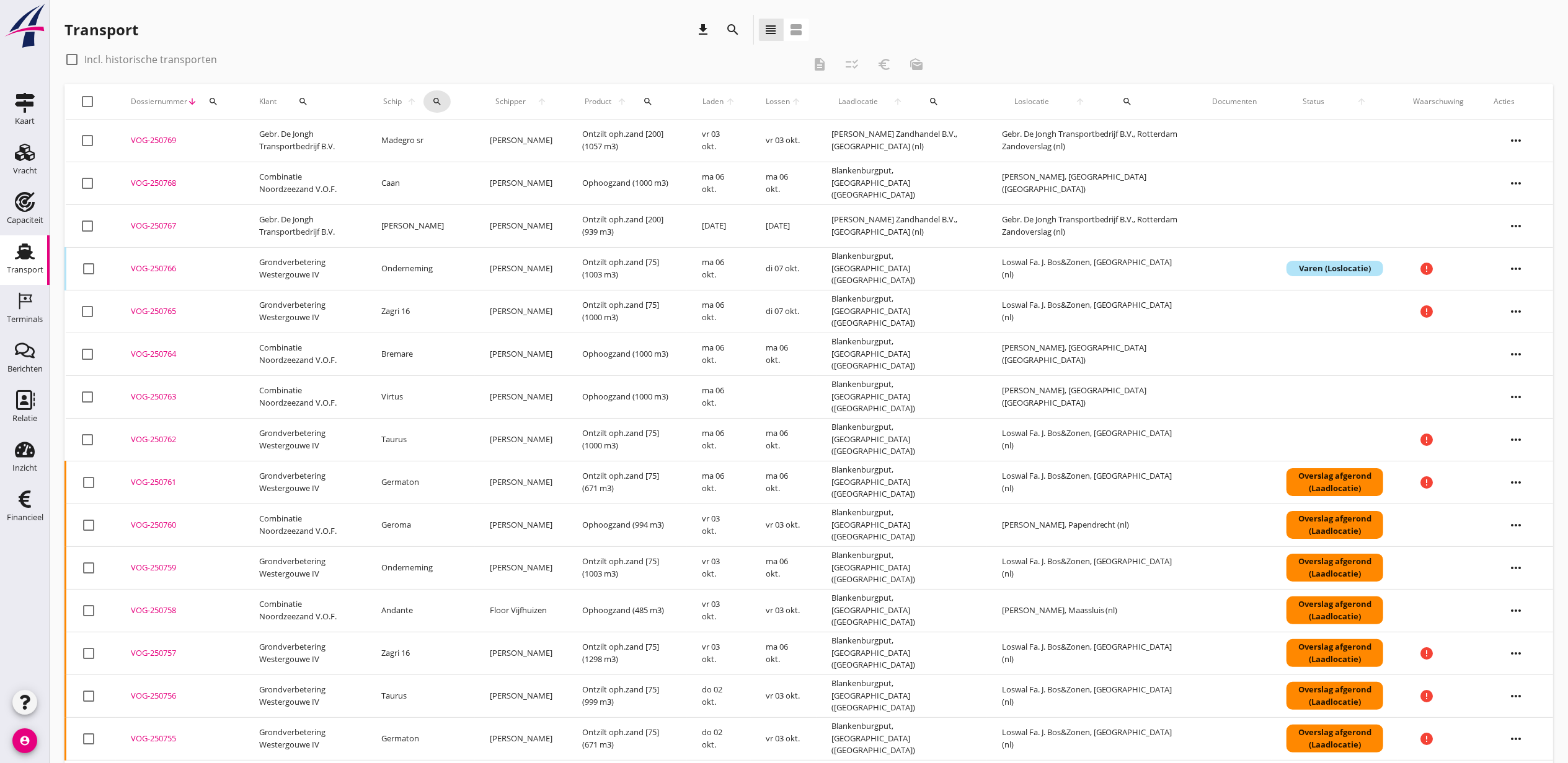
drag, startPoint x: 436, startPoint y: 104, endPoint x: 449, endPoint y: 121, distance: 21.4
click at [436, 104] on icon "search" at bounding box center [437, 101] width 10 height 10
click at [502, 139] on input "Zoek op (scheeps)naam" at bounding box center [497, 137] width 129 height 19
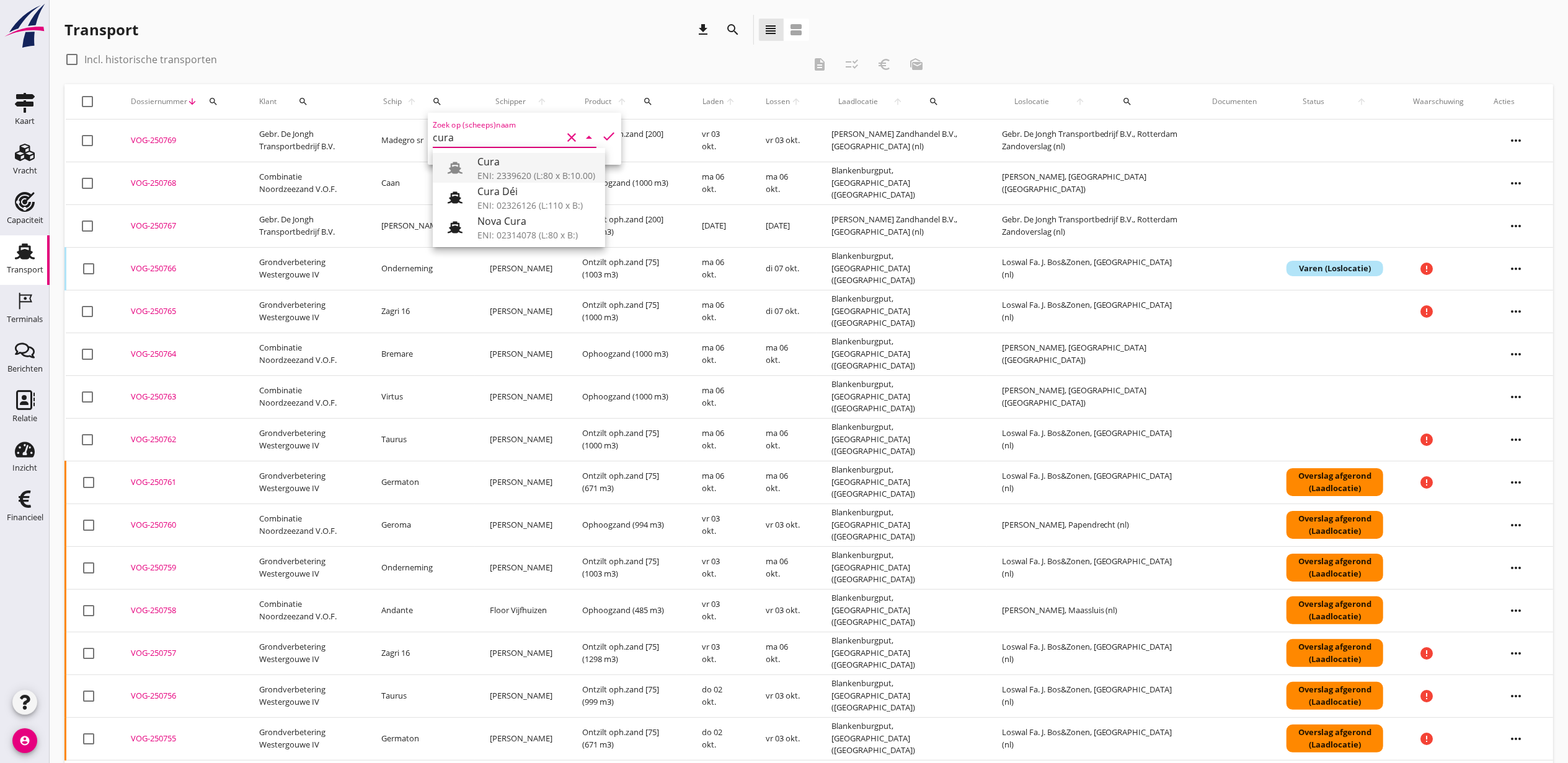
click at [520, 169] on div "ENI: 2339620 (L:80 x B:10.00)" at bounding box center [536, 175] width 118 height 13
click at [601, 132] on icon "check" at bounding box center [608, 136] width 15 height 15
type input "Cura"
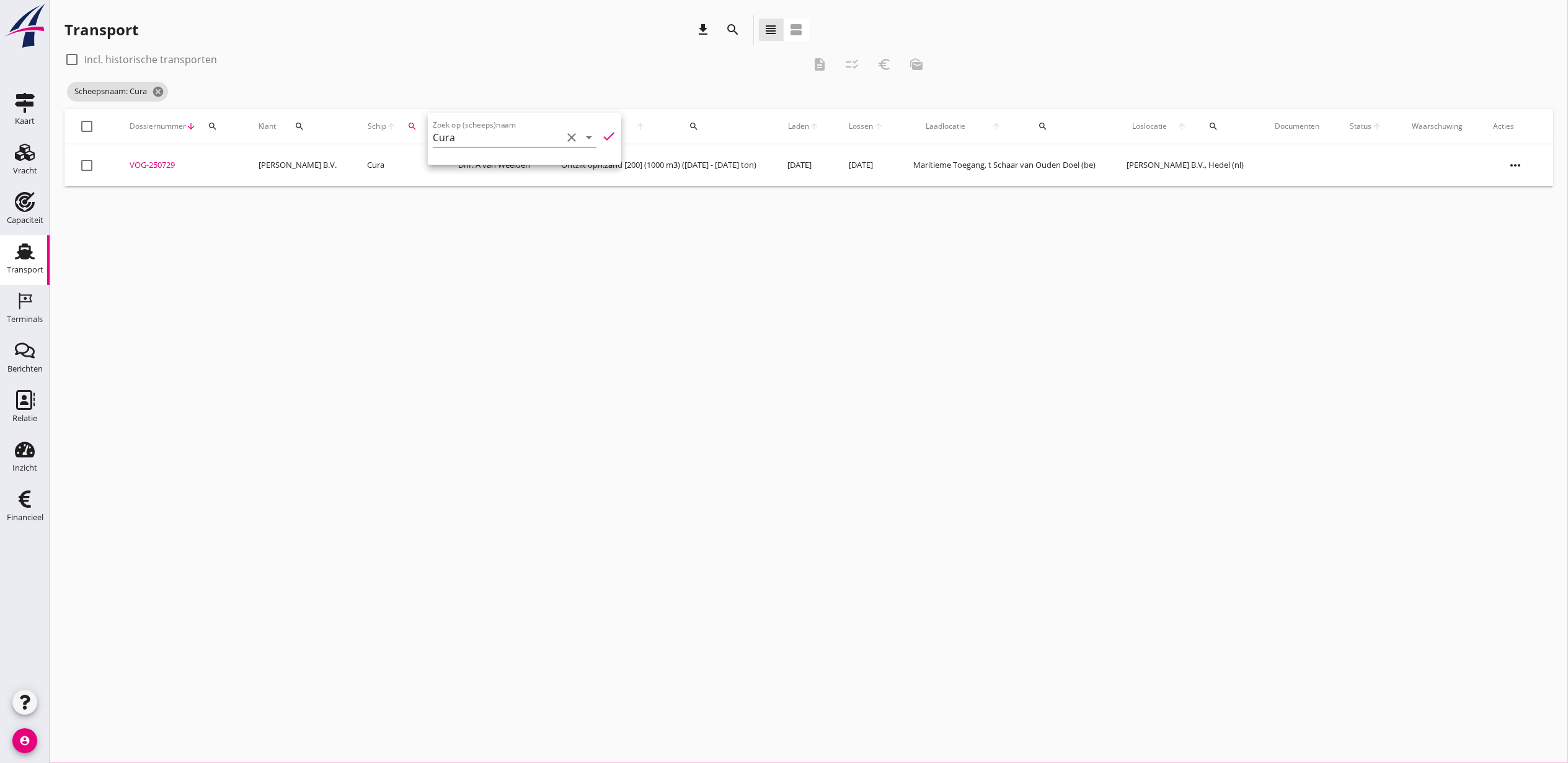
click at [514, 42] on div "Transport download search view_headline view_agenda" at bounding box center [437, 30] width 745 height 30
click at [160, 169] on div "VOG-250729" at bounding box center [179, 166] width 100 height 12
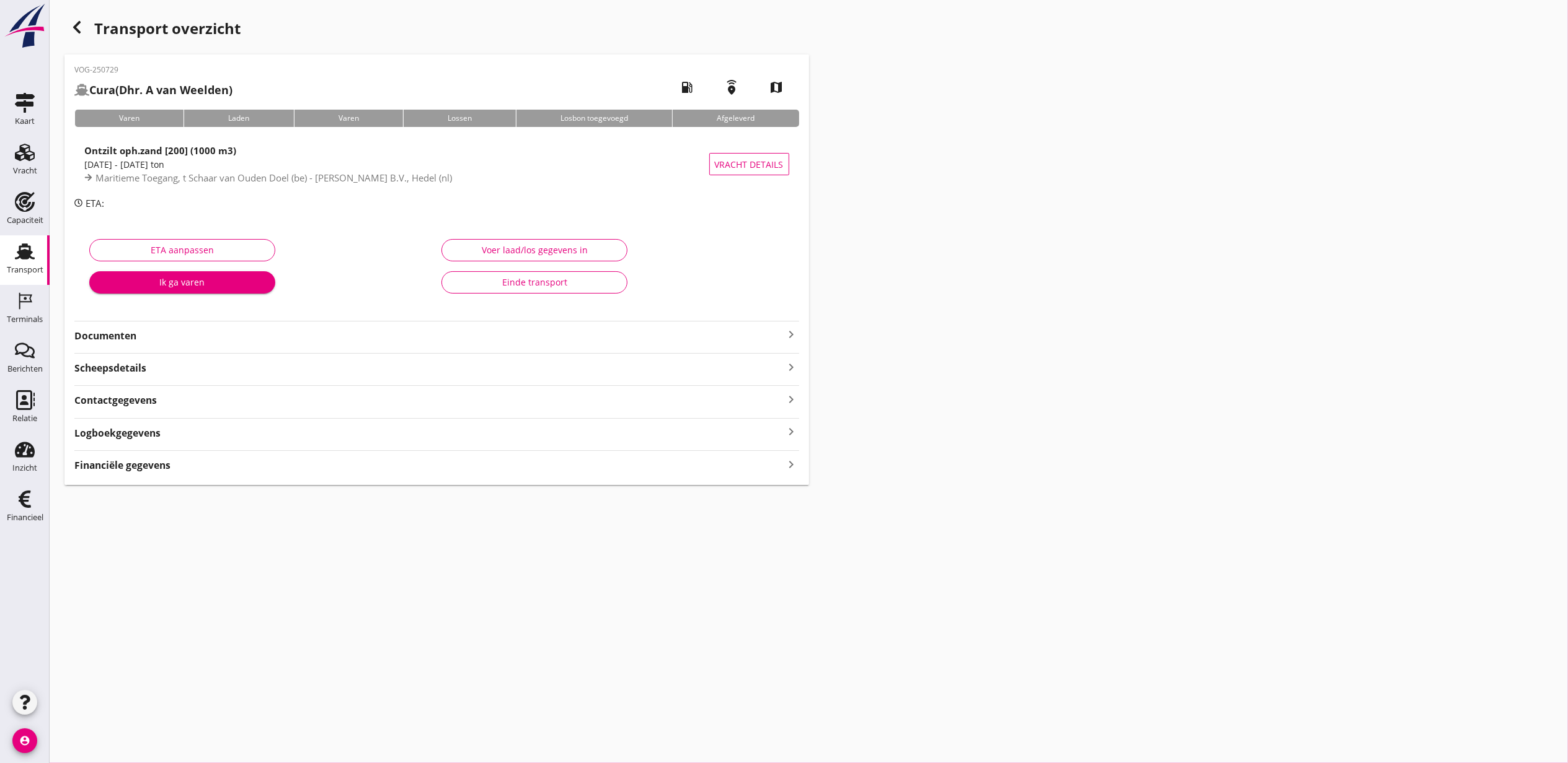
click at [199, 469] on div "Financiële gegevens keyboard_arrow_right" at bounding box center [436, 464] width 724 height 16
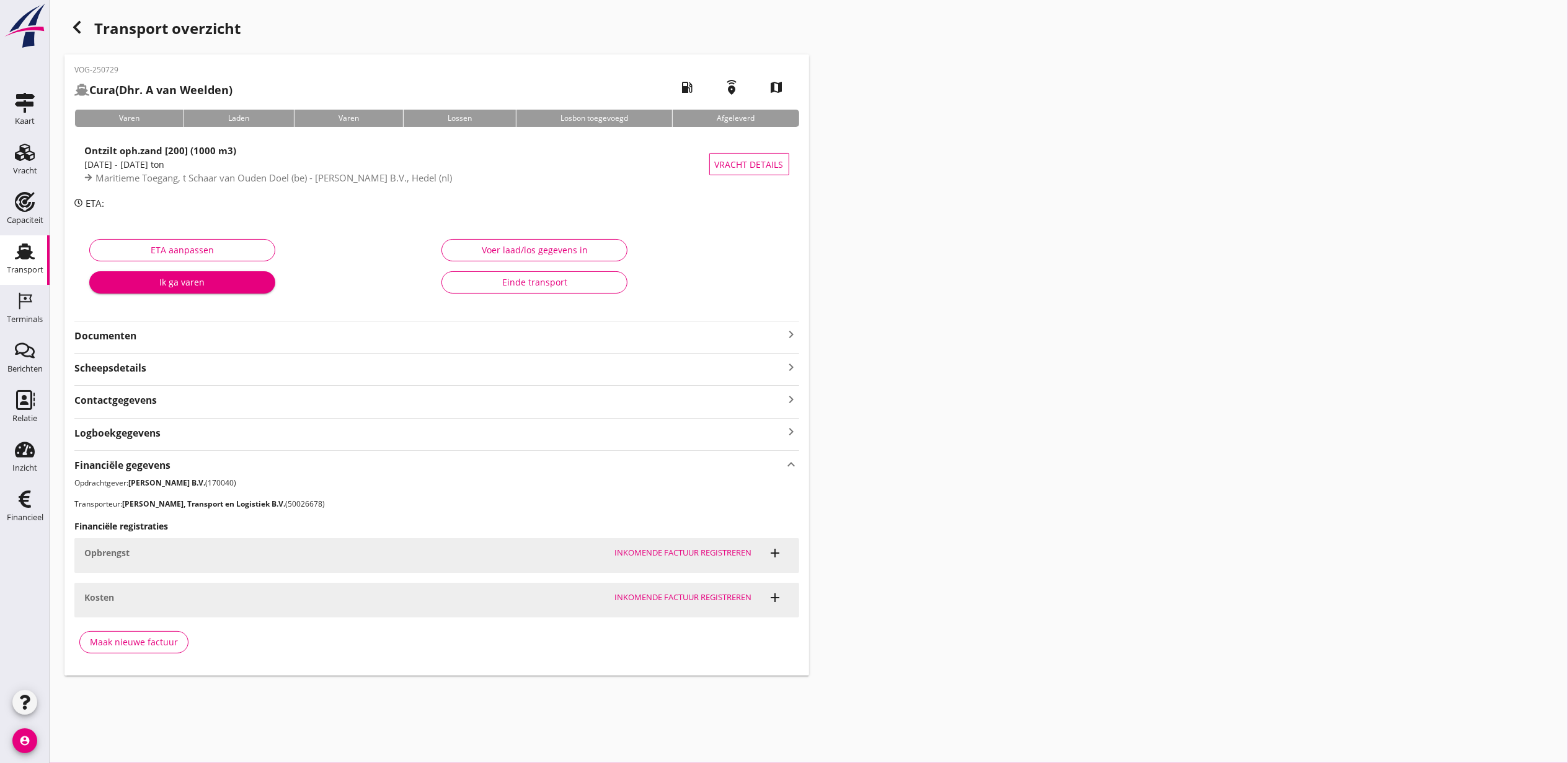
click at [779, 603] on icon "add" at bounding box center [775, 597] width 15 height 15
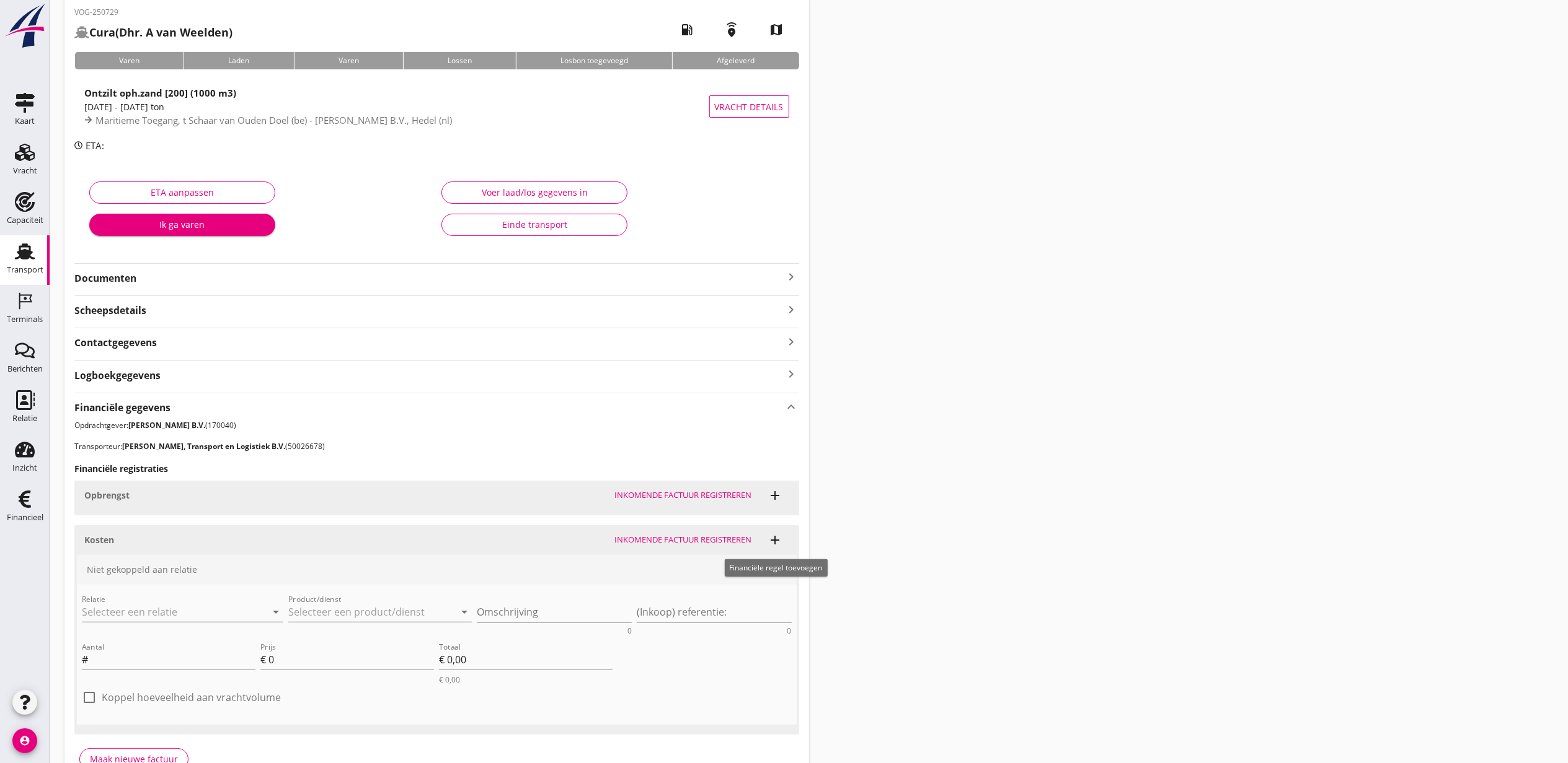
scroll to position [132, 0]
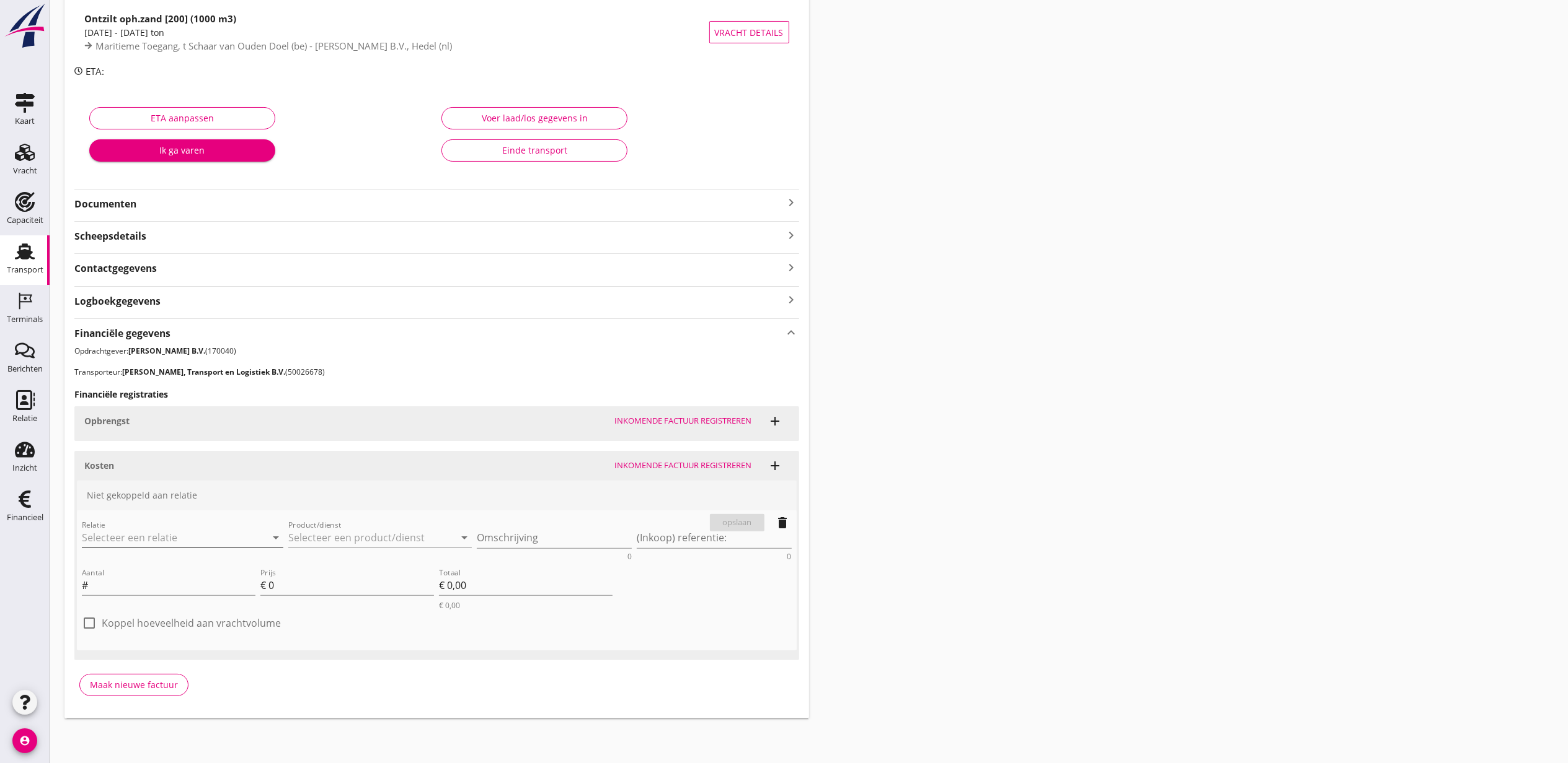
click at [160, 533] on input "Relatie" at bounding box center [165, 537] width 167 height 19
click at [220, 569] on div "[PERSON_NAME], Transport en Logistiek B.V." at bounding box center [195, 562] width 206 height 15
type input "[PERSON_NAME], Transport en Logistiek B.V. (50026678)"
click at [344, 547] on div "Product/dienst arrow_drop_down" at bounding box center [380, 537] width 184 height 19
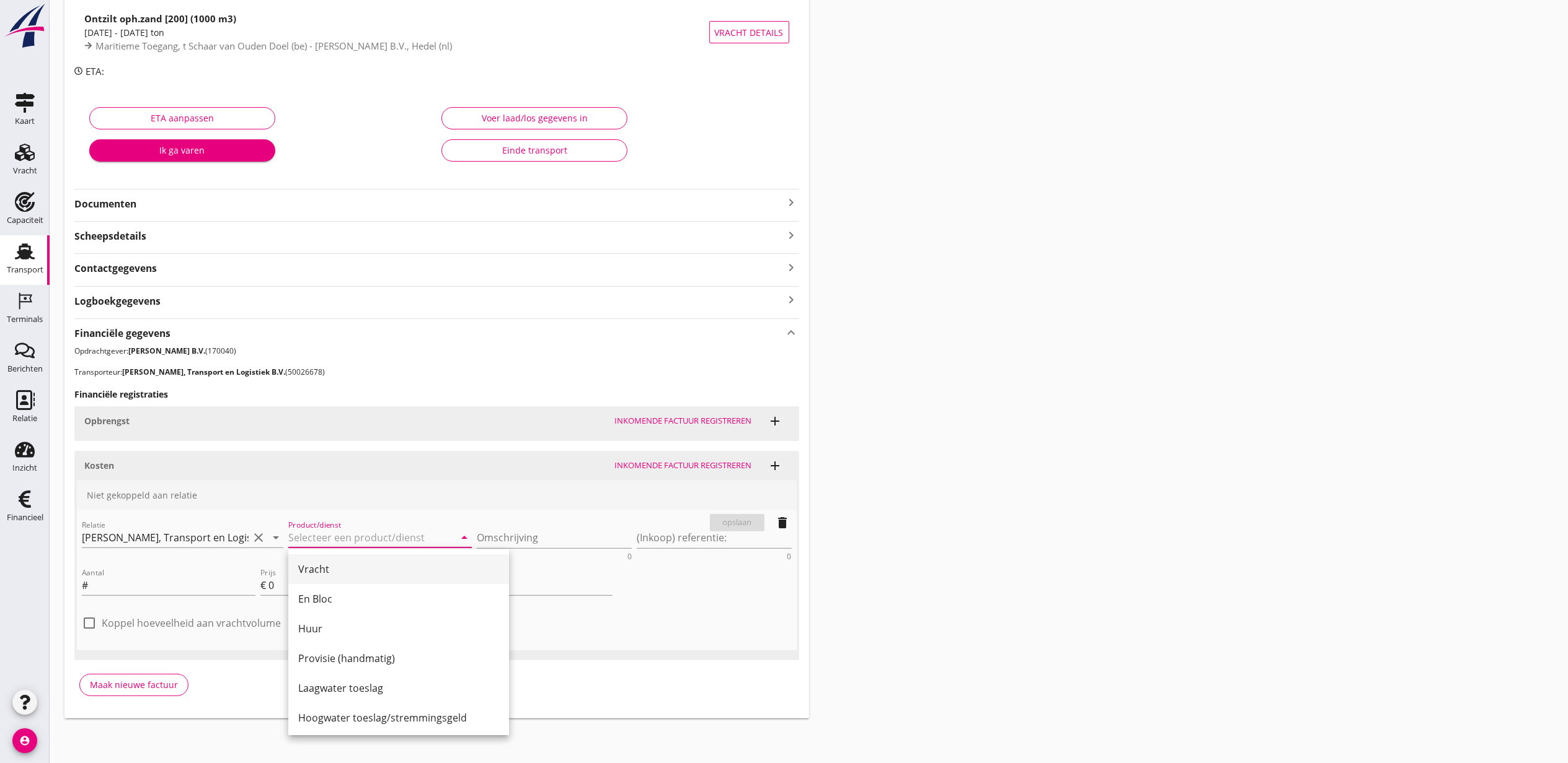
click at [372, 568] on div "Vracht" at bounding box center [399, 569] width 201 height 15
type input "Vracht"
click at [497, 536] on textarea "Omschrijving" at bounding box center [554, 538] width 155 height 20
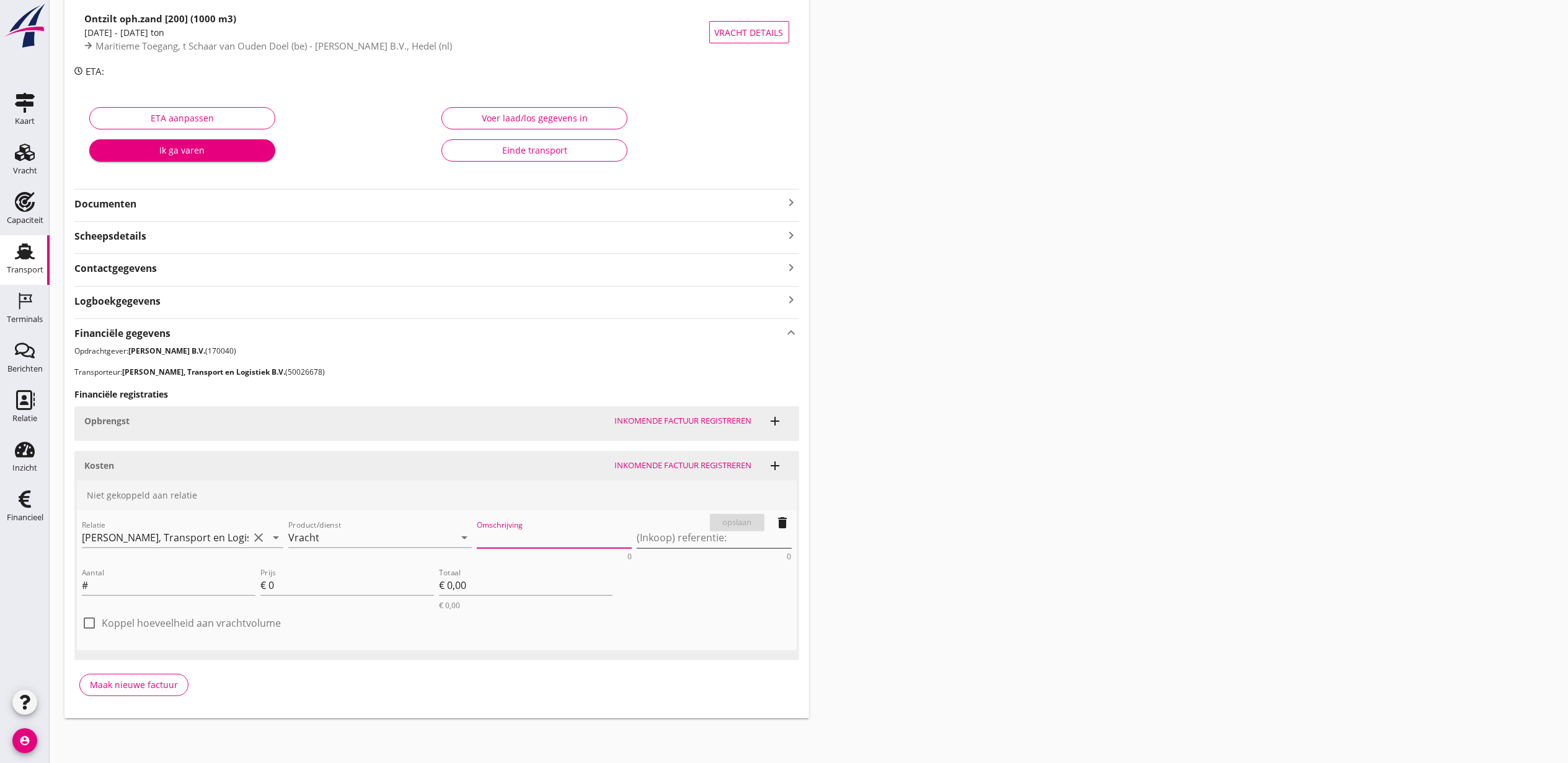
click at [685, 541] on textarea "(Inkoop) referentie:" at bounding box center [714, 538] width 155 height 20
click at [159, 578] on input "Aantal" at bounding box center [173, 585] width 165 height 19
click at [249, 612] on div "Aantal #" at bounding box center [168, 588] width 178 height 50
click at [255, 620] on label "Koppel hoeveelheid aan vrachtvolume" at bounding box center [192, 624] width 179 height 12
checkbox input "true"
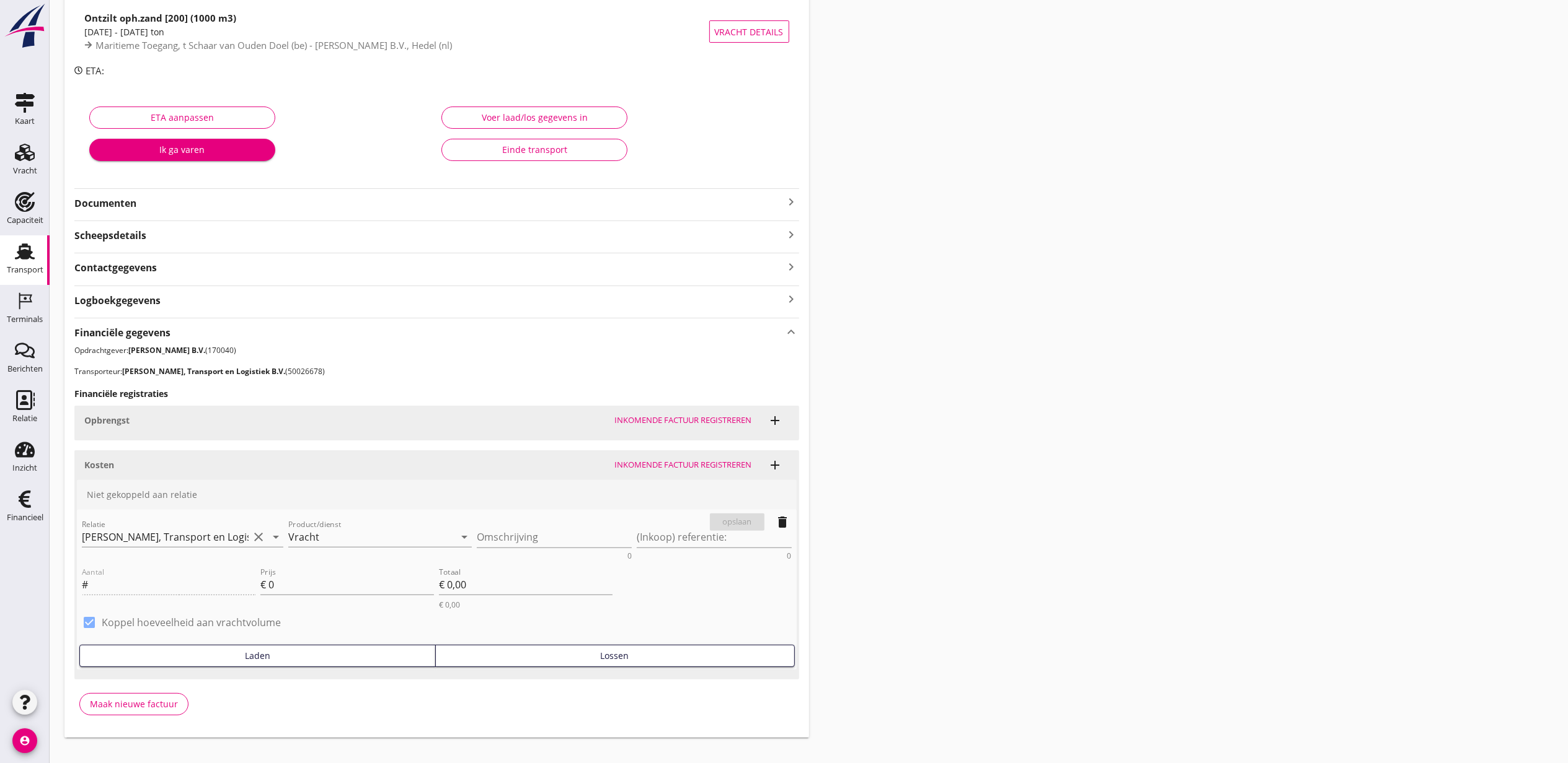
click at [612, 663] on div "Lossen" at bounding box center [615, 656] width 348 height 13
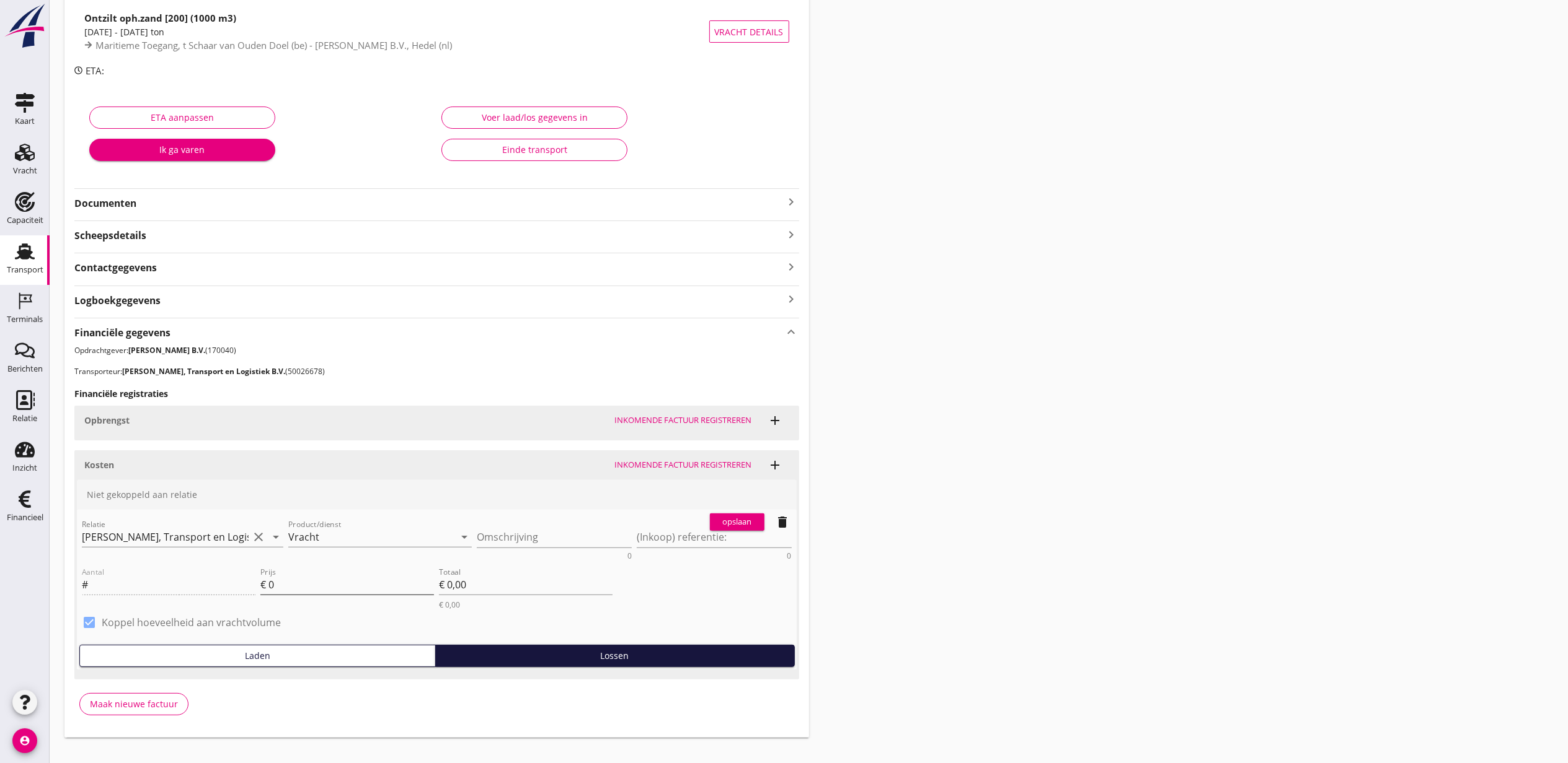
click at [356, 592] on input "0" at bounding box center [351, 585] width 165 height 19
type input "4.50"
click at [747, 524] on div "opslaan" at bounding box center [737, 522] width 44 height 12
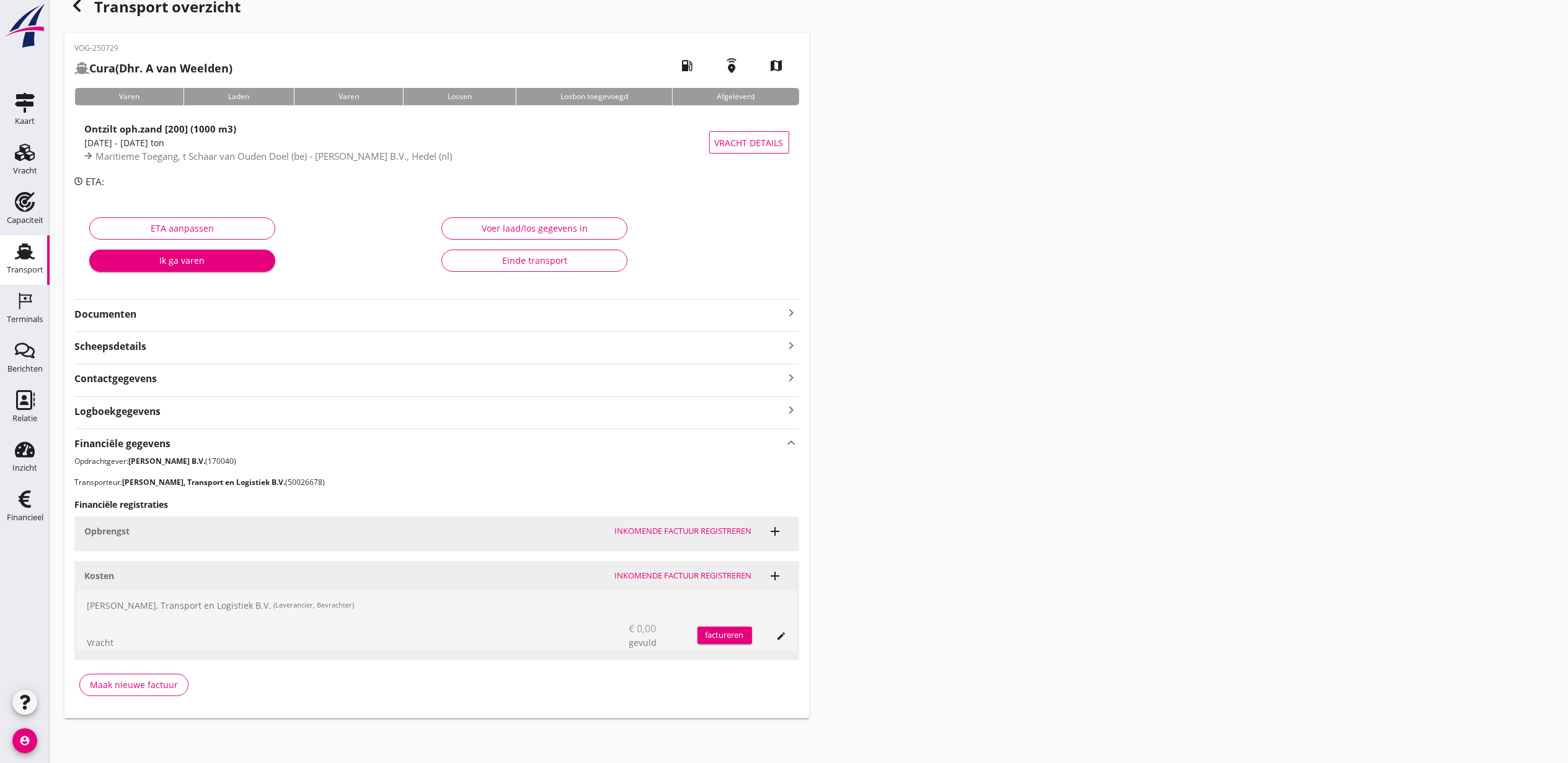
scroll to position [23, 0]
click at [774, 536] on icon "add" at bounding box center [775, 531] width 15 height 15
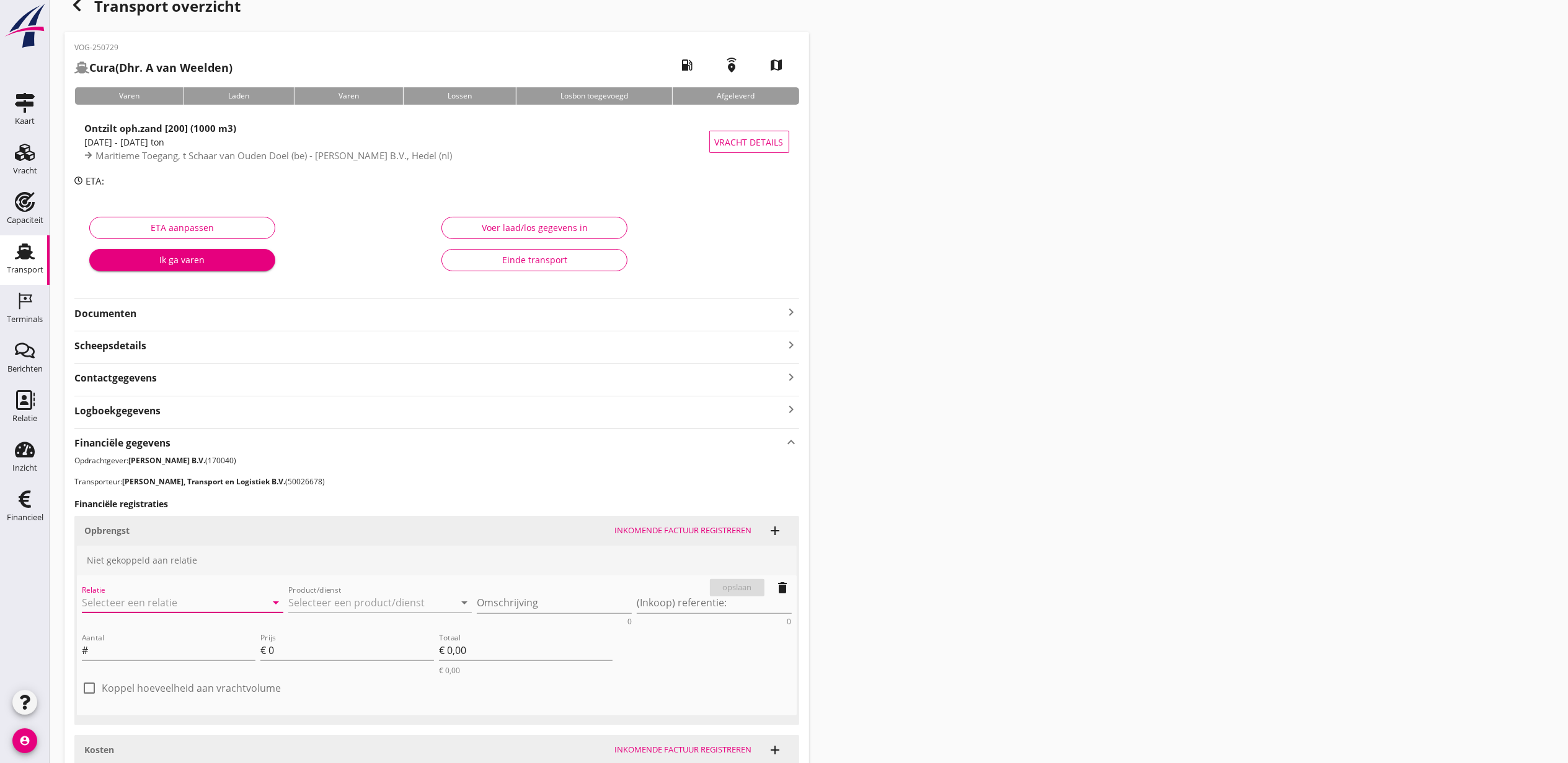
click at [168, 600] on input "Relatie" at bounding box center [165, 603] width 167 height 19
click at [196, 623] on div "[PERSON_NAME] B.V." at bounding box center [182, 628] width 181 height 15
type input "[PERSON_NAME] B.V. (170040)"
click at [336, 606] on input "Product/dienst" at bounding box center [372, 603] width 167 height 19
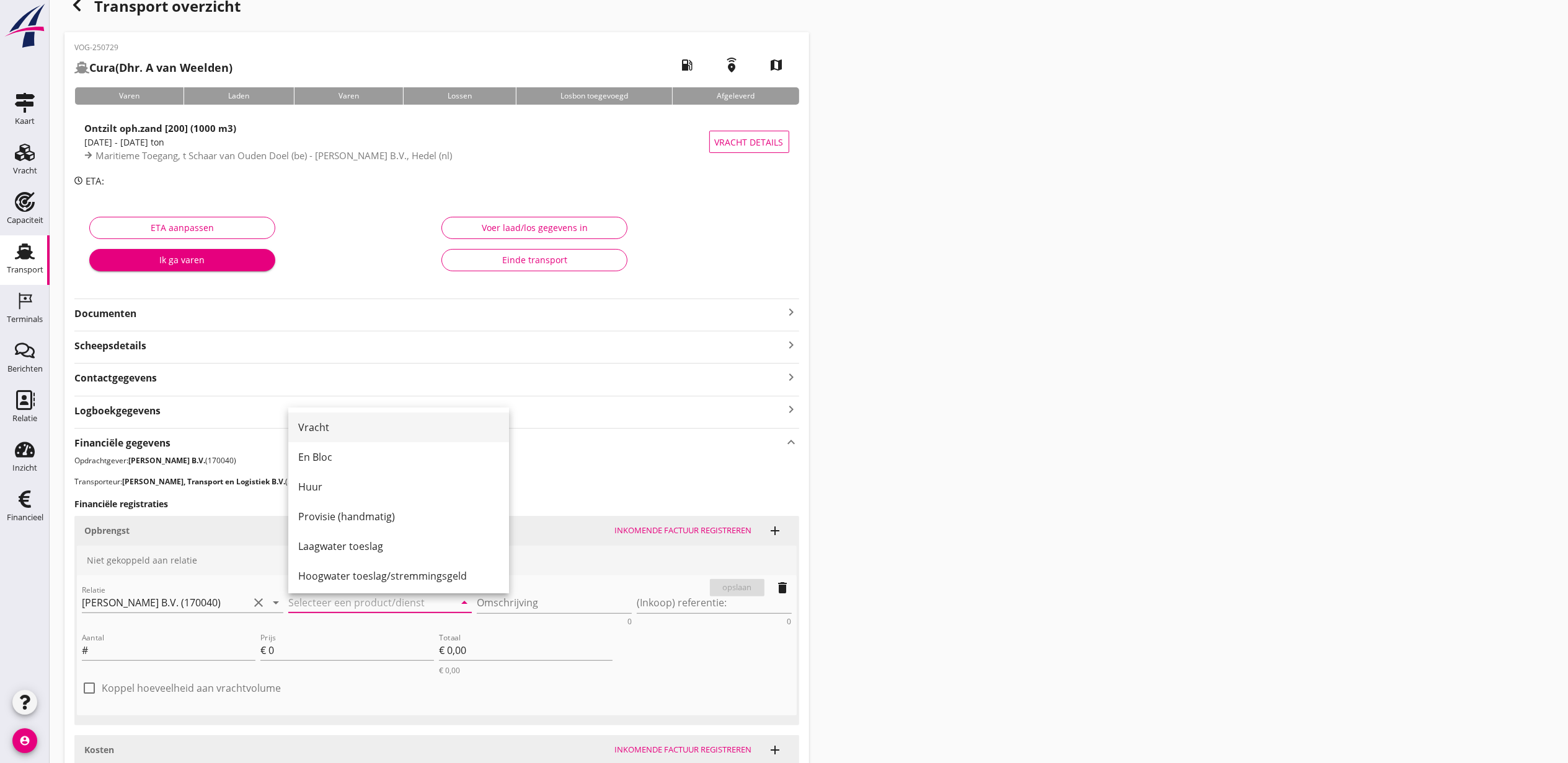
click at [389, 430] on div "Vracht" at bounding box center [399, 427] width 201 height 15
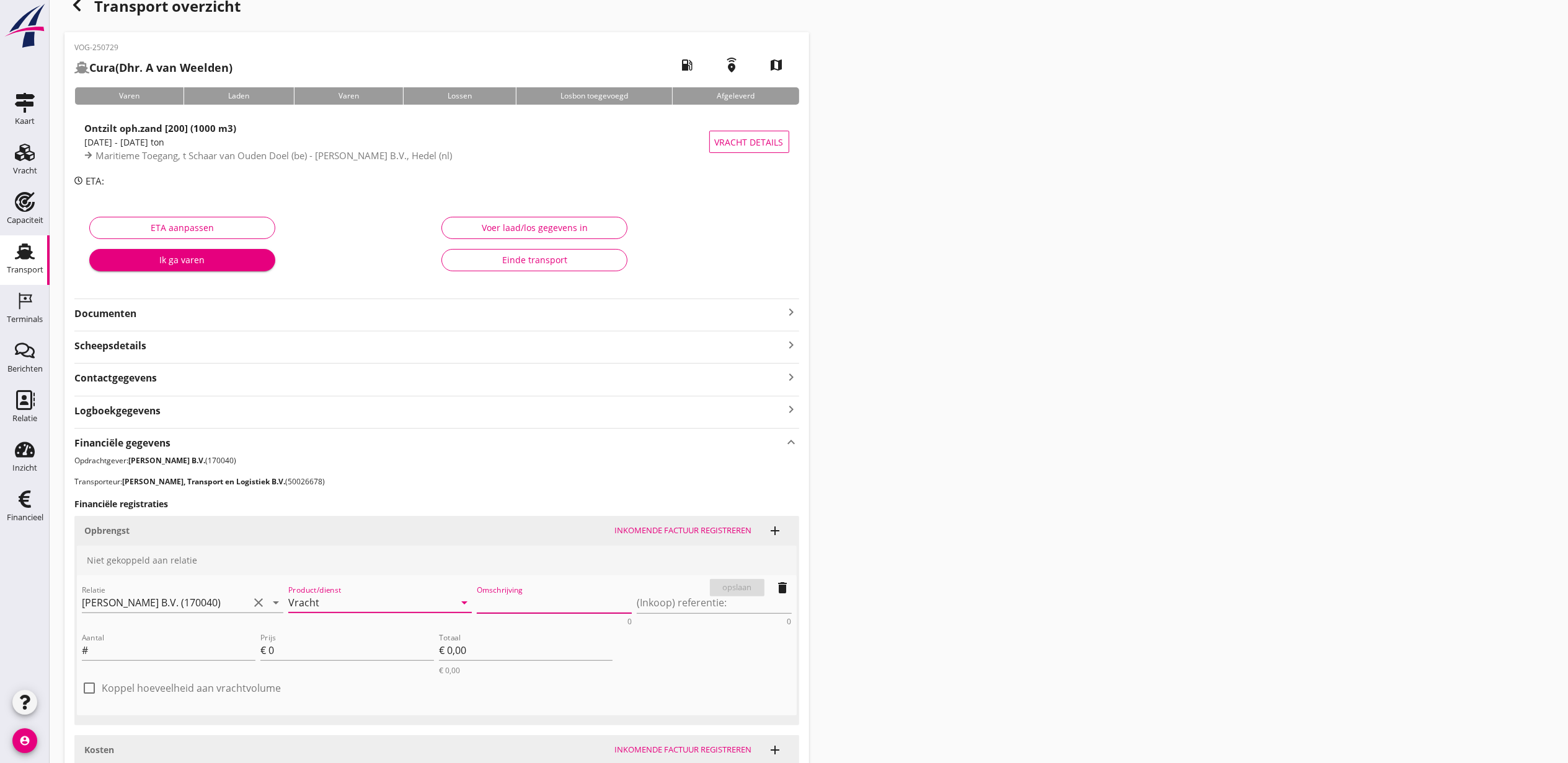
click at [529, 599] on textarea "Omschrijving" at bounding box center [554, 603] width 155 height 20
click at [427, 598] on input "Vracht" at bounding box center [372, 603] width 167 height 19
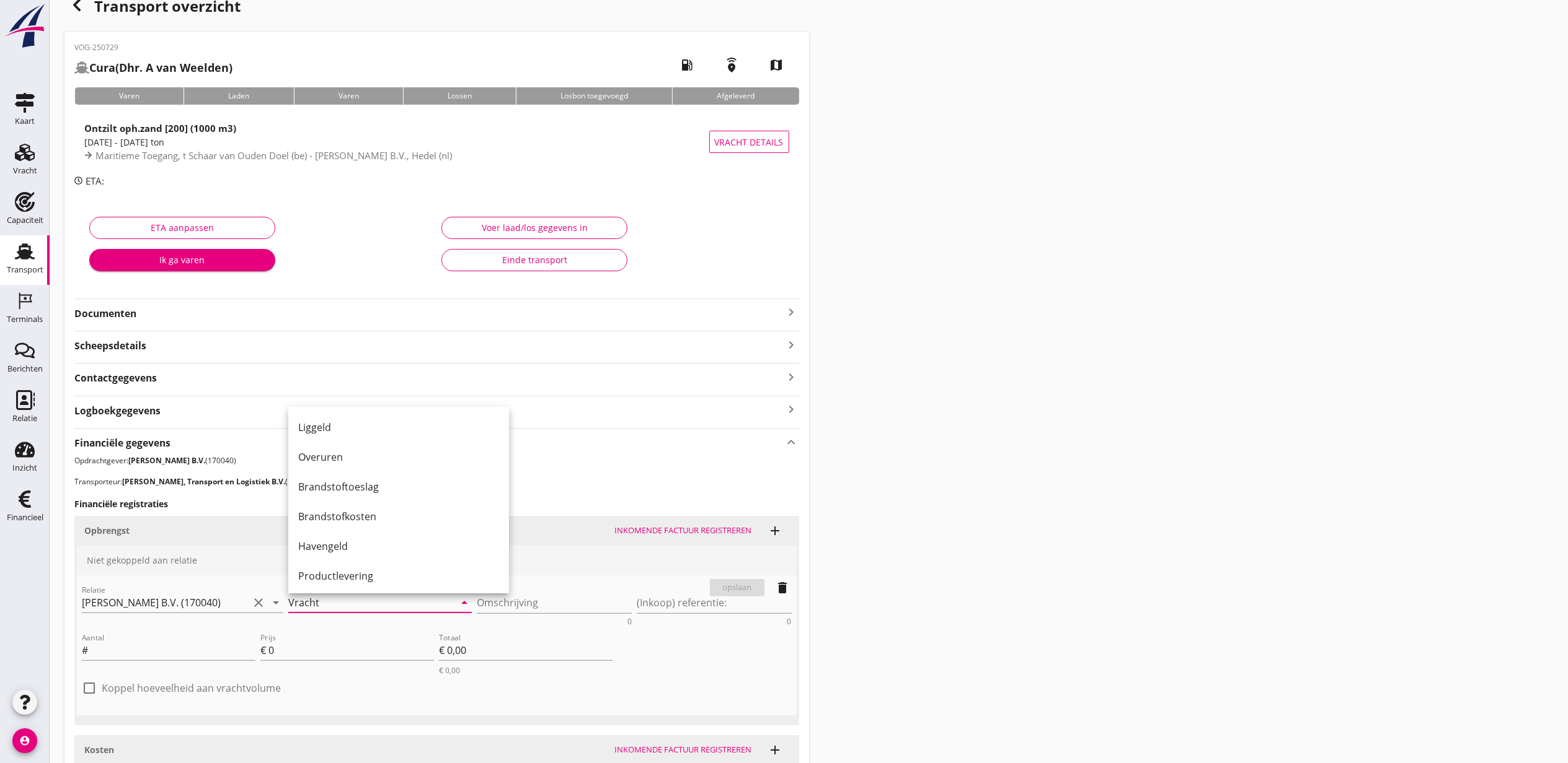
scroll to position [248, 0]
click at [410, 509] on div "Productlevering" at bounding box center [399, 506] width 201 height 15
type input "Productlevering"
drag, startPoint x: 206, startPoint y: 705, endPoint x: 206, endPoint y: 684, distance: 21.0
click at [204, 701] on div "check_box_outline_blank Koppel hoeveelheid aan vrachtvolume" at bounding box center [181, 696] width 199 height 30
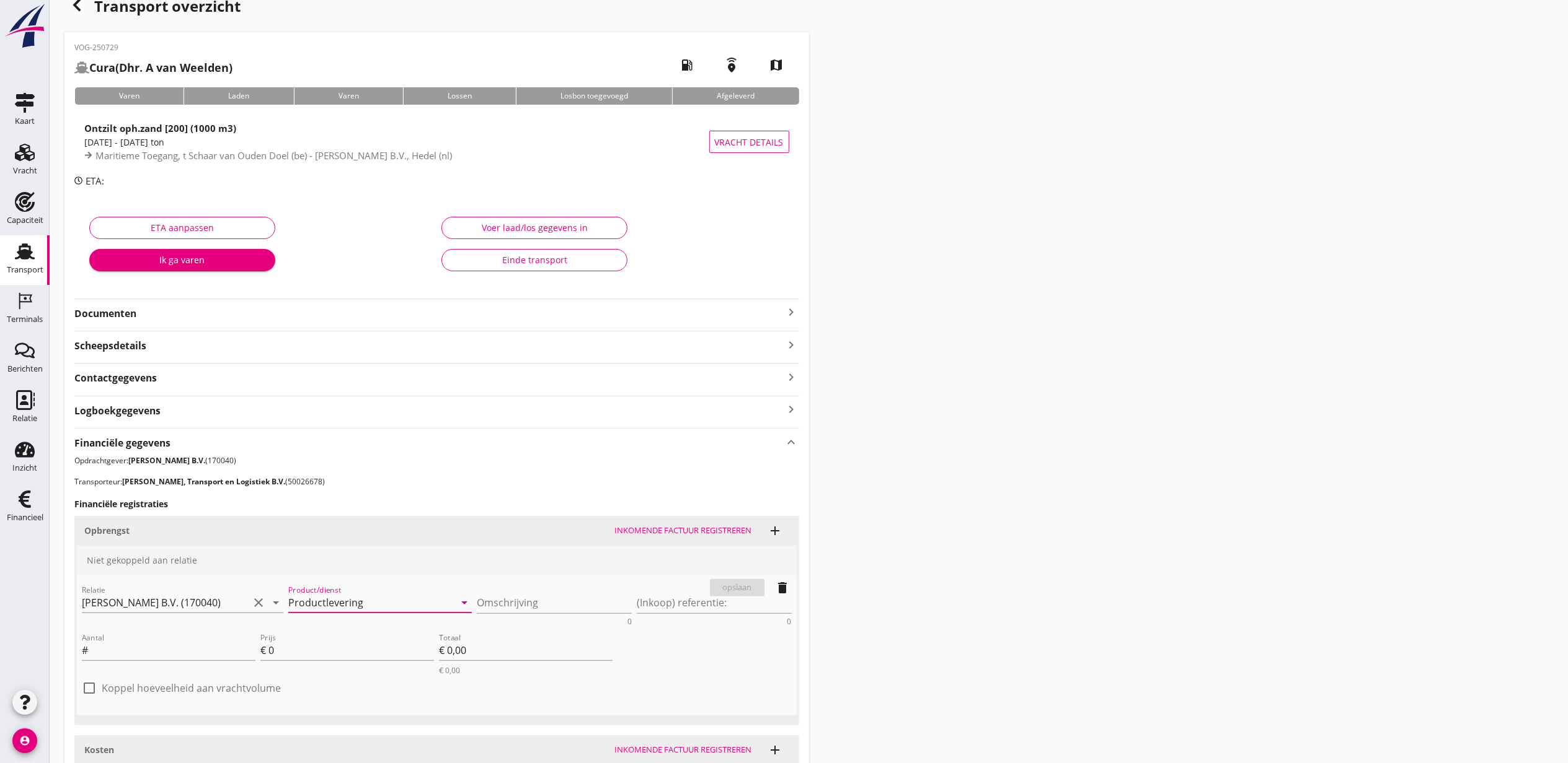
click at [206, 684] on label "Koppel hoeveelheid aan vrachtvolume" at bounding box center [192, 688] width 179 height 12
checkbox input "true"
drag, startPoint x: 554, startPoint y: 720, endPoint x: 484, endPoint y: 689, distance: 76.6
click at [554, 720] on div "Lossen" at bounding box center [615, 721] width 348 height 13
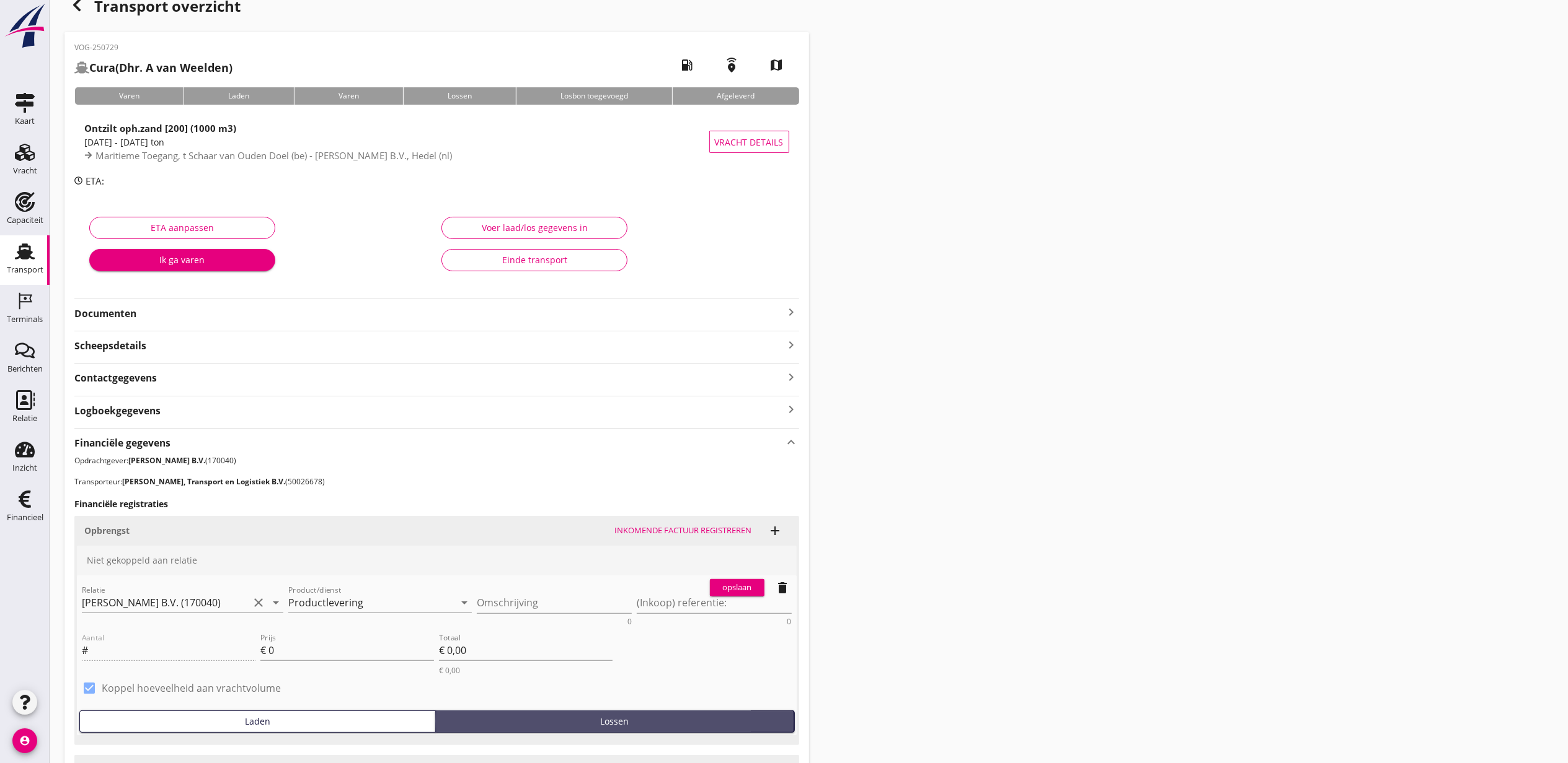
click at [360, 664] on div "Prijs € 0" at bounding box center [347, 656] width 174 height 32
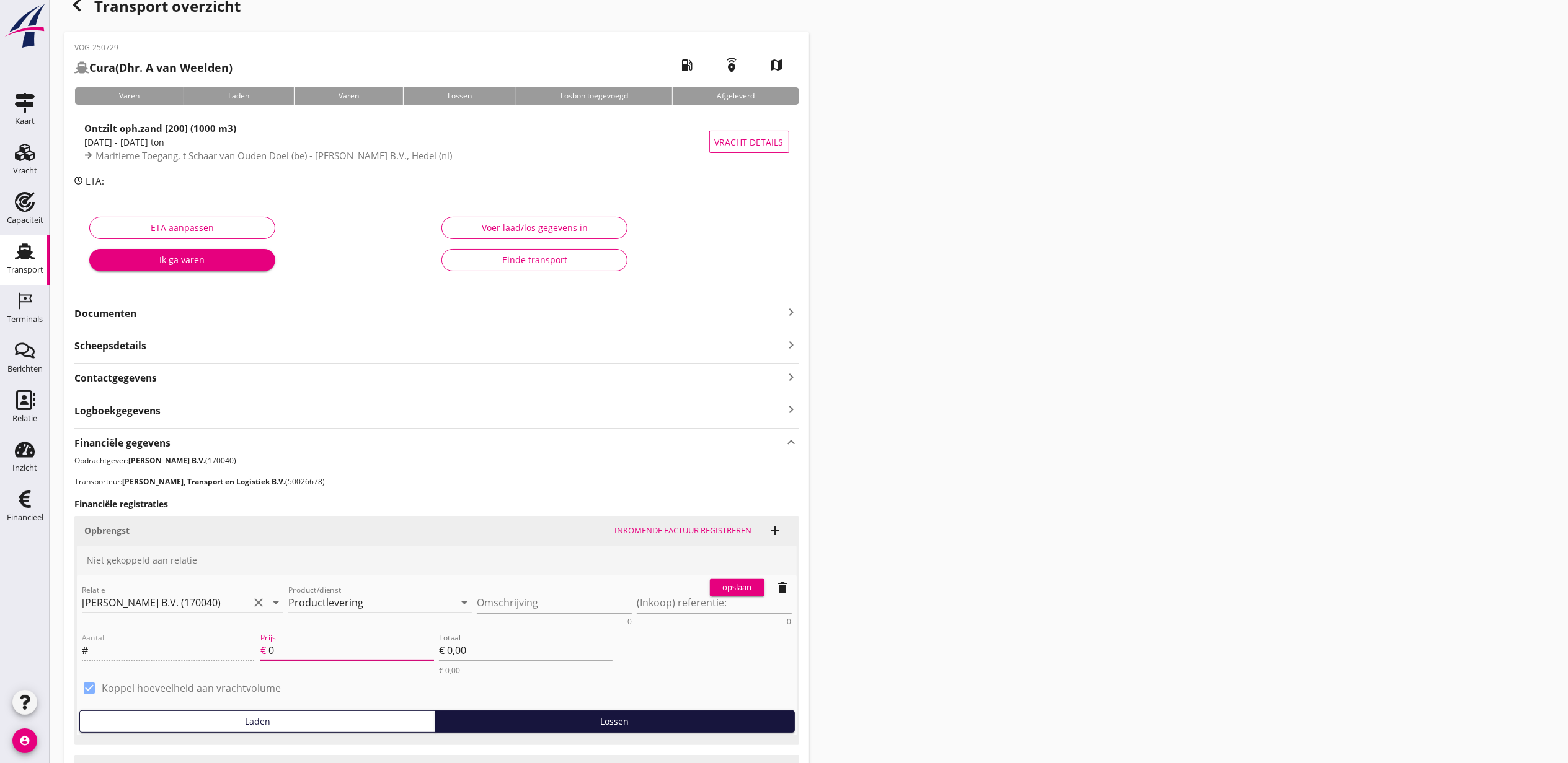
click at [360, 652] on input "0" at bounding box center [351, 650] width 165 height 19
type input "9.15"
click at [518, 592] on div "Omschrijving 0" at bounding box center [554, 606] width 155 height 40
click at [534, 592] on div "Omschrijving 0" at bounding box center [554, 606] width 155 height 40
click at [541, 597] on textarea "Omschrijving" at bounding box center [554, 603] width 155 height 20
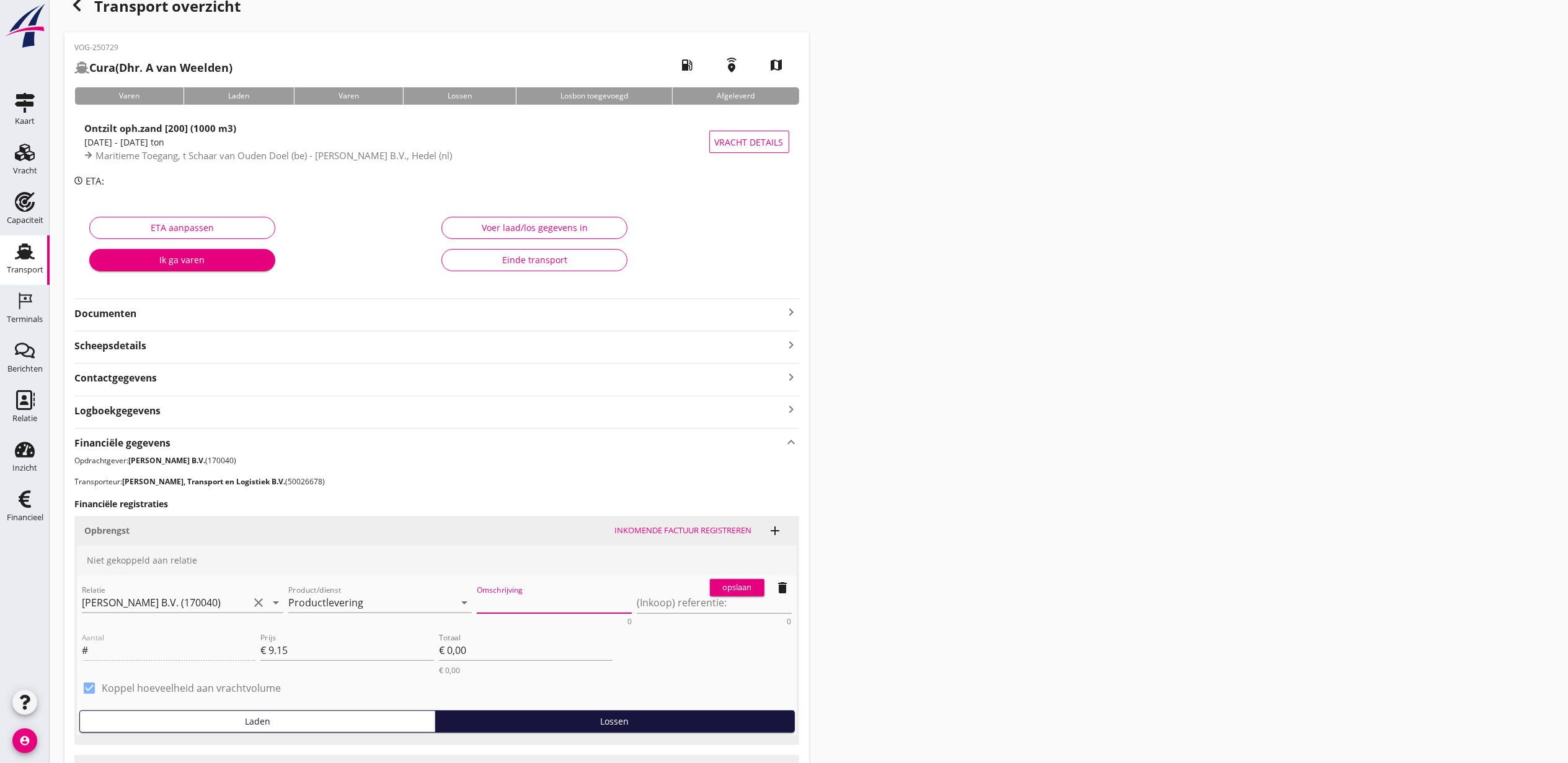
paste textarea "Ontzilt oph.zand [200] (m3)"
type textarea "Ontzilt oph.zand [200] (m3)"
click at [1094, 549] on div "Transport overzicht VOG-250729 Cura (Dhr. A van Weelden) local_gas_station emer…" at bounding box center [809, 452] width 1518 height 950
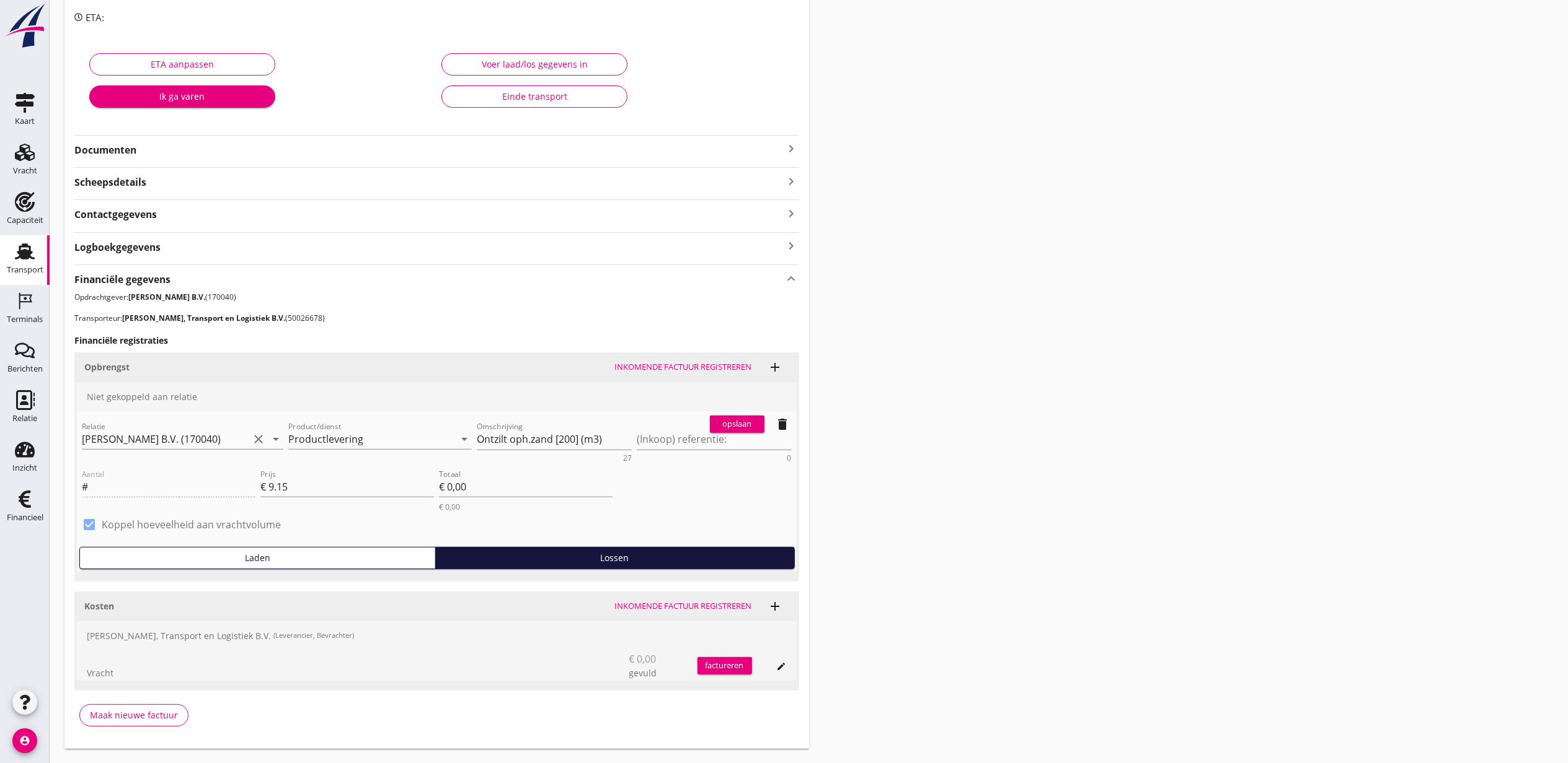
scroll to position [187, 0]
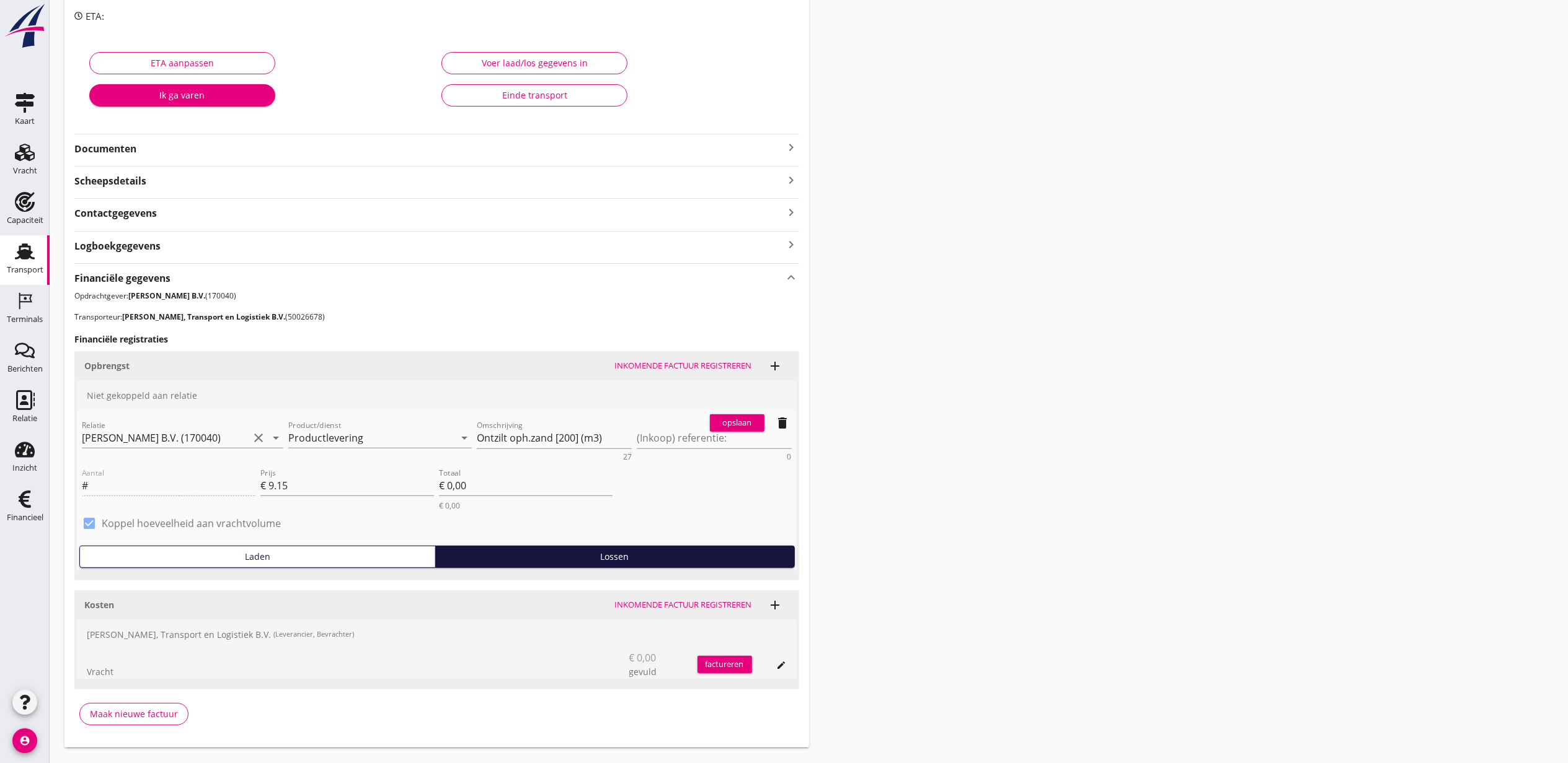
click at [735, 413] on div "opslaan delete" at bounding box center [751, 424] width 92 height 25
click at [742, 417] on div "opslaan" at bounding box center [737, 424] width 44 height 12
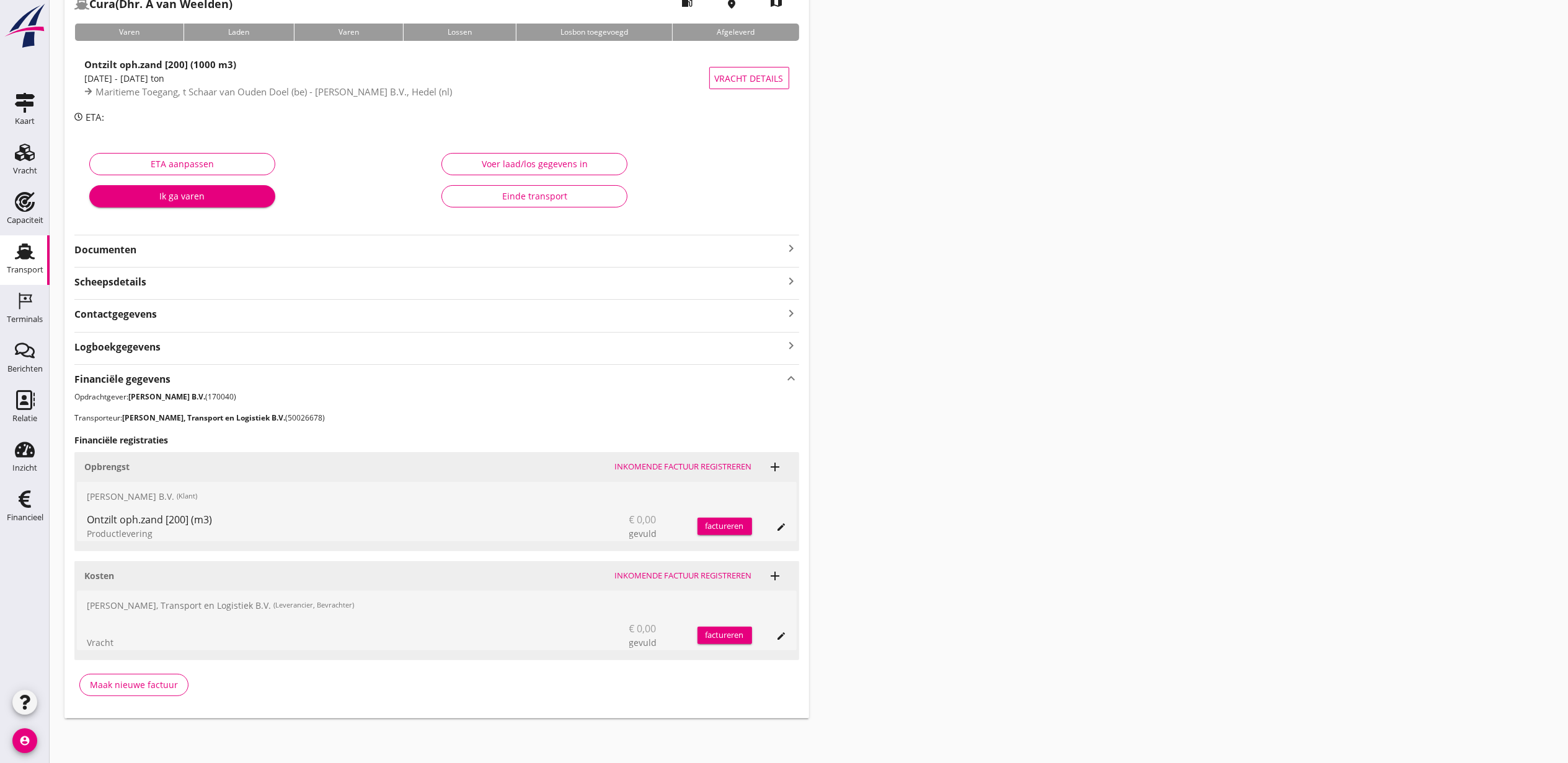
scroll to position [86, 0]
click at [777, 635] on icon "edit" at bounding box center [781, 636] width 10 height 10
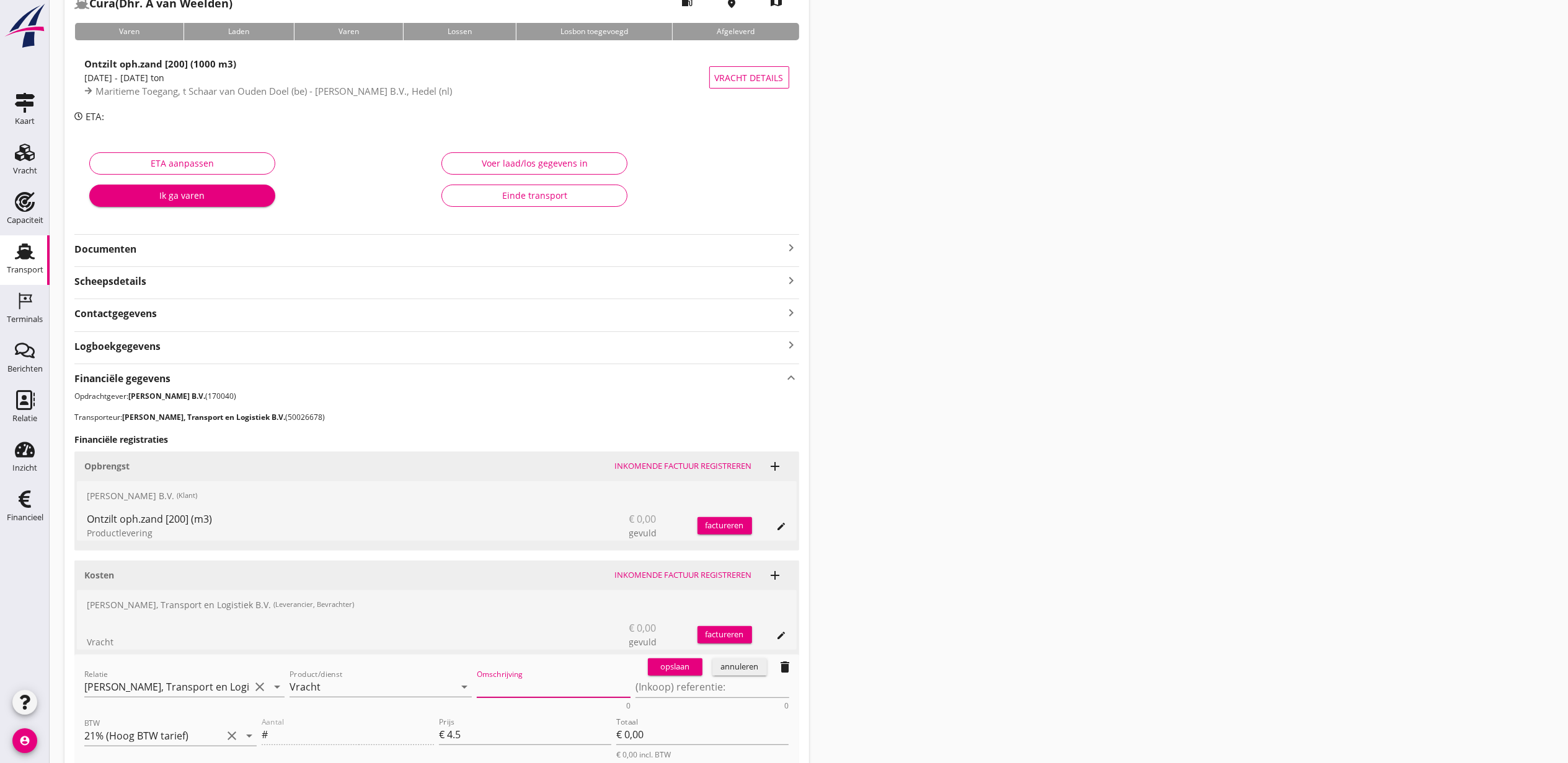
click at [536, 692] on textarea "Omschrijving" at bounding box center [553, 687] width 153 height 20
paste textarea "Ontzilt oph.zand [200] (m3)"
type textarea "Ontzilt oph.zand [200] (m3)"
click at [685, 665] on div "opslaan" at bounding box center [675, 667] width 44 height 12
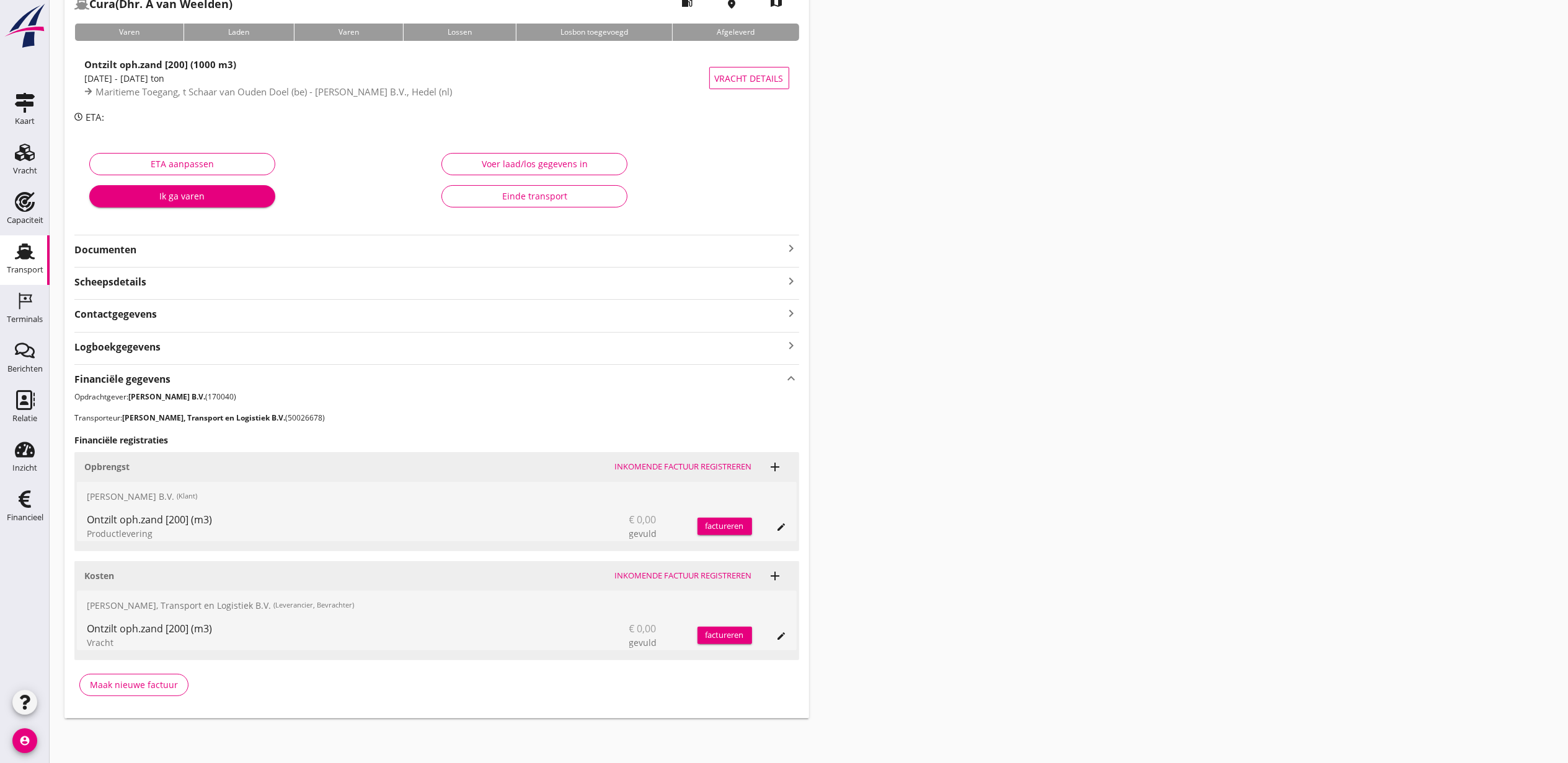
scroll to position [0, 0]
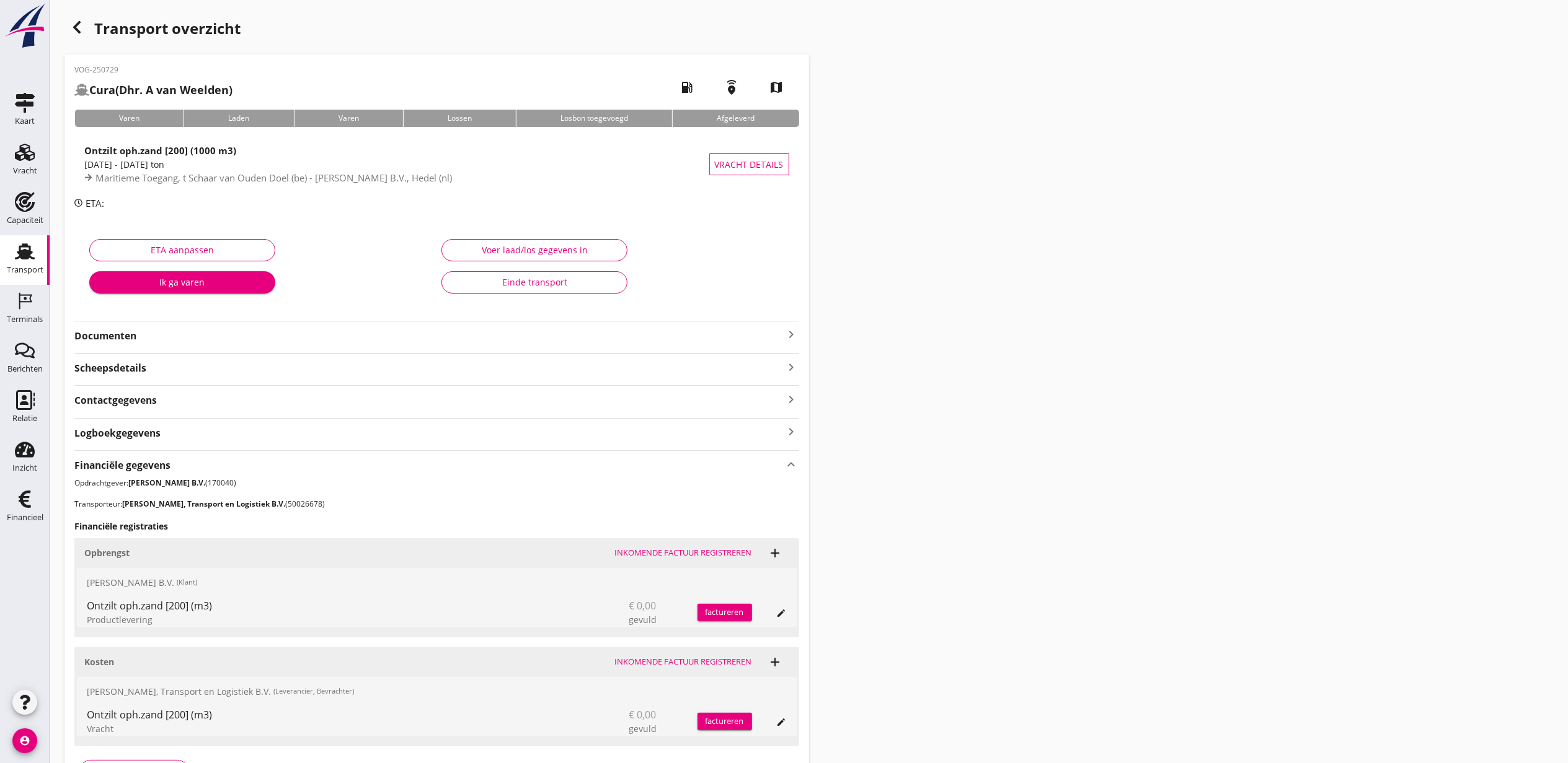
click at [907, 392] on div "Transport overzicht VOG-250729 Cura (Dhr. A van Weelden) local_gas_station emer…" at bounding box center [809, 410] width 1518 height 820
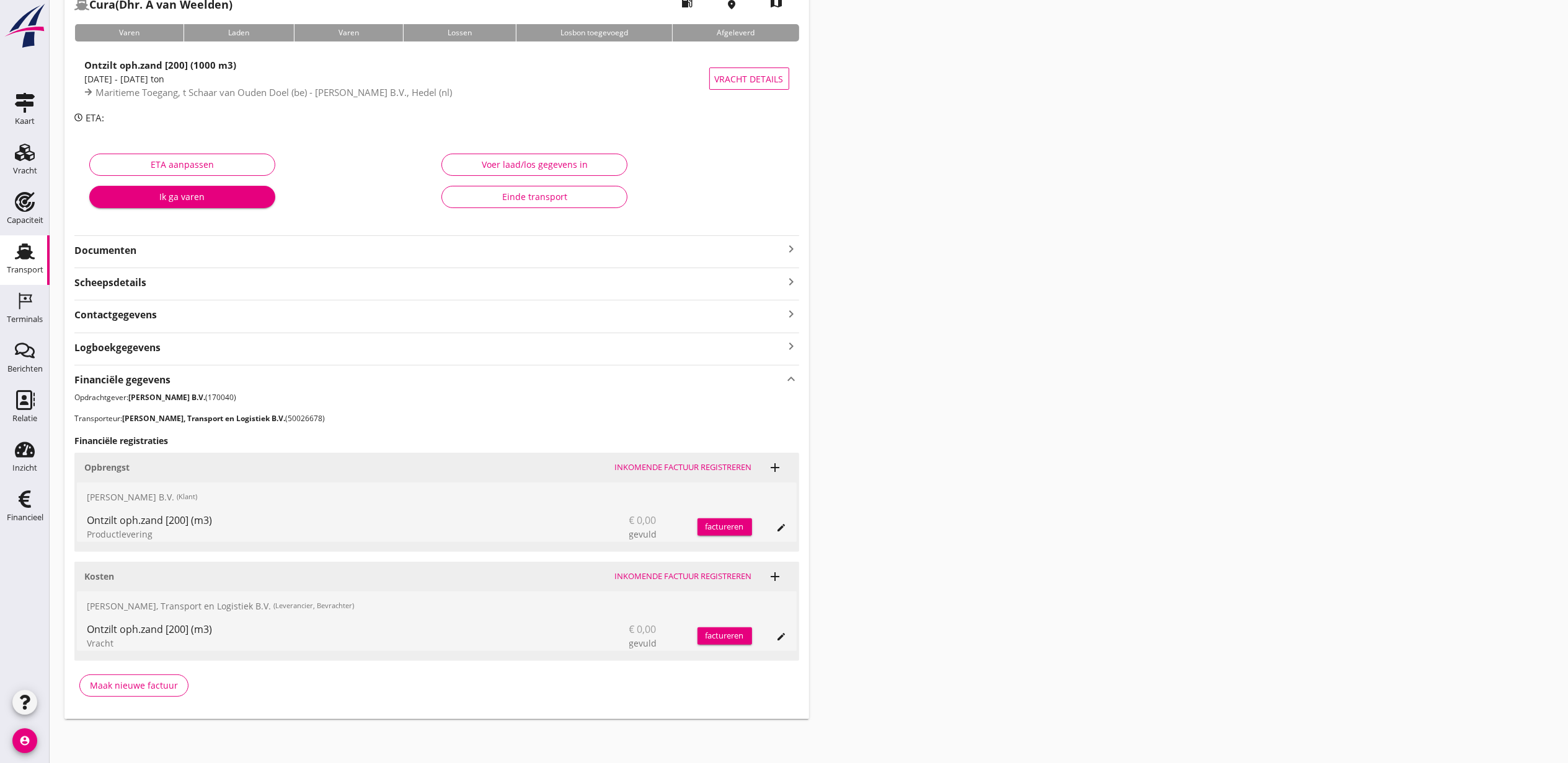
scroll to position [86, 0]
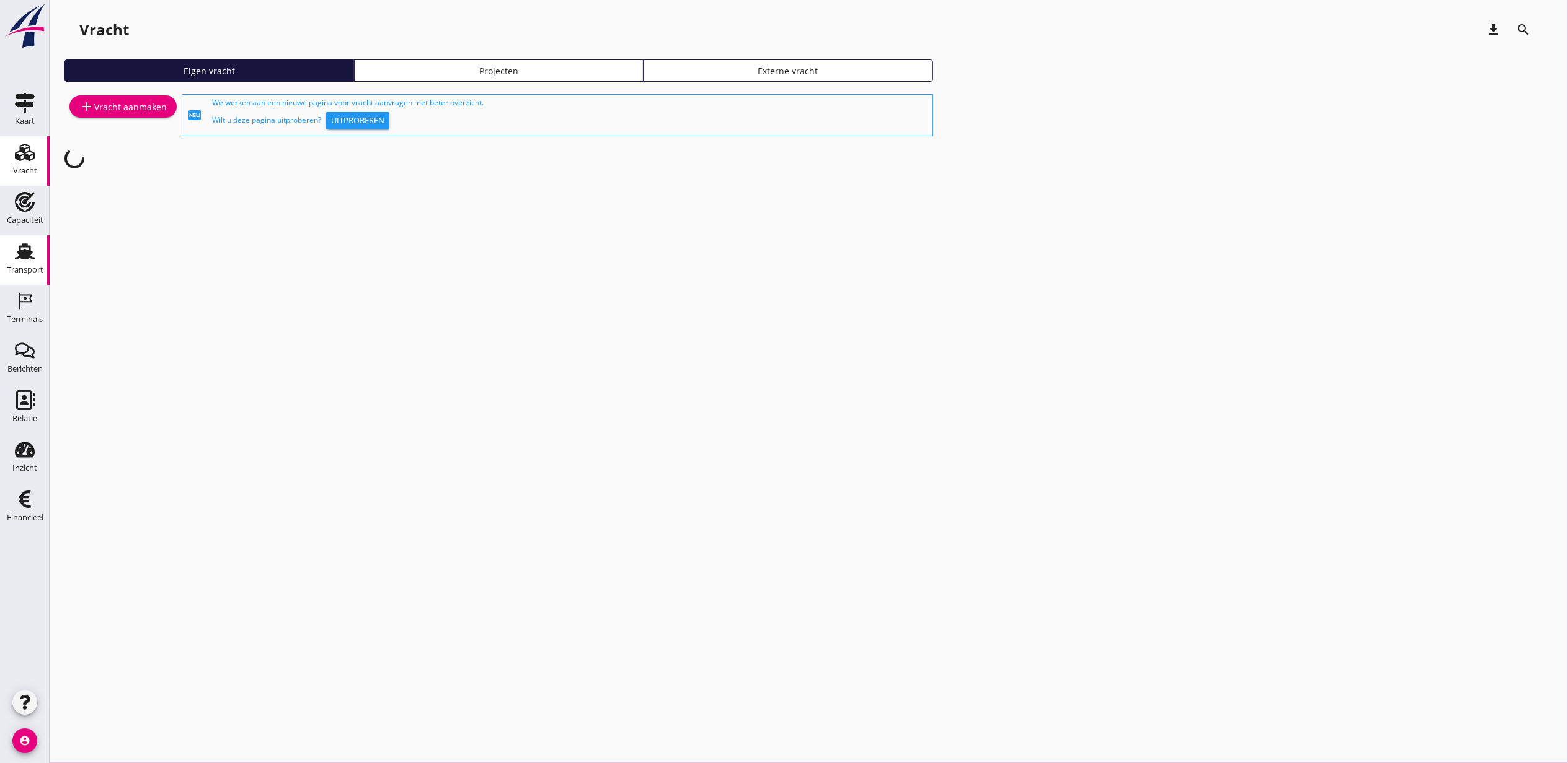
click at [35, 262] on div "Transport" at bounding box center [25, 270] width 37 height 17
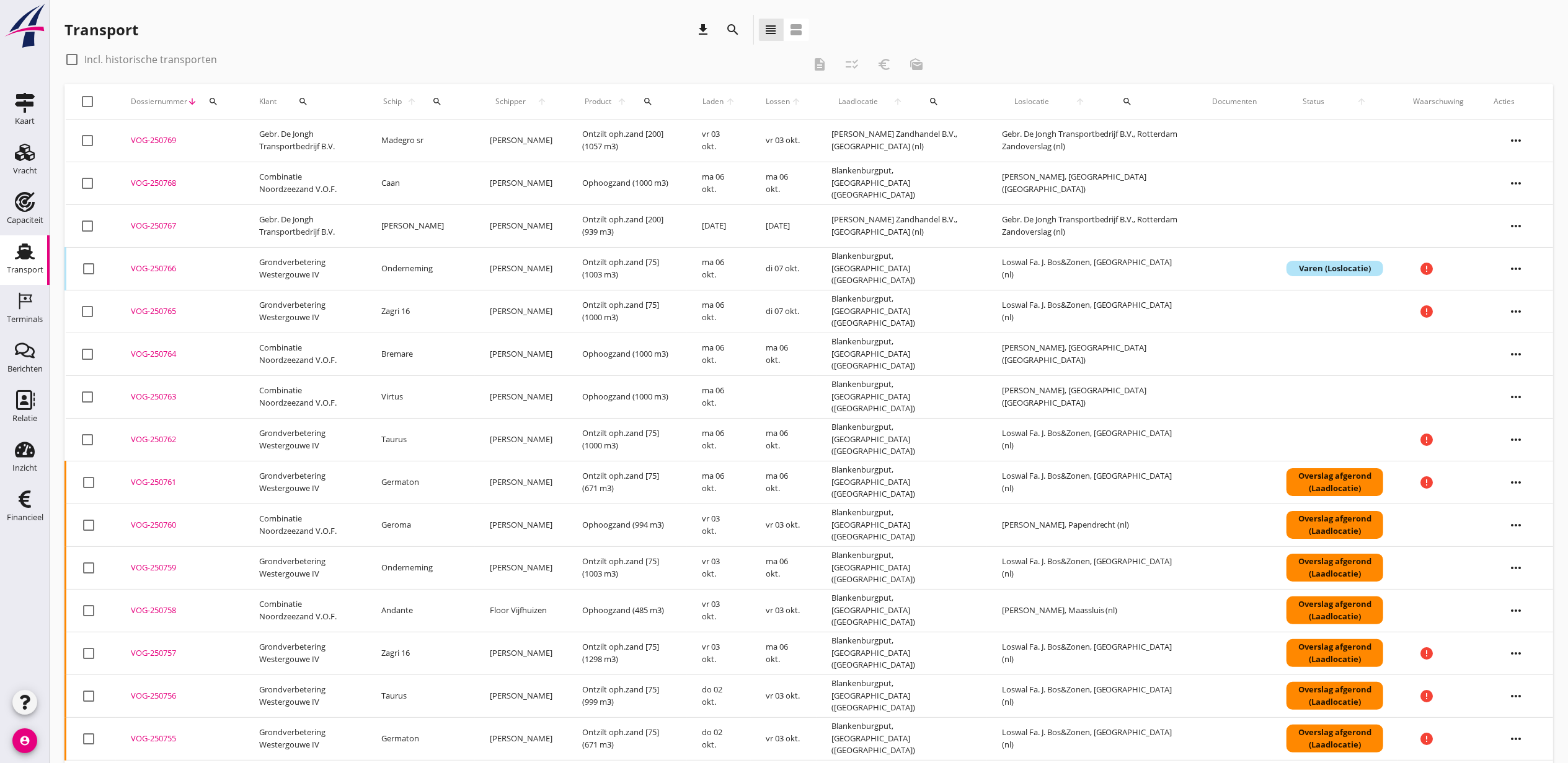
click at [1124, 100] on div "search" at bounding box center [1127, 101] width 48 height 10
click at [1146, 134] on input "text" at bounding box center [1182, 137] width 129 height 19
click at [1200, 174] on div "[PERSON_NAME] B.V., Hedel" at bounding box center [1209, 167] width 129 height 15
click at [1286, 142] on icon "check" at bounding box center [1293, 139] width 15 height 15
type input "[PERSON_NAME] B.V."
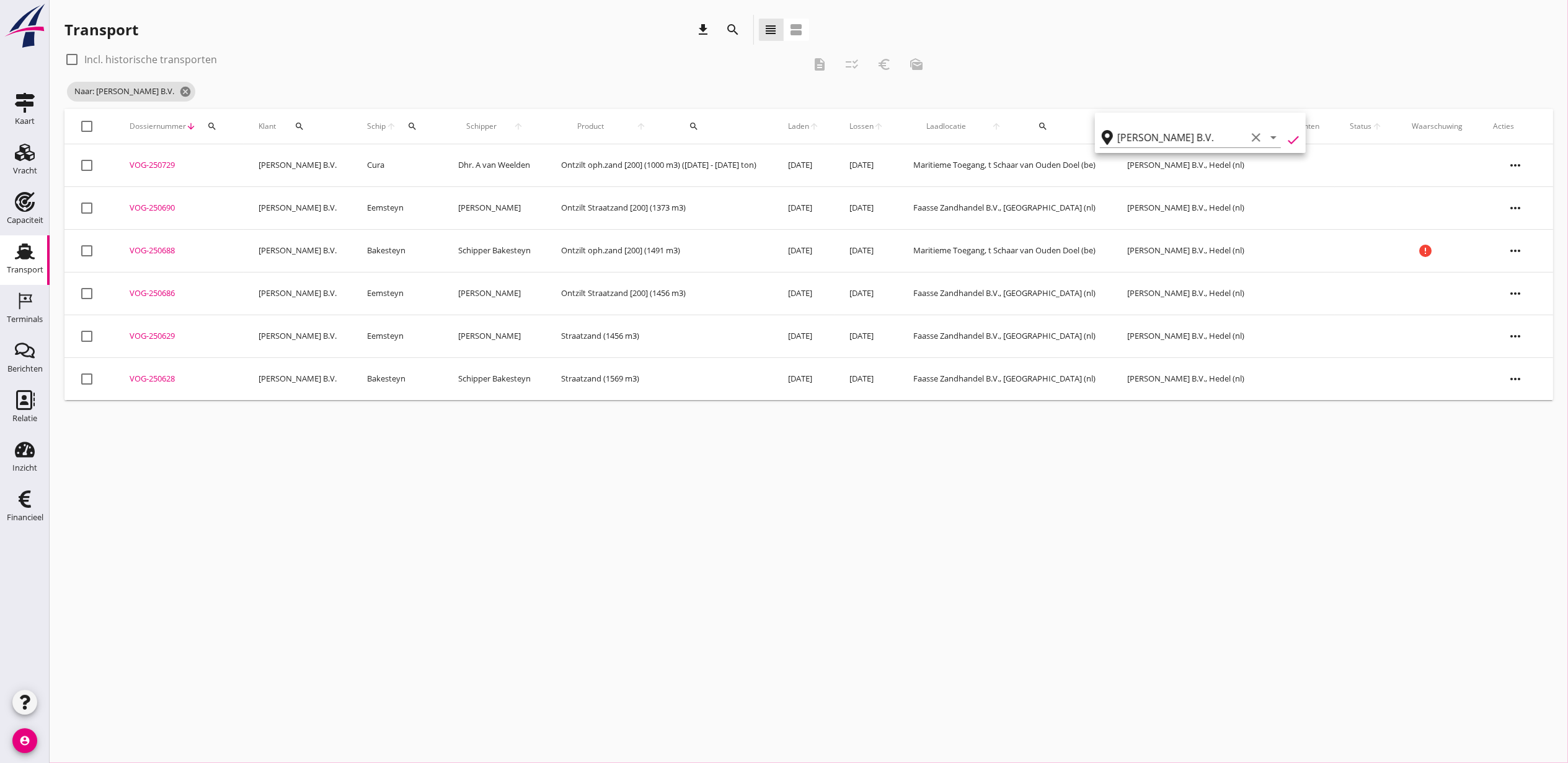
click at [161, 251] on div "VOG-250688" at bounding box center [178, 251] width 99 height 12
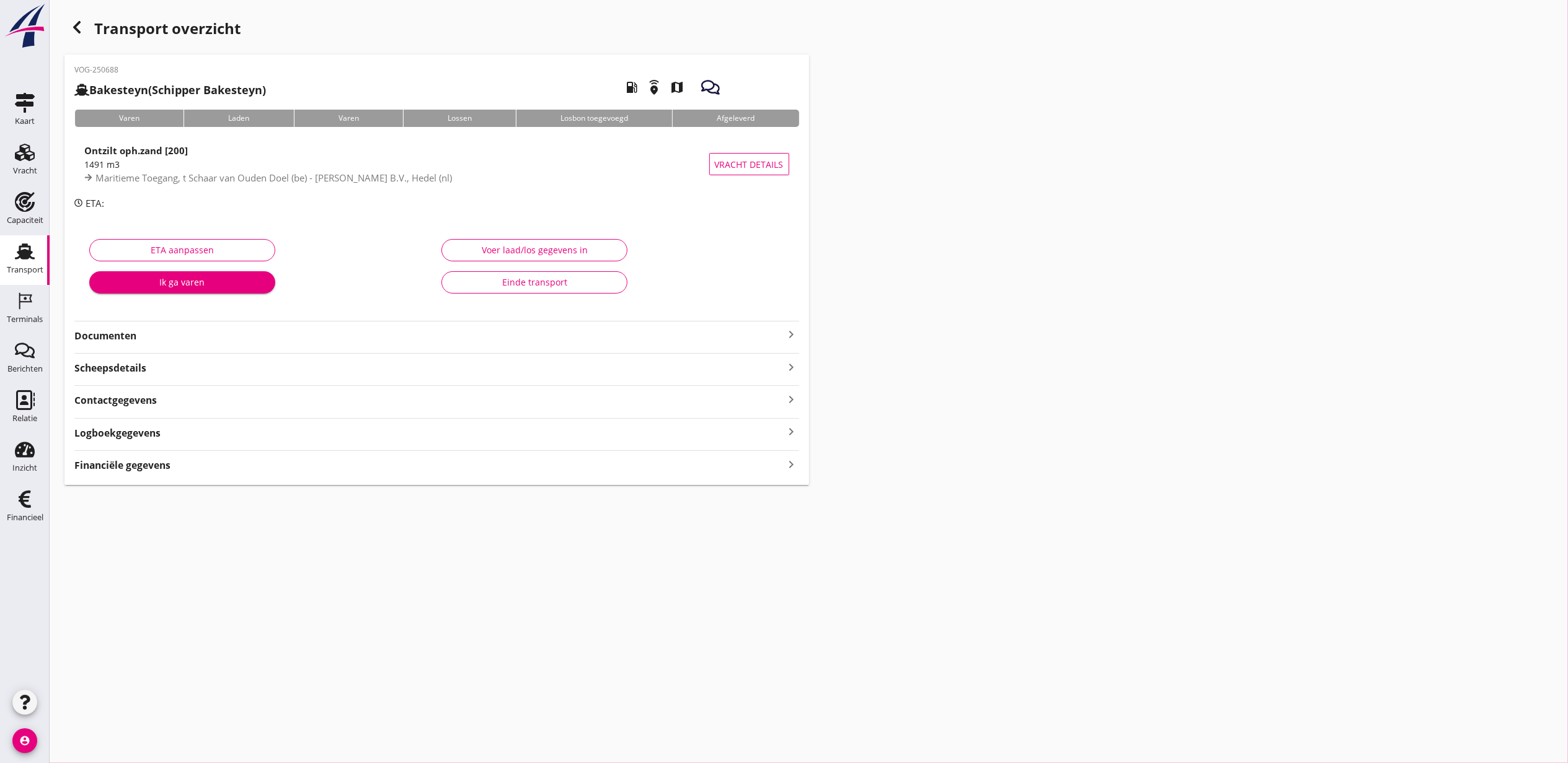
click at [172, 473] on div "Financiële gegevens keyboard_arrow_right" at bounding box center [436, 464] width 724 height 16
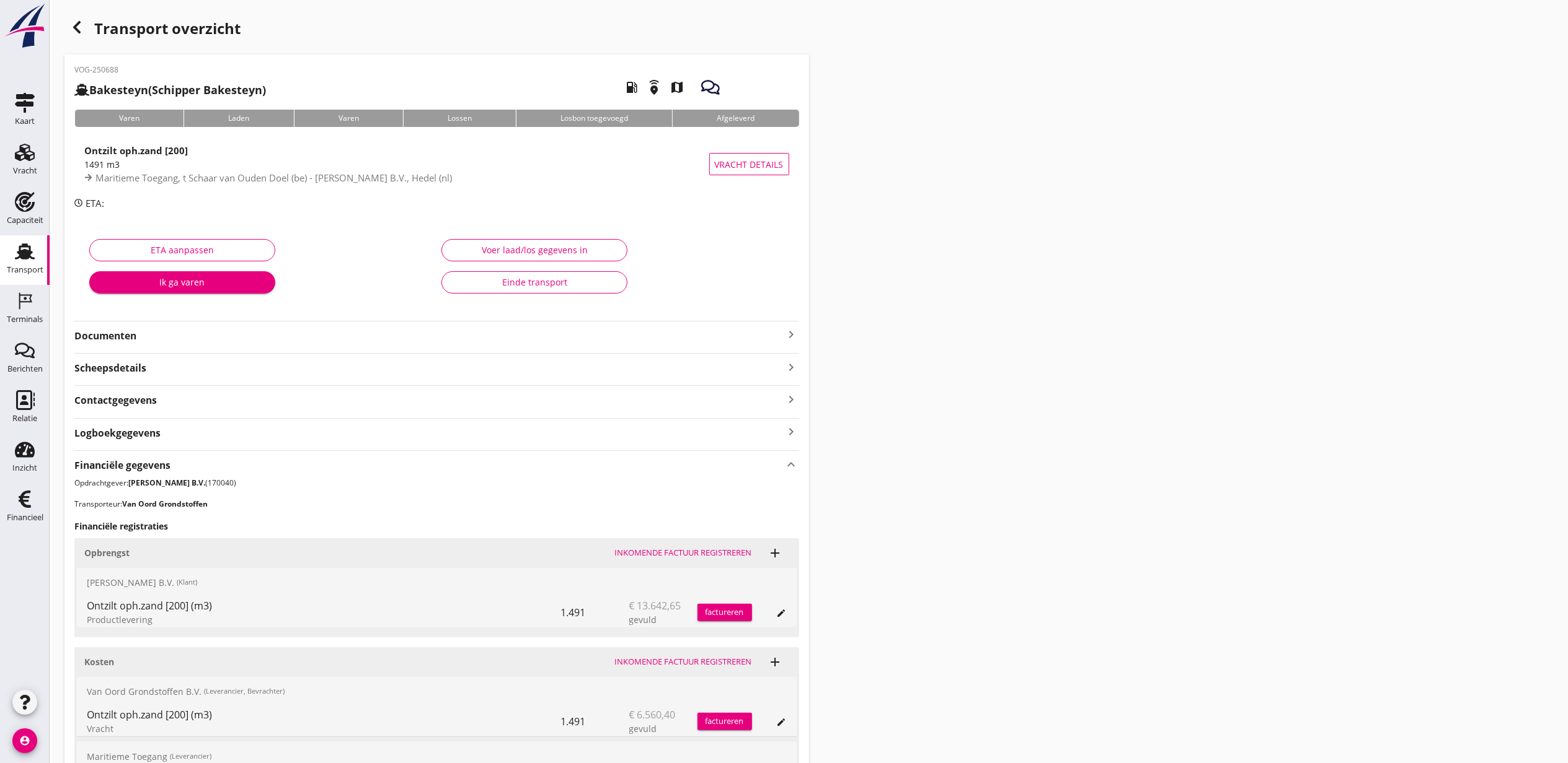
scroll to position [218, 0]
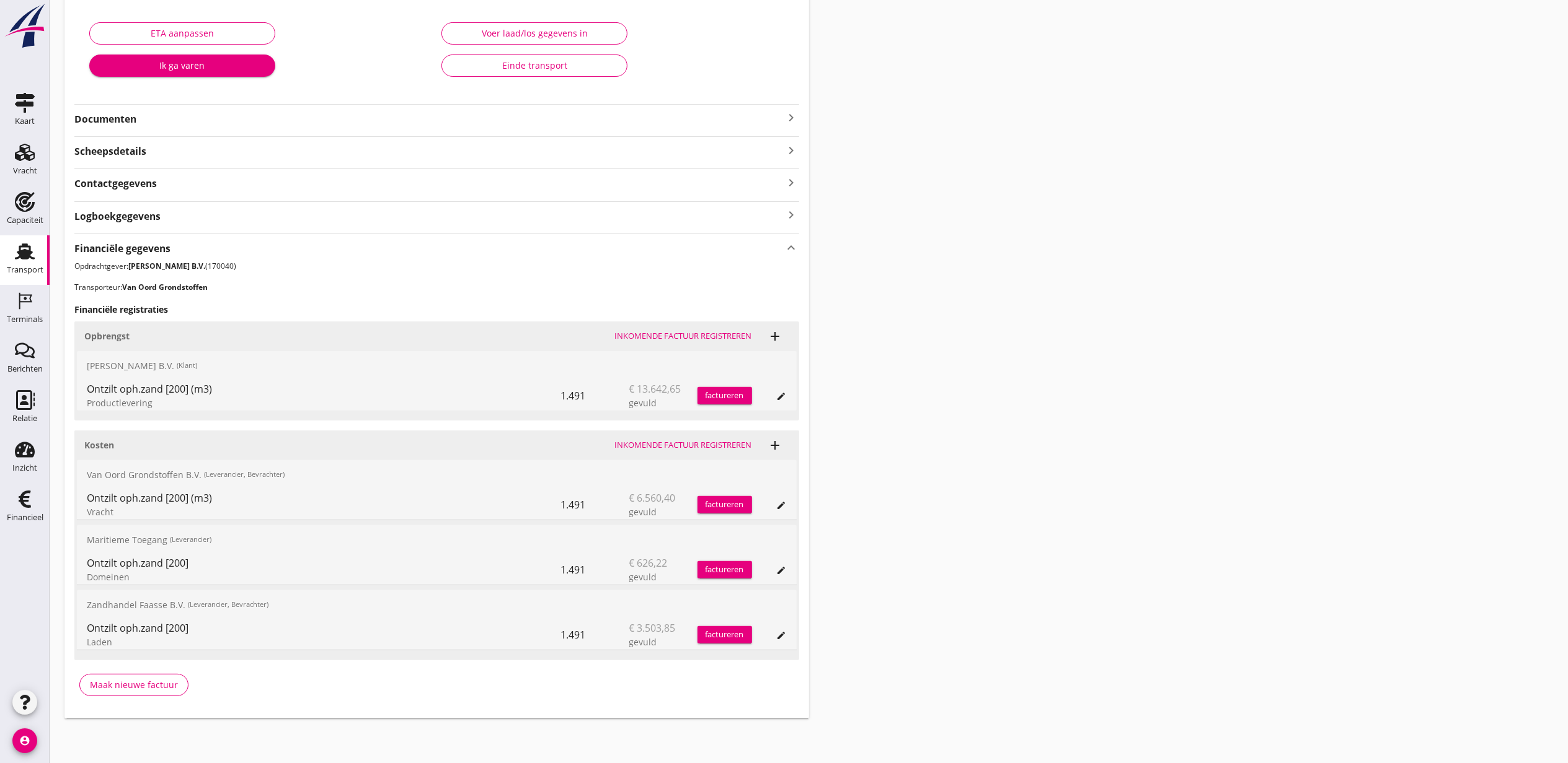
click at [780, 394] on icon "edit" at bounding box center [781, 396] width 10 height 10
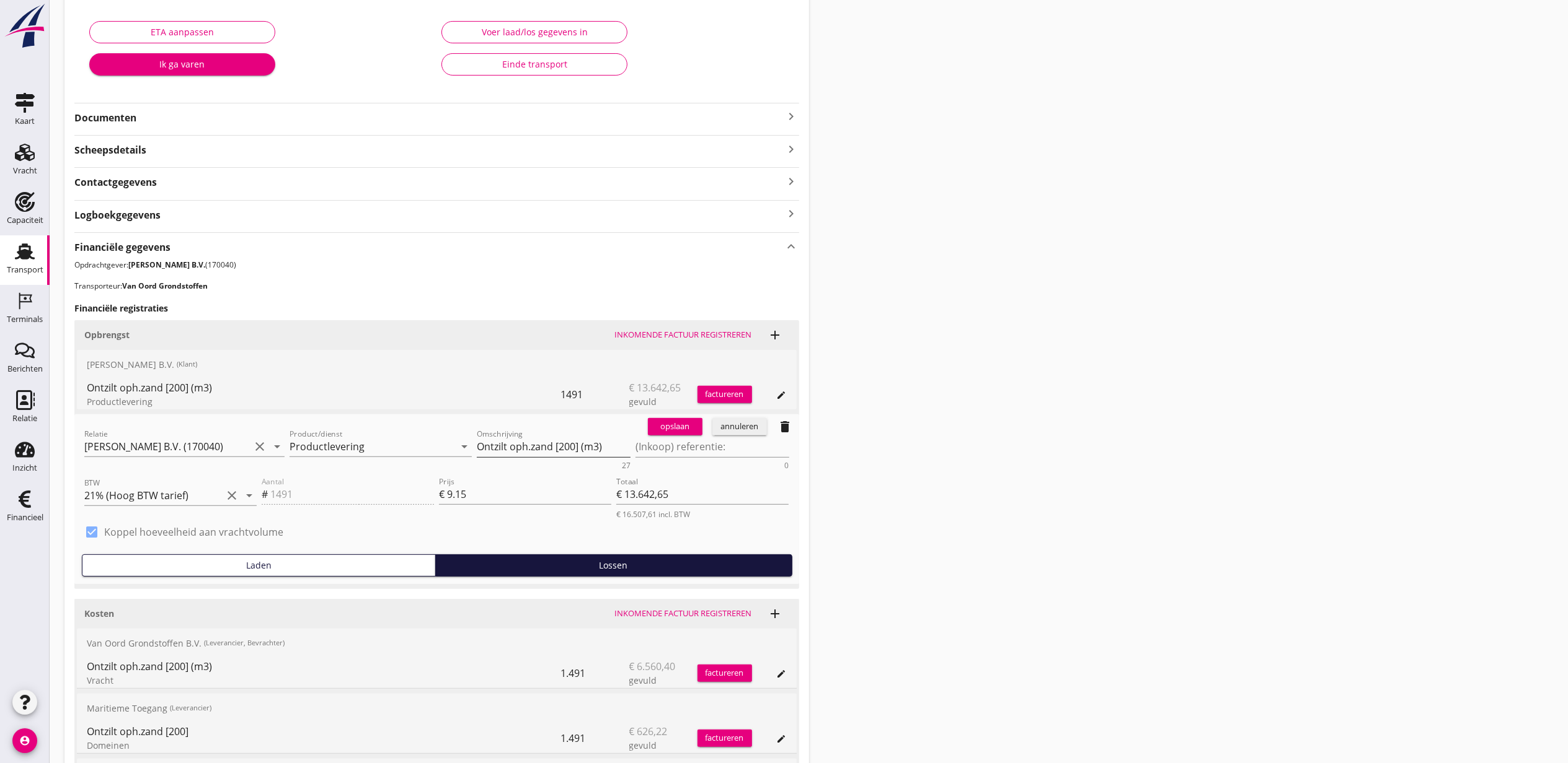
click at [591, 445] on textarea "Ontzilt oph.zand [200] (m3)" at bounding box center [553, 447] width 153 height 20
click at [953, 373] on div "Transport overzicht VOG-250688 Bakesteyn (Schipper Bakesteyn) local_gas_station…" at bounding box center [809, 342] width 1518 height 1120
click at [1076, 456] on div "Transport overzicht VOG-250688 Bakesteyn (Schipper Bakesteyn) local_gas_station…" at bounding box center [809, 342] width 1518 height 1120
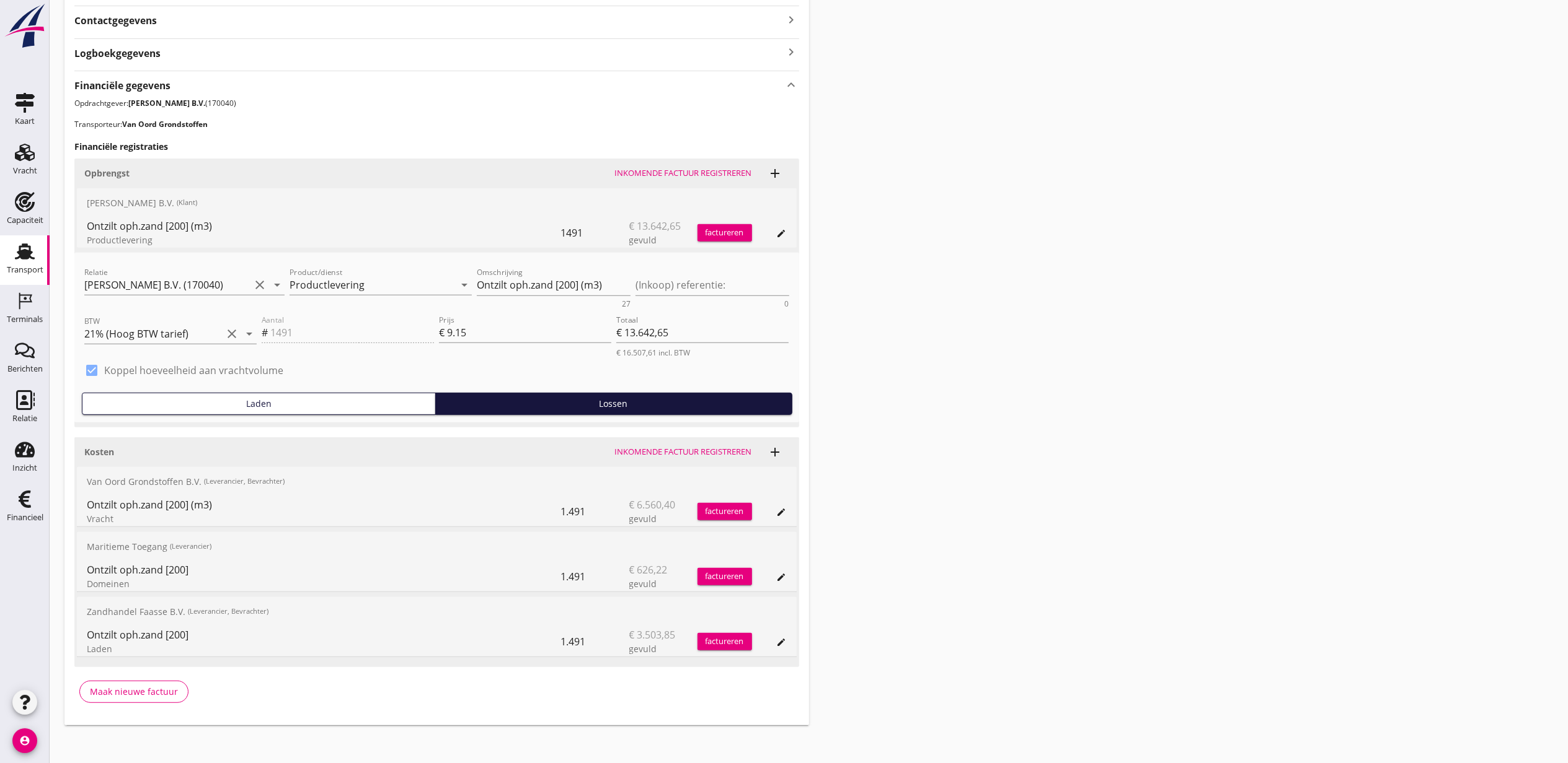
scroll to position [388, 0]
